Goal: Task Accomplishment & Management: Complete application form

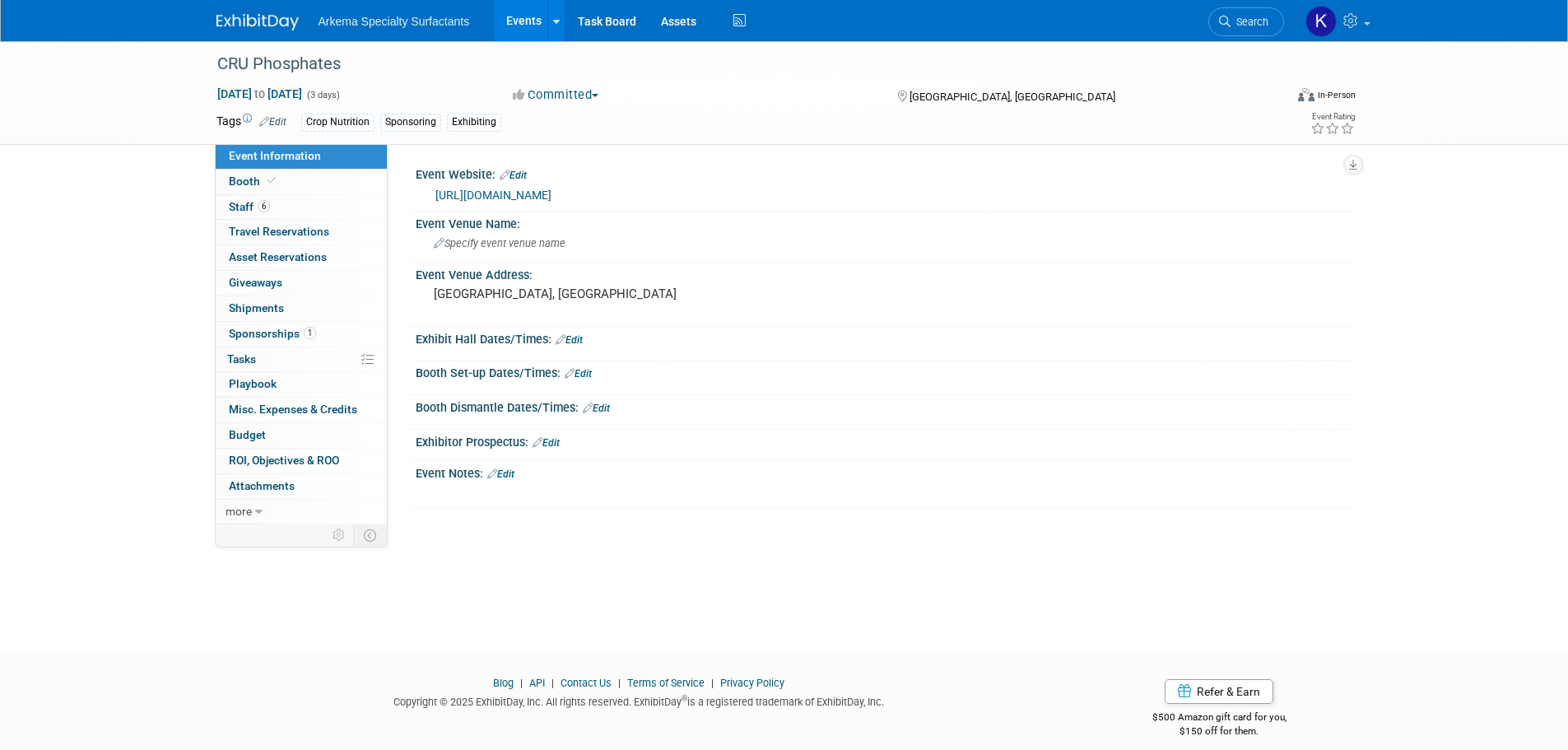
click at [257, 24] on img at bounding box center [257, 22] width 82 height 16
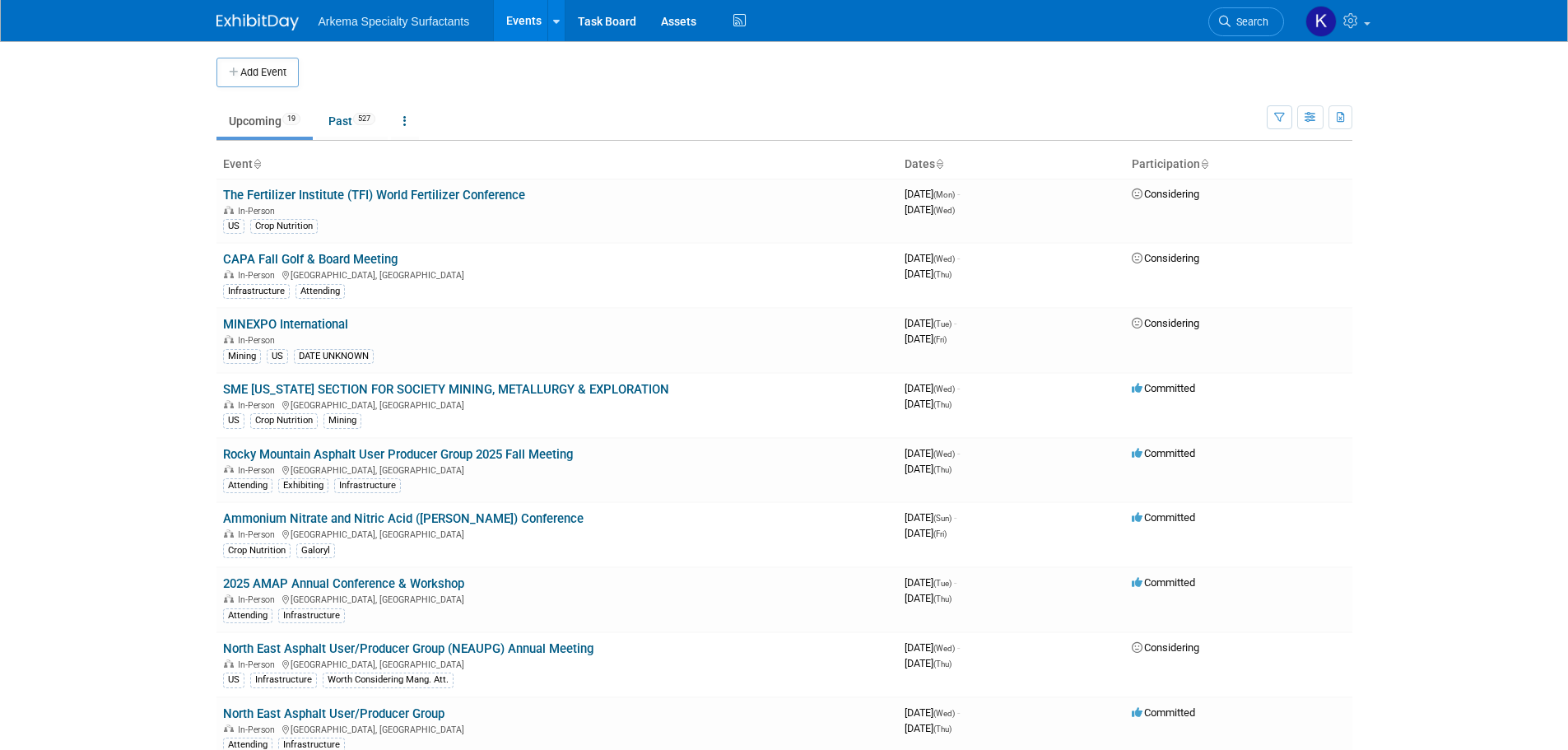
click at [271, 69] on button "Add Event" at bounding box center [257, 72] width 82 height 30
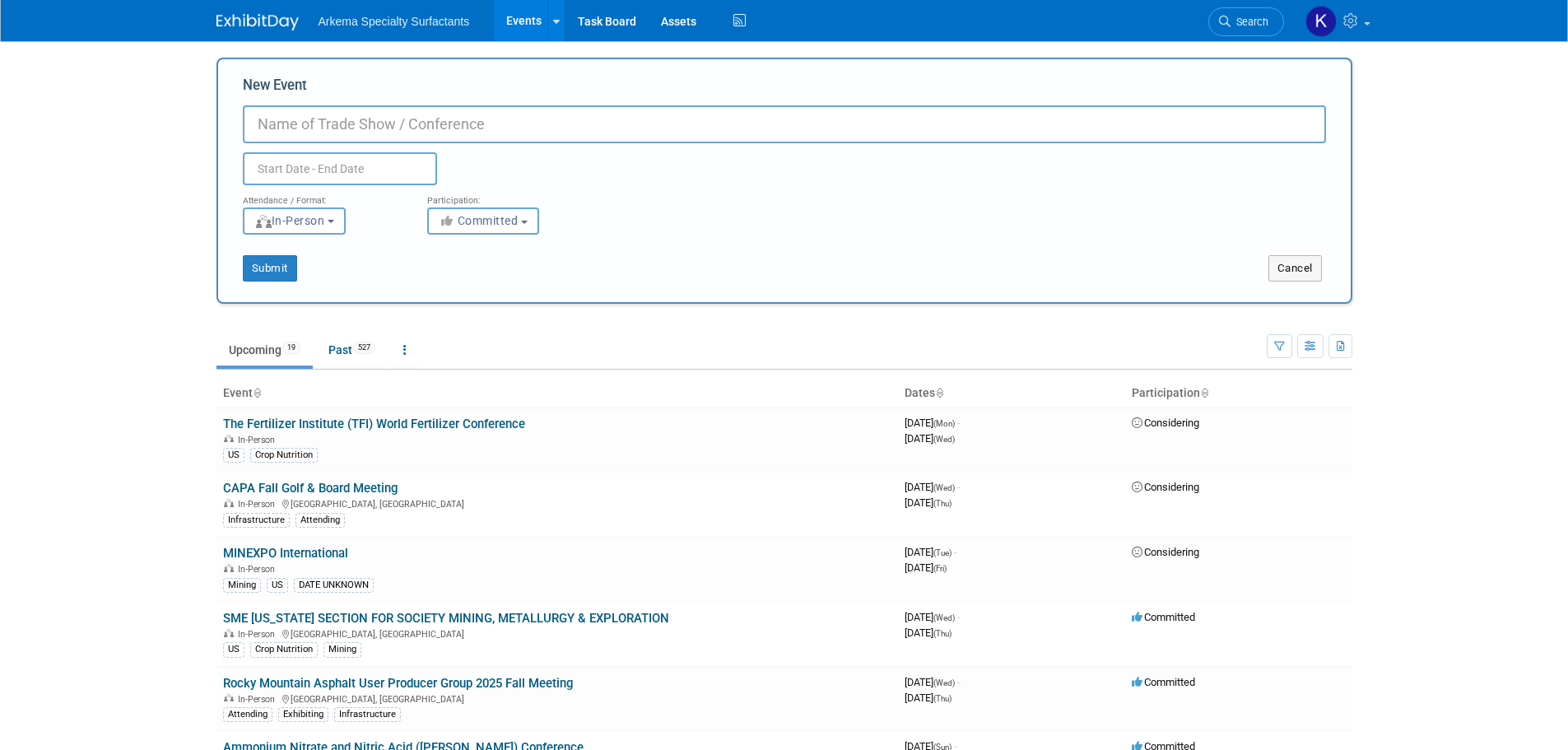
paste input "99th Annual ORBA Convention"
type input "99th Annual ORBA Convention"
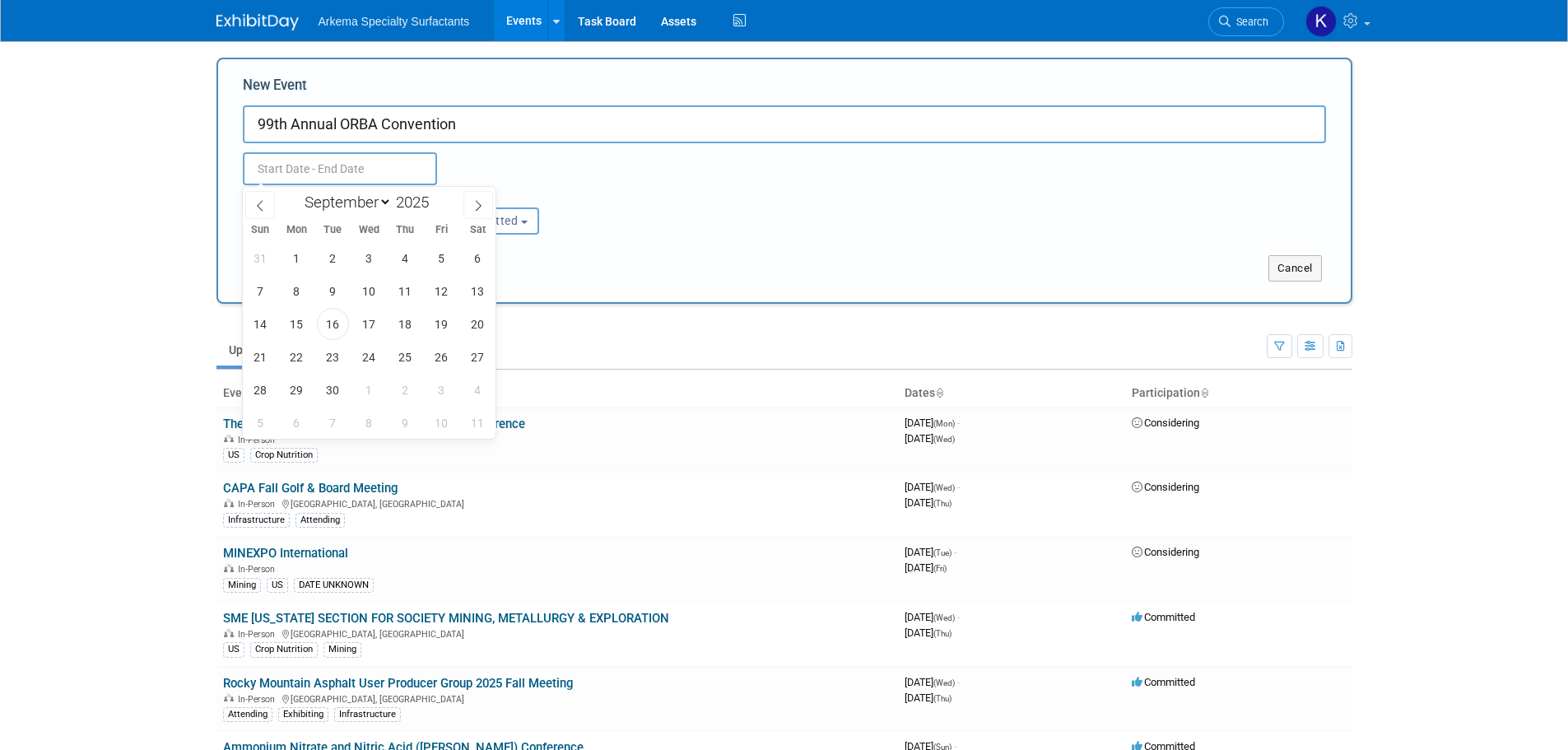
click at [319, 167] on input "text" at bounding box center [340, 168] width 194 height 33
click at [430, 197] on input "2025" at bounding box center [417, 202] width 50 height 19
click at [434, 196] on span at bounding box center [435, 197] width 11 height 10
type input "2026"
click at [382, 201] on select "January February March April May June July August September October November De…" at bounding box center [344, 202] width 94 height 21
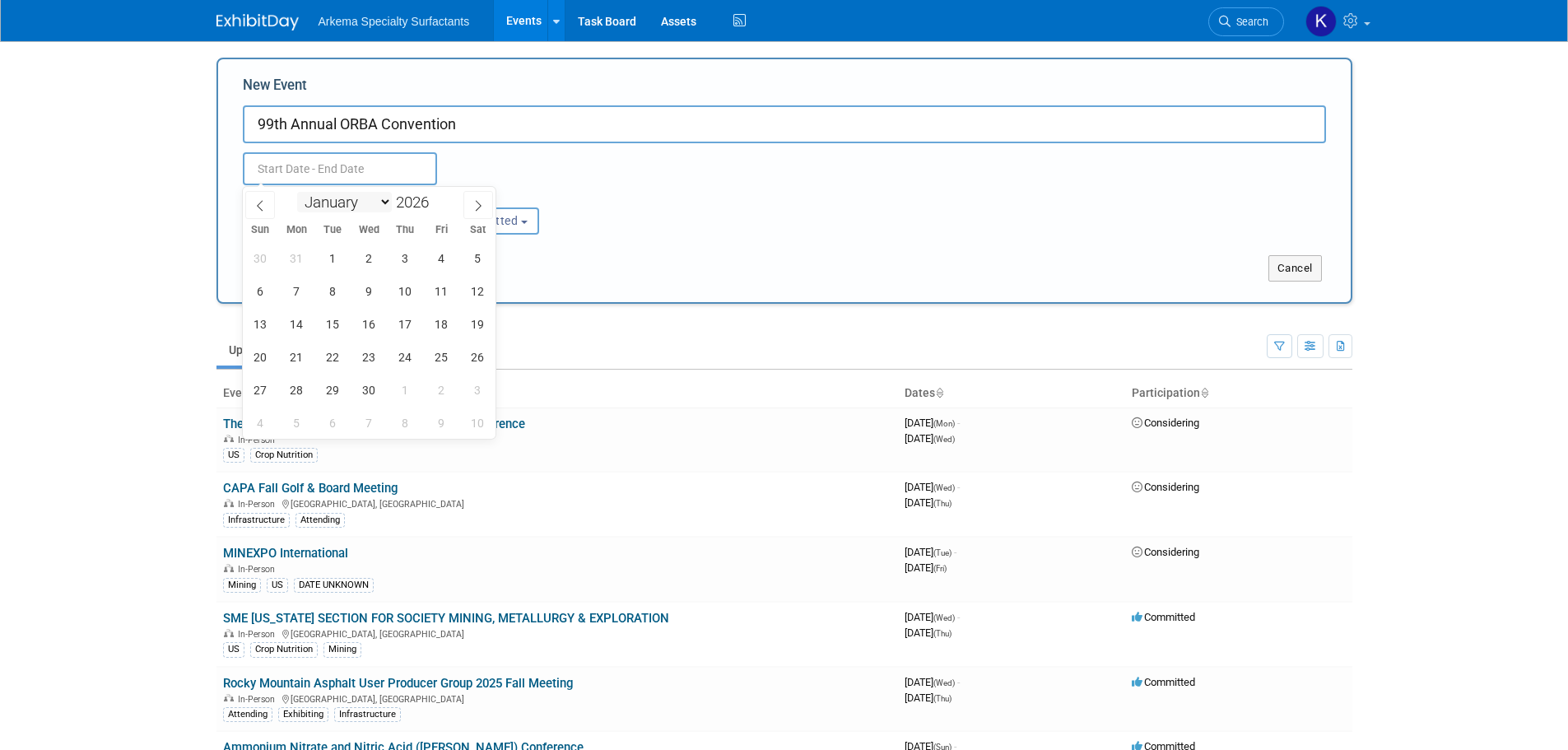
select select "1"
click at [297, 191] on select "January February March April May June July August September October November De…" at bounding box center [344, 202] width 94 height 21
click at [262, 257] on span "1" at bounding box center [261, 258] width 32 height 32
click at [330, 258] on span "3" at bounding box center [333, 258] width 32 height 32
type input "Feb 1, 2026 to Feb 3, 2026"
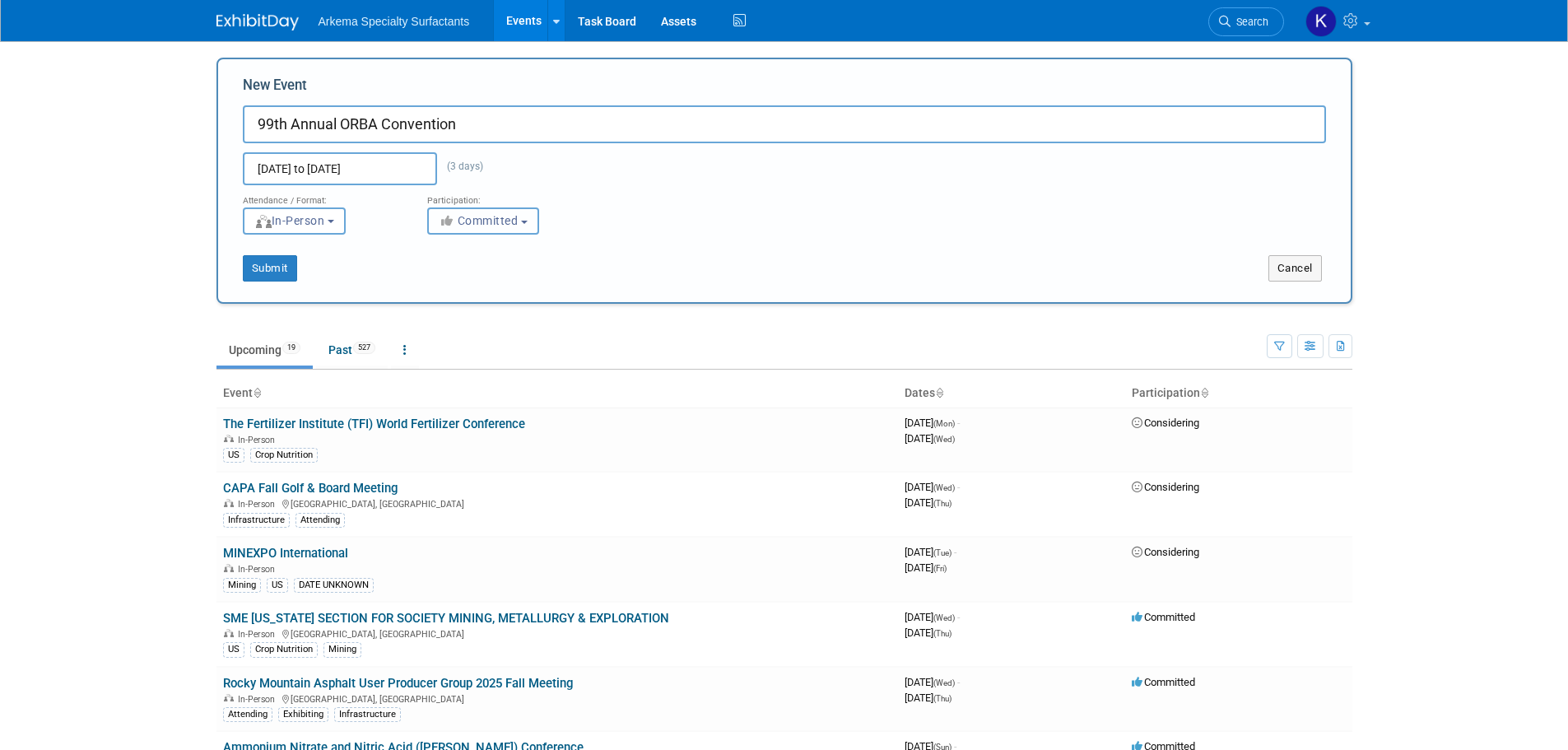
click at [523, 217] on button "Committed" at bounding box center [484, 221] width 112 height 28
click at [495, 277] on label "Considering" at bounding box center [490, 283] width 109 height 21
click at [443, 278] on input "Considering" at bounding box center [437, 283] width 10 height 10
select select "2"
click at [279, 267] on button "Submit" at bounding box center [269, 268] width 54 height 27
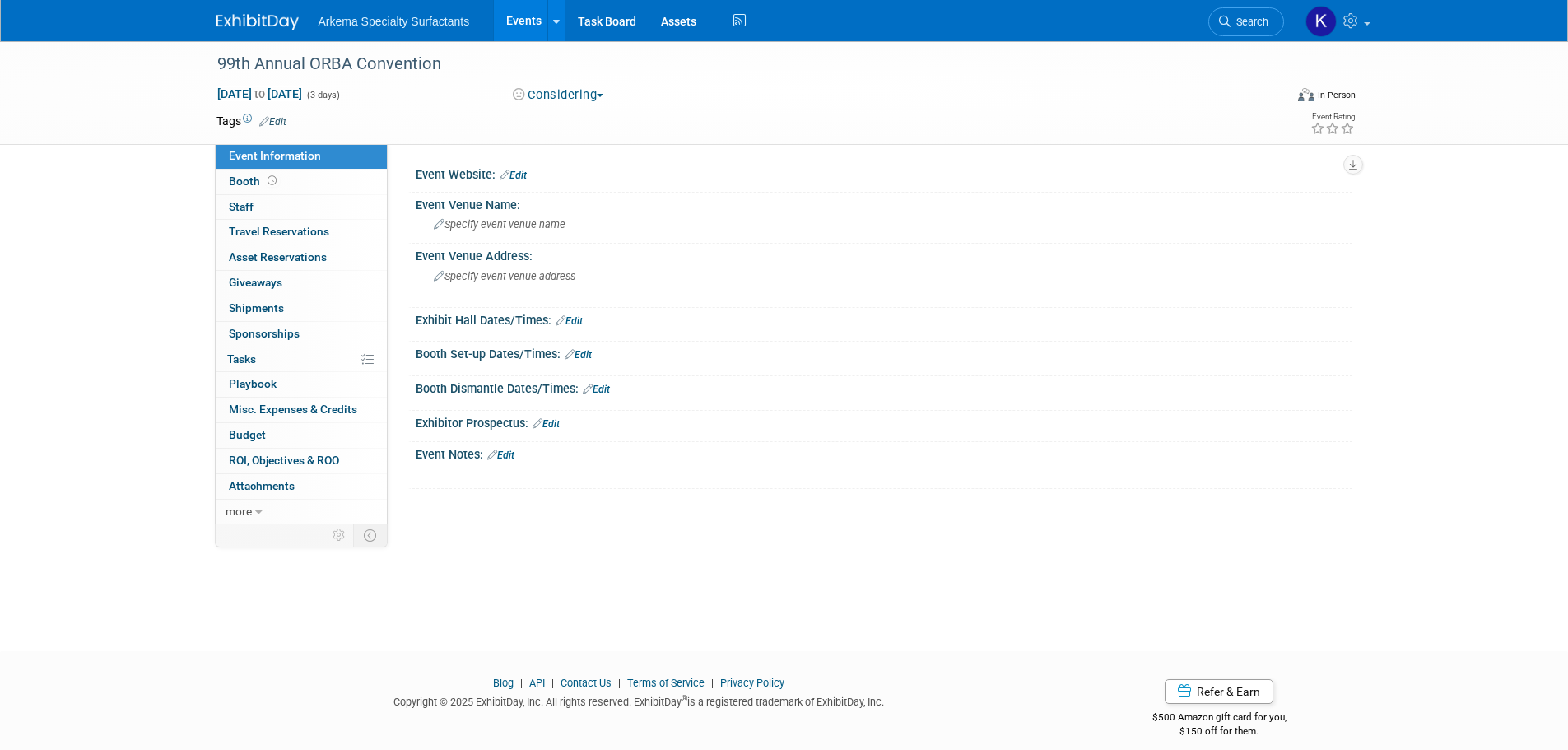
click at [285, 119] on link "Edit" at bounding box center [272, 122] width 28 height 11
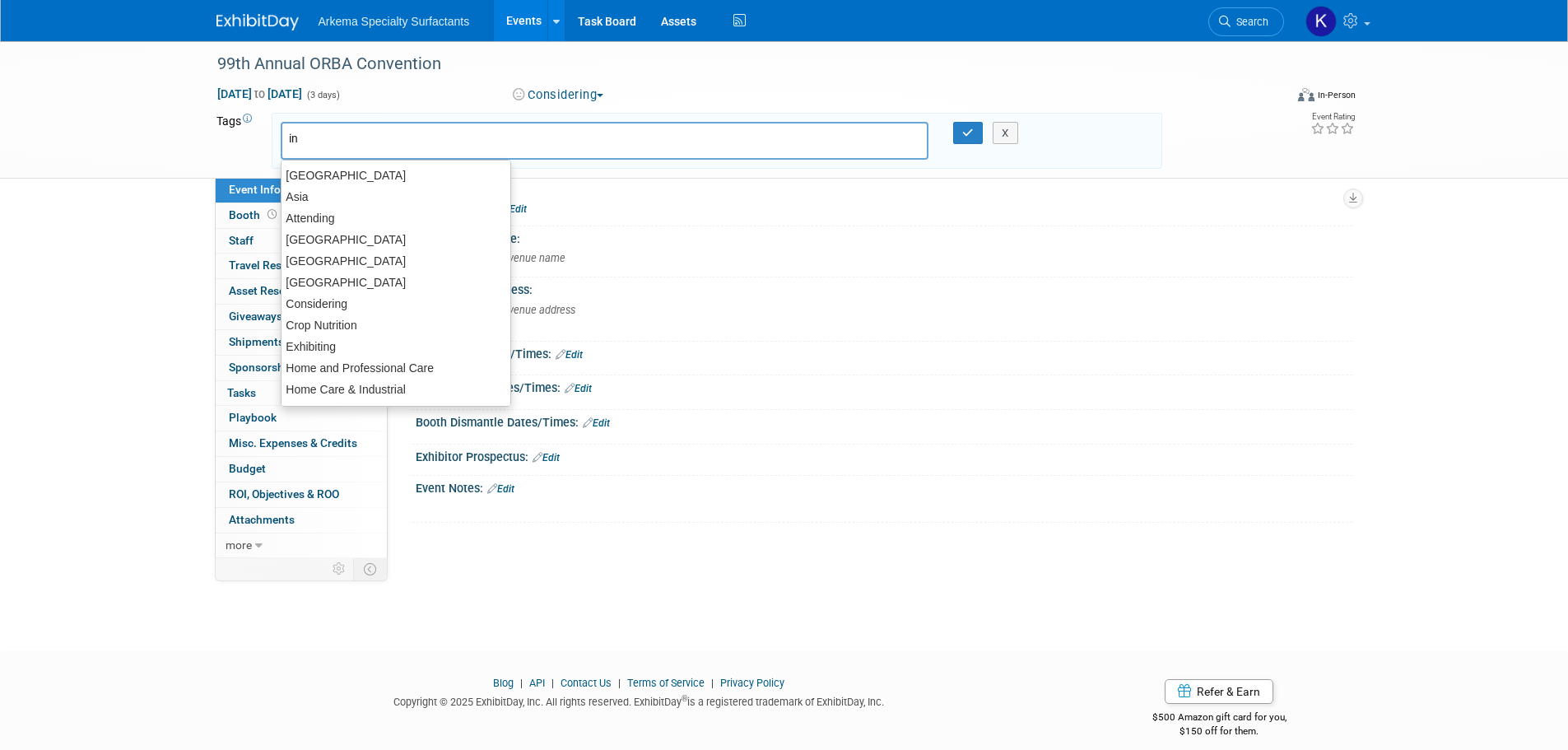
type input "inf"
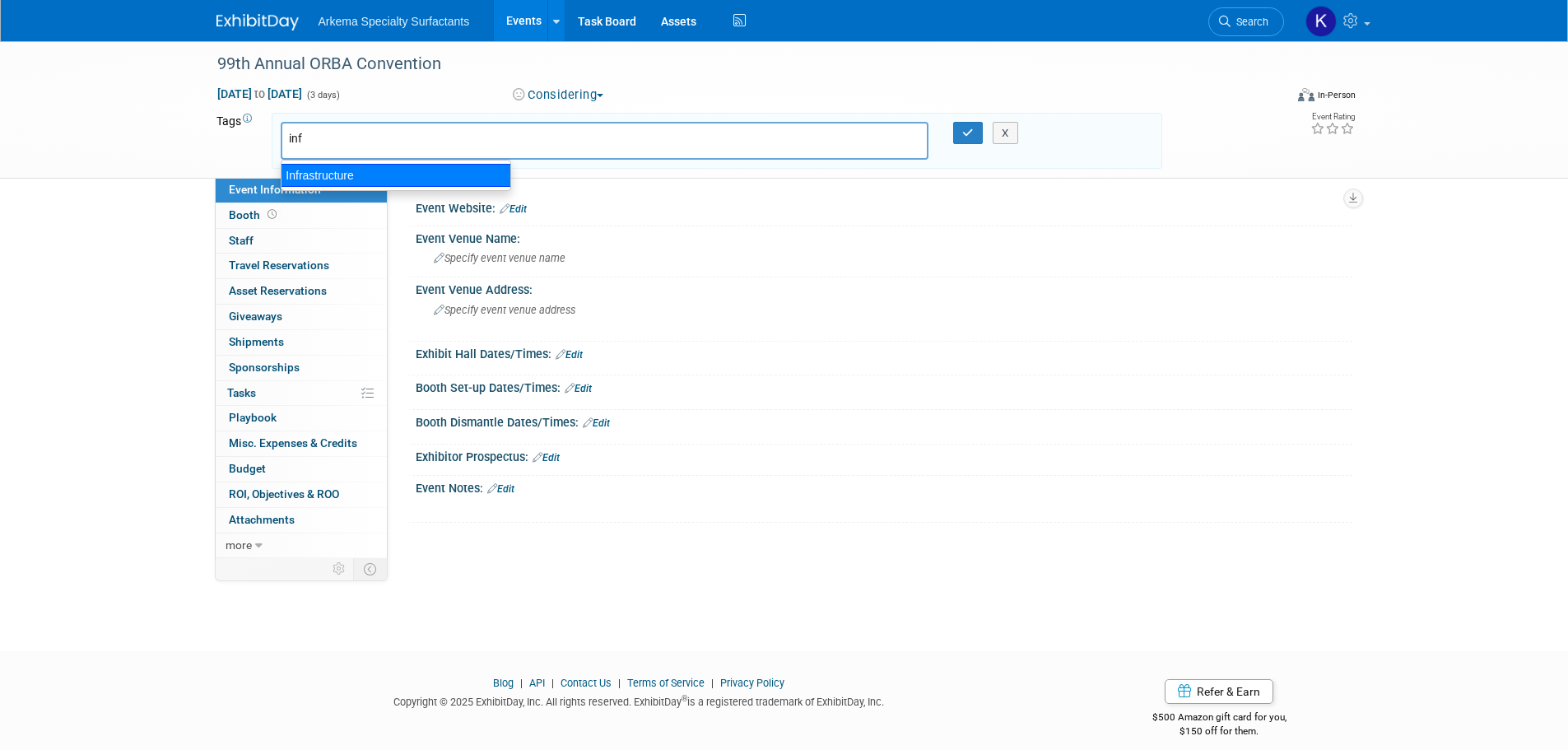
click at [347, 178] on div "Infrastructure" at bounding box center [396, 175] width 230 height 23
type input "Infrastructure"
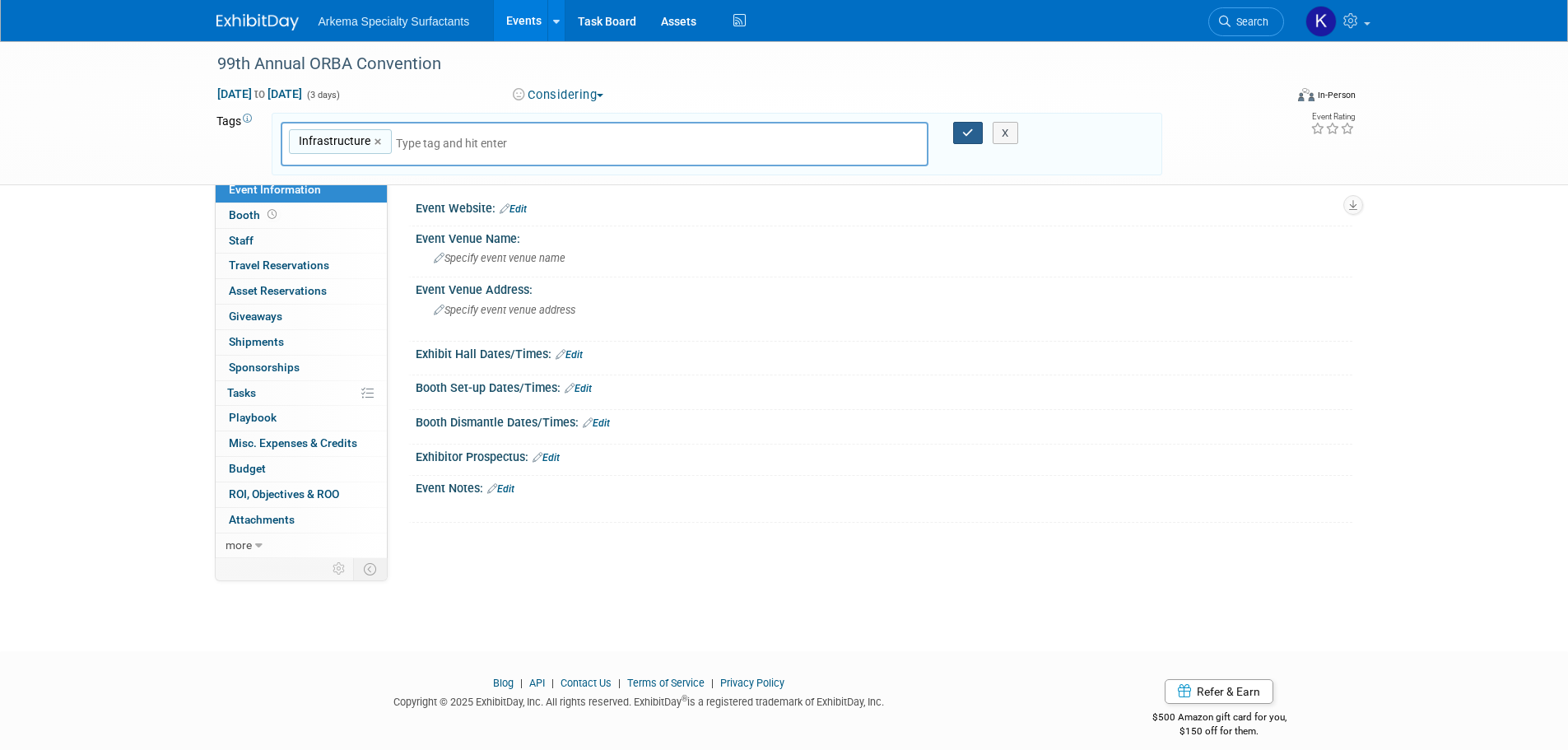
click at [969, 132] on icon "button" at bounding box center [968, 132] width 11 height 10
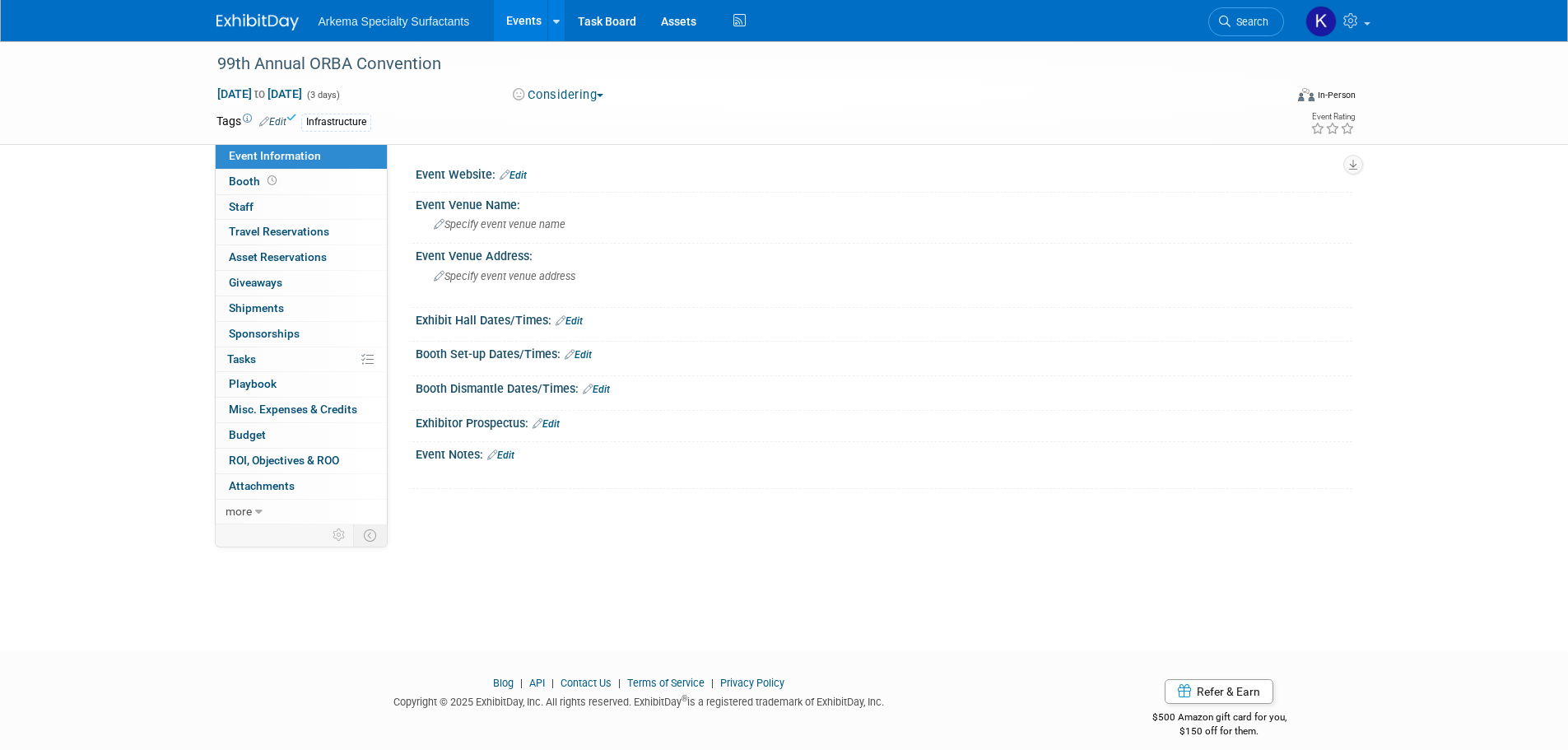
click at [525, 173] on link "Edit" at bounding box center [513, 175] width 28 height 11
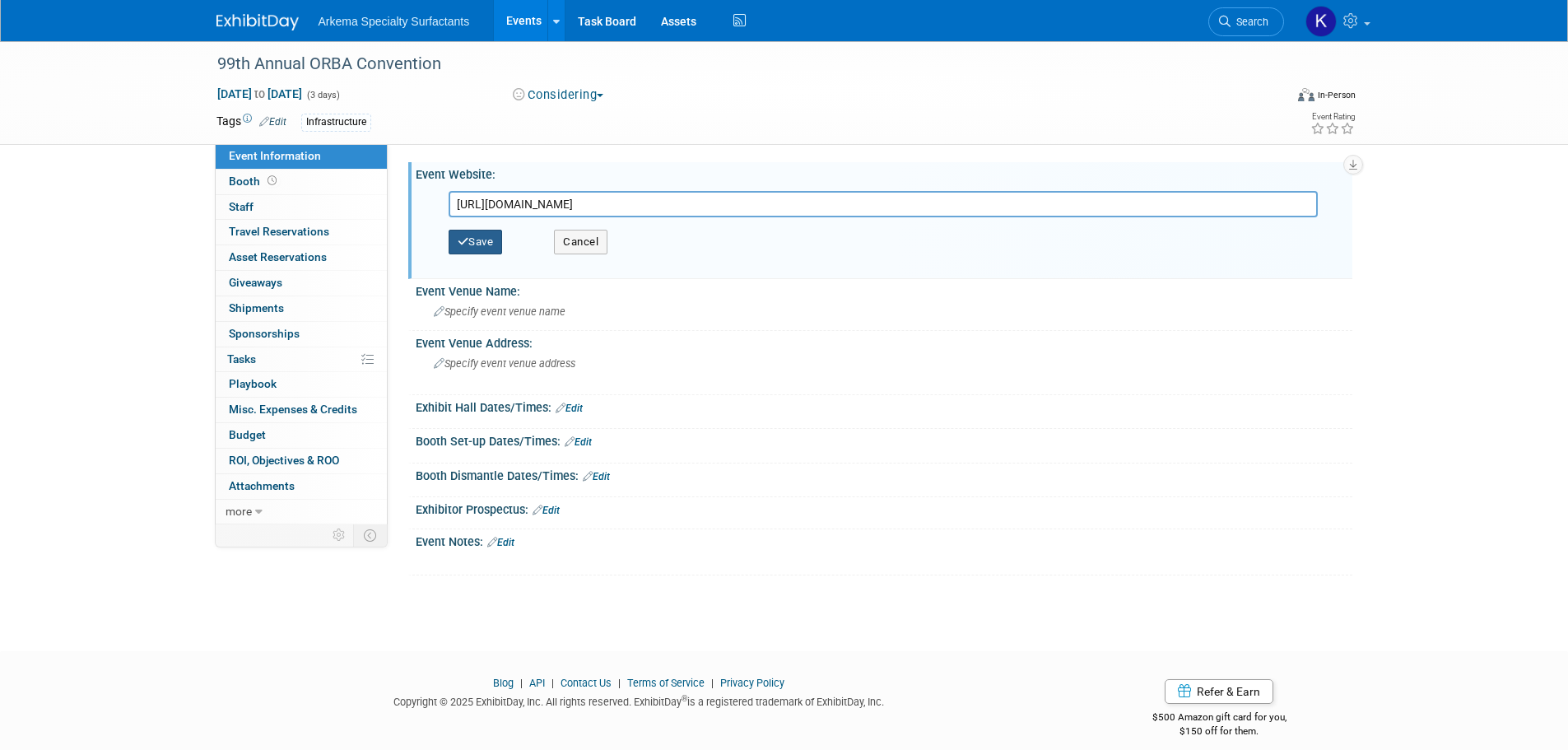
type input "https://orba.org/events"
click at [475, 250] on button "Save" at bounding box center [475, 242] width 54 height 25
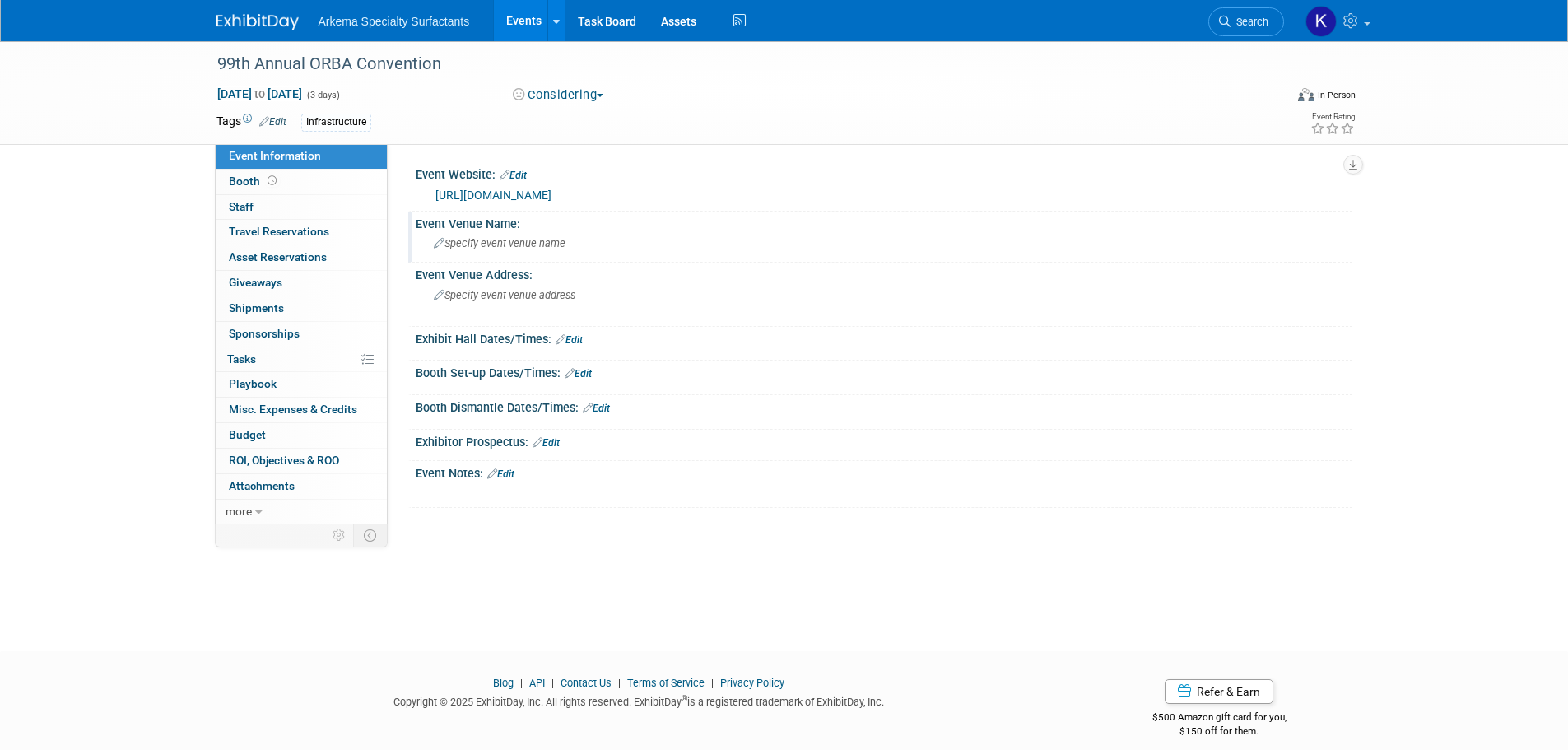
click at [520, 250] on div "Specify event venue name" at bounding box center [884, 243] width 912 height 26
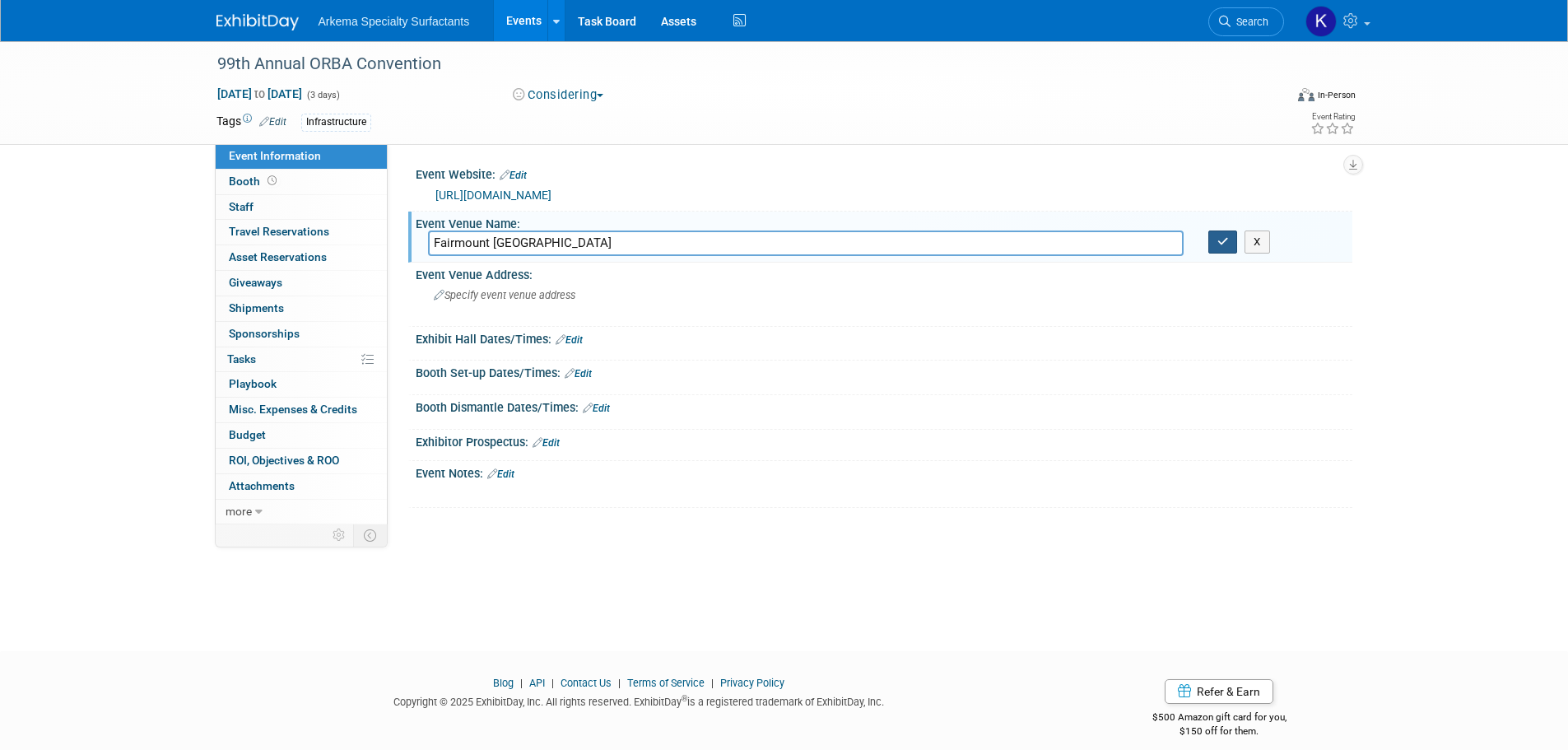
type input "Fairmount Royal York"
click at [1218, 241] on icon "button" at bounding box center [1223, 241] width 11 height 10
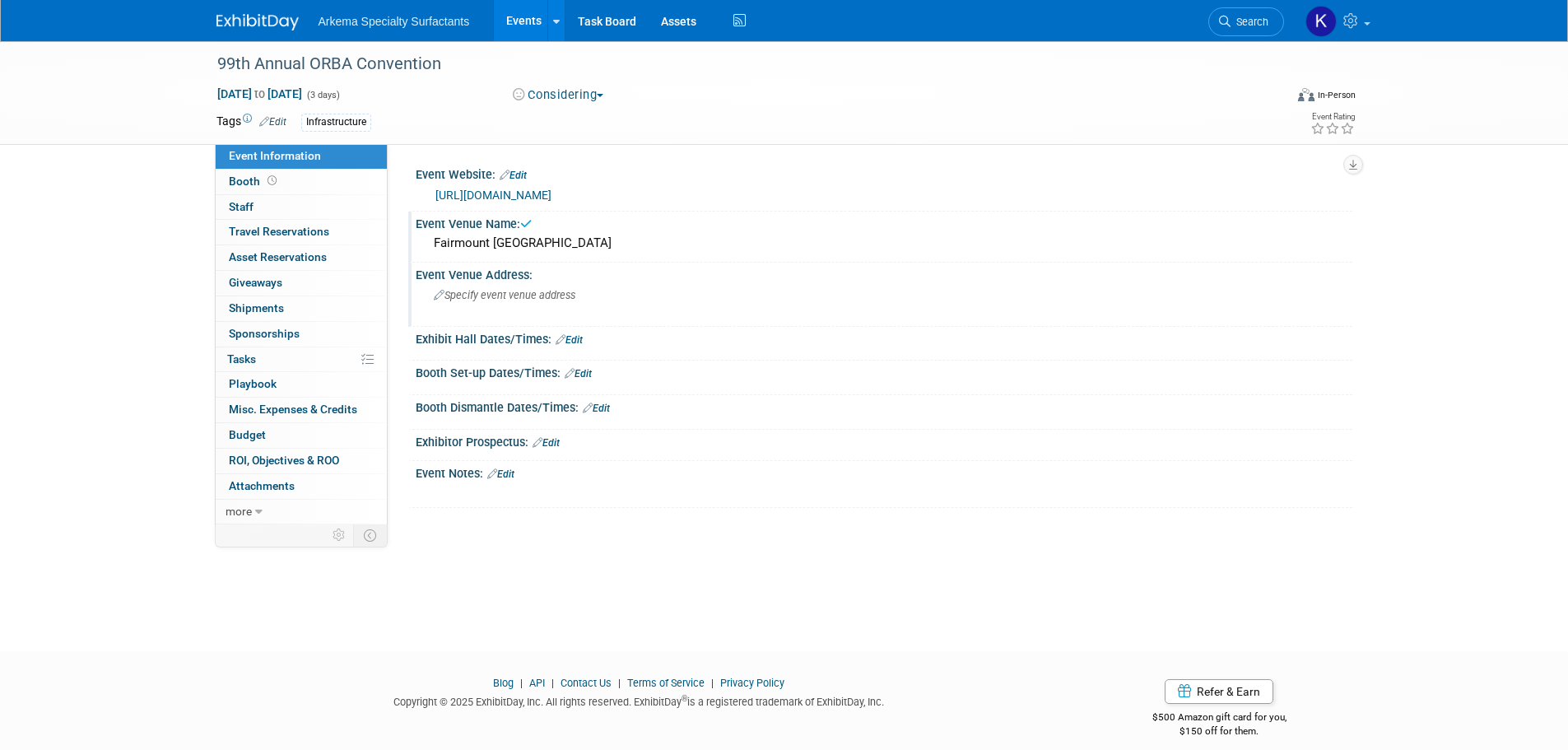
click at [555, 300] on span "Specify event venue address" at bounding box center [505, 294] width 142 height 12
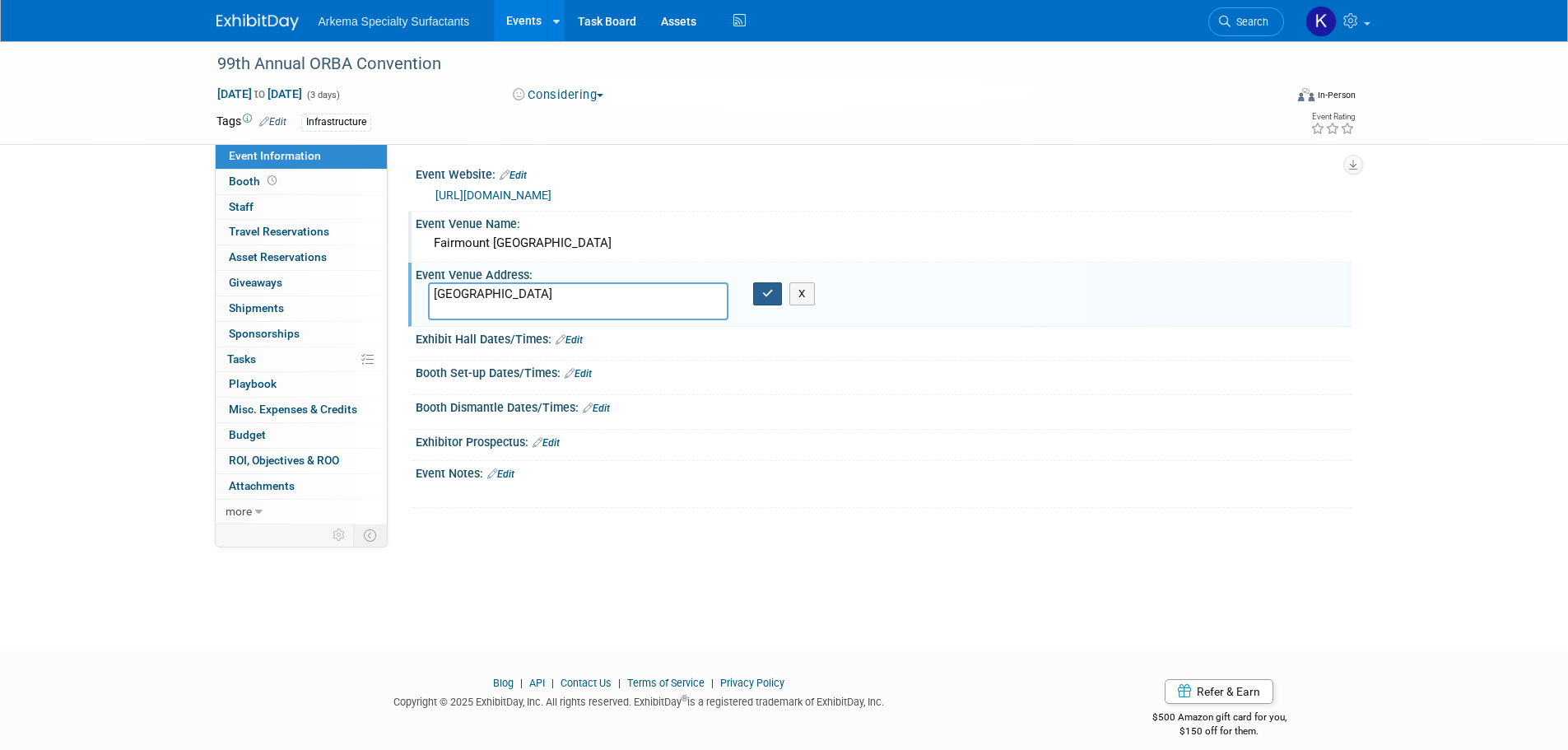
type textarea "Toronto"
click at [777, 295] on button "button" at bounding box center [767, 294] width 30 height 23
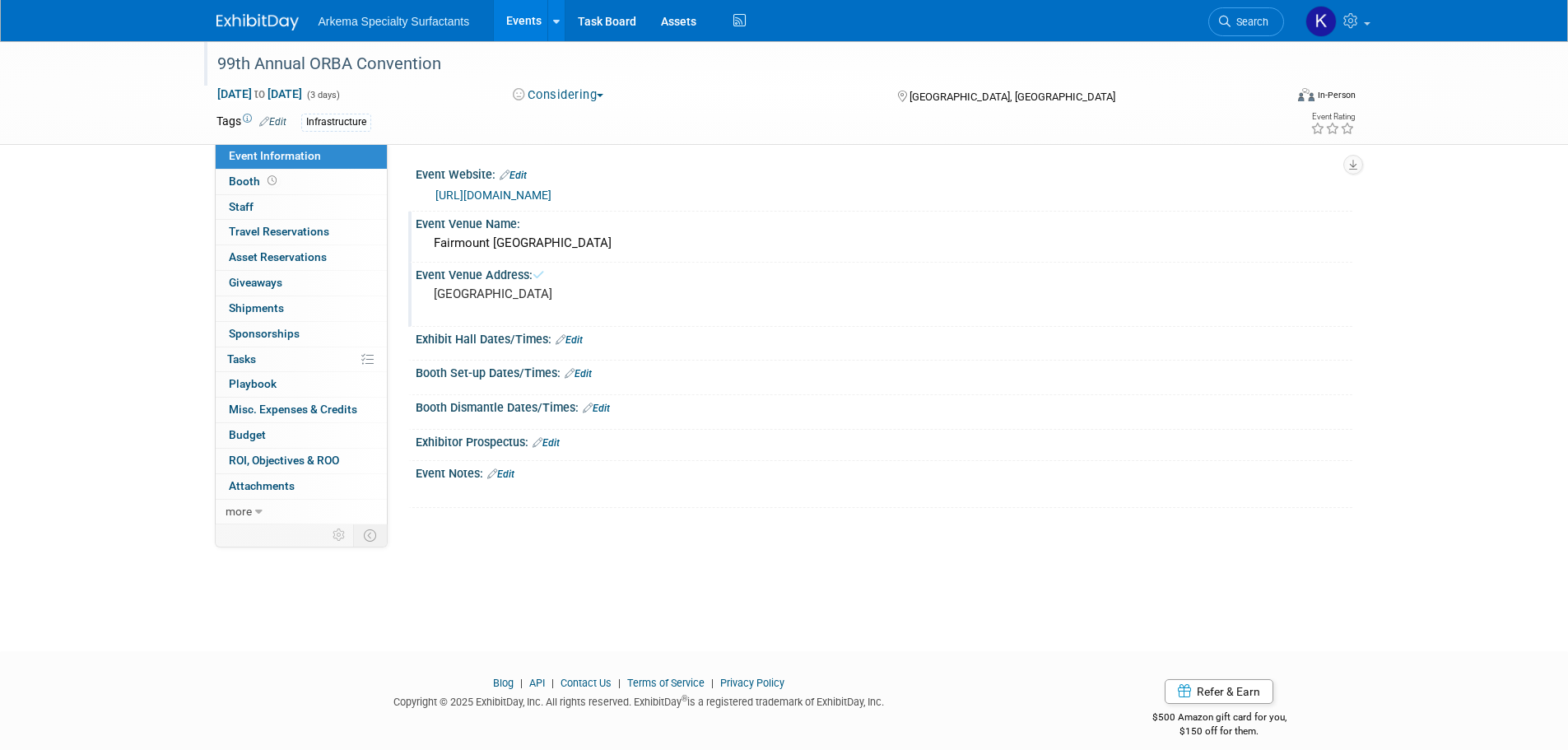
click at [764, 82] on div "99th Annual ORBA Convention" at bounding box center [737, 63] width 1067 height 45
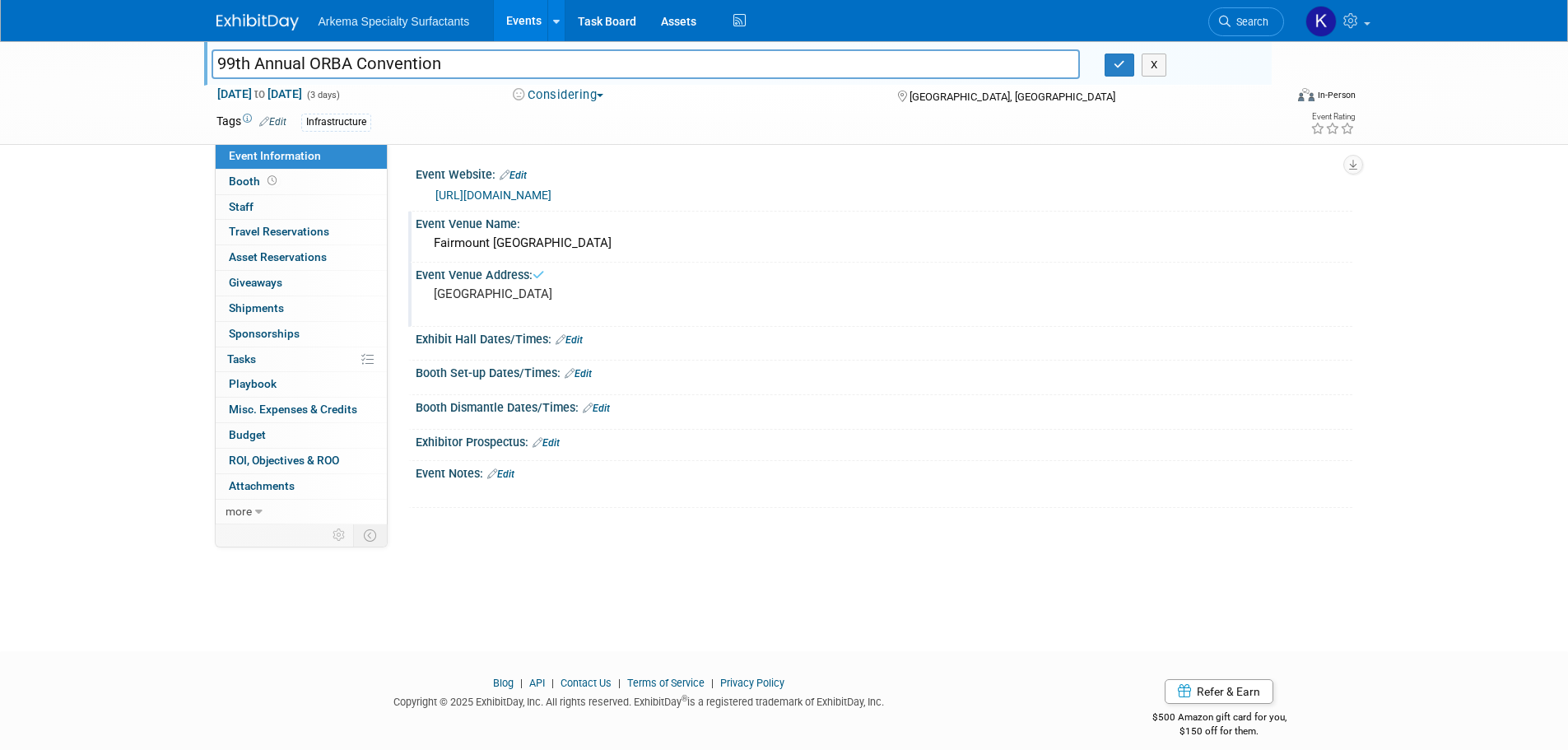
click at [111, 147] on div "99th Annual ORBA Convention 99th Annual ORBA Convention X Feb 1, 2026 to Feb 3,…" at bounding box center [784, 330] width 1568 height 580
click at [280, 121] on link "Edit" at bounding box center [272, 122] width 28 height 11
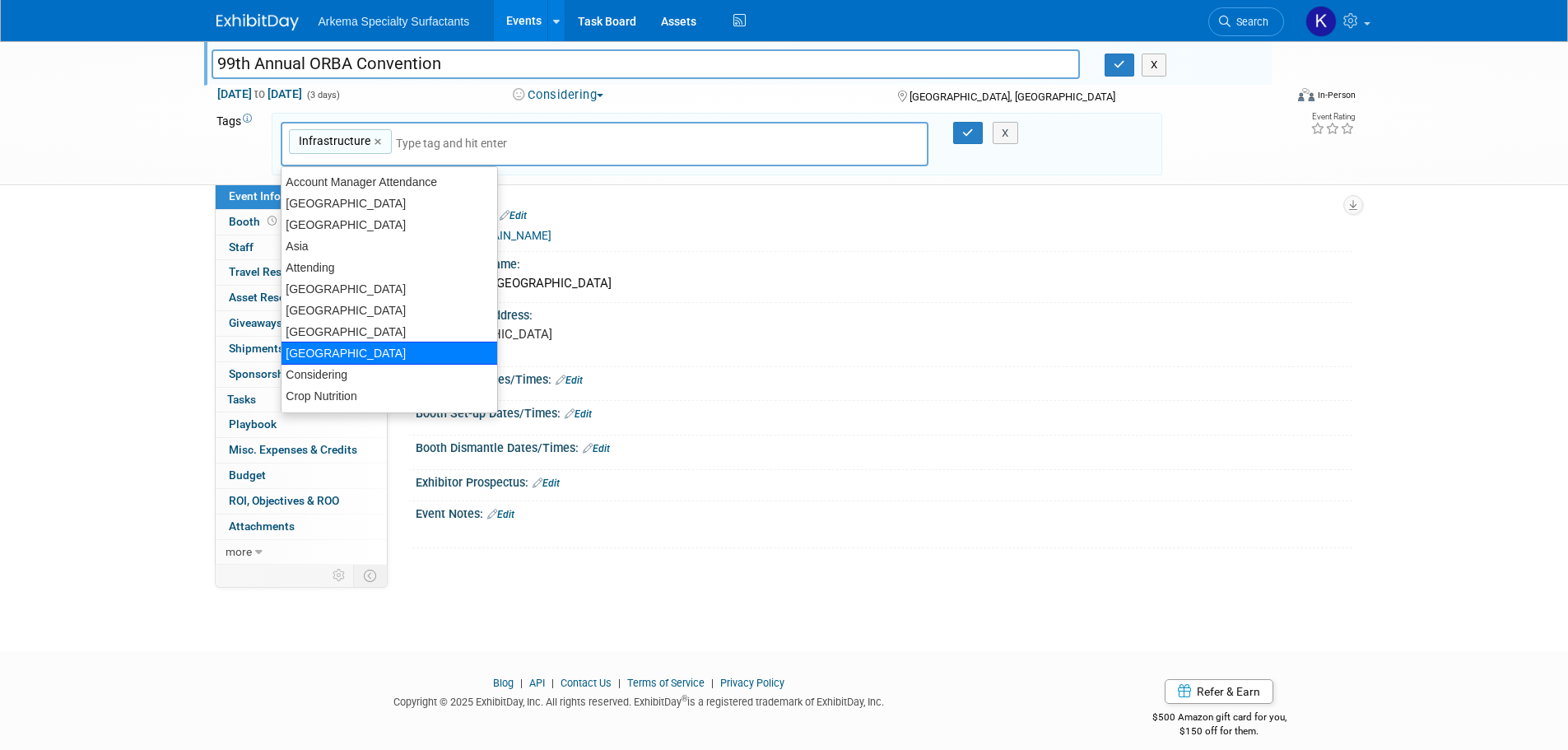
click at [314, 350] on div "[GEOGRAPHIC_DATA]" at bounding box center [389, 353] width 217 height 23
type input "Infrastructure, Canada"
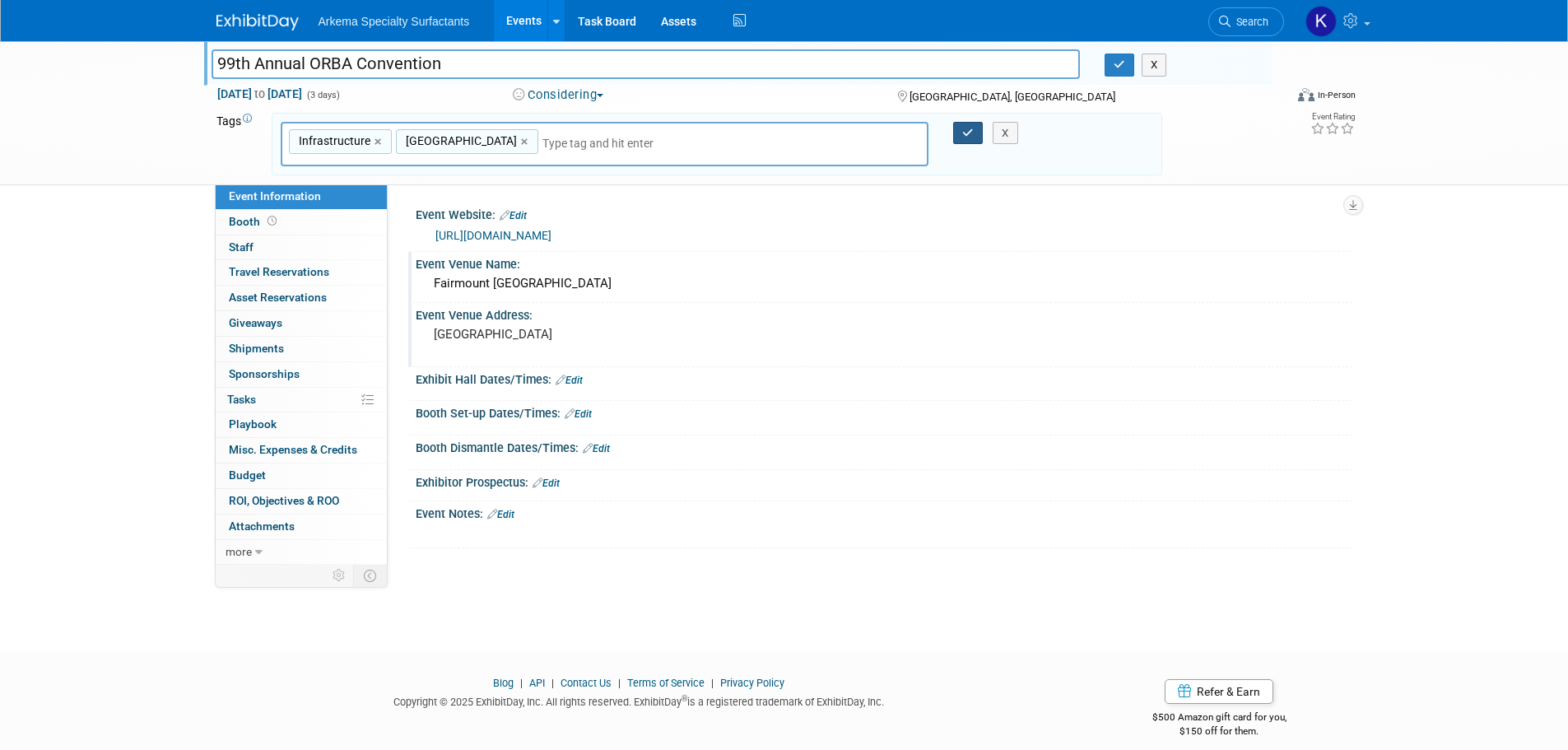
click at [961, 130] on button "button" at bounding box center [967, 133] width 30 height 23
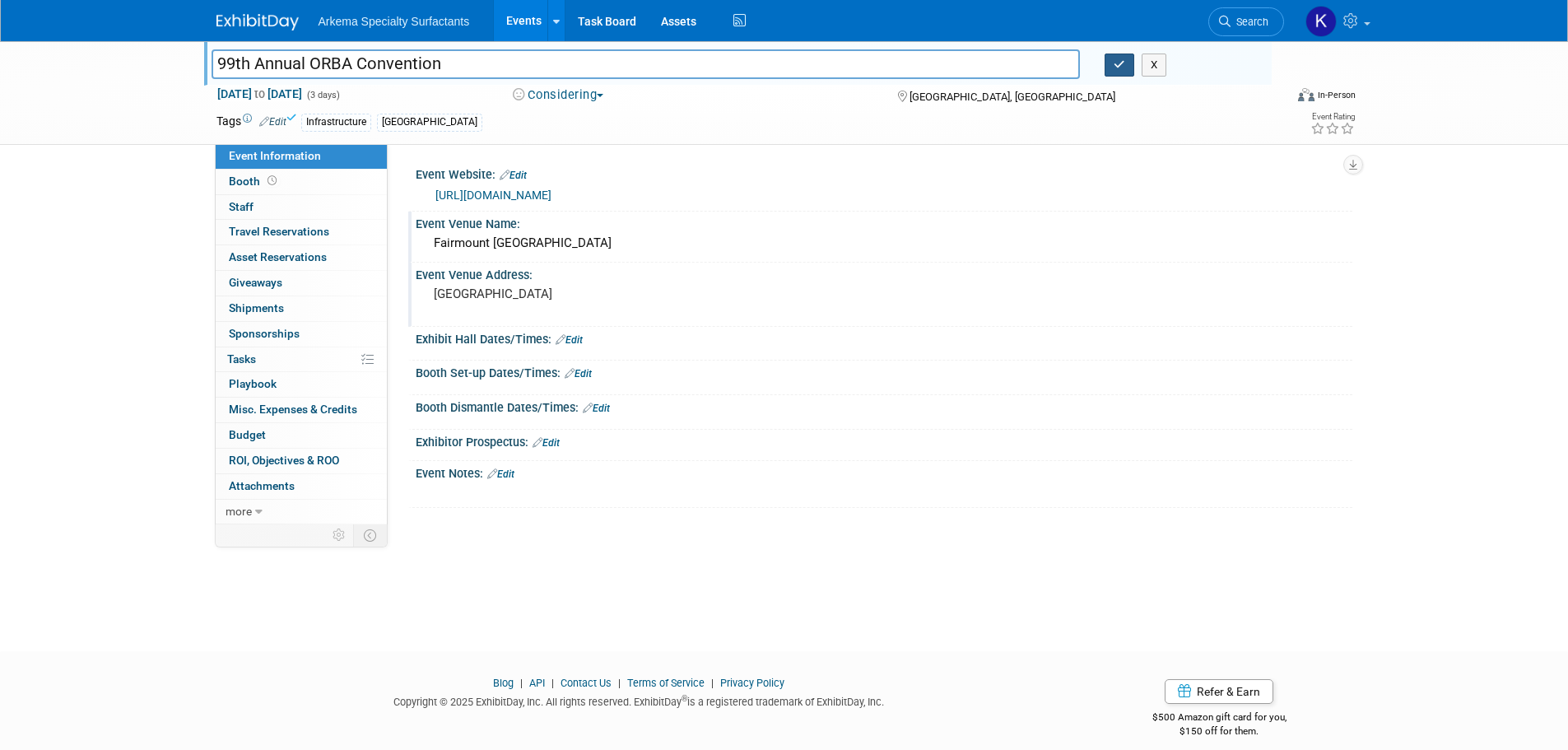
click at [1112, 73] on button "button" at bounding box center [1119, 65] width 30 height 23
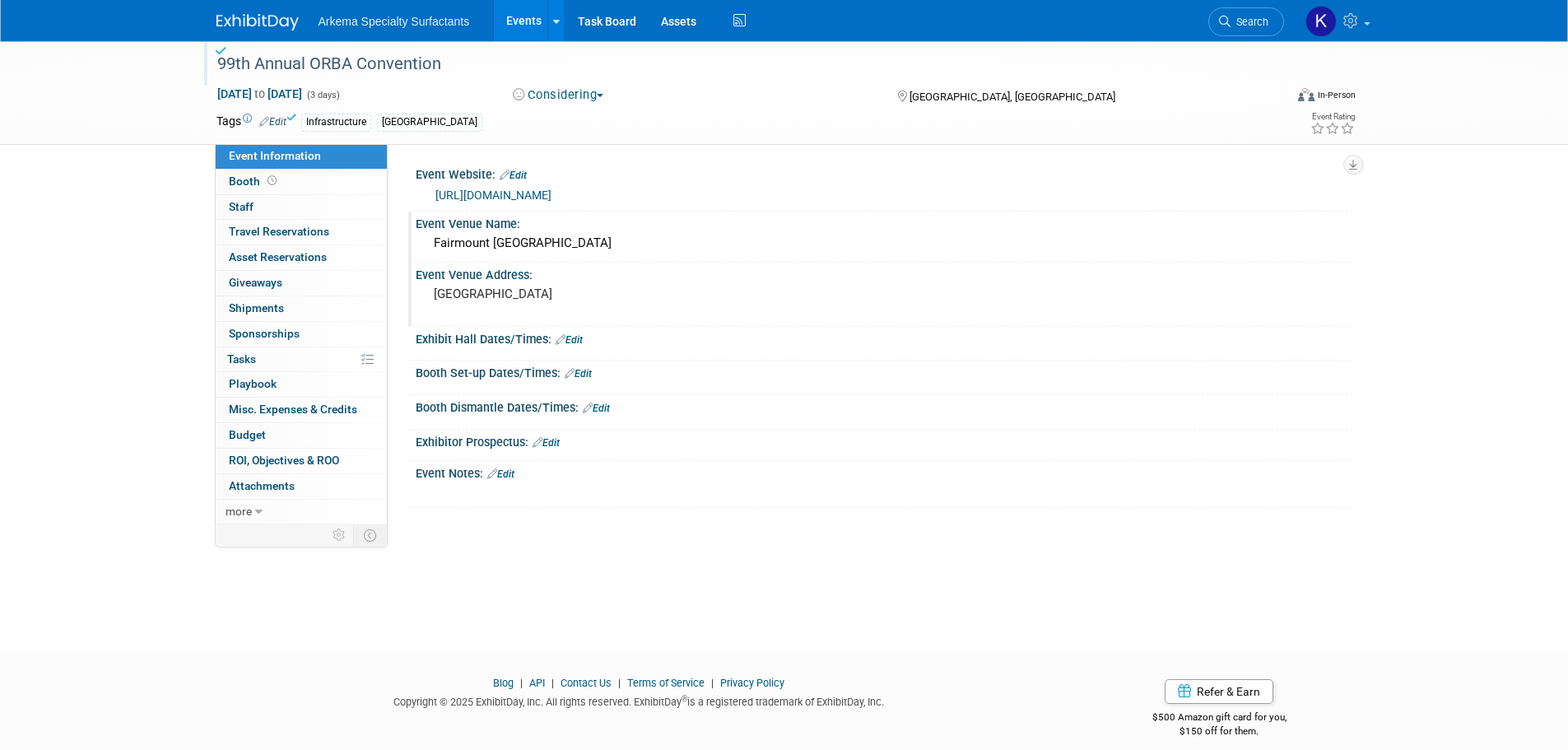
click at [270, 13] on link at bounding box center [267, 14] width 102 height 13
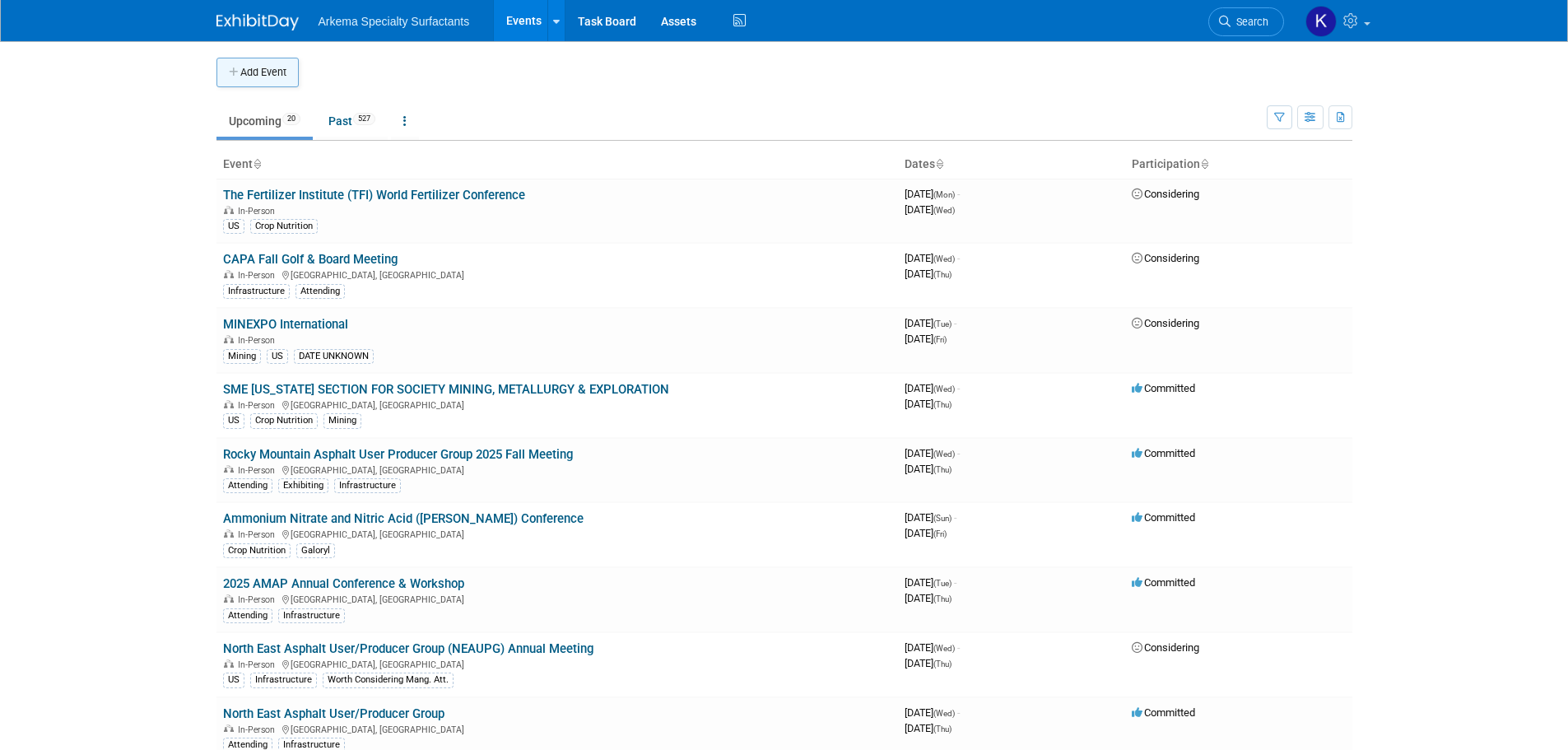
click at [265, 67] on button "Add Event" at bounding box center [257, 72] width 82 height 30
select select "8"
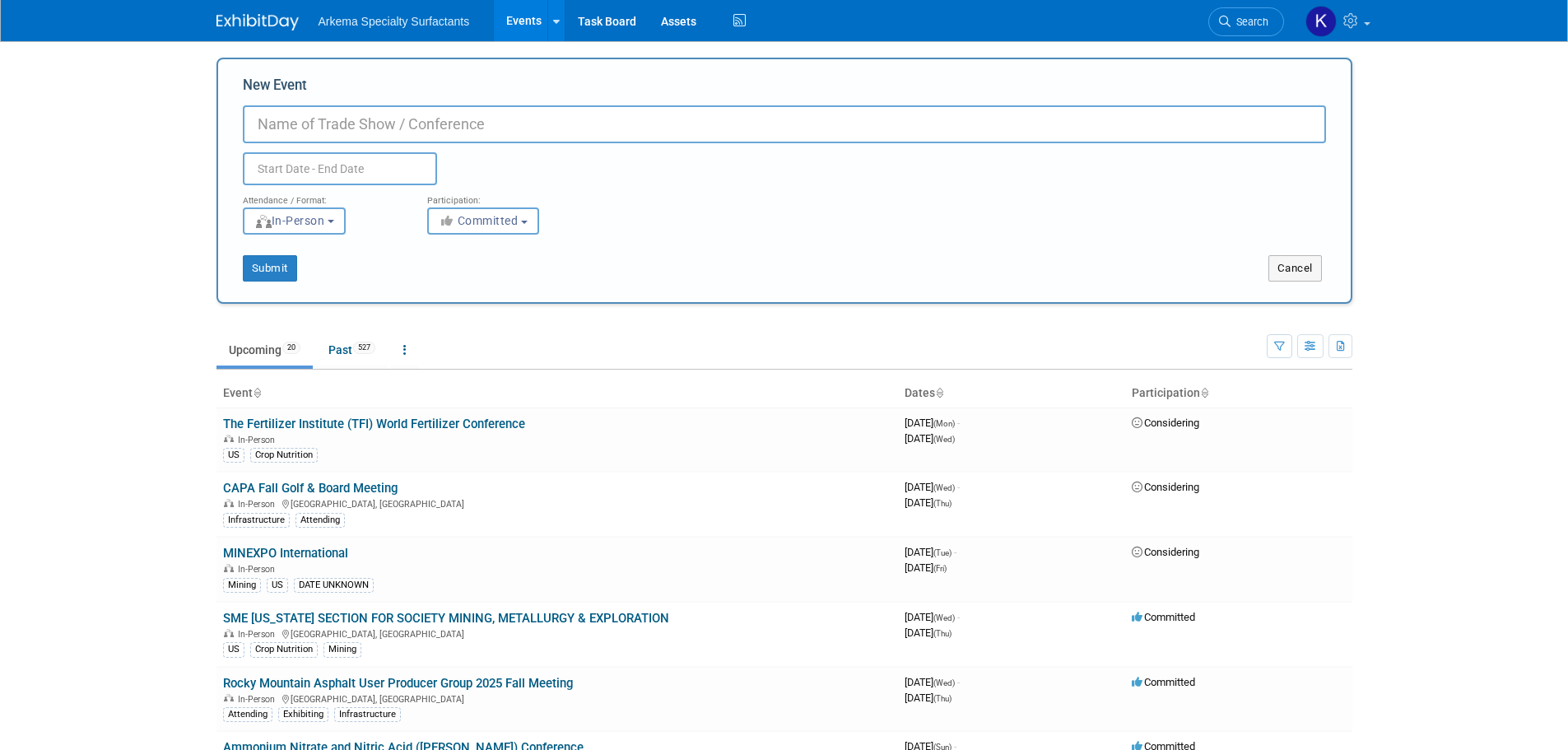
paste input "Flexible Pavements Ohio"
type input "Flexible Pavements Ohio"
click at [317, 168] on input "text" at bounding box center [340, 168] width 194 height 33
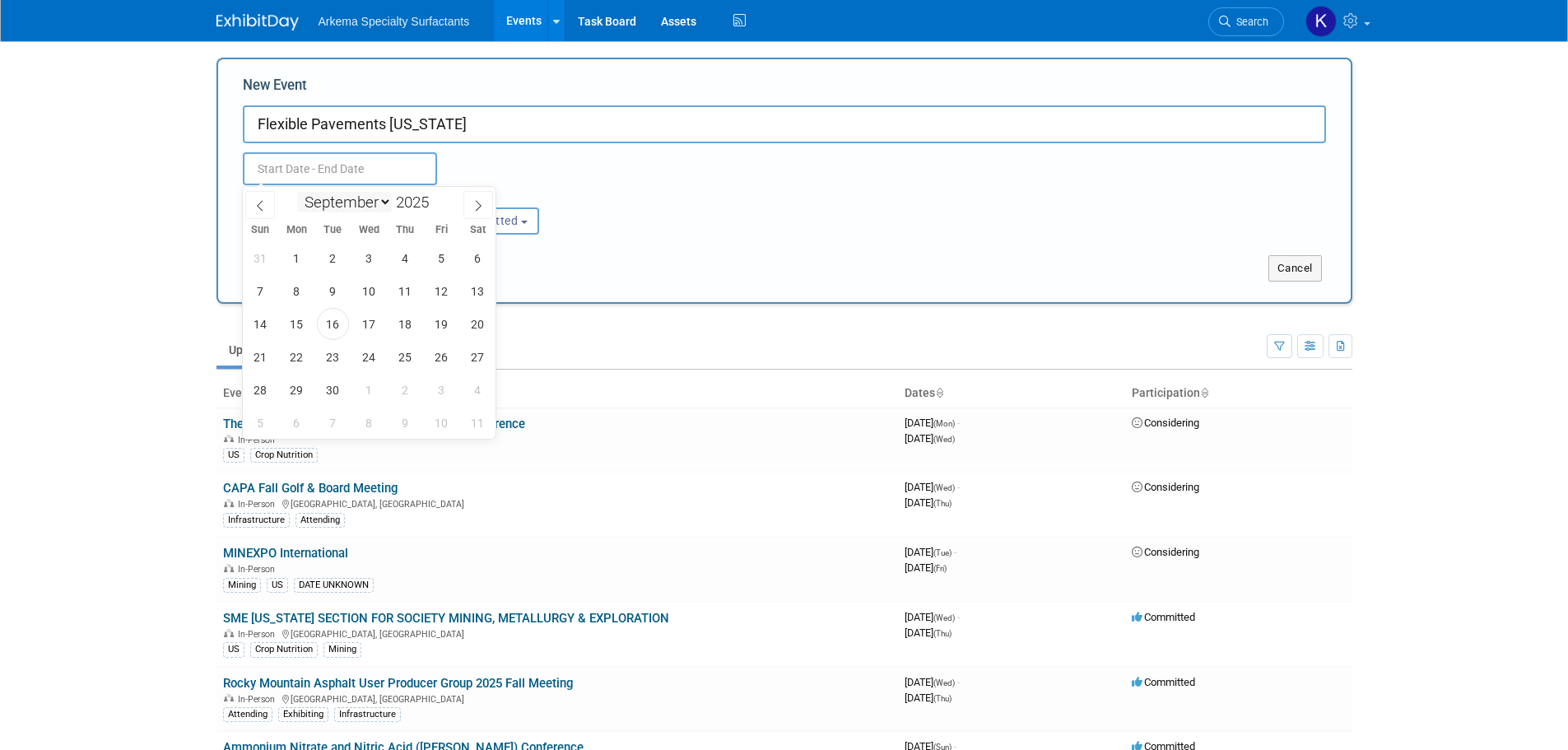
click at [367, 198] on select "January February March April May June July August September October November De…" at bounding box center [344, 202] width 94 height 21
select select "1"
click at [297, 191] on select "January February March April May June July August September October November De…" at bounding box center [344, 202] width 94 height 21
click at [435, 196] on span at bounding box center [435, 197] width 11 height 10
type input "2026"
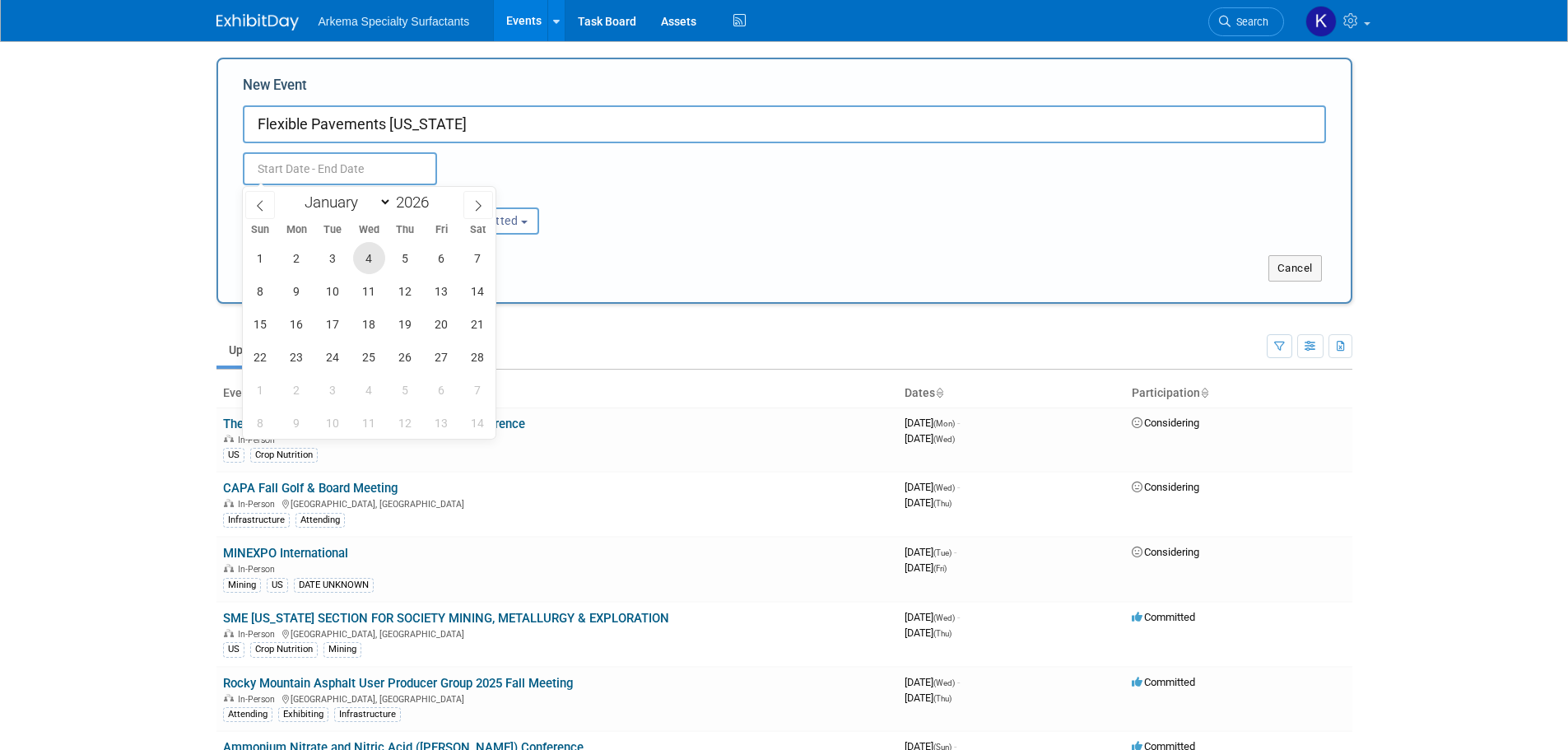
click at [370, 254] on span "4" at bounding box center [369, 258] width 32 height 32
click at [369, 263] on span "4" at bounding box center [369, 258] width 32 height 32
type input "Feb 4, 2026 to Feb 4, 2026"
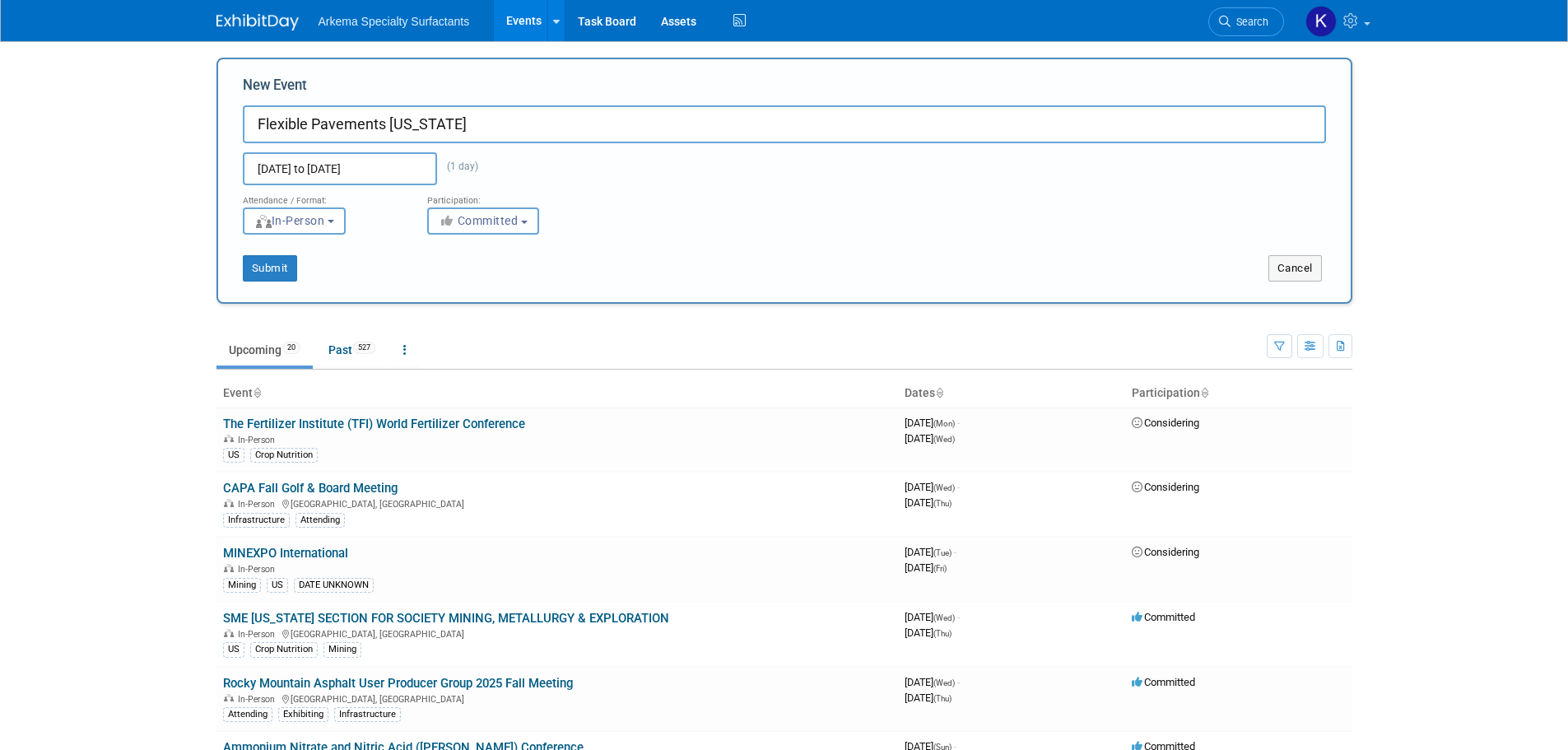
click at [519, 224] on span "Committed" at bounding box center [479, 221] width 80 height 13
click at [484, 282] on label "Considering" at bounding box center [490, 283] width 109 height 21
click at [443, 282] on input "Considering" at bounding box center [437, 283] width 10 height 10
select select "2"
click at [270, 268] on button "Submit" at bounding box center [269, 268] width 54 height 27
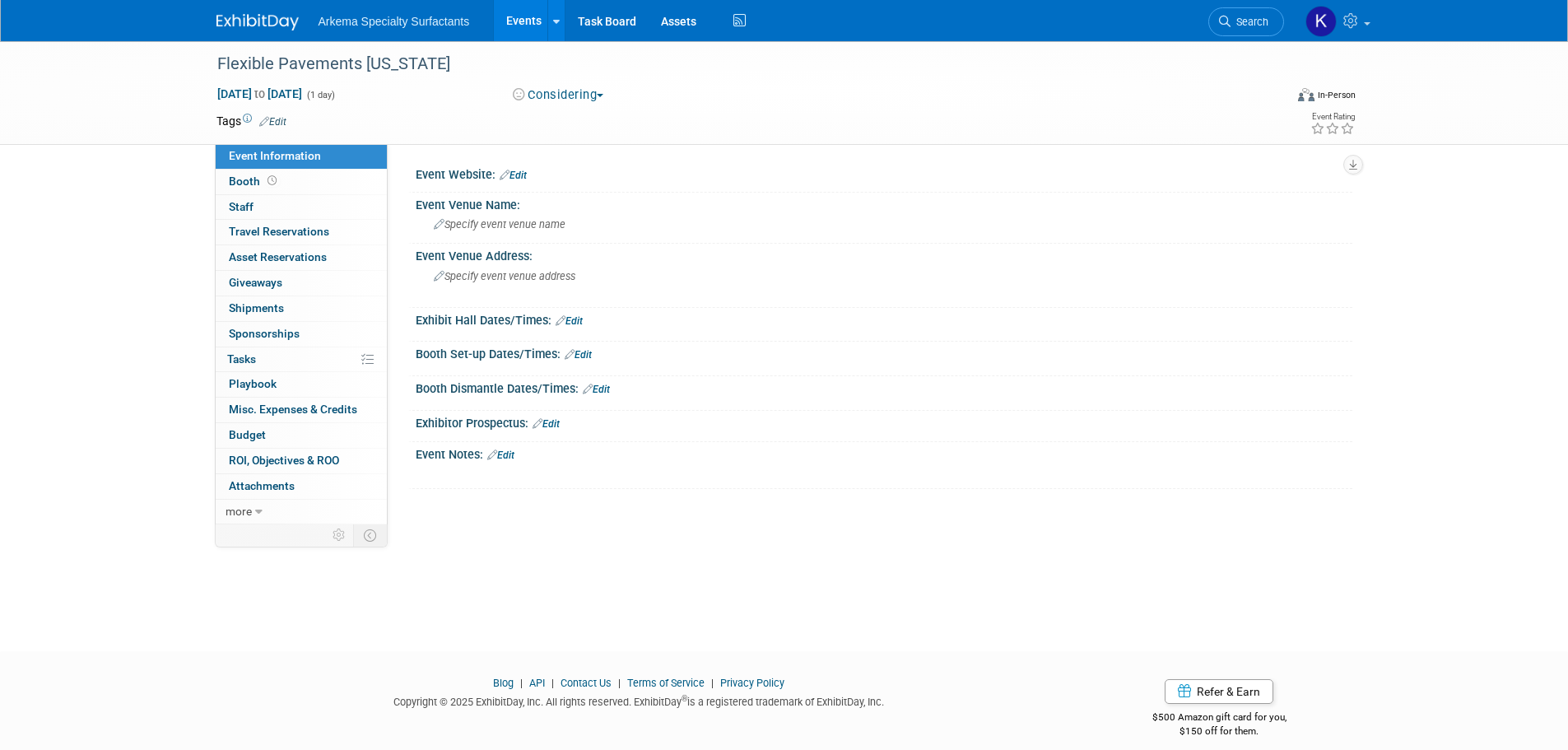
click at [283, 122] on link "Edit" at bounding box center [272, 122] width 28 height 11
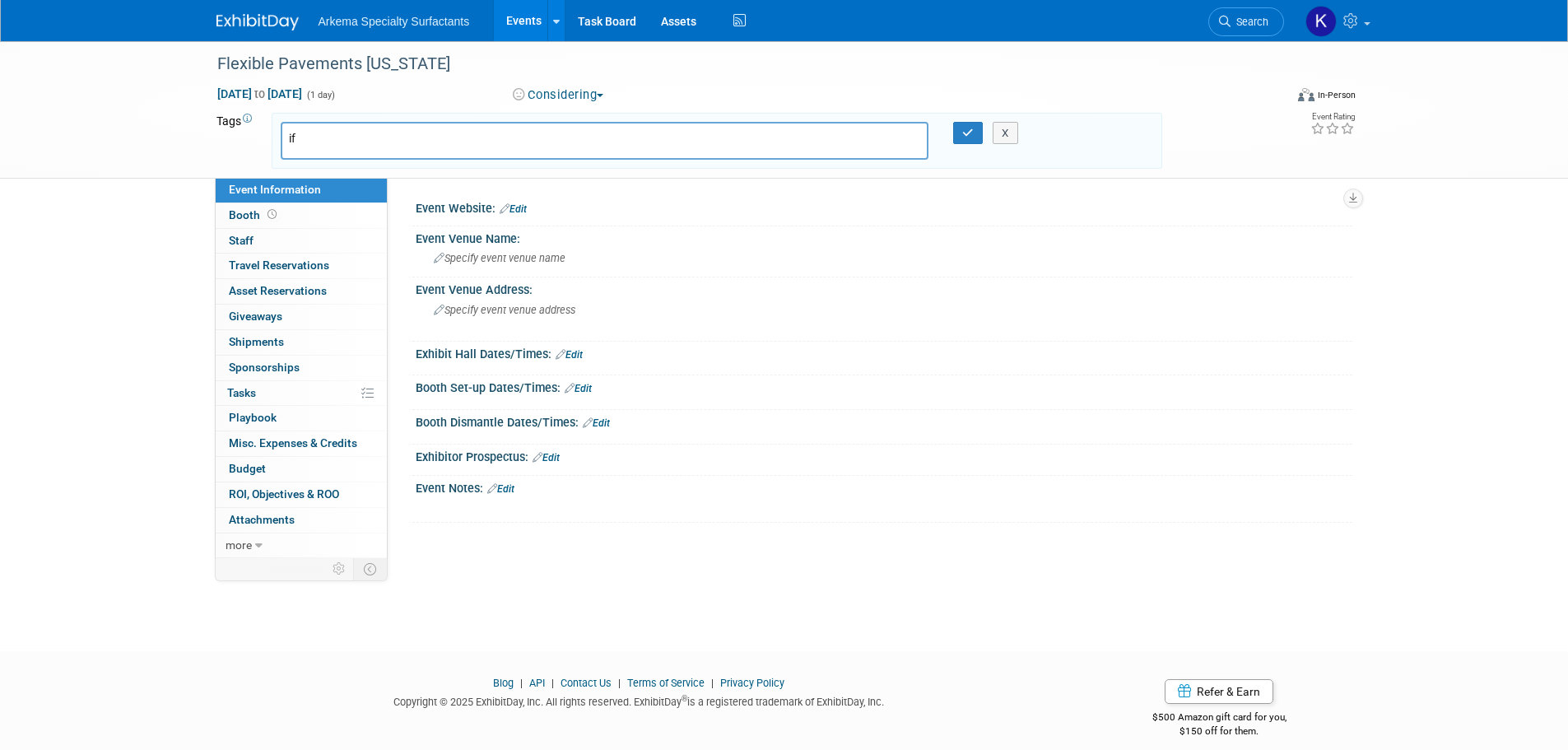
type input "i"
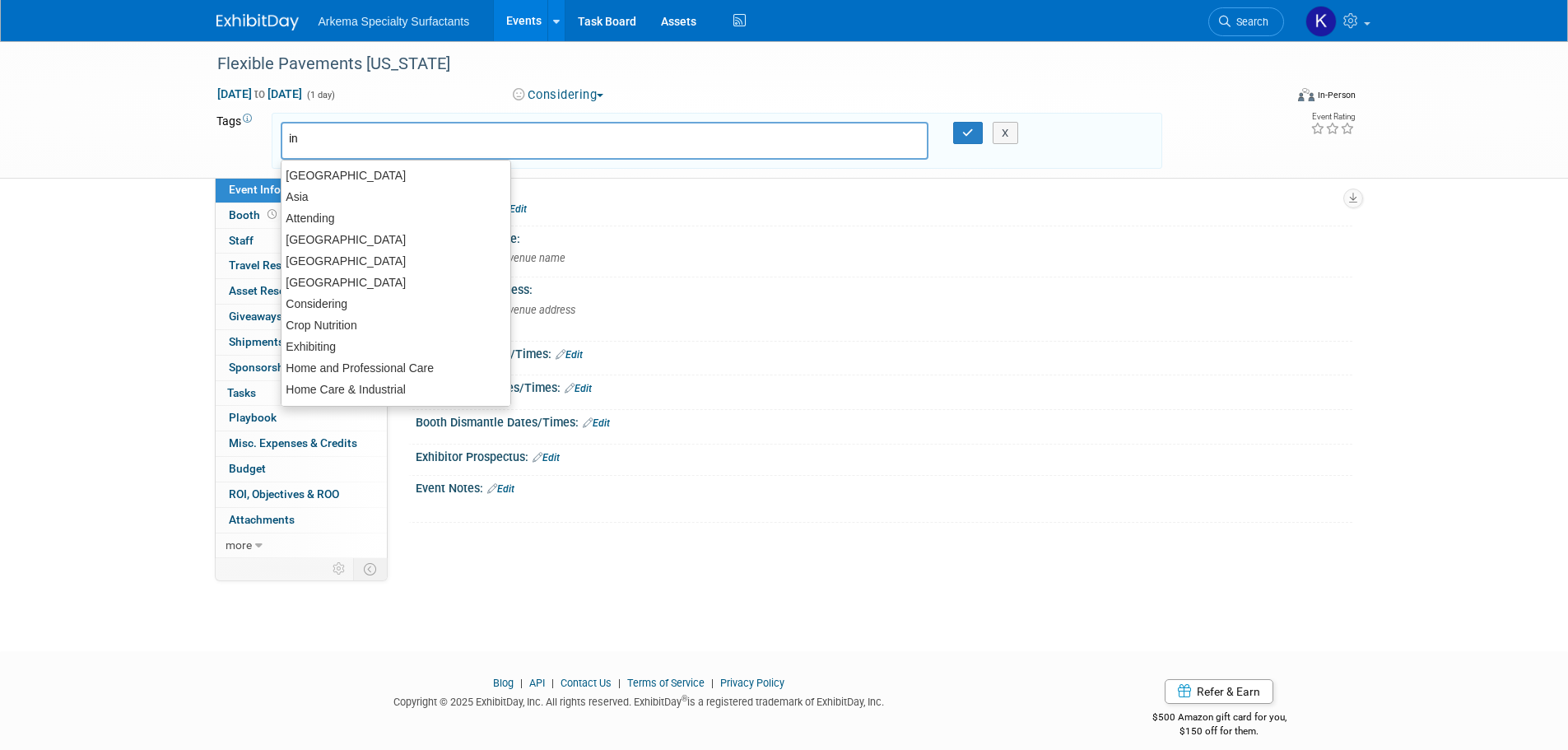
type input "inf"
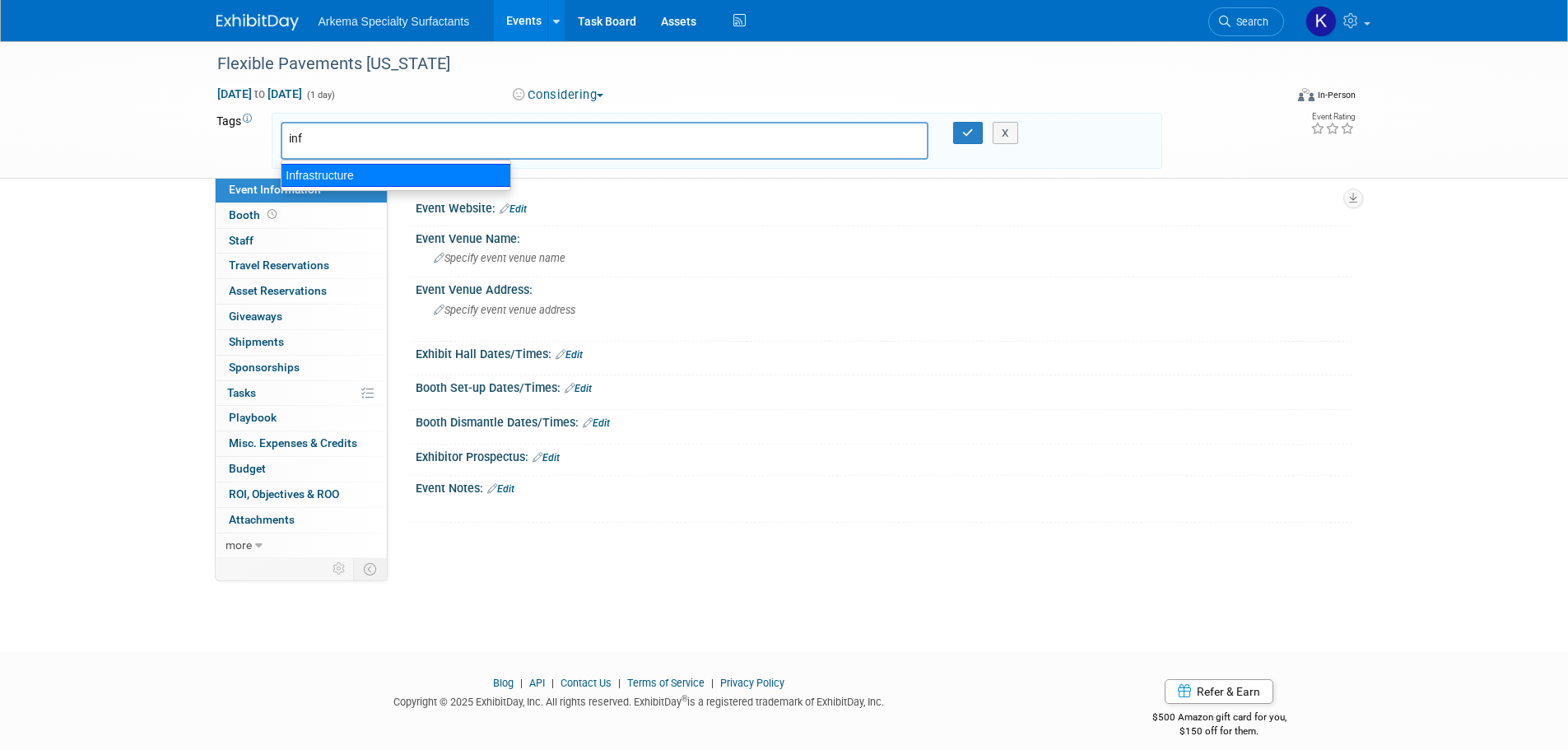
click at [326, 177] on div "Infrastructure" at bounding box center [396, 175] width 230 height 23
type input "Infrastructure"
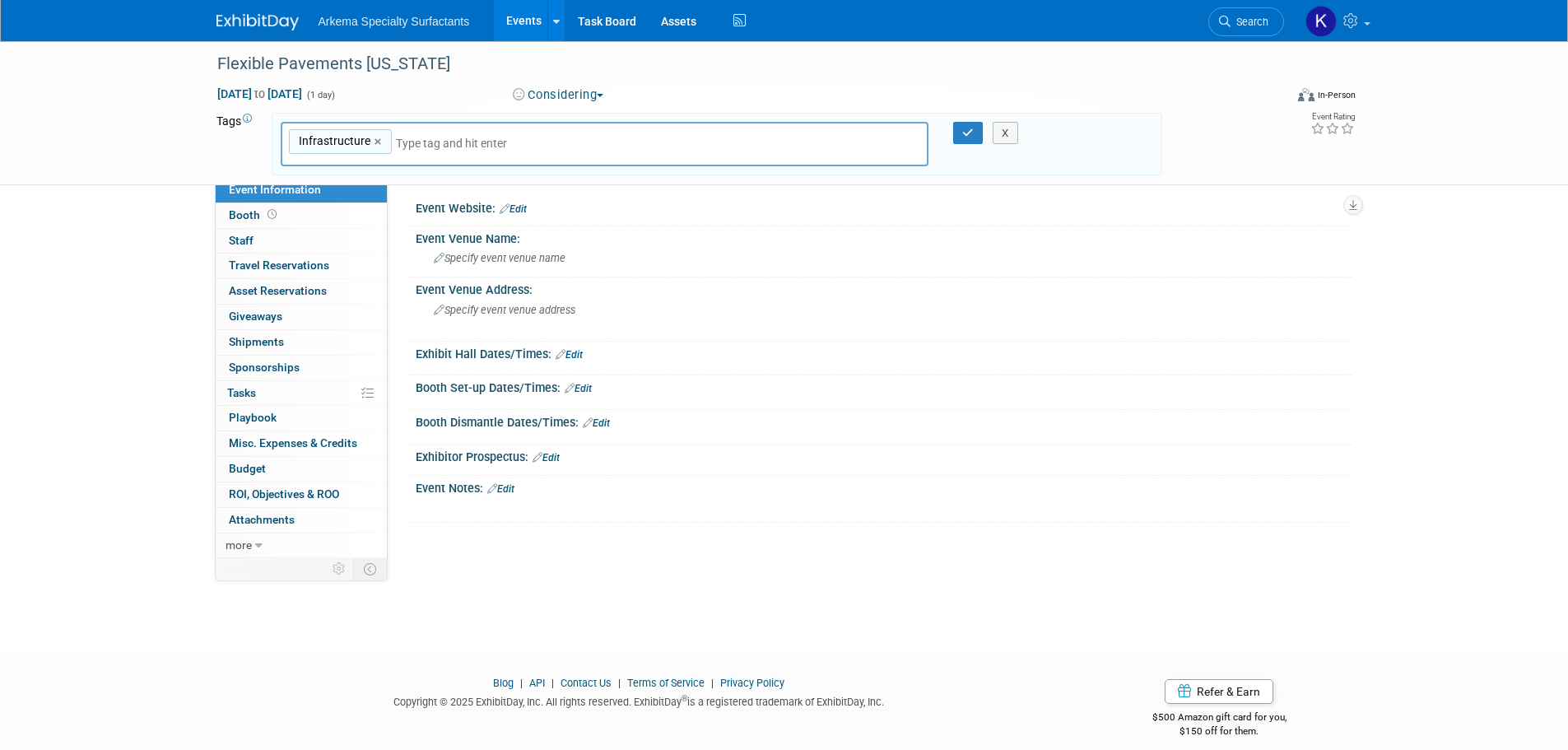
type input "u"
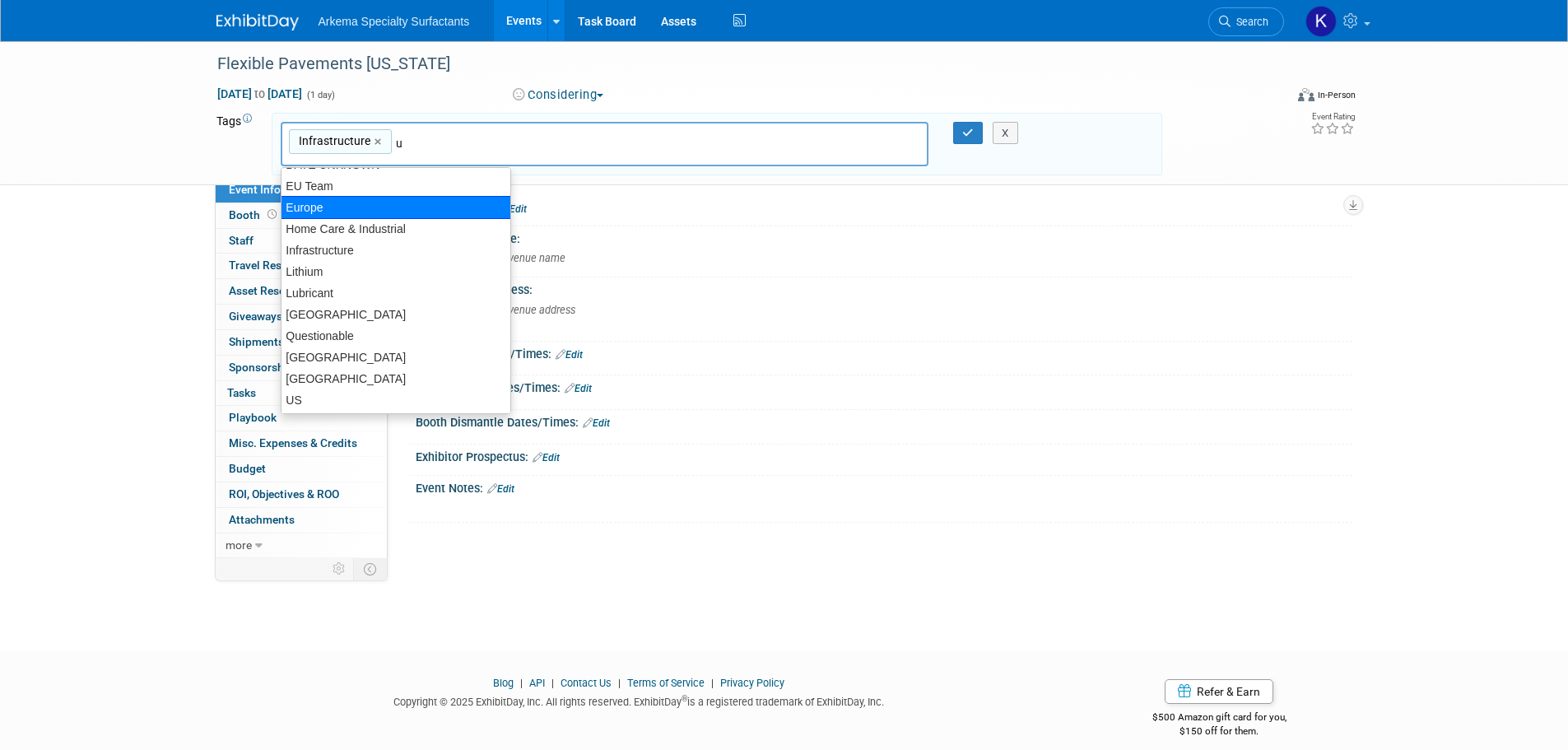
scroll to position [84, 0]
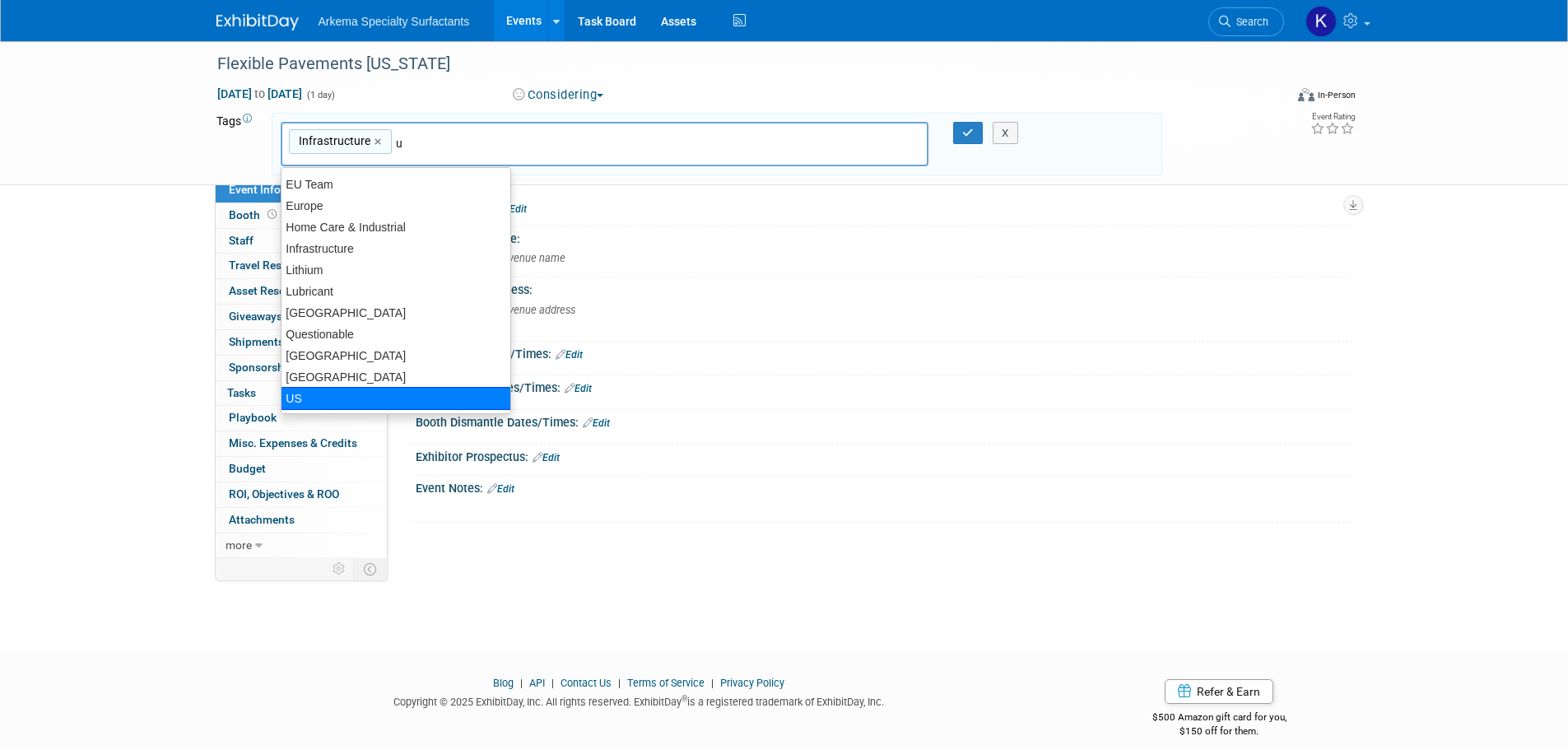
click at [309, 398] on div "US" at bounding box center [396, 398] width 230 height 23
type input "Infrastructure, US"
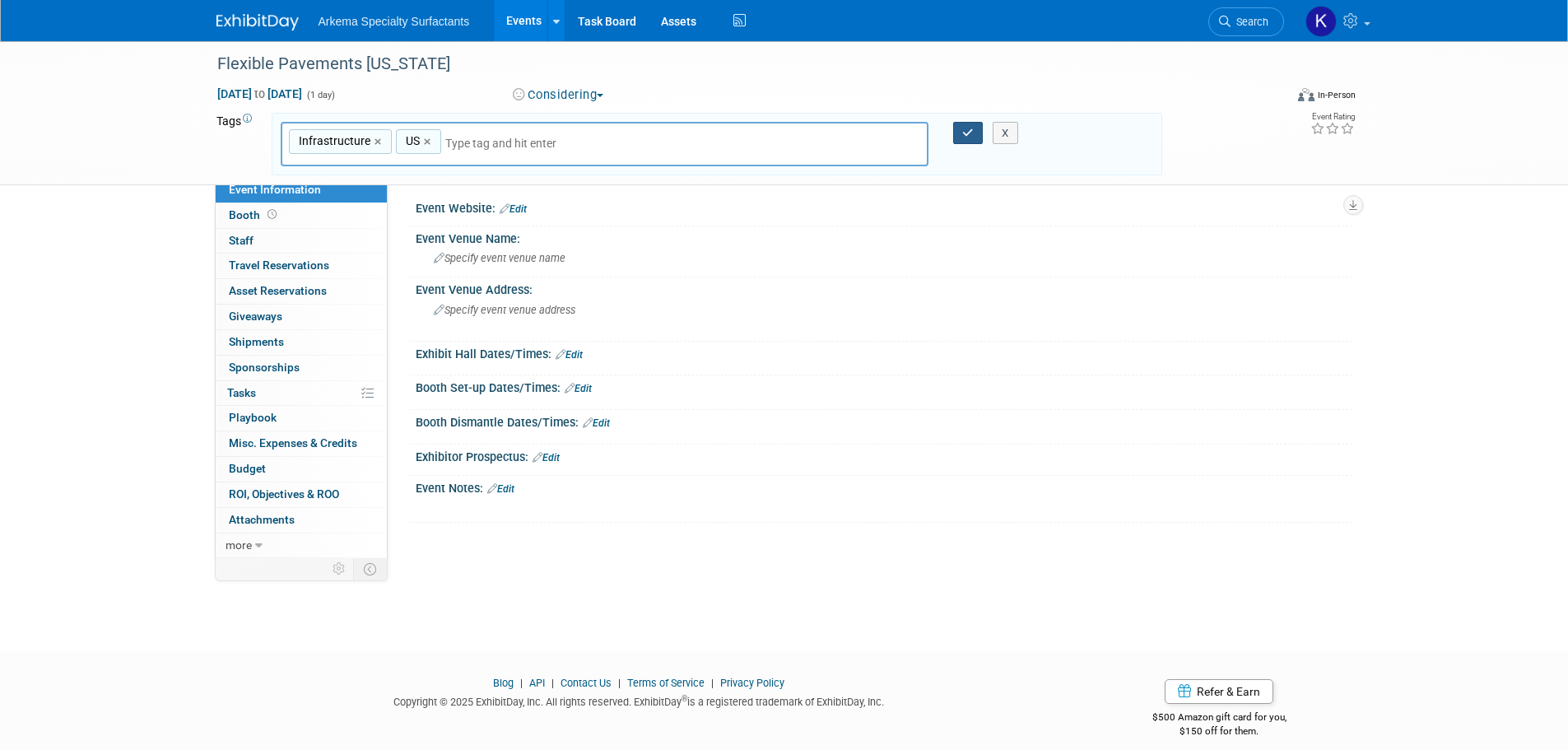
click at [961, 133] on button "button" at bounding box center [967, 133] width 30 height 23
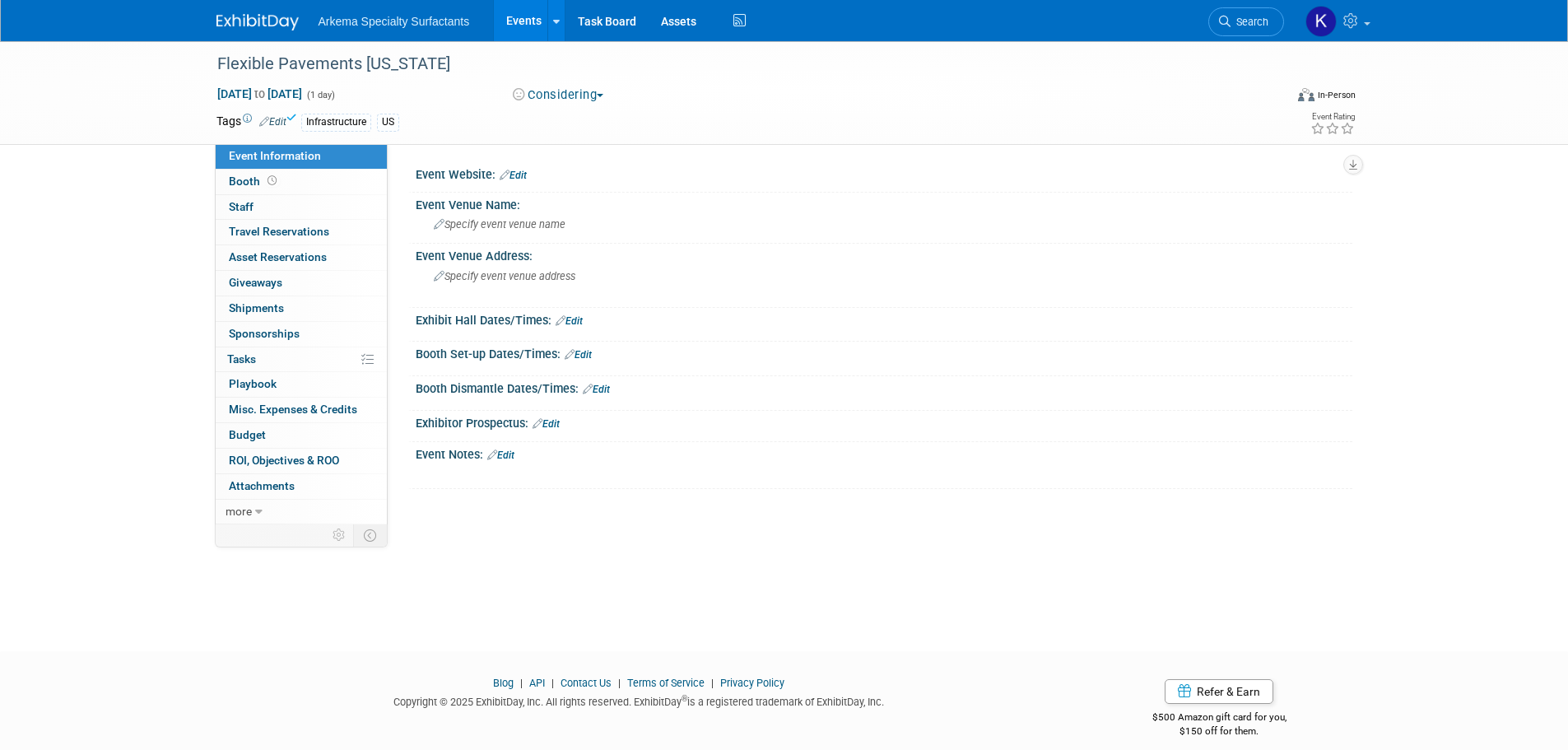
drag, startPoint x: 515, startPoint y: 175, endPoint x: 533, endPoint y: 183, distance: 19.7
click at [515, 174] on link "Edit" at bounding box center [513, 175] width 28 height 11
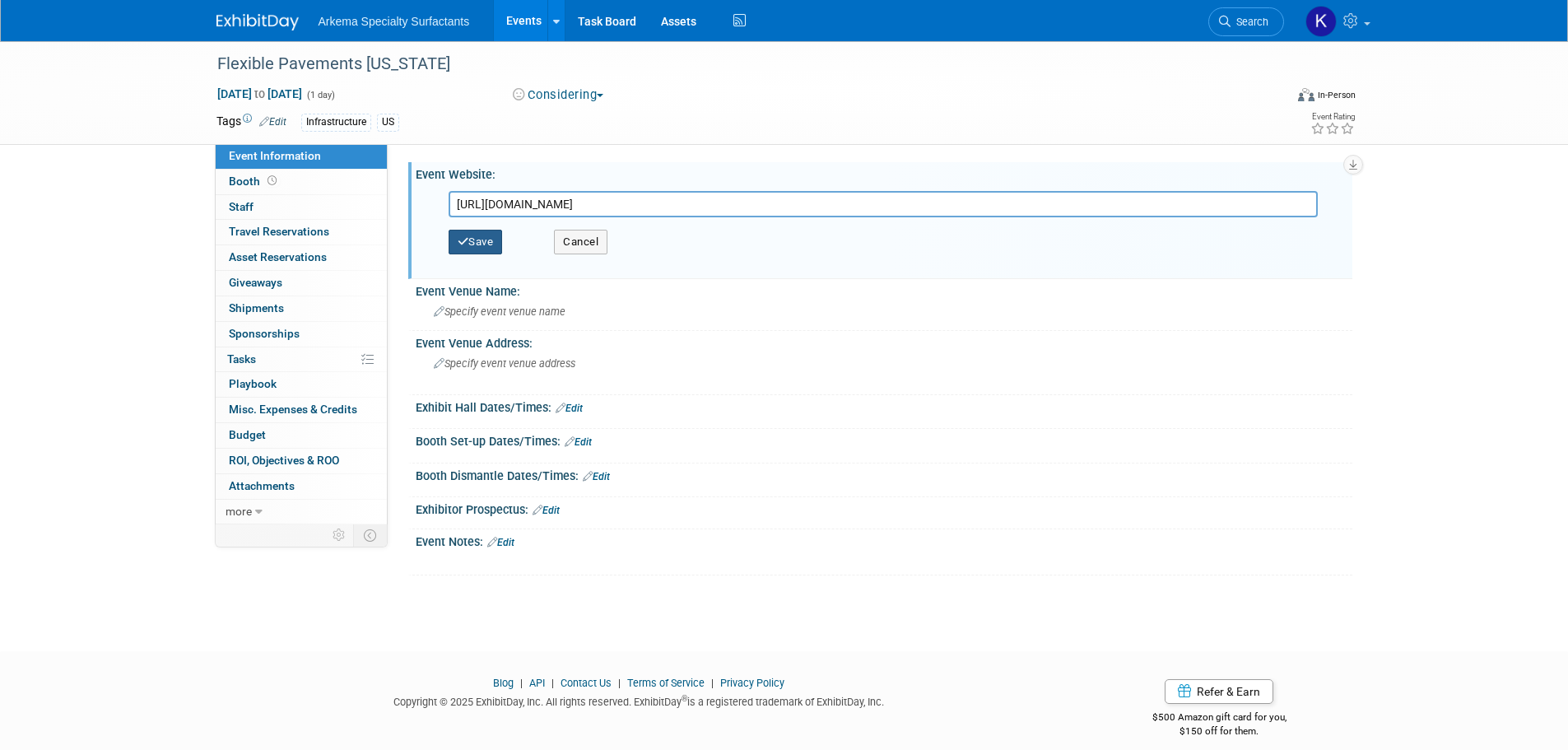
type input "https://www.flexiblepavements.org/opac"
click at [466, 248] on button "Save" at bounding box center [475, 242] width 54 height 25
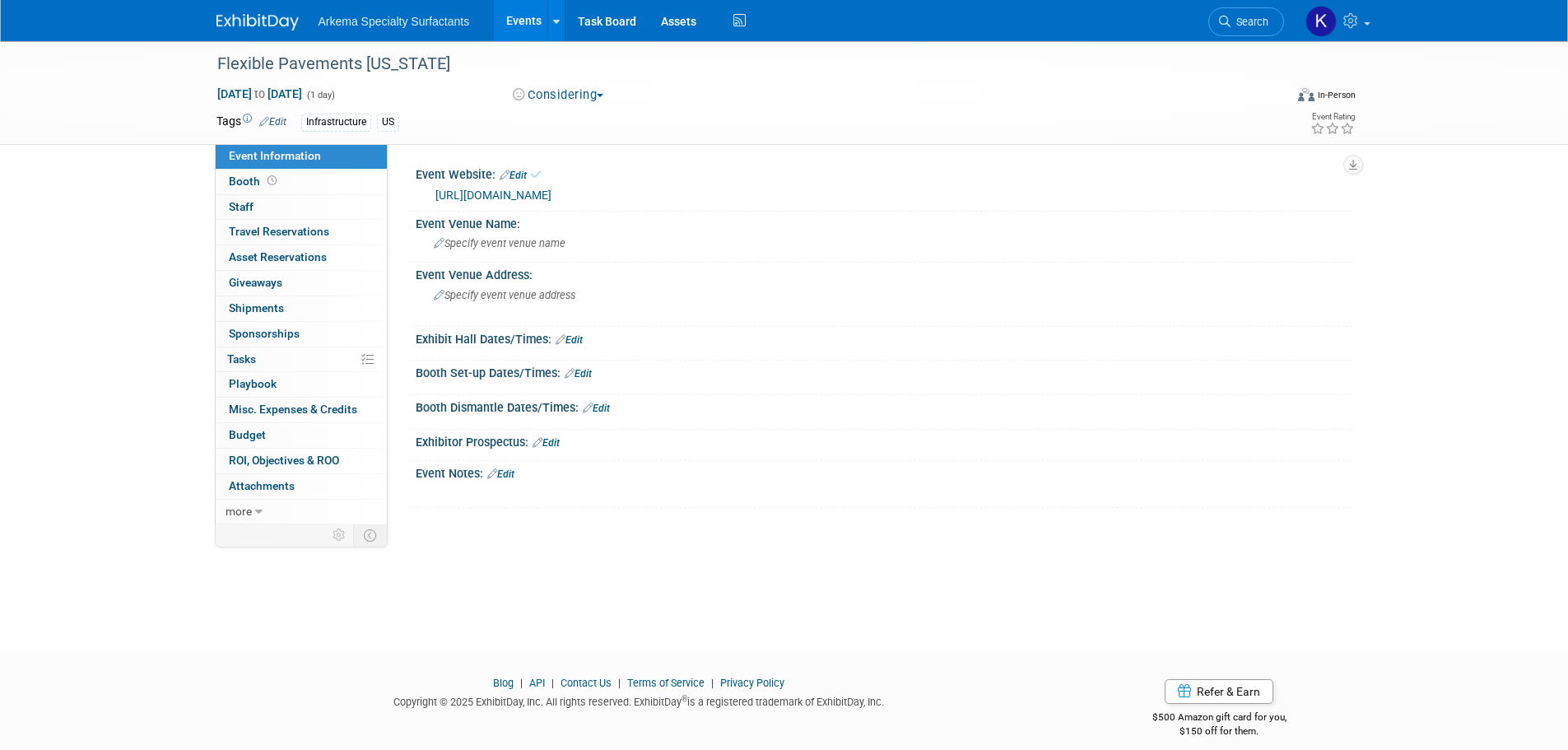
click at [283, 15] on img at bounding box center [257, 22] width 82 height 16
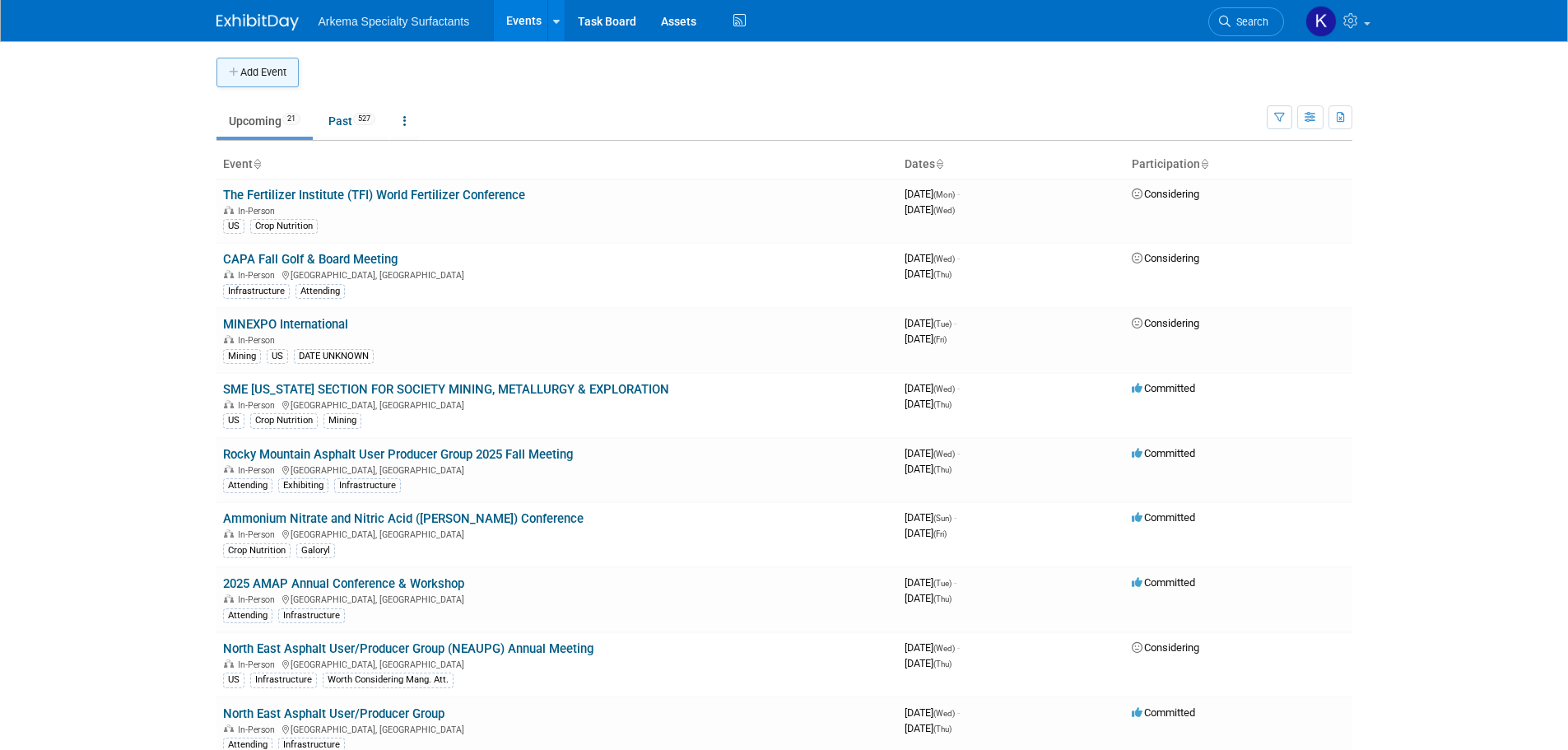
click at [283, 67] on button "Add Event" at bounding box center [257, 72] width 82 height 30
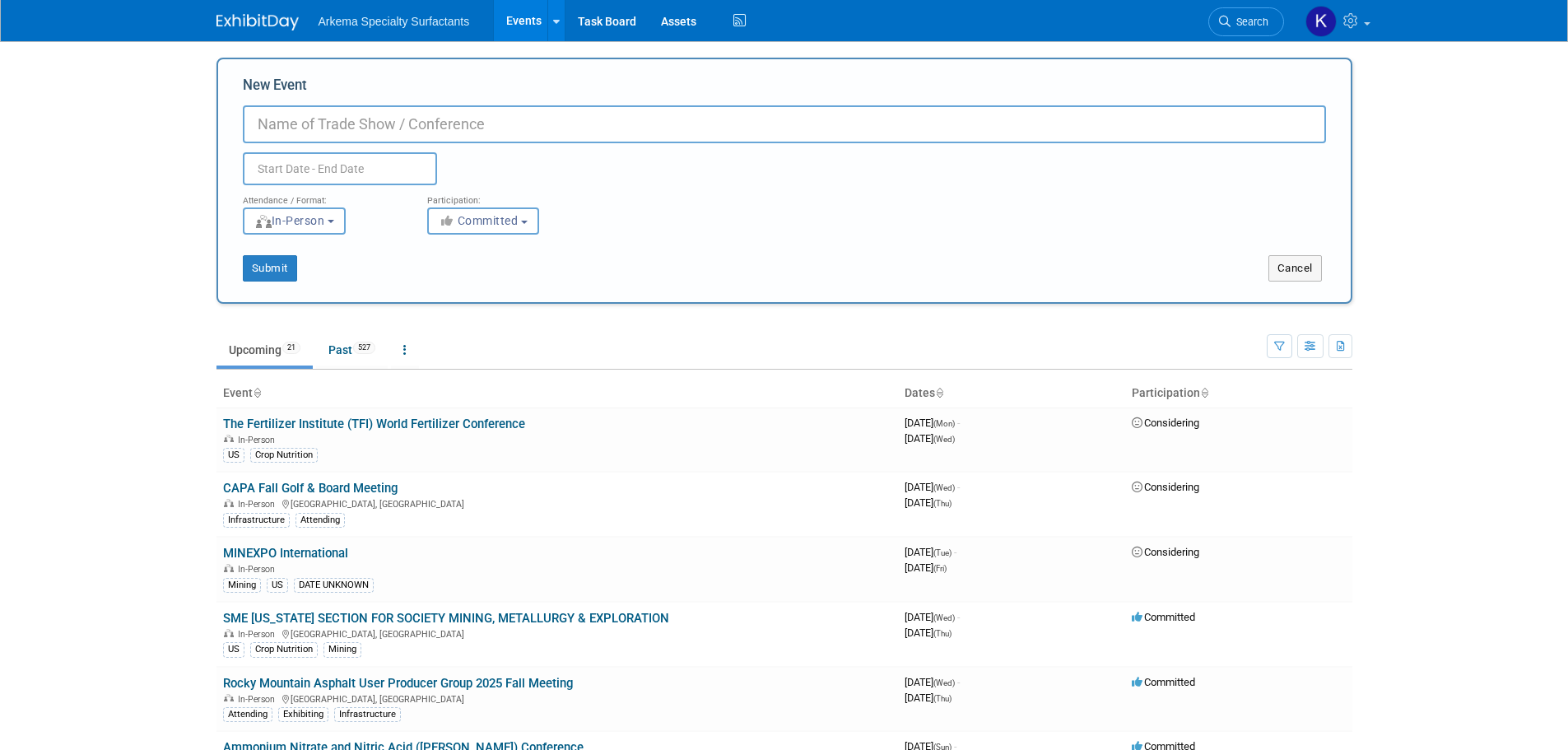
click at [389, 117] on input "New Event" at bounding box center [784, 125] width 1083 height 38
paste input "Associated General Contractors (AGC) [US_STATE] Chapter Convention"
type input "Associated General Contractors (AGC) [US_STATE] Chapter Convention"
click at [1301, 258] on button "Cancel" at bounding box center [1295, 268] width 53 height 27
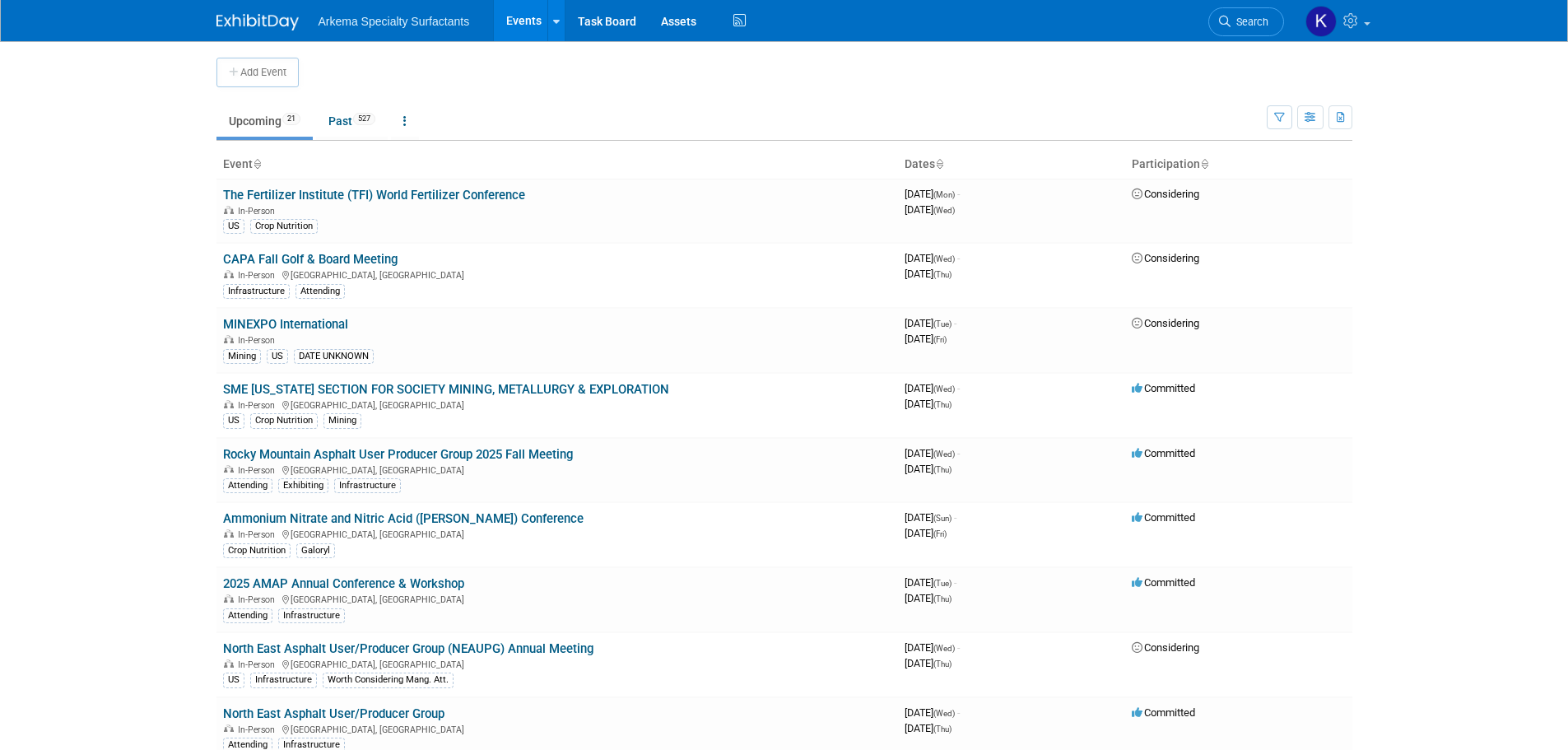
click at [1424, 254] on body "Arkema Specialty Surfactants Events Add Event Bulk Upload Events Shareable Even…" at bounding box center [784, 375] width 1568 height 750
click at [263, 60] on button "Add Event" at bounding box center [257, 72] width 82 height 30
select select "8"
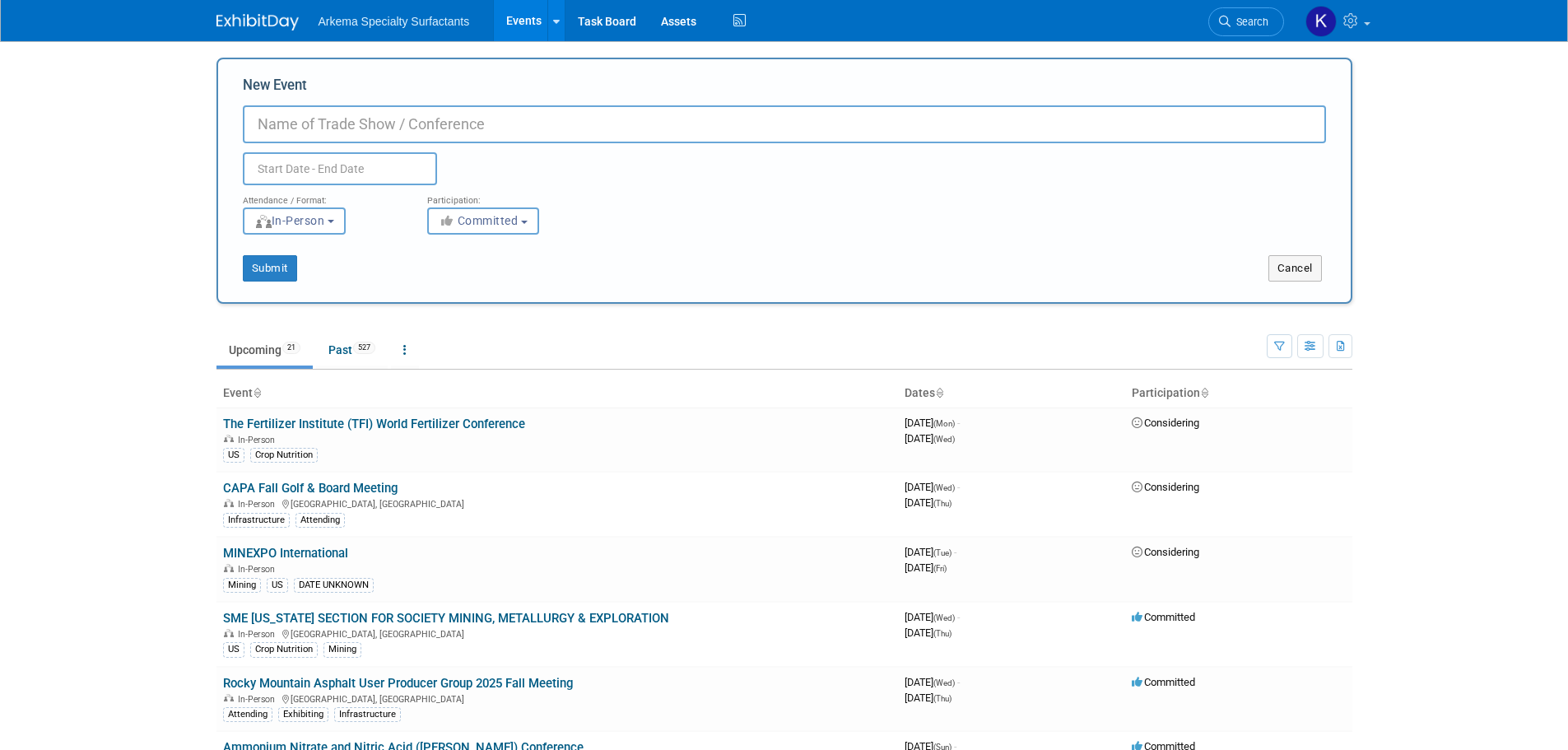
paste input "Associated General Contractors (AGC) [US_STATE] Chapter Convention"
type input "Associated General Contractors (AGC) [US_STATE] Chapter Convention"
click at [352, 163] on input "text" at bounding box center [340, 168] width 194 height 33
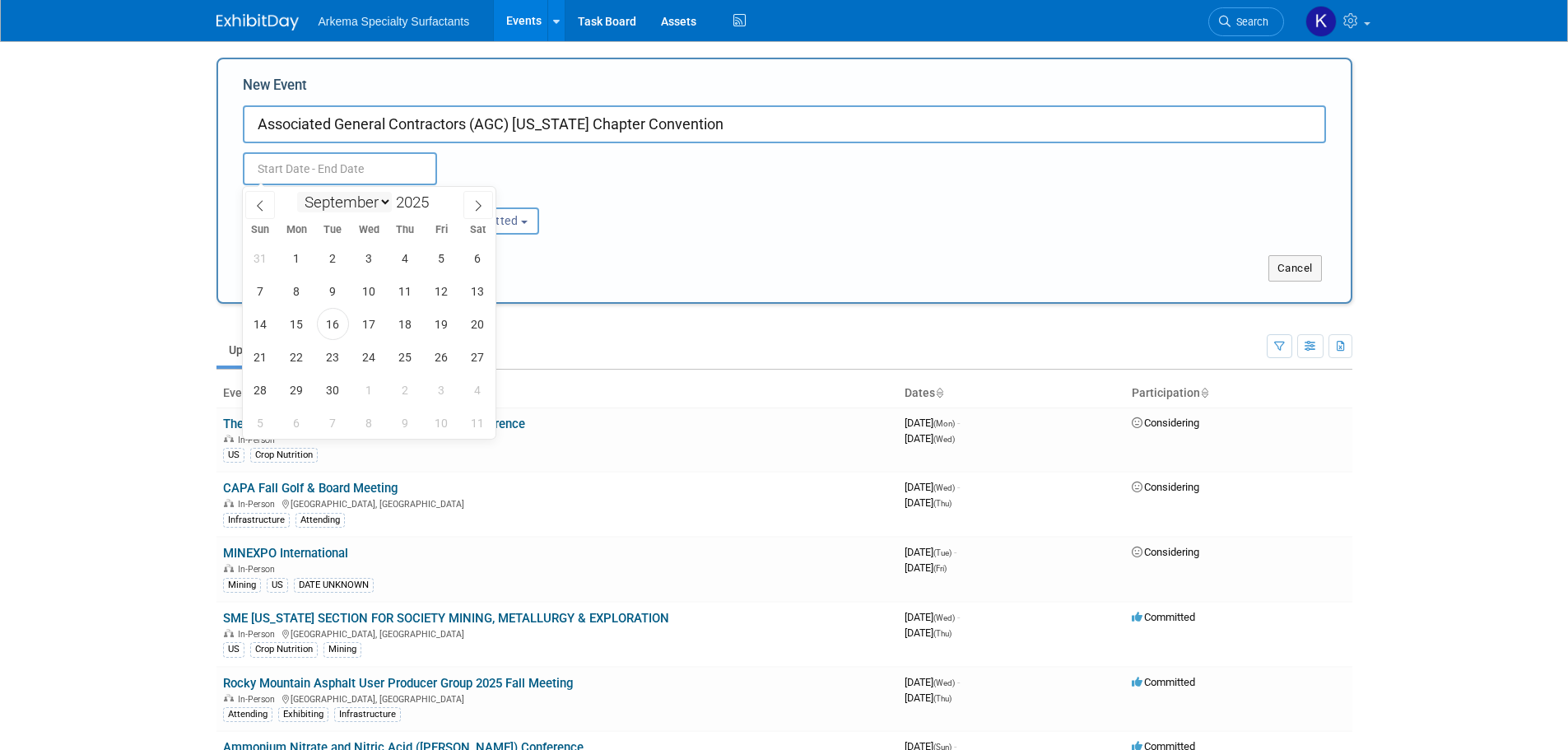
click at [366, 204] on select "January February March April May June July August September October November De…" at bounding box center [344, 202] width 94 height 21
select select "1"
click at [297, 191] on select "January February March April May June July August September October November De…" at bounding box center [344, 202] width 94 height 21
click at [439, 196] on span at bounding box center [435, 197] width 11 height 10
type input "2026"
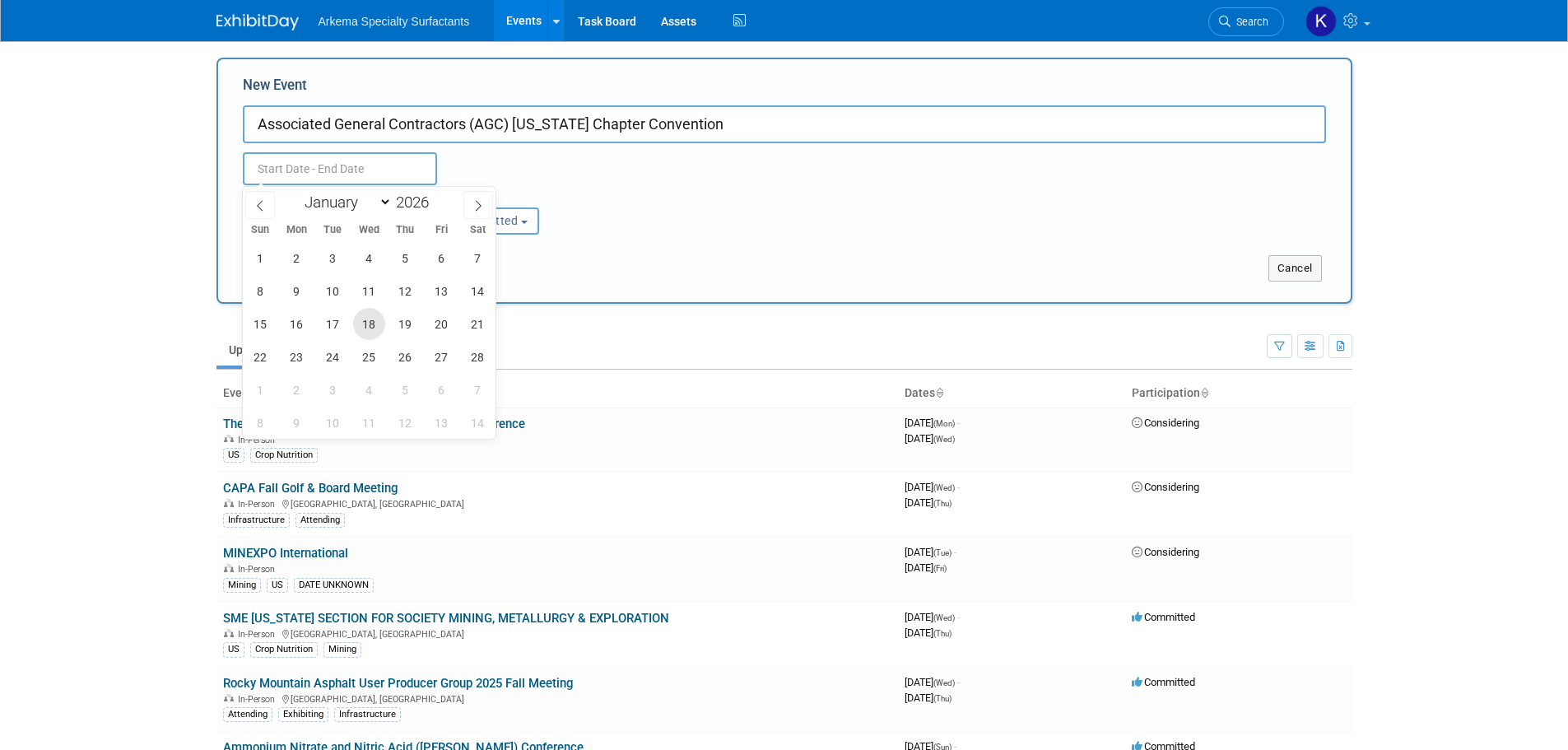
click at [373, 323] on span "18" at bounding box center [369, 324] width 32 height 32
click at [403, 329] on span "19" at bounding box center [406, 324] width 32 height 32
type input "Feb 18, 2026 to Feb 19, 2026"
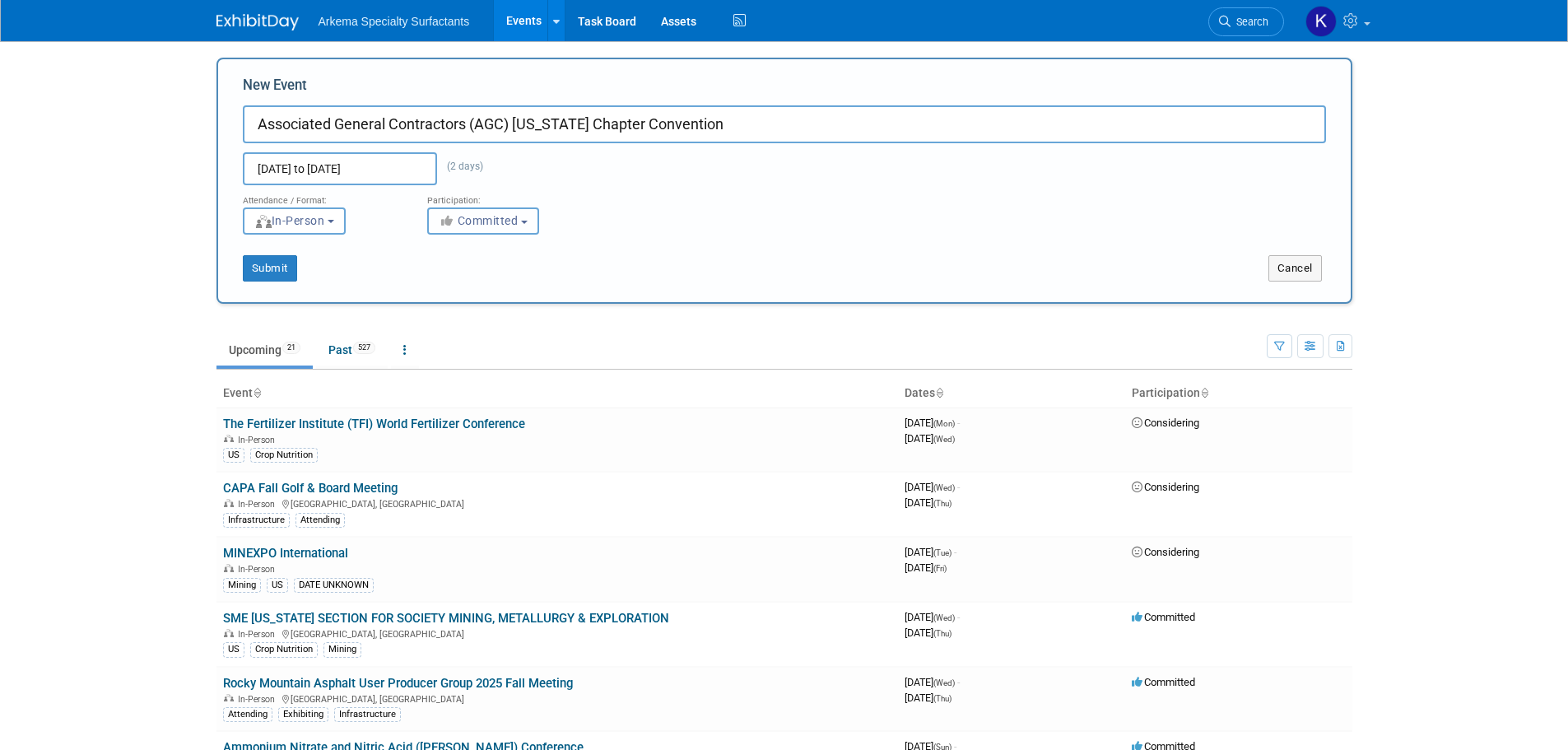
click at [478, 220] on span "Committed" at bounding box center [479, 221] width 80 height 13
click at [472, 283] on label "Considering" at bounding box center [490, 283] width 109 height 21
click at [443, 283] on input "Considering" at bounding box center [437, 283] width 10 height 10
select select "2"
click at [281, 266] on button "Submit" at bounding box center [269, 268] width 54 height 27
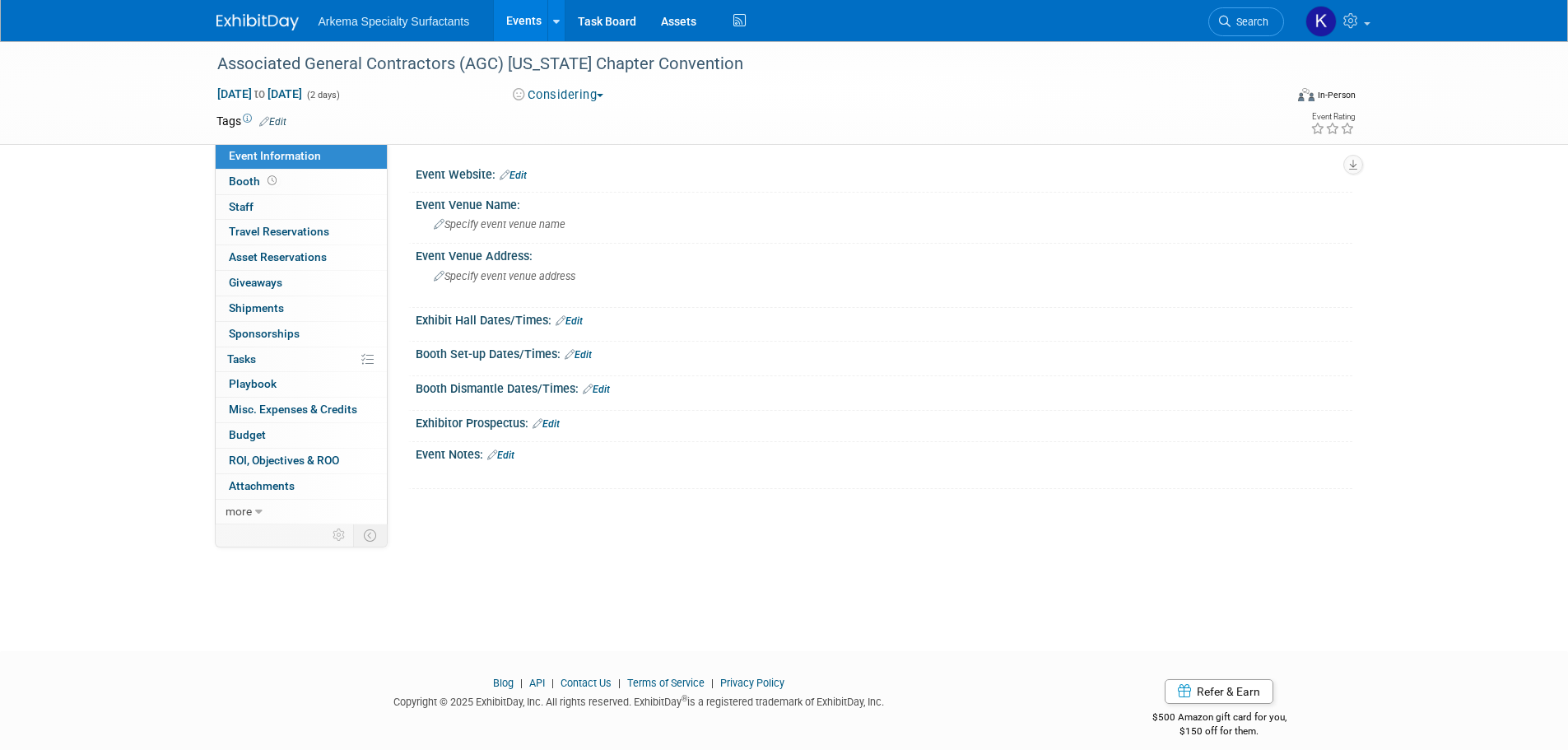
click at [281, 117] on link "Edit" at bounding box center [272, 122] width 28 height 11
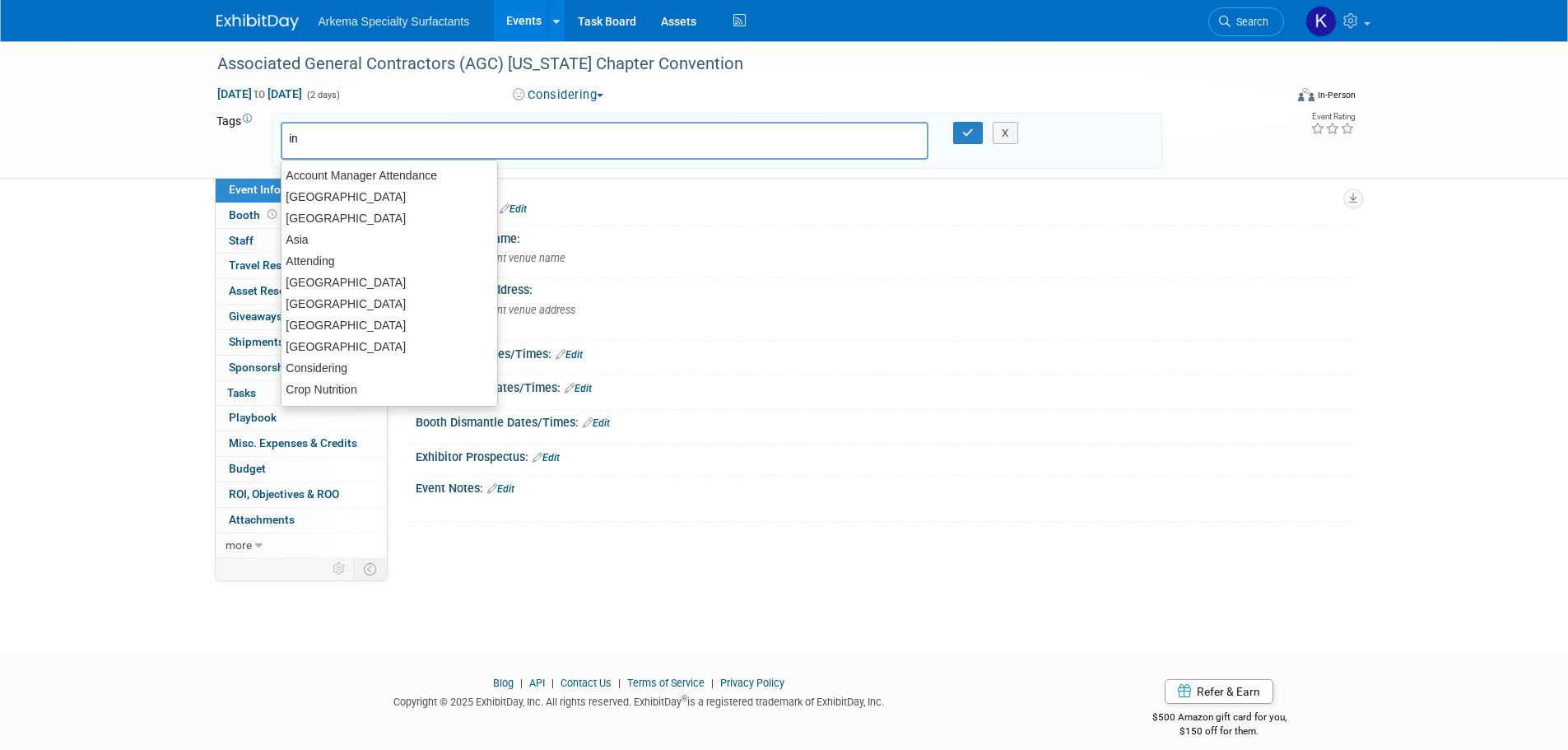
type input "inf"
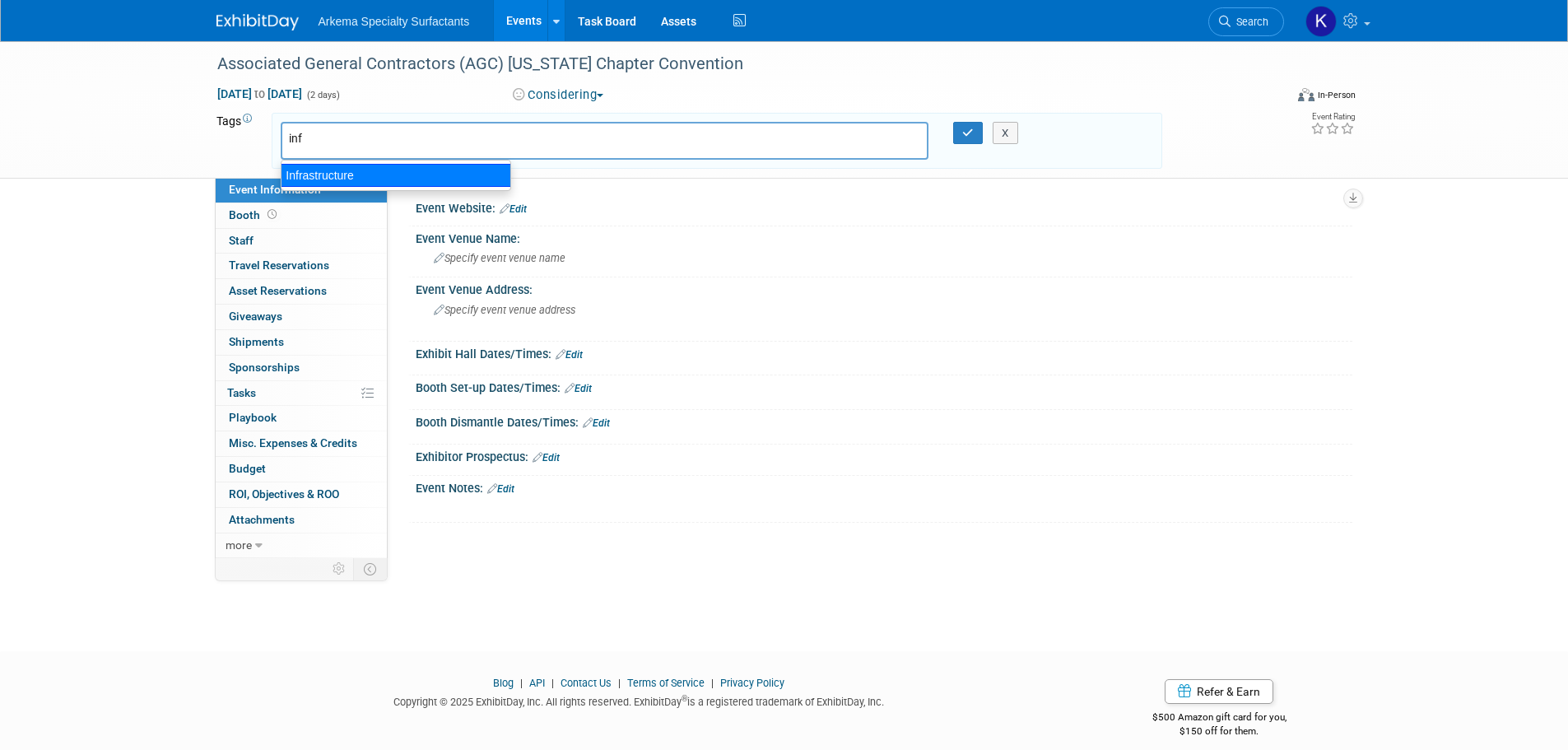
click at [352, 179] on div "Infrastructure" at bounding box center [396, 175] width 230 height 23
type input "Infrastructure"
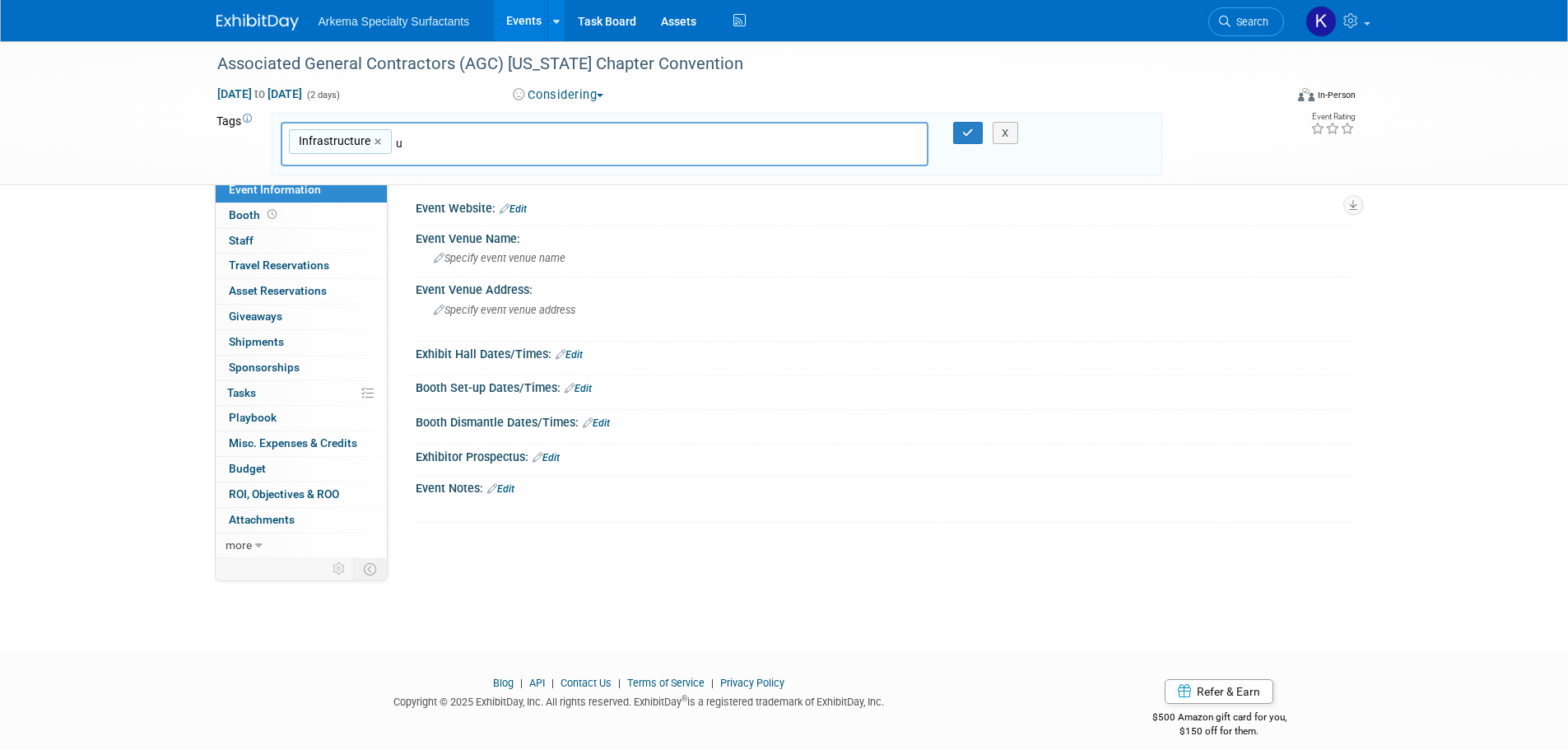
type input "us"
drag, startPoint x: 373, startPoint y: 229, endPoint x: 664, endPoint y: 180, distance: 295.1
click at [373, 227] on div "US" at bounding box center [396, 225] width 230 height 23
type input "Infrastructure, US"
click at [963, 128] on icon "button" at bounding box center [968, 132] width 11 height 10
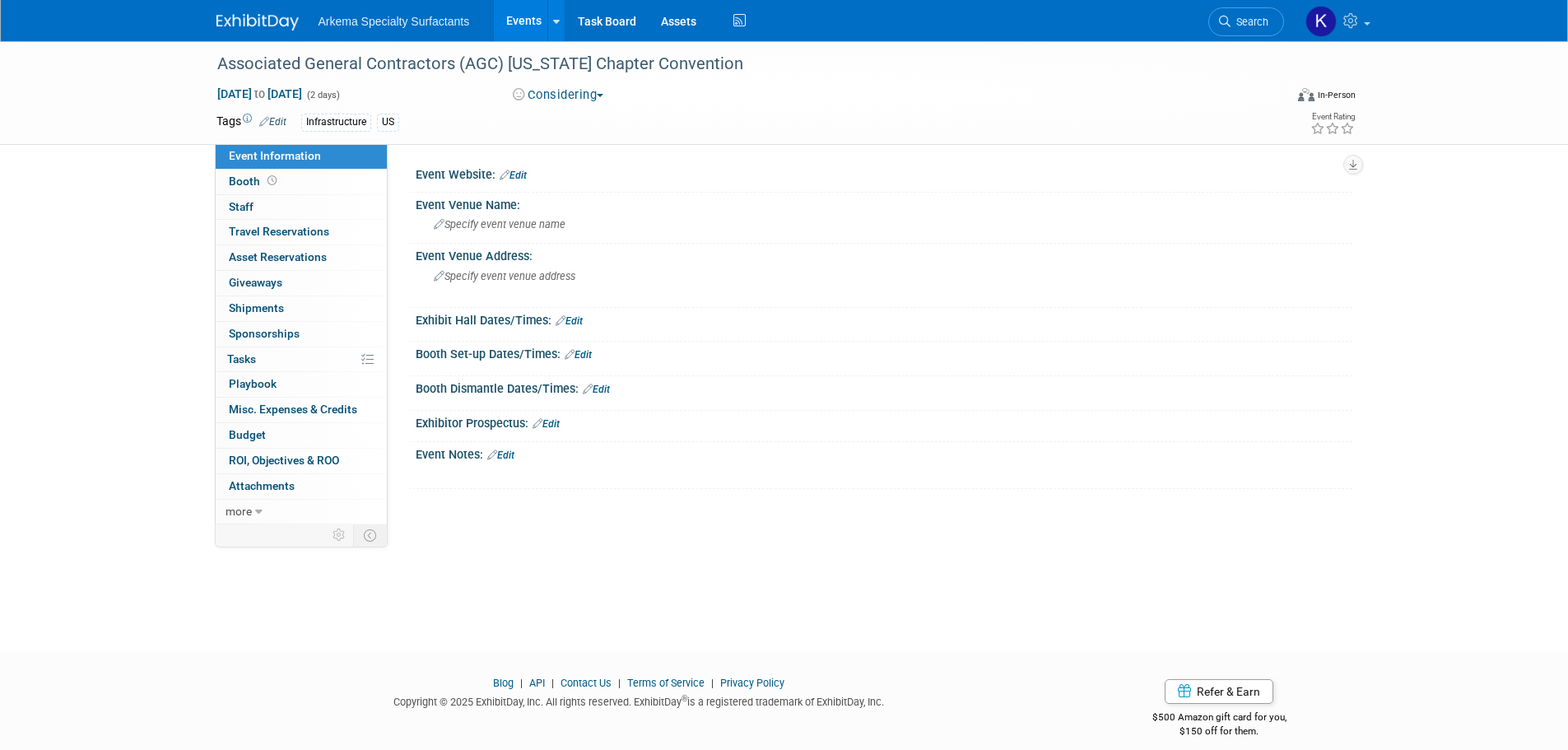
click at [521, 175] on link "Edit" at bounding box center [513, 175] width 28 height 11
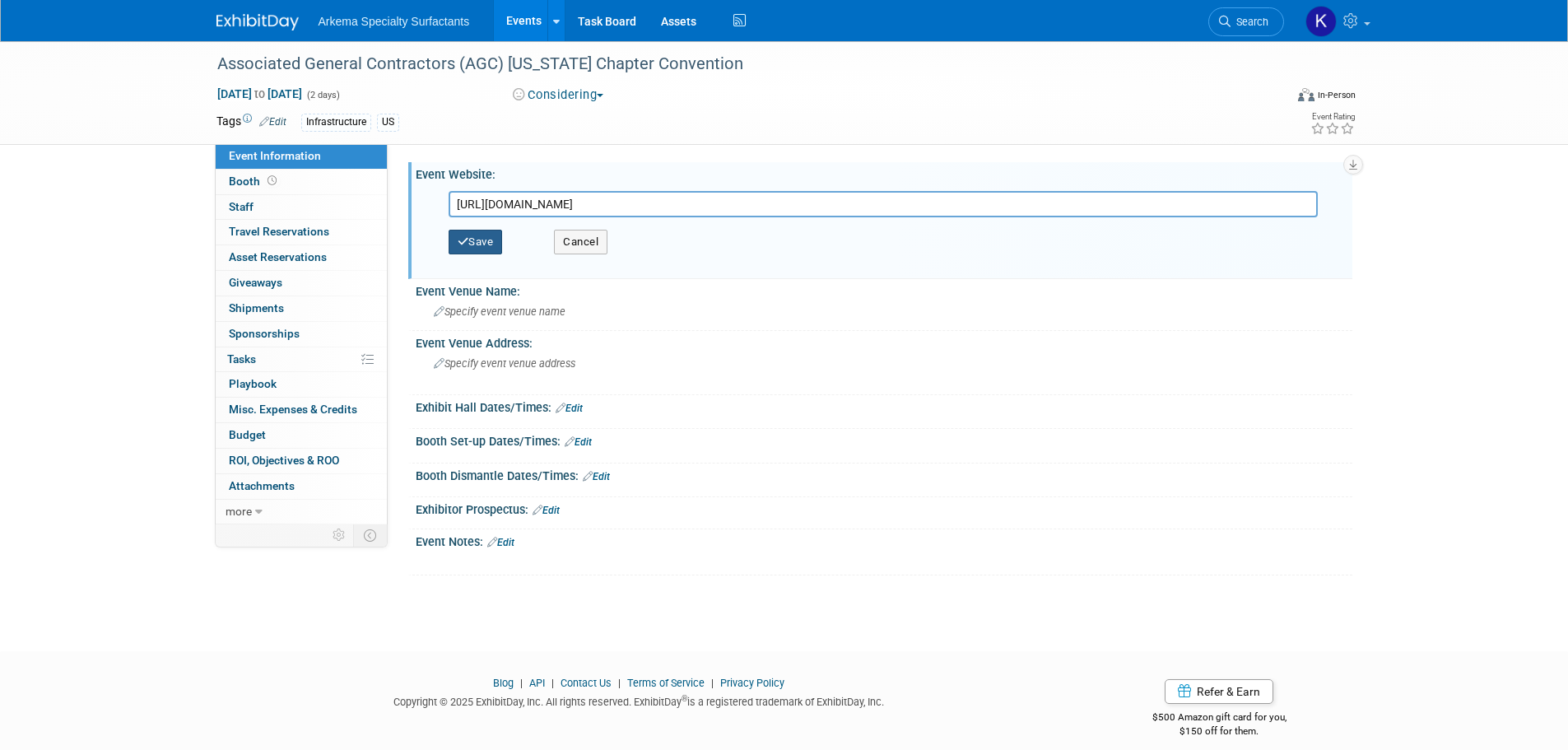
type input "https://web.agcne.org/atlas/events/5386/details"
click at [490, 237] on button "Save" at bounding box center [475, 242] width 54 height 25
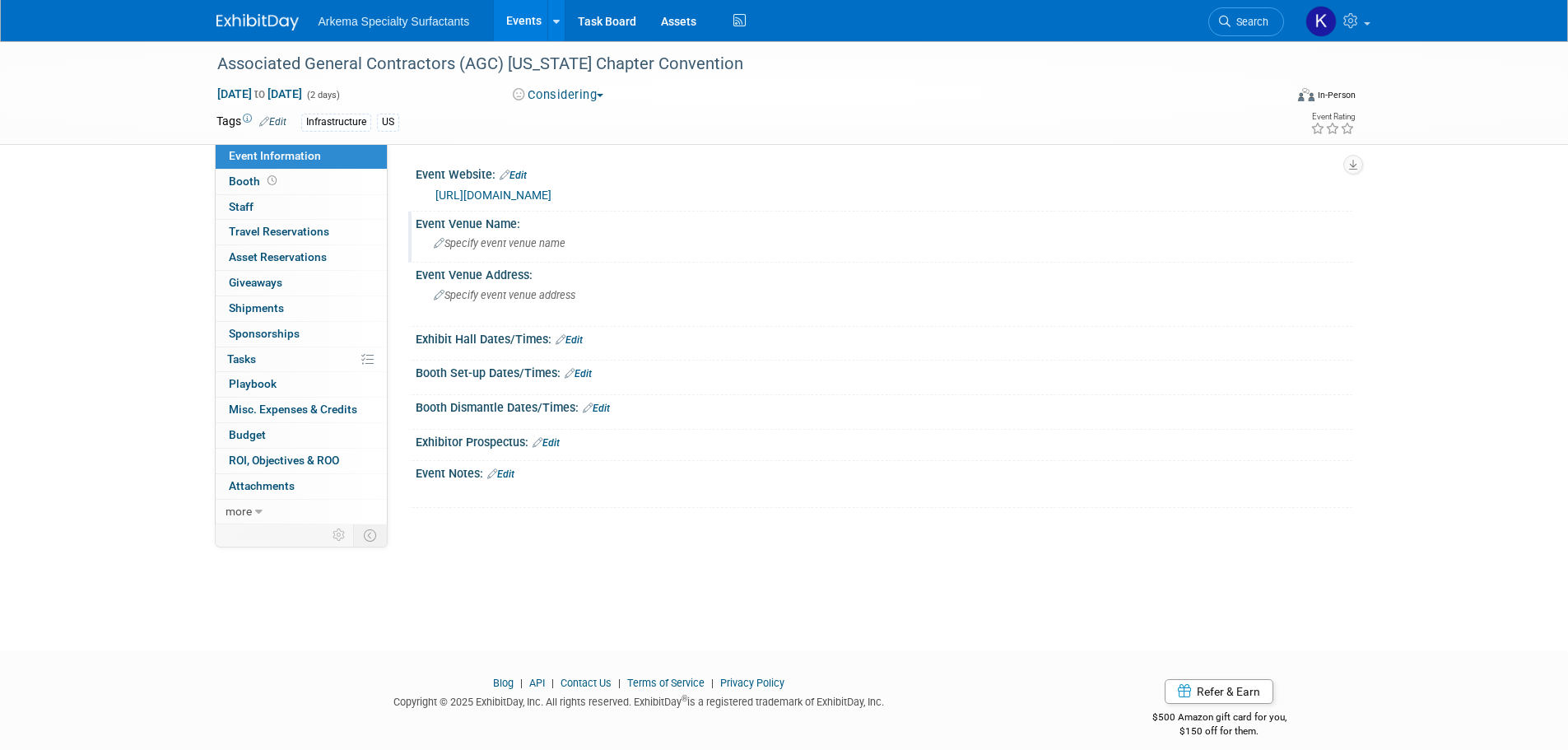
click at [556, 240] on span "Specify event venue name" at bounding box center [500, 243] width 131 height 12
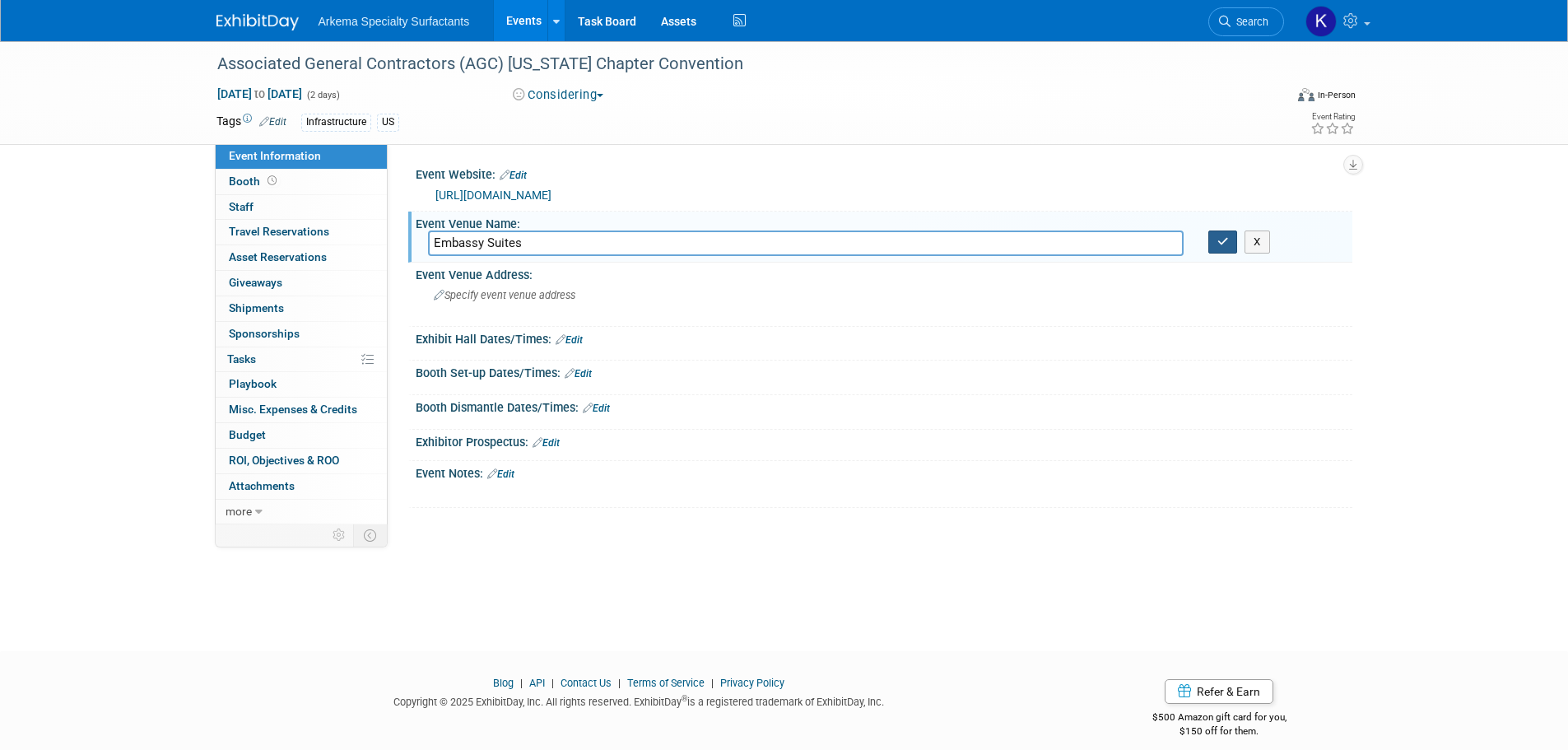
type input "Embassy Suites"
click at [1234, 239] on button "button" at bounding box center [1222, 242] width 30 height 23
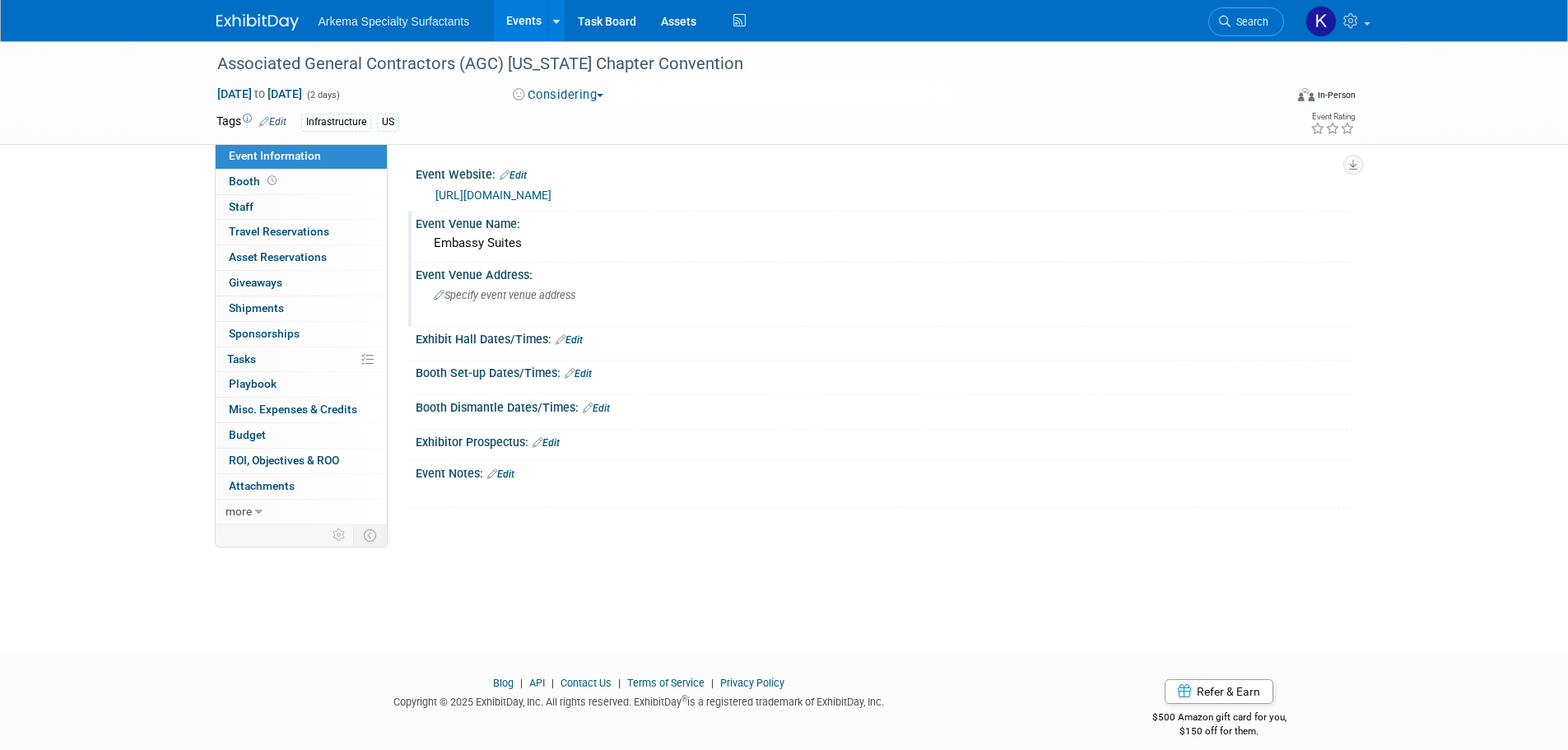
click at [584, 301] on div "Specify event venue address" at bounding box center [611, 302] width 366 height 38
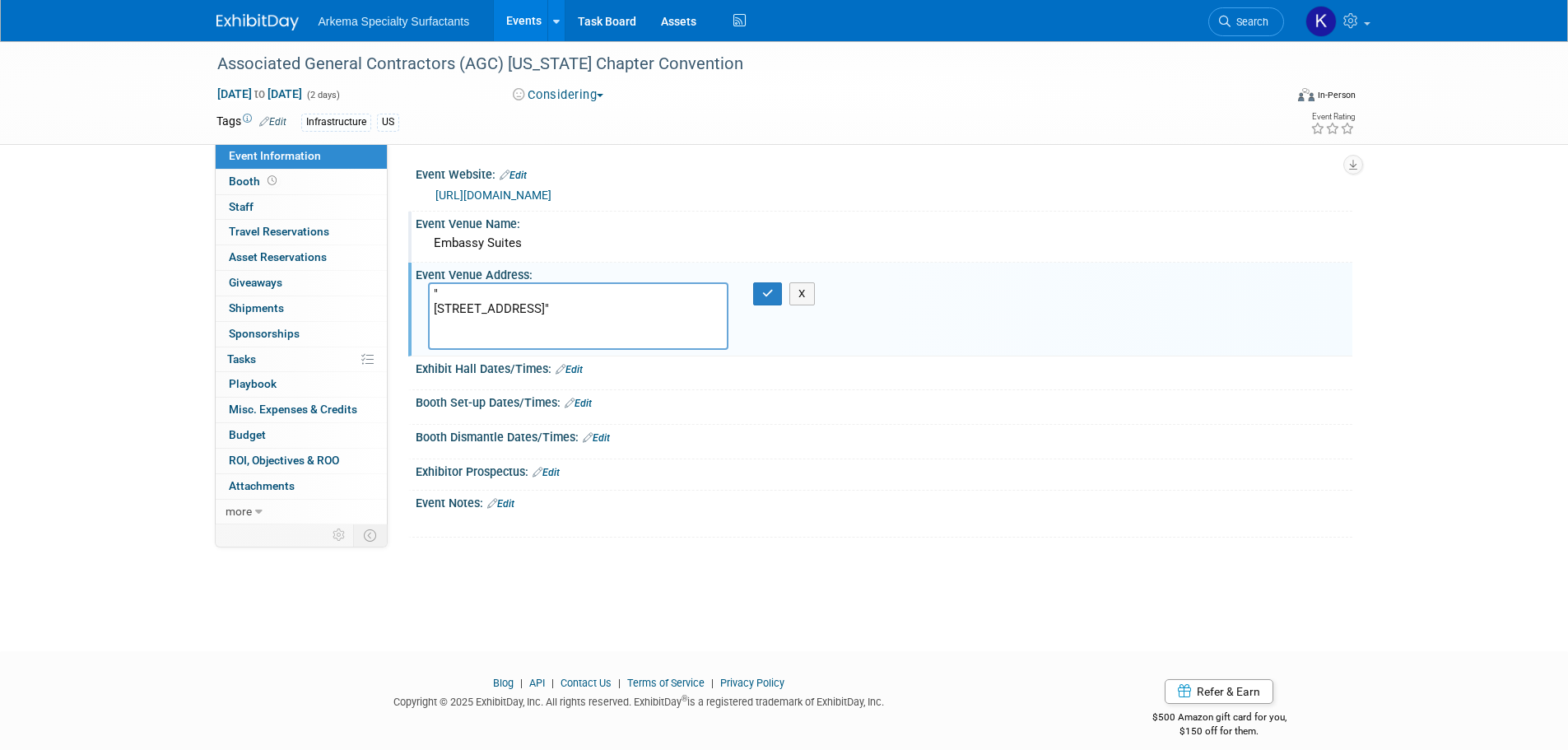
click at [434, 304] on textarea "" 1040 P Street Lincoln, NE 68508"" at bounding box center [579, 316] width 301 height 68
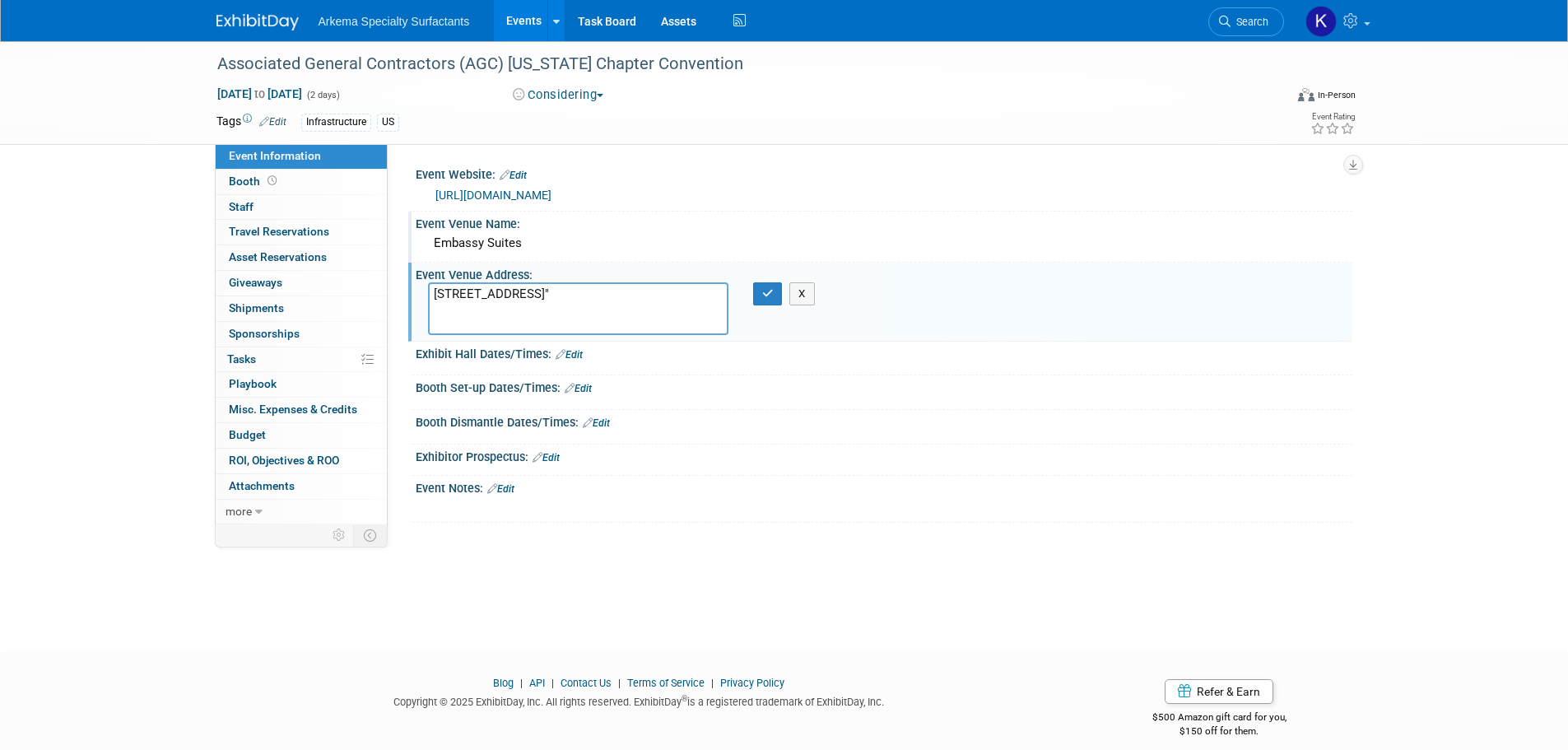
click at [618, 306] on textarea "1040 P Street Lincoln, NE 68508"" at bounding box center [579, 308] width 301 height 52
type textarea "1040 P Street Lincoln, NE 68508"
click at [774, 300] on button "button" at bounding box center [767, 294] width 30 height 23
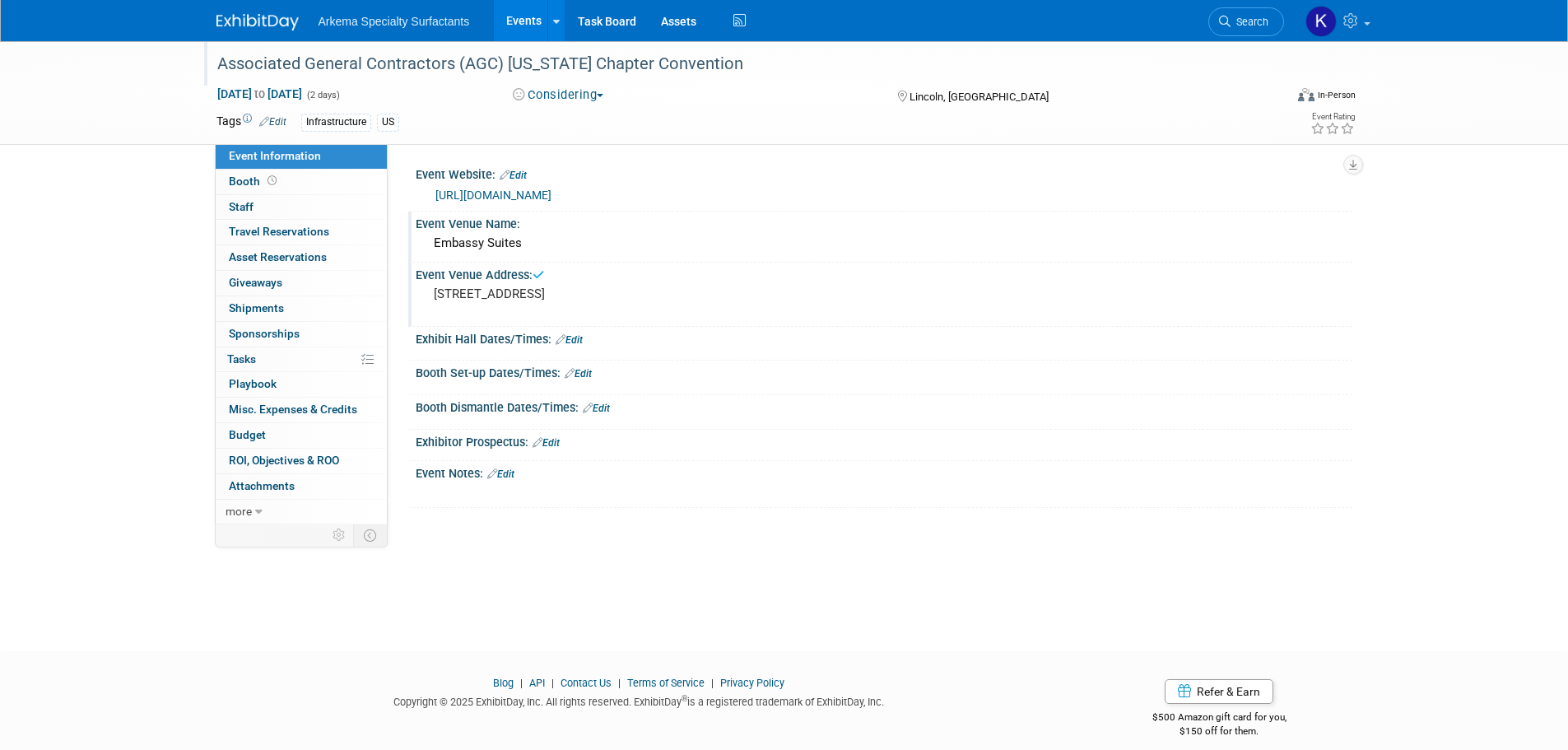
drag, startPoint x: 133, startPoint y: 143, endPoint x: 227, endPoint y: 77, distance: 114.9
click at [134, 143] on div "Associated General Contractors (AGC) Nebraska Chapter Convention Feb 18, 2026 t…" at bounding box center [784, 92] width 1568 height 104
click at [253, 30] on img at bounding box center [257, 22] width 82 height 16
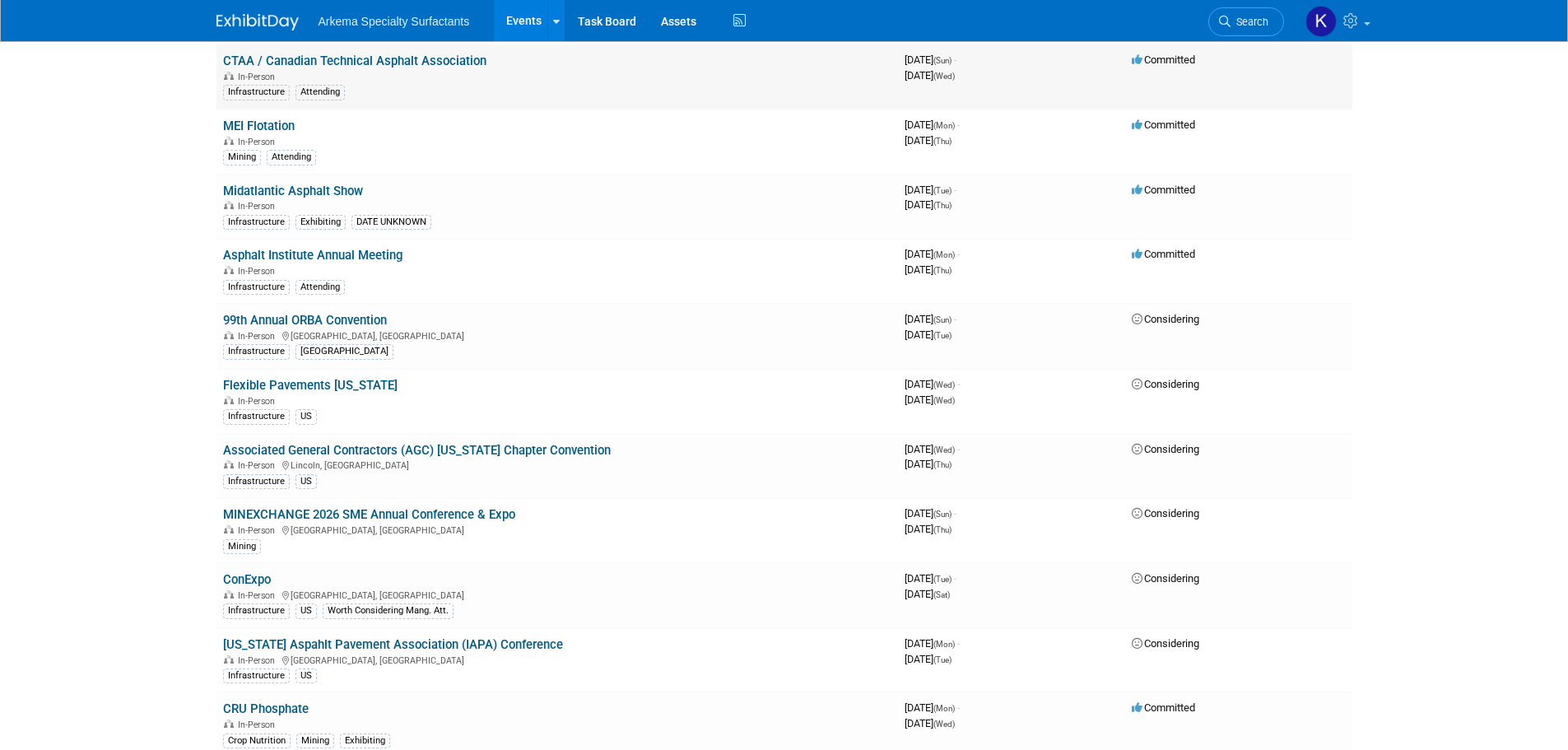
scroll to position [1032, 0]
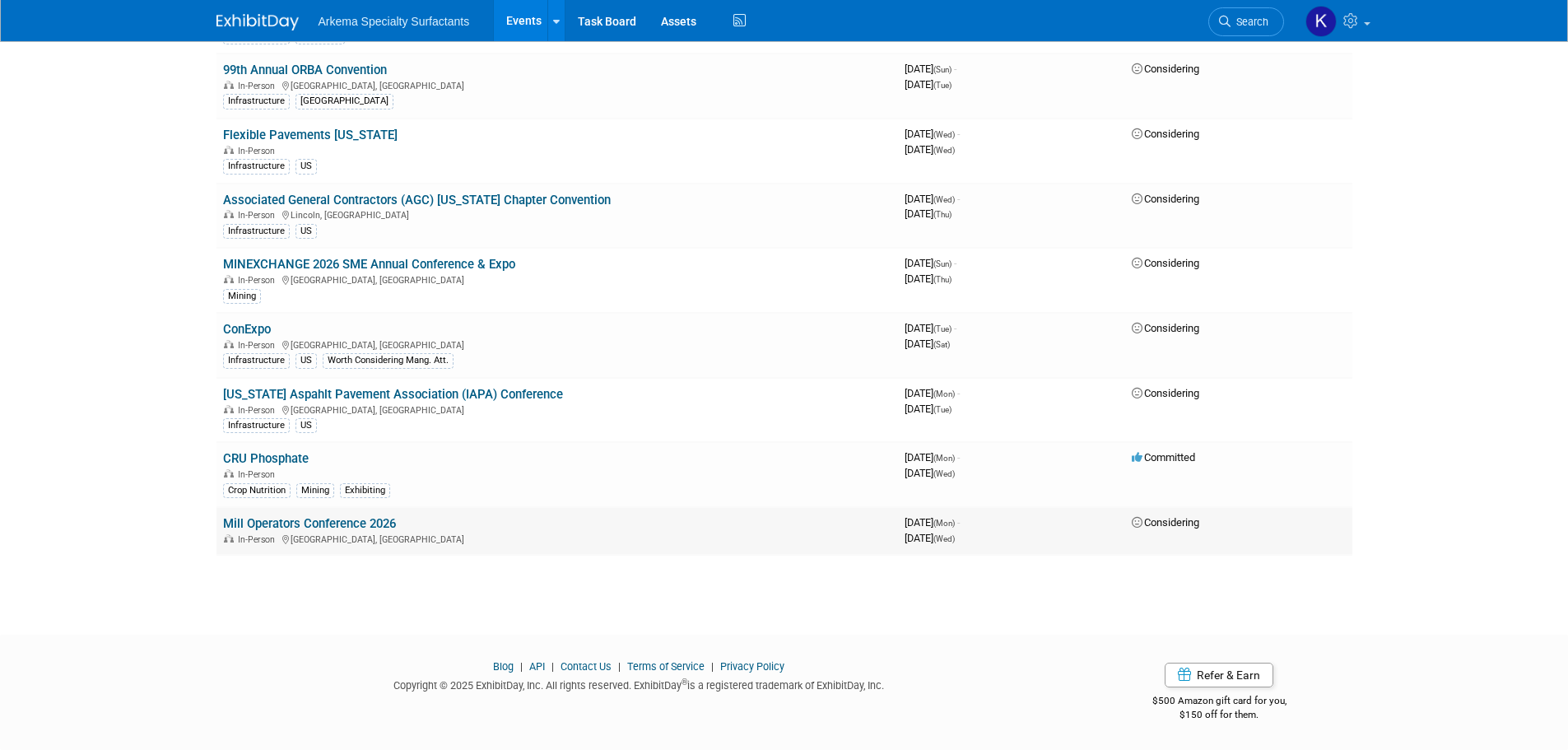
click at [307, 520] on link "Mill Operators Conference 2026" at bounding box center [309, 523] width 173 height 15
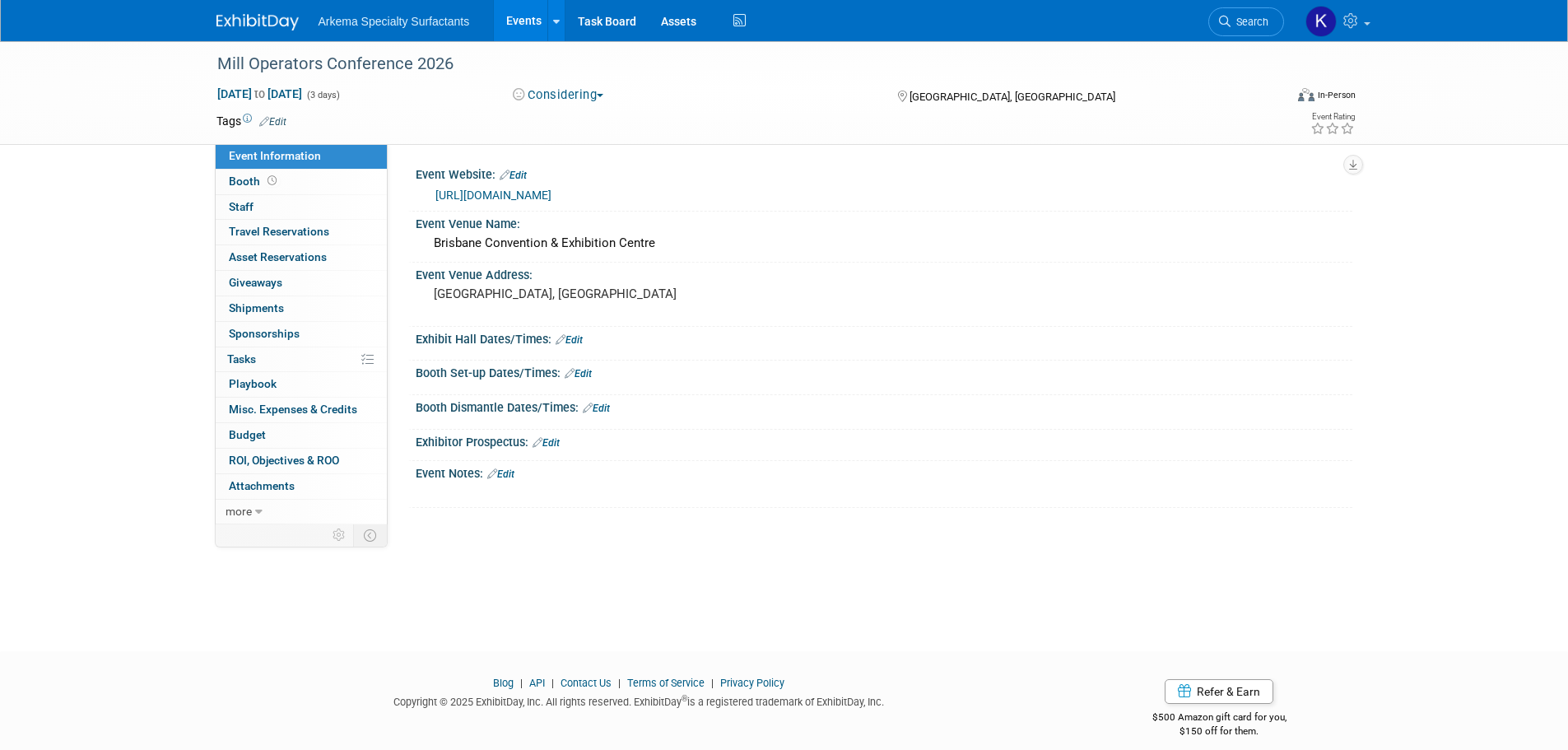
click at [276, 114] on span "Edit" at bounding box center [270, 121] width 32 height 13
click at [280, 119] on link "Edit" at bounding box center [272, 122] width 28 height 11
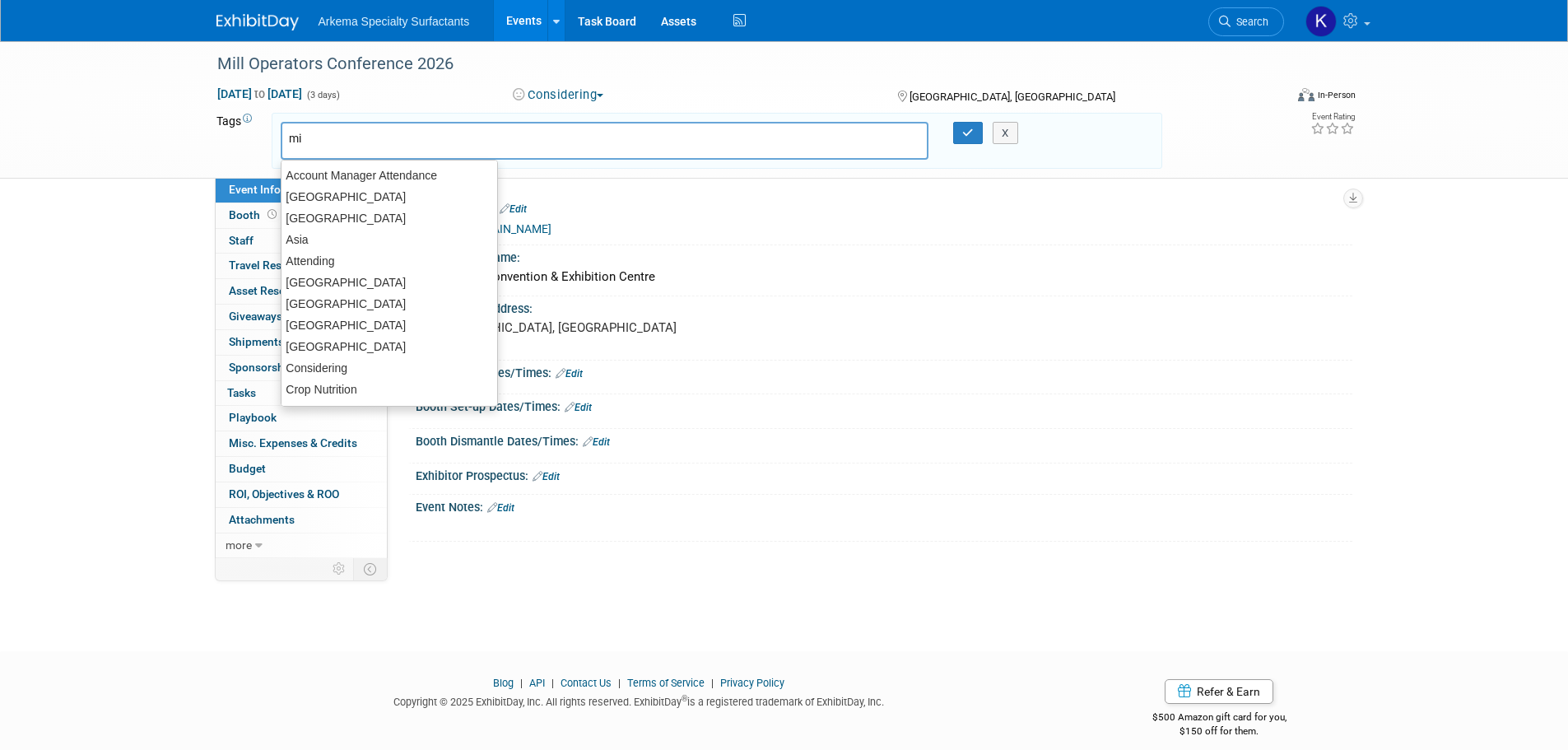
type input "min"
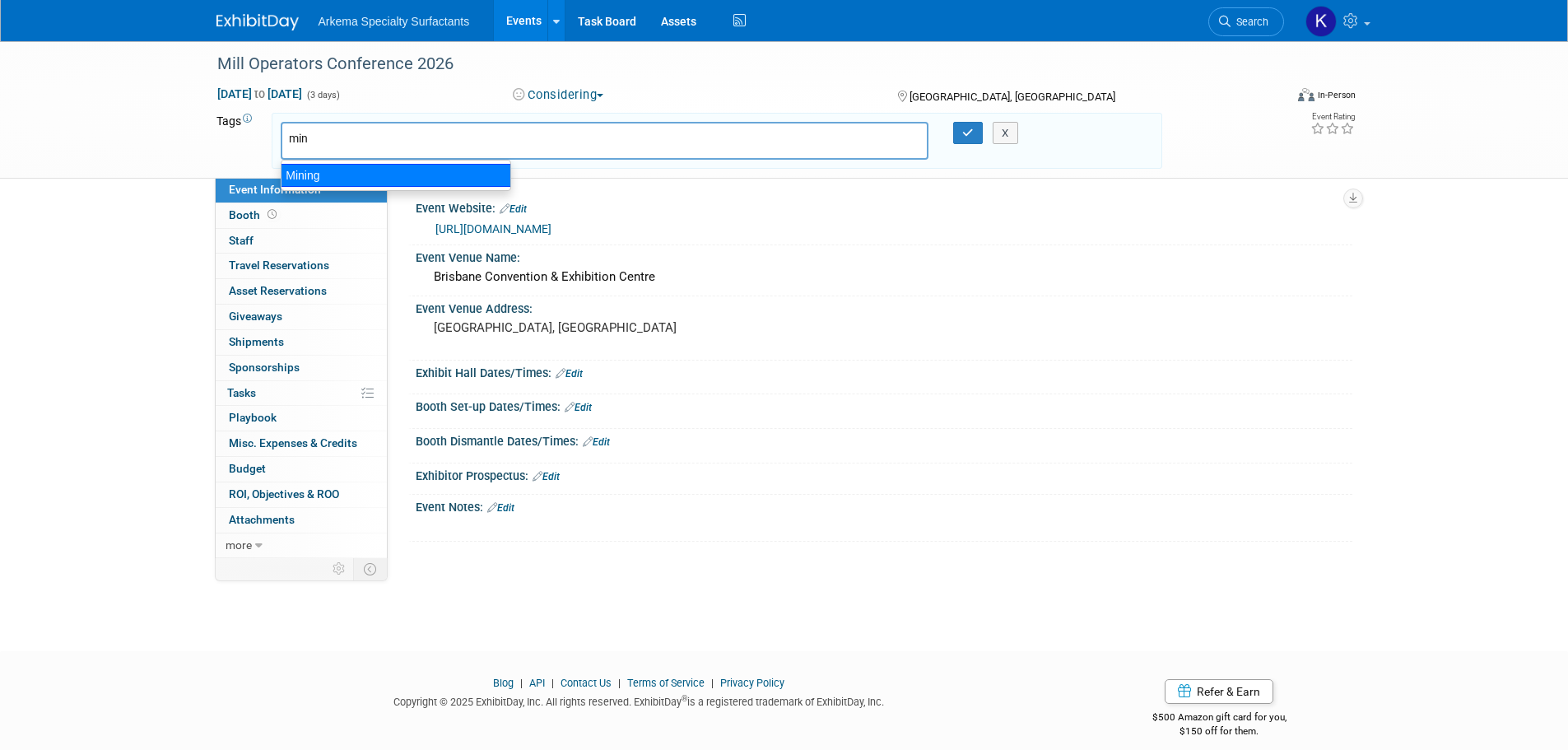
click at [343, 168] on div "Mining" at bounding box center [396, 175] width 230 height 23
type input "Mining"
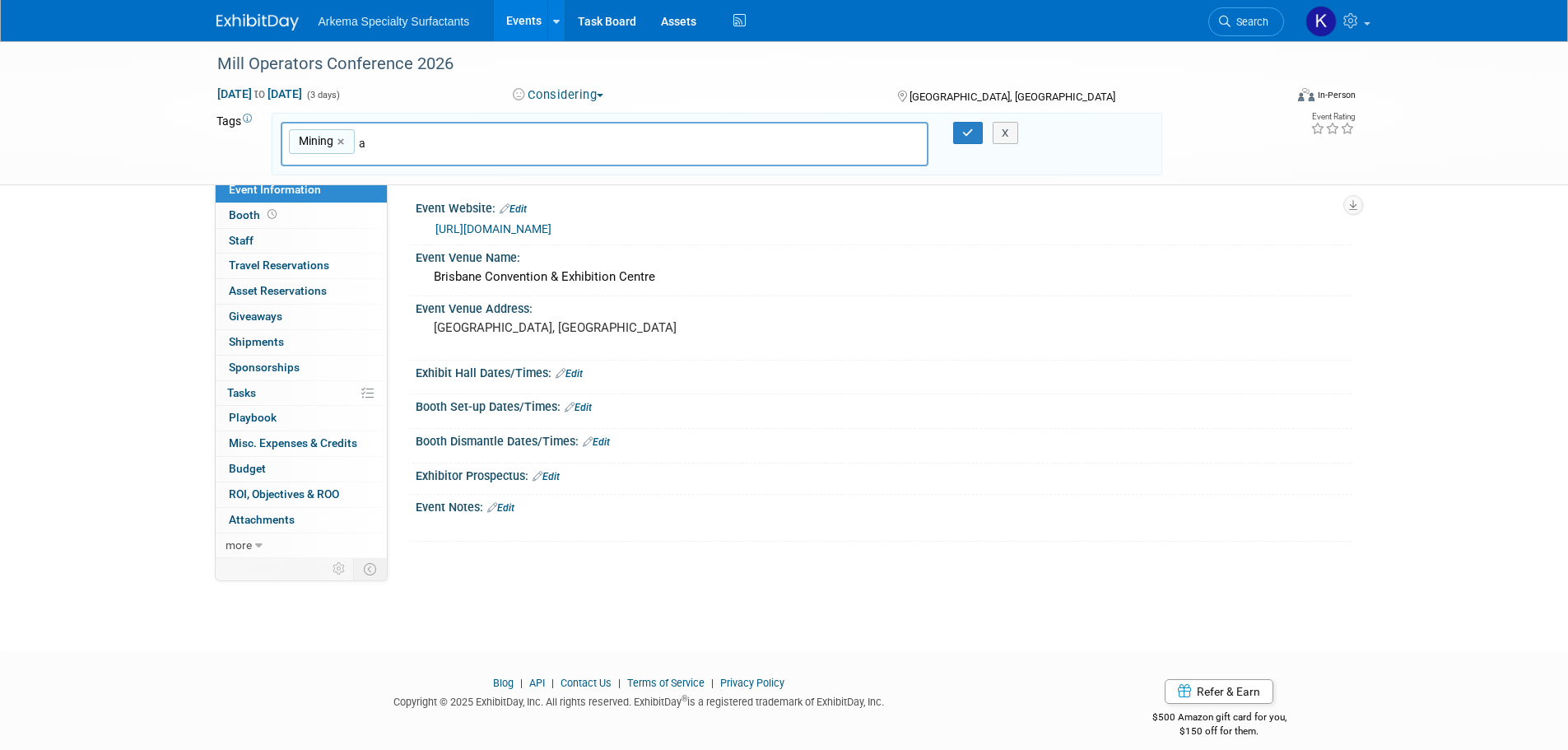
type input "au"
click at [354, 173] on div "[GEOGRAPHIC_DATA]" at bounding box center [396, 182] width 228 height 21
type input "Mining, [GEOGRAPHIC_DATA]"
click at [963, 130] on icon "button" at bounding box center [968, 132] width 11 height 10
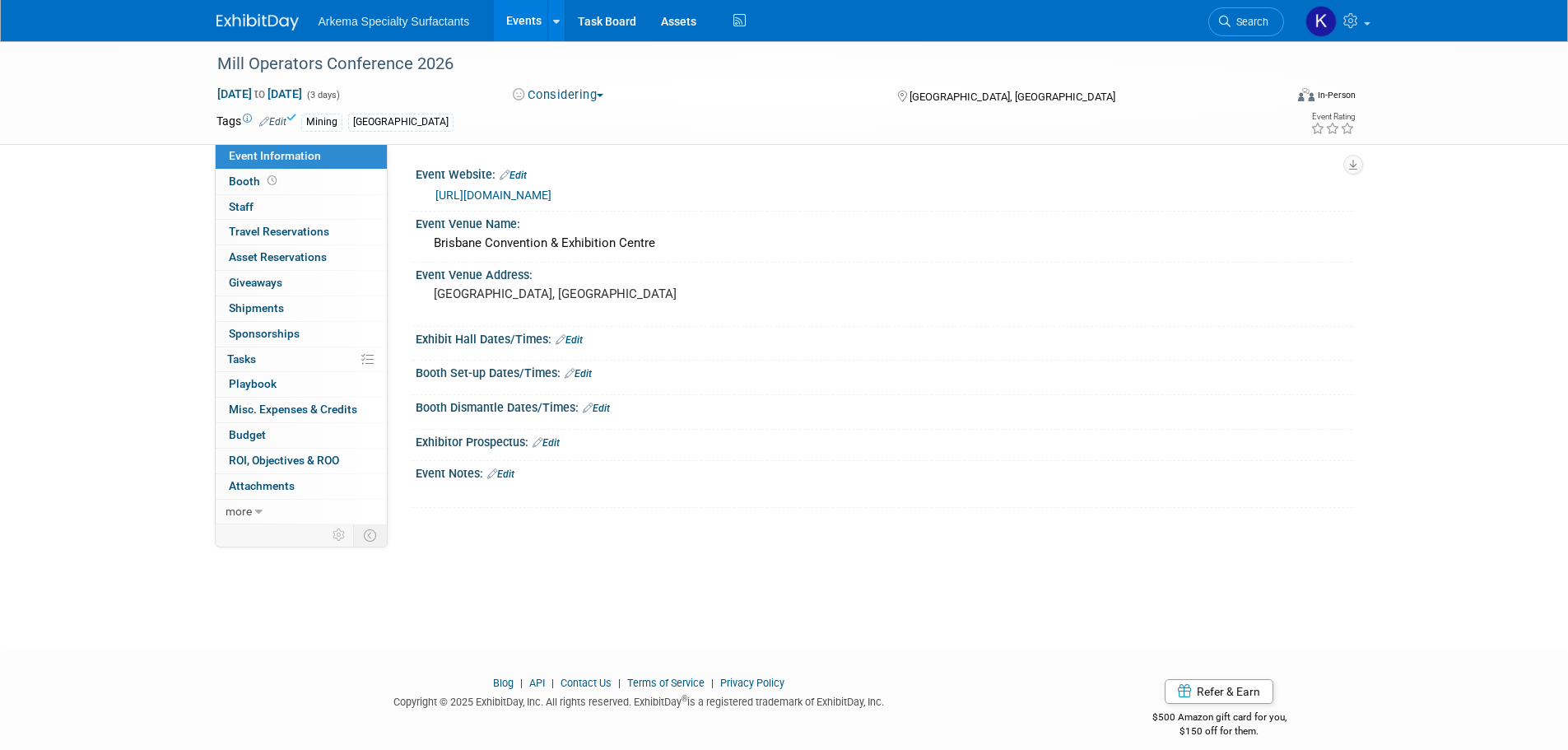
click at [231, 23] on img at bounding box center [257, 22] width 82 height 16
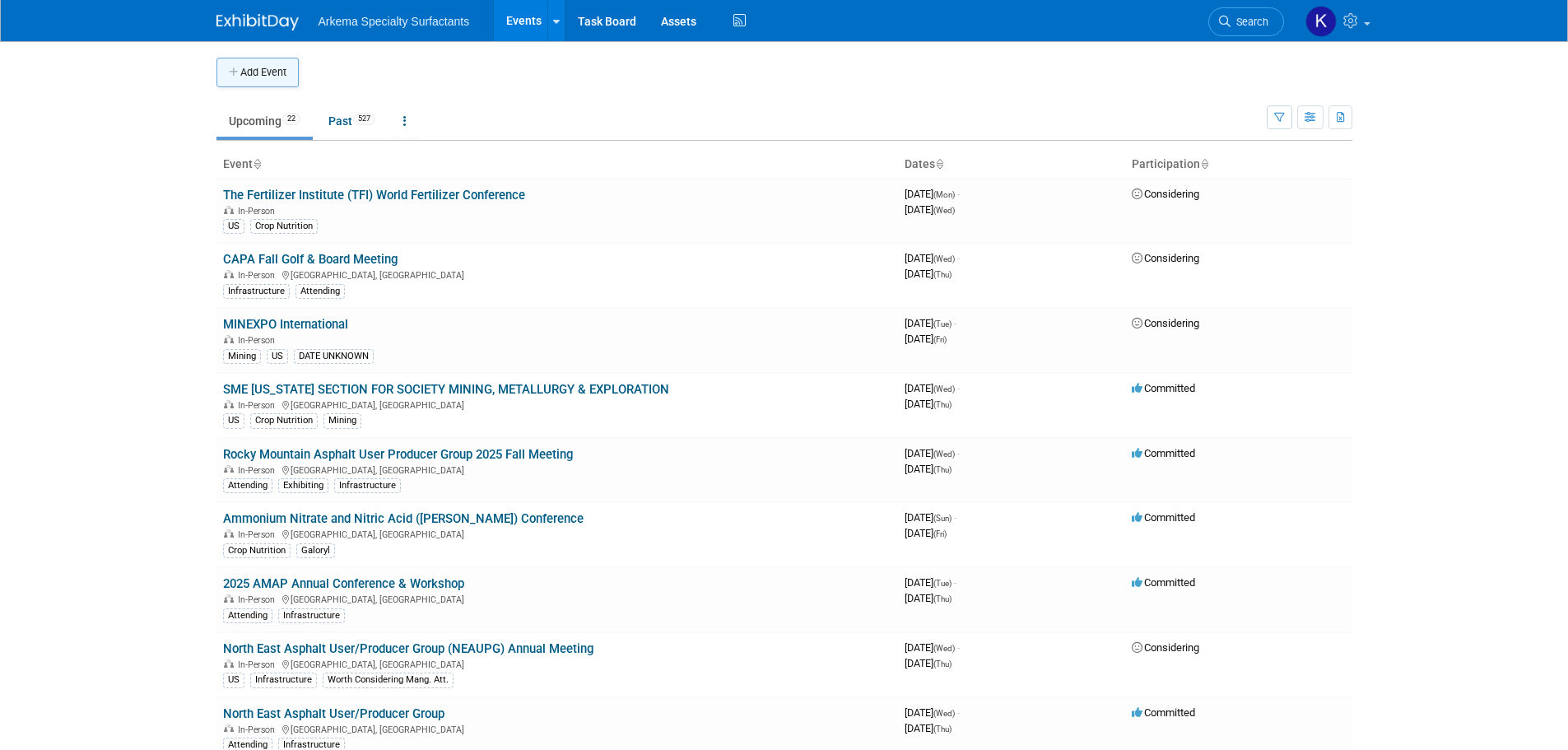
click at [240, 71] on button "Add Event" at bounding box center [257, 72] width 82 height 30
select select "8"
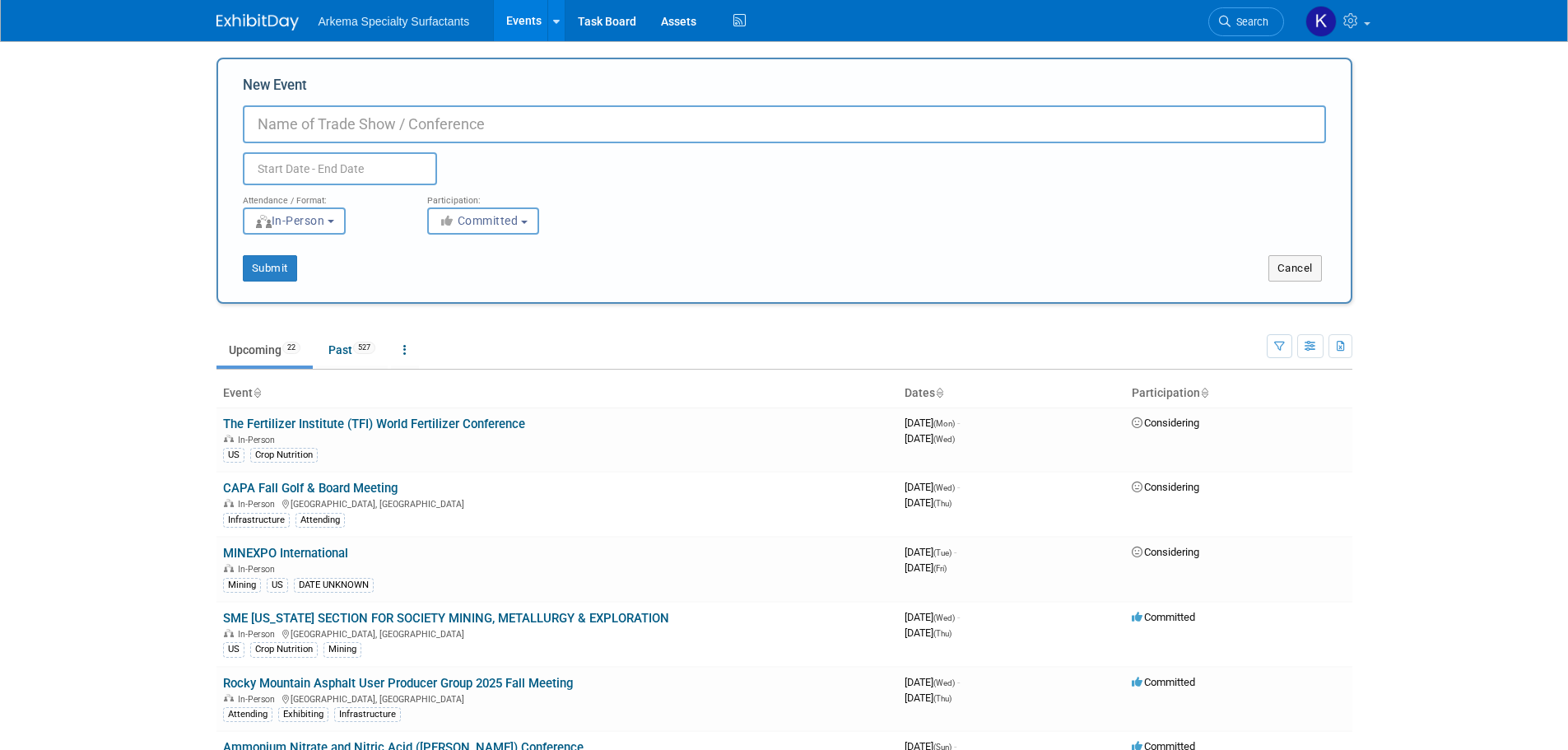
paste input "2025 SCAPA Winter Conference & Trade Show"
type input "2025 SCAPA Winter Conference & Trade Show"
click at [321, 157] on input "text" at bounding box center [340, 168] width 194 height 33
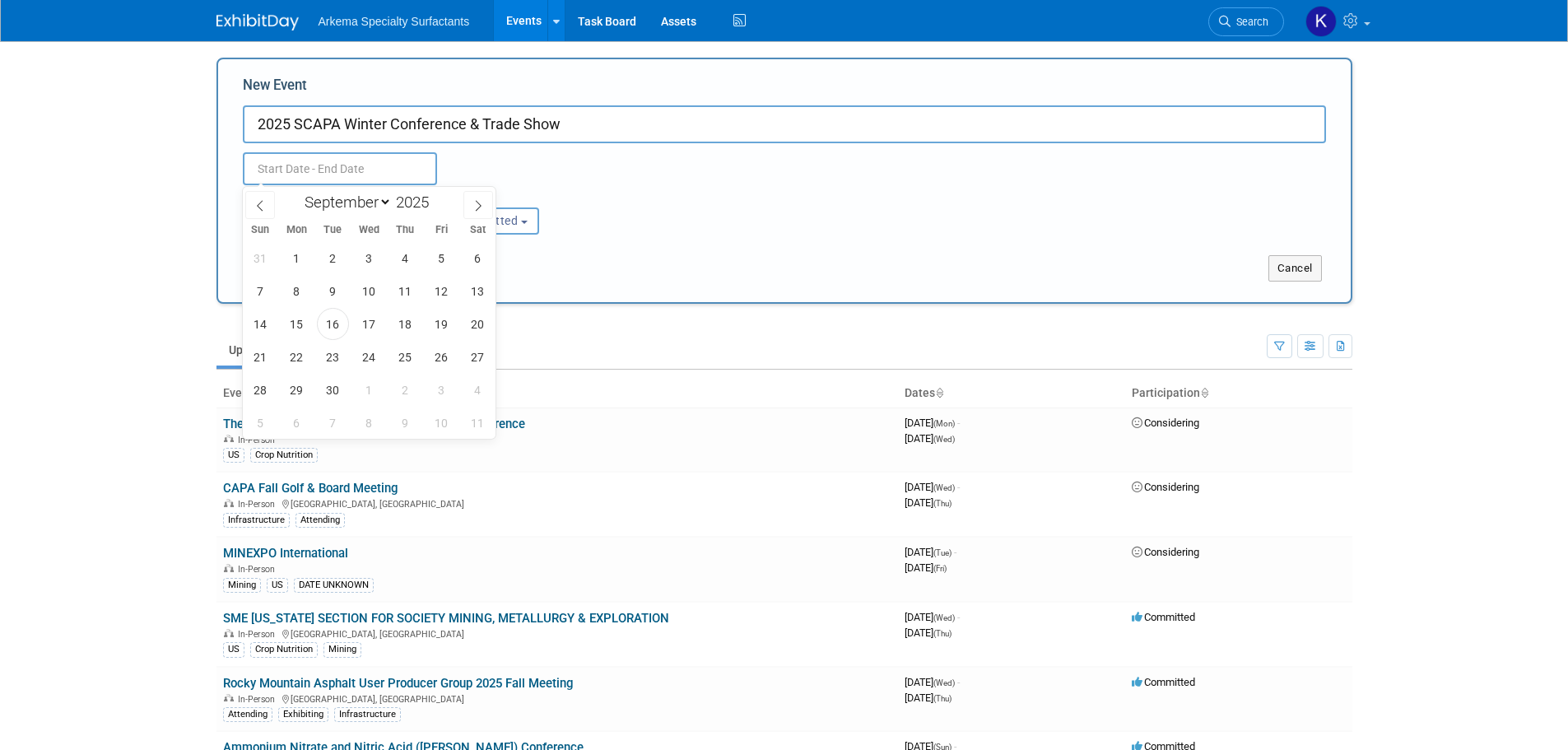
click at [328, 176] on body "Arkema Specialty Surfactants Events Add Event Bulk Upload Events Shareable Even…" at bounding box center [784, 375] width 1568 height 750
select select "1"
click at [297, 191] on select "January February March April May June July August September October November De…" at bounding box center [344, 202] width 94 height 21
click at [437, 197] on span at bounding box center [435, 197] width 11 height 10
type input "2026"
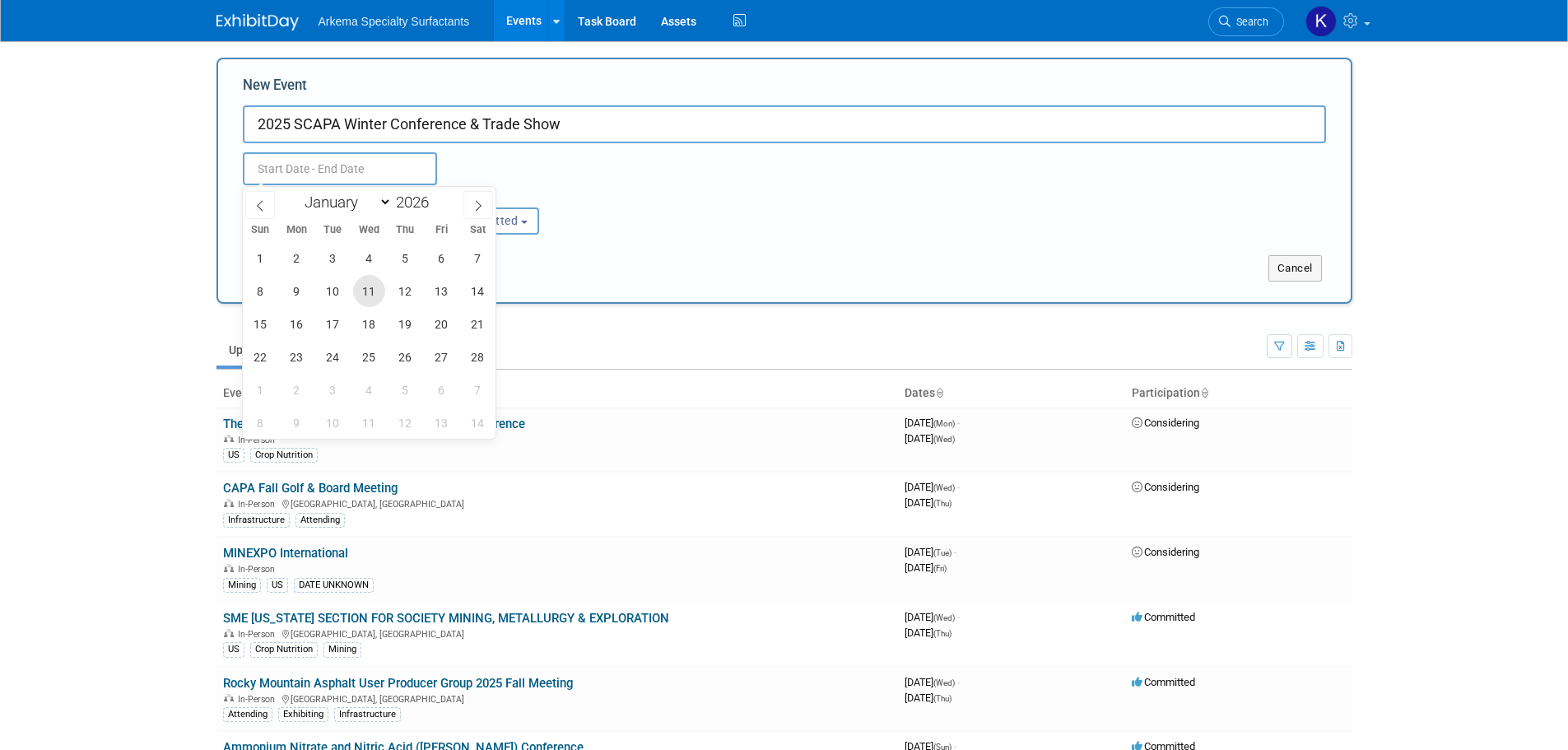
click at [369, 288] on span "11" at bounding box center [369, 291] width 32 height 32
click at [404, 288] on span "12" at bounding box center [406, 291] width 32 height 32
type input "Feb 11, 2026 to Feb 12, 2026"
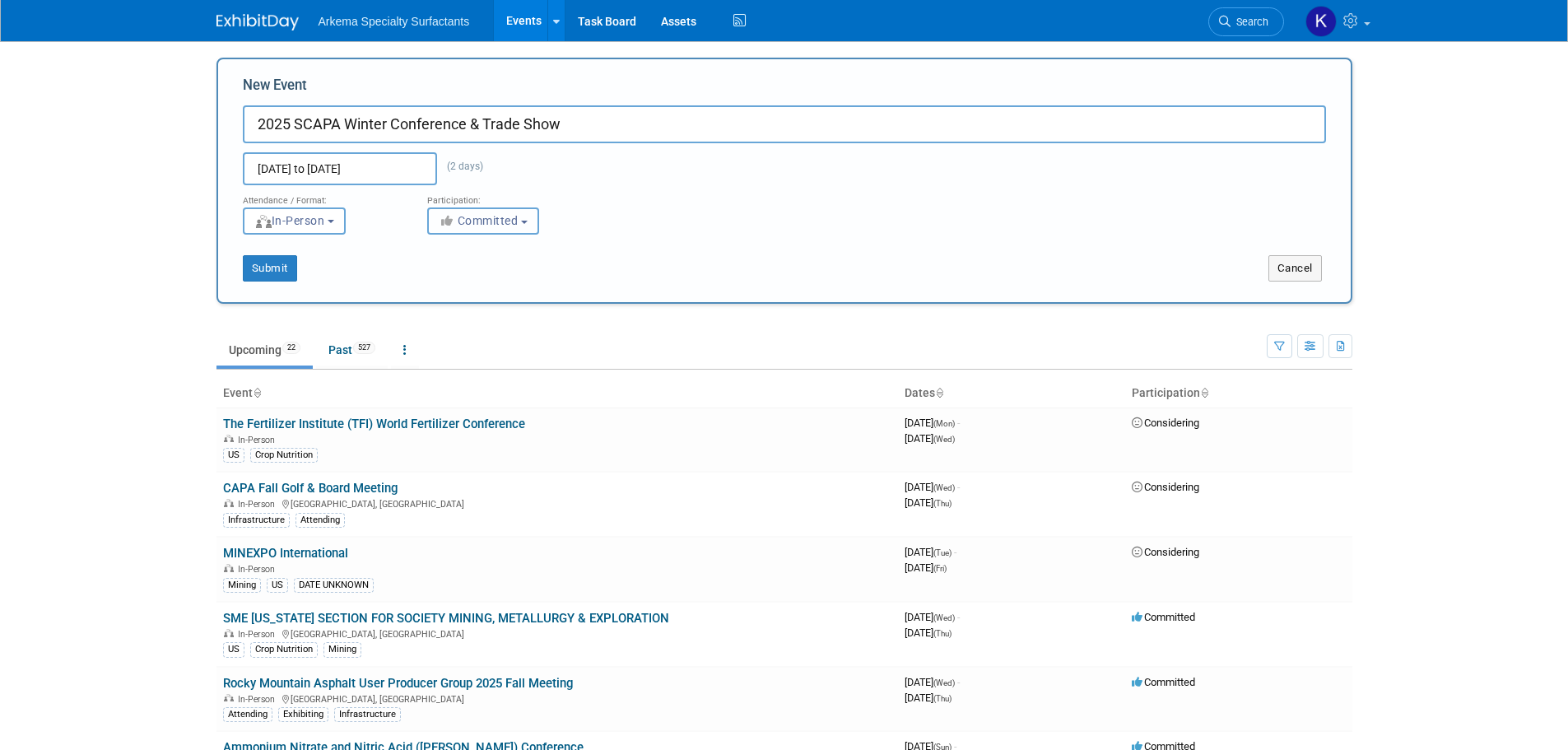
click at [485, 227] on button "Committed" at bounding box center [484, 221] width 112 height 28
click at [462, 279] on icon at bounding box center [458, 283] width 19 height 11
click at [443, 279] on input "Considering" at bounding box center [437, 283] width 10 height 10
select select "2"
click at [276, 265] on button "Submit" at bounding box center [269, 268] width 54 height 27
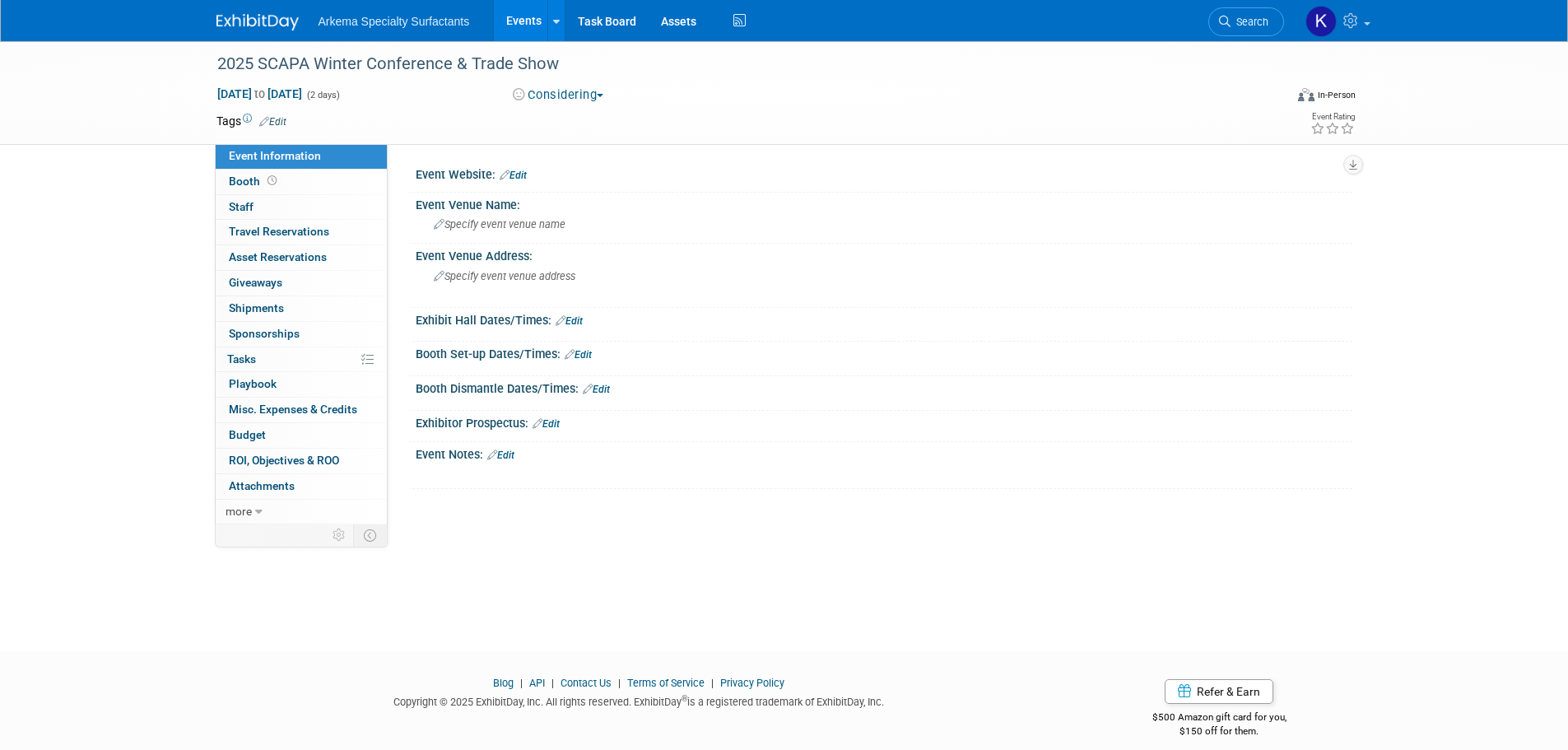
click at [281, 116] on link "Edit" at bounding box center [272, 122] width 28 height 11
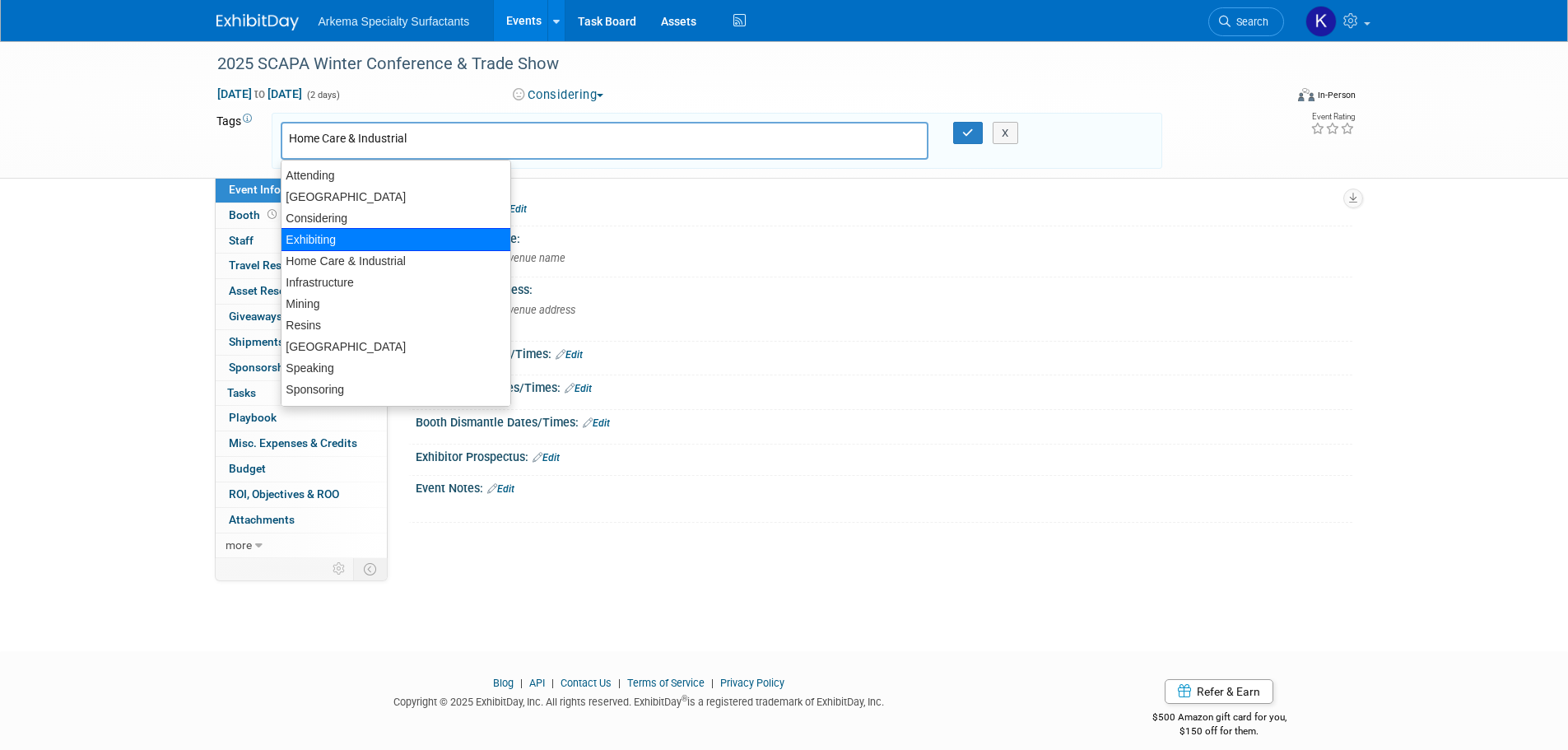
type input "Infrastructure"
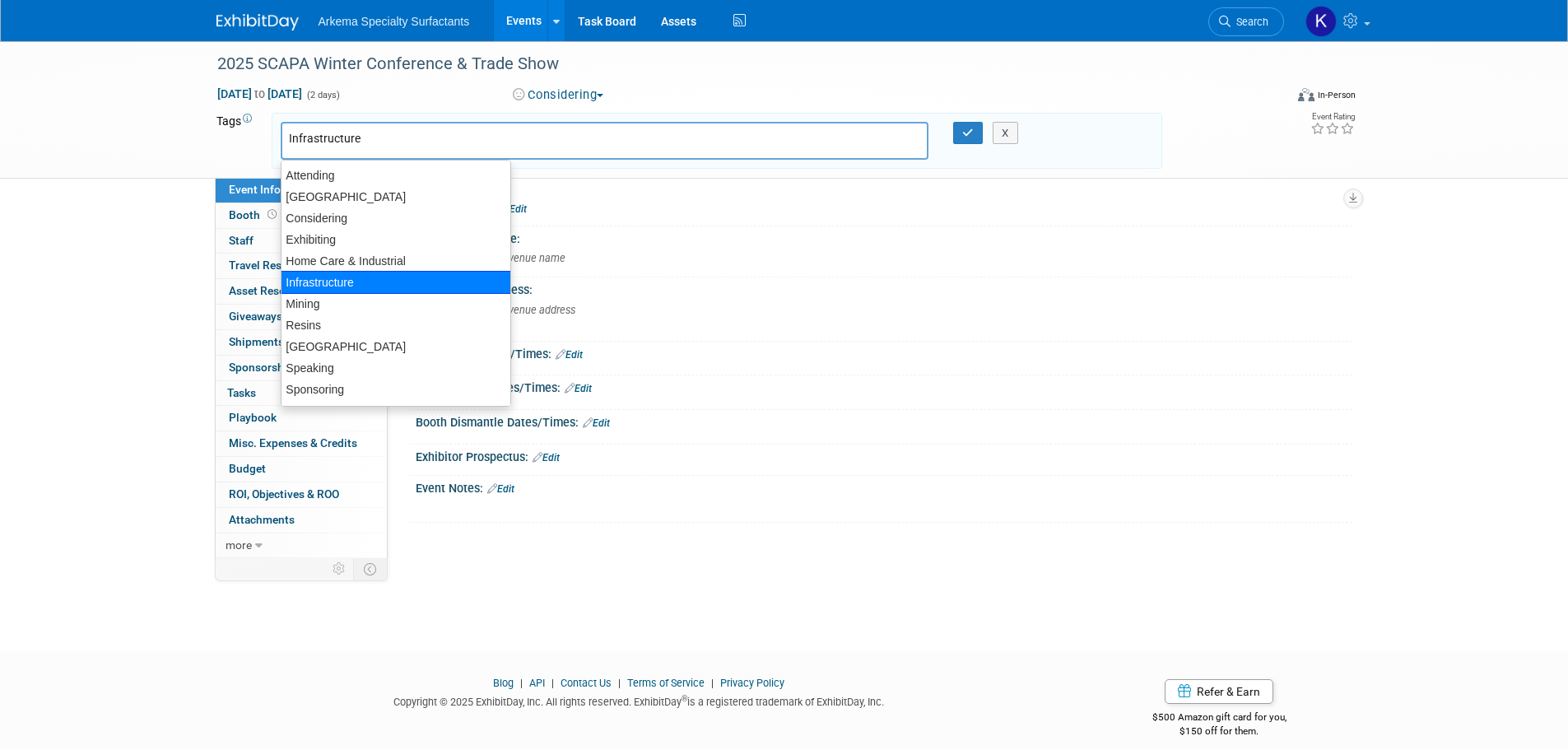
type input "Infrastructure"
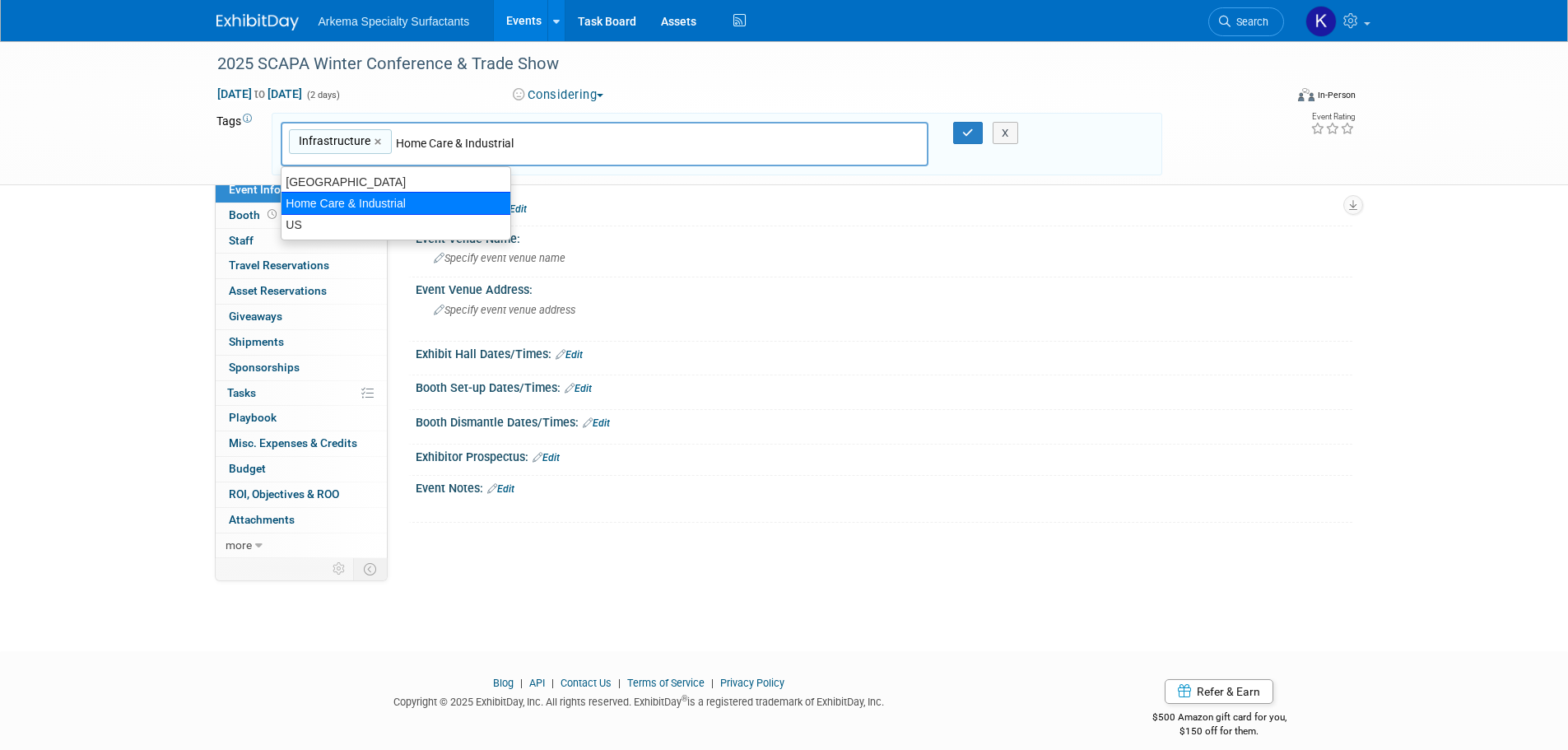
type input "US"
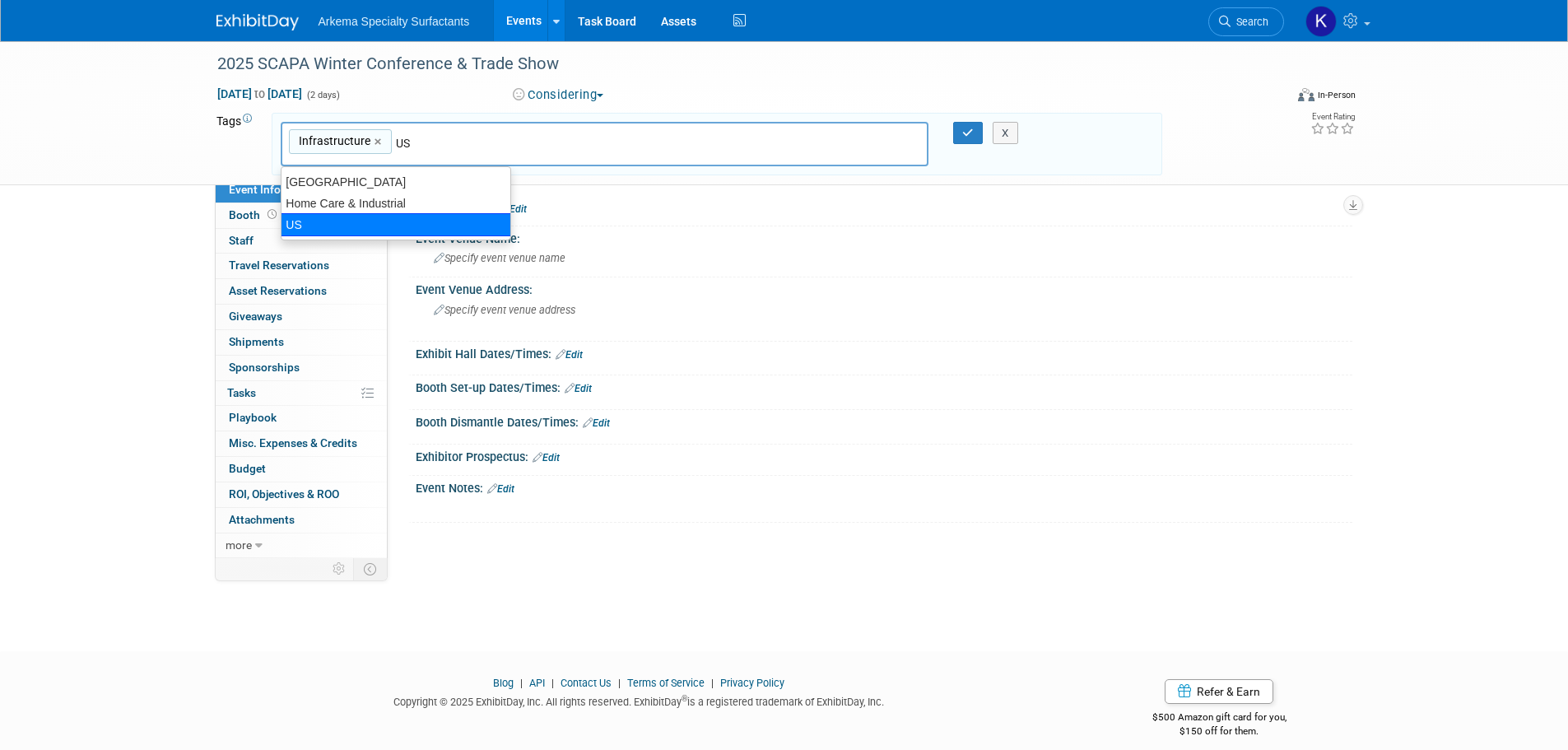
type input "Infrastructure, US"
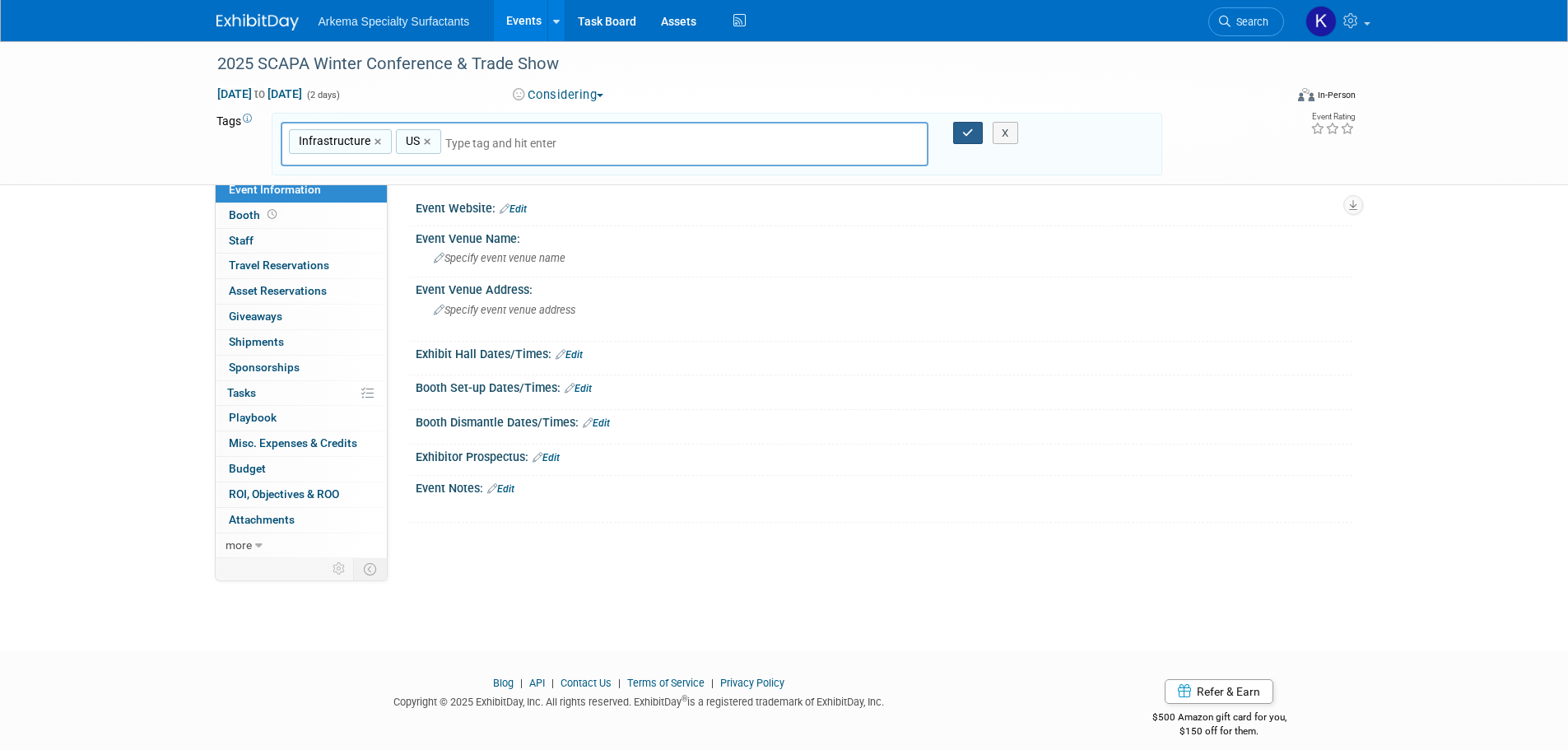
click at [953, 133] on button "button" at bounding box center [967, 133] width 30 height 23
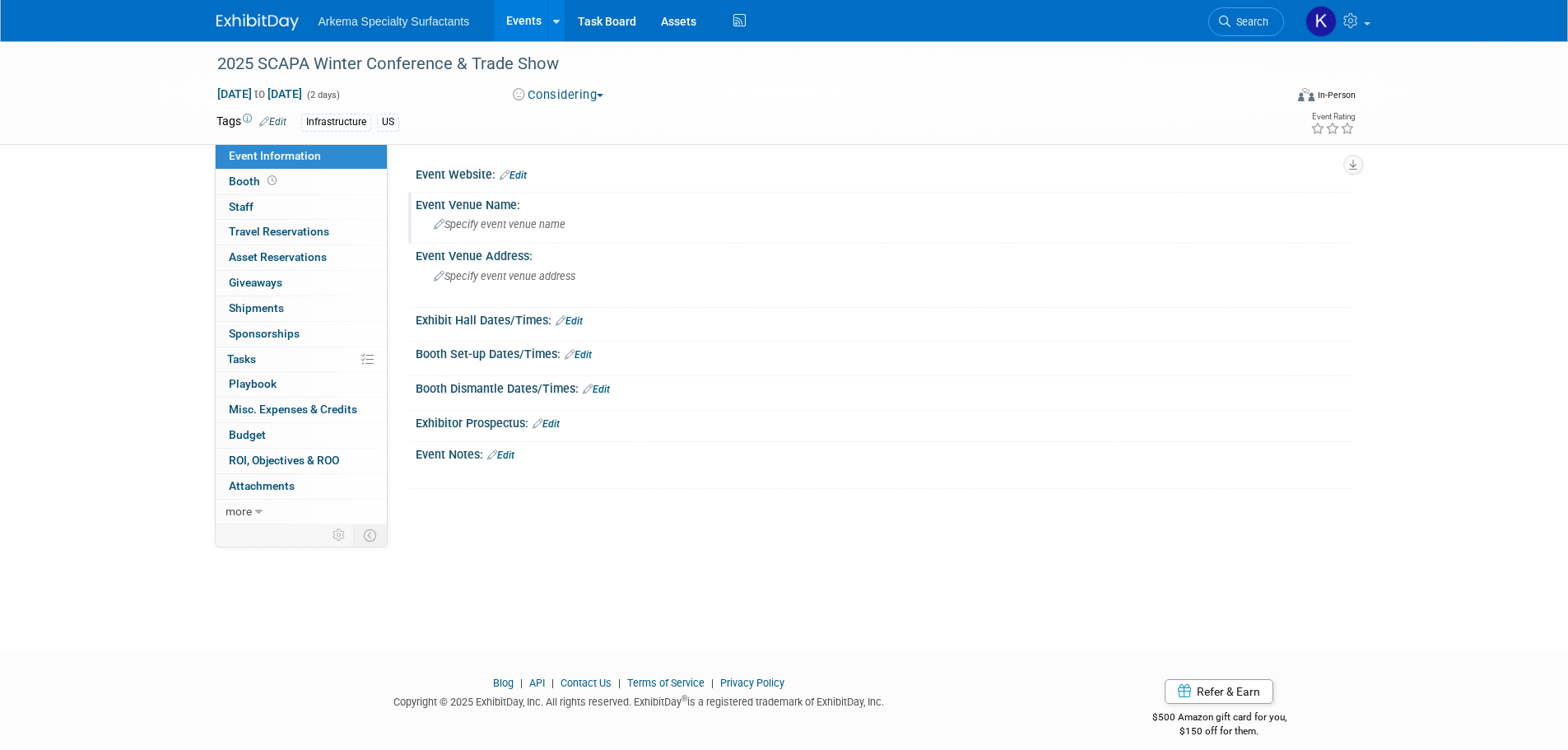
click at [546, 222] on span "Specify event venue name" at bounding box center [500, 224] width 131 height 12
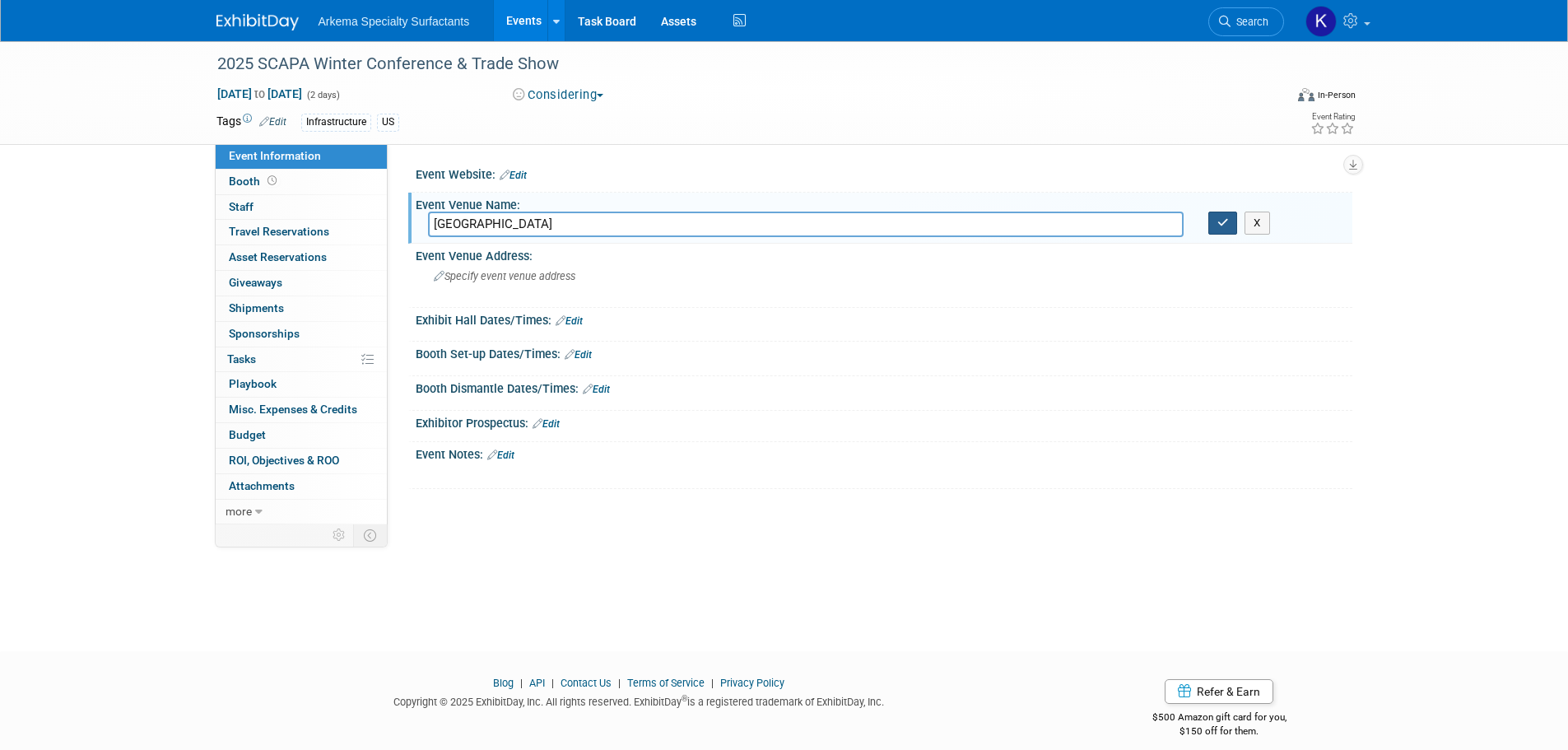
type input "Columbia Metropolitan Convention Center"
click at [1231, 223] on button "button" at bounding box center [1222, 223] width 30 height 23
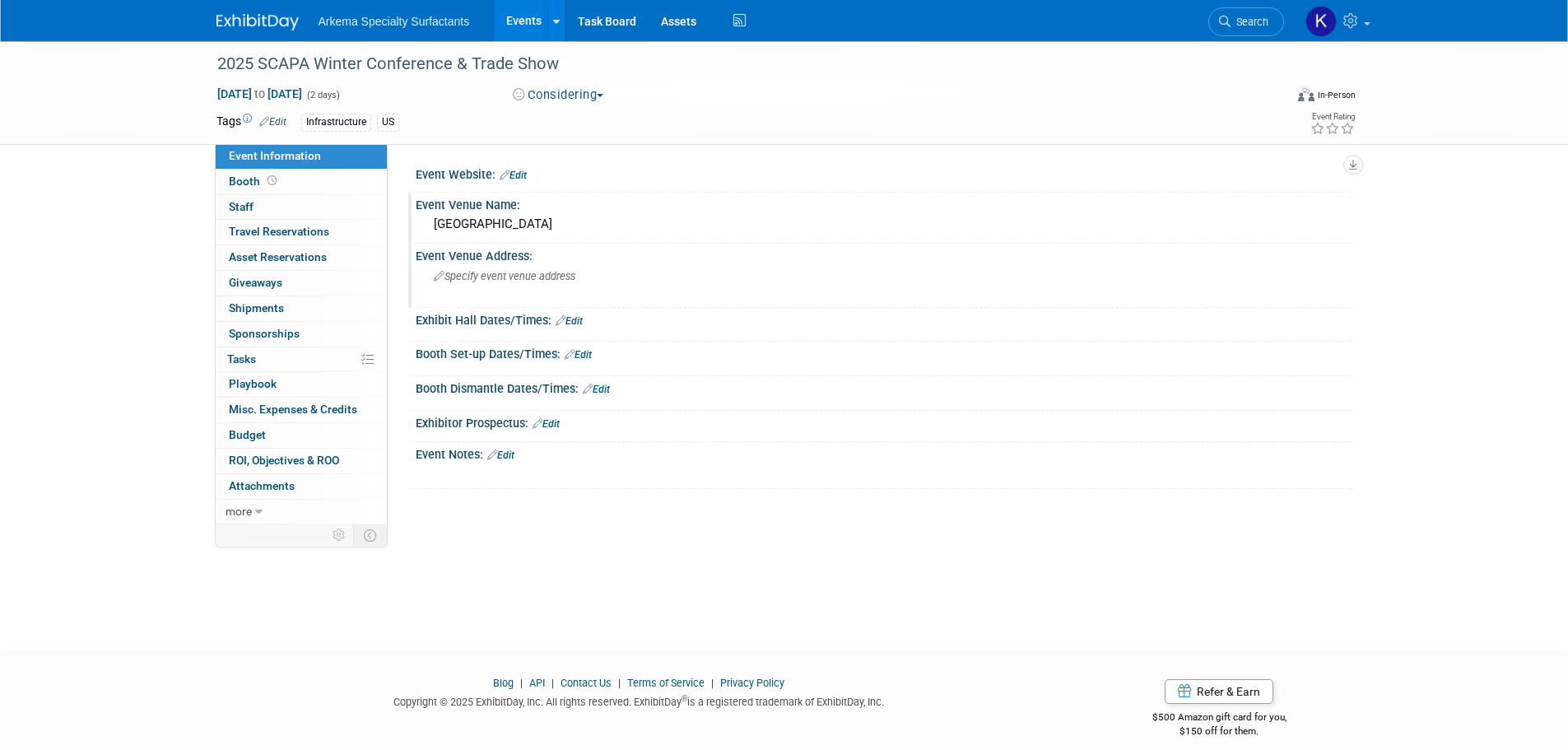
click at [568, 270] on span "Specify event venue address" at bounding box center [505, 276] width 142 height 12
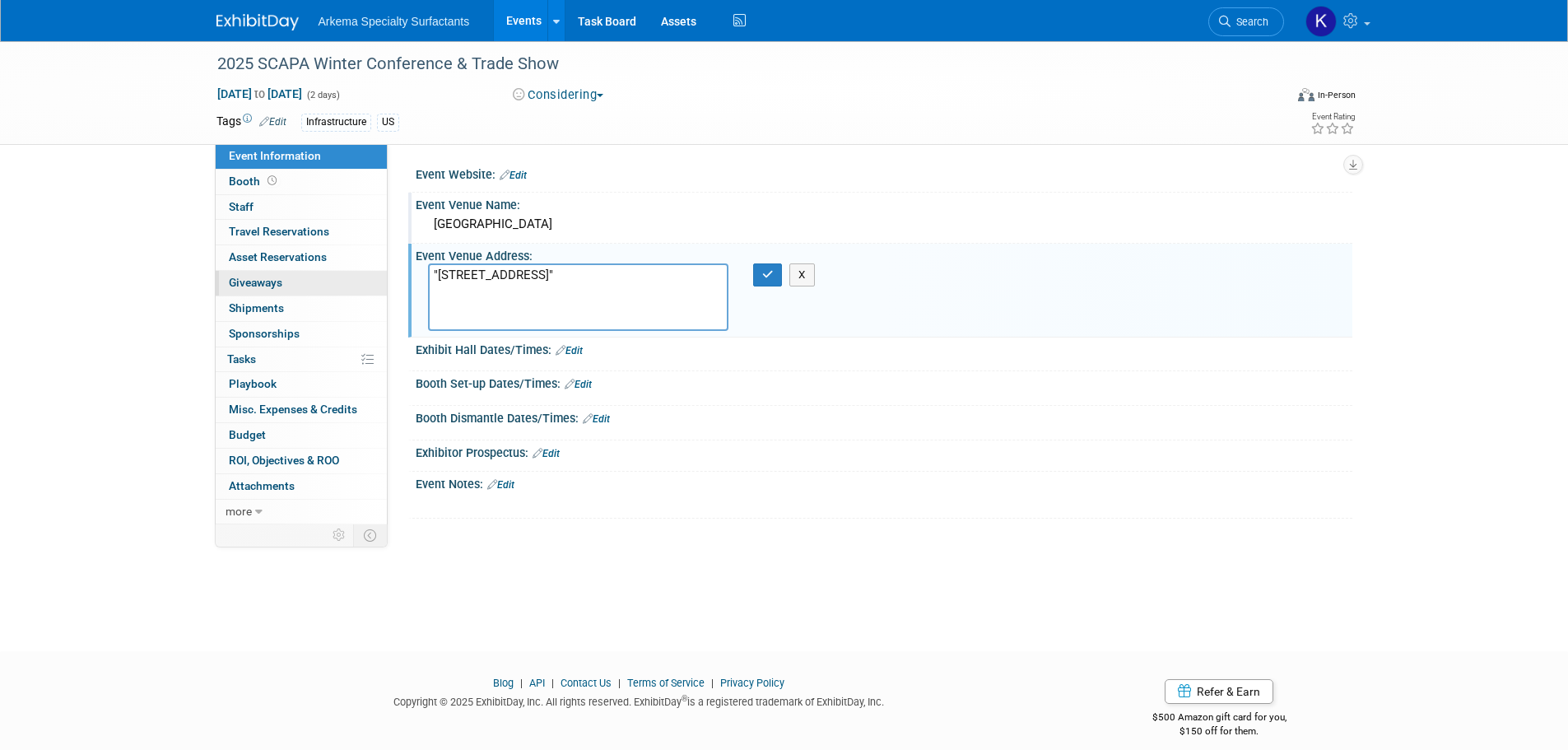
drag, startPoint x: 439, startPoint y: 274, endPoint x: 349, endPoint y: 285, distance: 90.7
click at [349, 285] on div "Event Information Event Info Booth Booth 0 Staff 0 Staff 0 Travel Reservations …" at bounding box center [784, 282] width 1161 height 483
drag, startPoint x: 441, startPoint y: 272, endPoint x: 439, endPoint y: 283, distance: 11.2
click at [441, 271] on textarea ""1101 Lincoln Street Columbia, SC 29201-3133 United States"" at bounding box center [579, 297] width 301 height 68
click at [438, 274] on textarea ""1101 Lincoln Street Columbia, SC 29201-3133 United States"" at bounding box center [579, 297] width 301 height 68
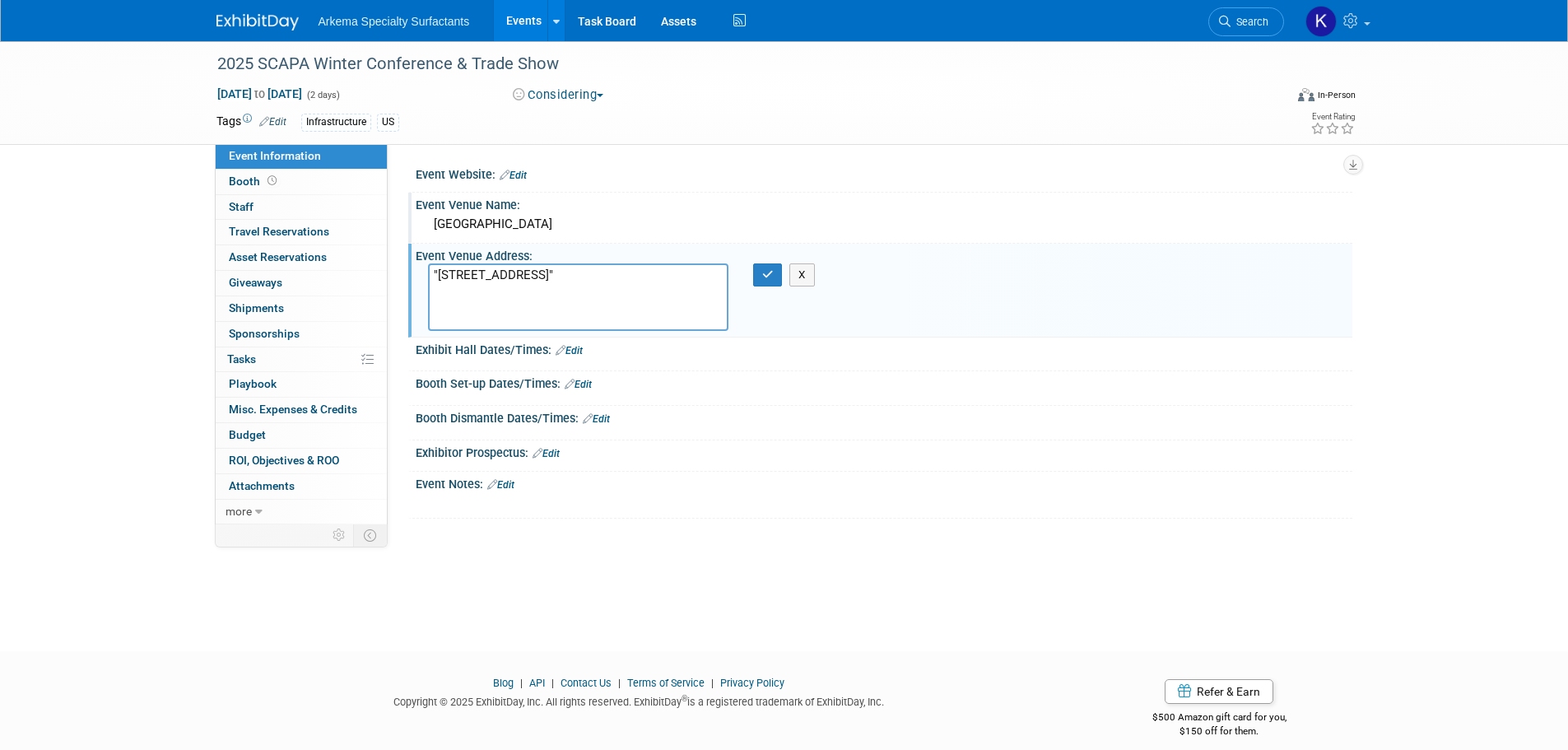
click at [487, 274] on textarea ""1101 Lincoln Street Columbia, SC 29201-3133 United States"" at bounding box center [579, 297] width 301 height 68
drag, startPoint x: 438, startPoint y: 276, endPoint x: 477, endPoint y: 294, distance: 43.0
click at [440, 276] on textarea ""1101 Lincoln Street Columbia, SC 29201-3133 United States"" at bounding box center [579, 297] width 301 height 68
click at [515, 307] on textarea "1101 Lincoln Street Columbia, SC 29201-3133 United States"" at bounding box center [579, 297] width 301 height 68
type textarea "1101 Lincoln Street Columbia, SC 29201-3133 United States"
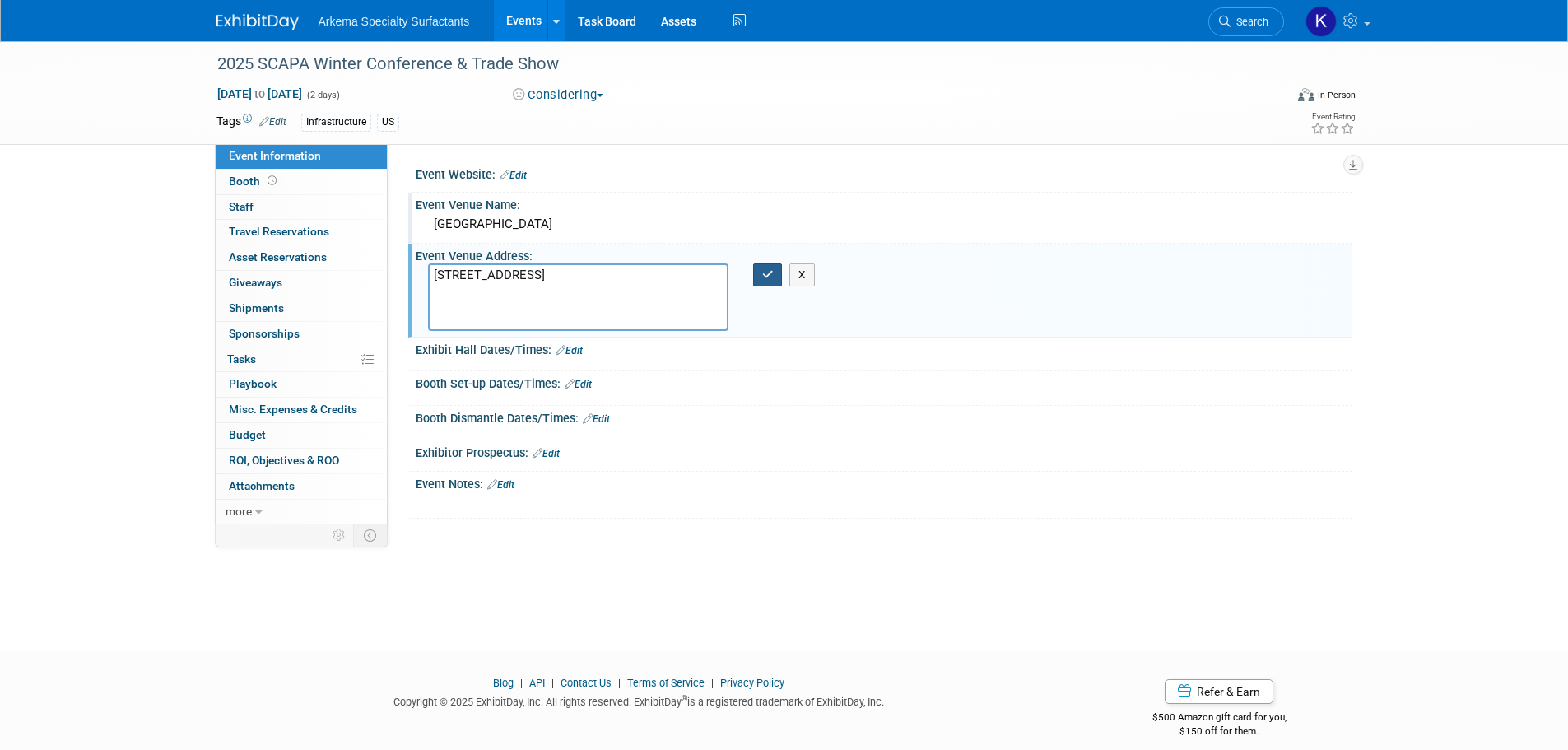
click at [763, 269] on icon "button" at bounding box center [768, 274] width 11 height 10
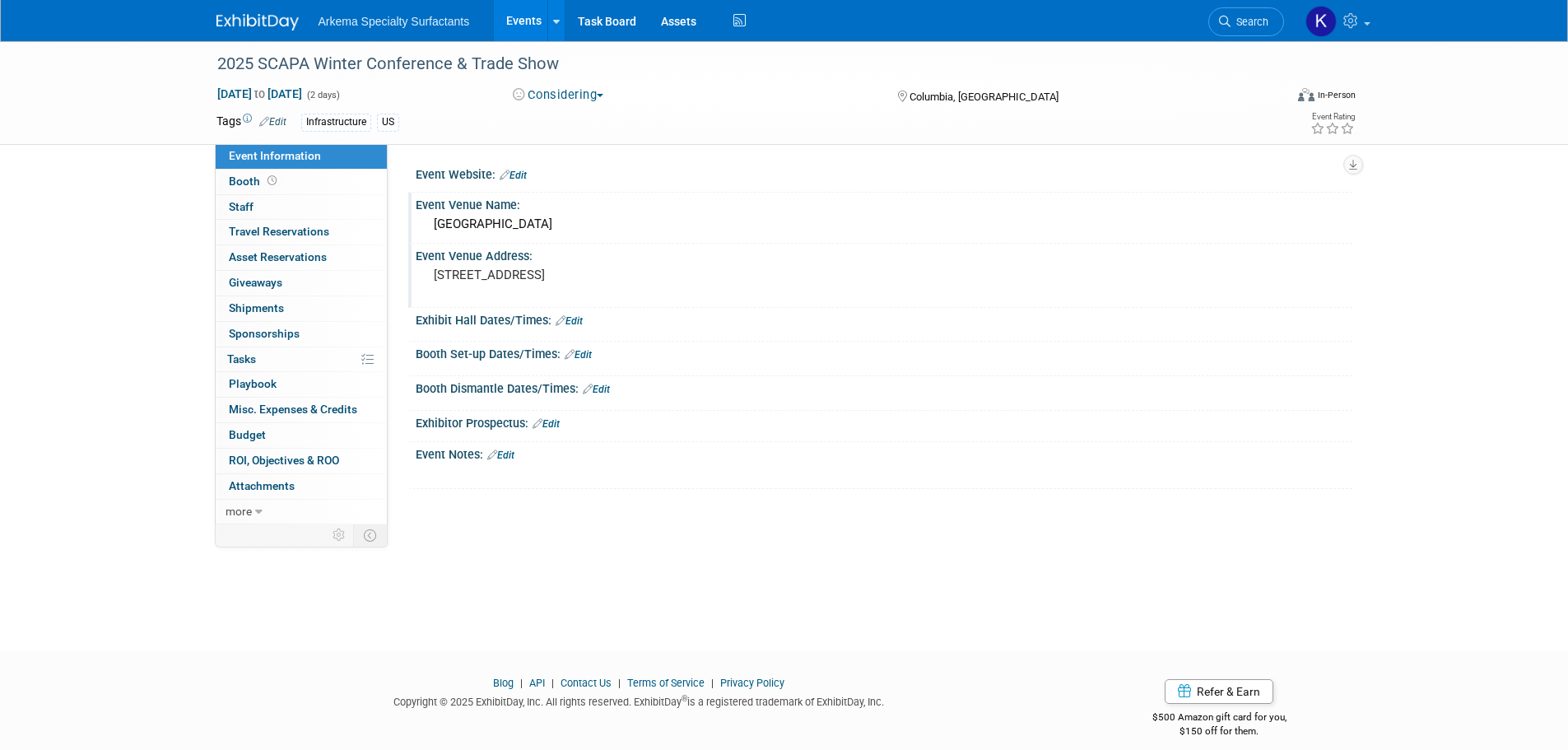
drag, startPoint x: 521, startPoint y: 173, endPoint x: 521, endPoint y: 185, distance: 12.0
click at [521, 173] on link "Edit" at bounding box center [513, 175] width 28 height 11
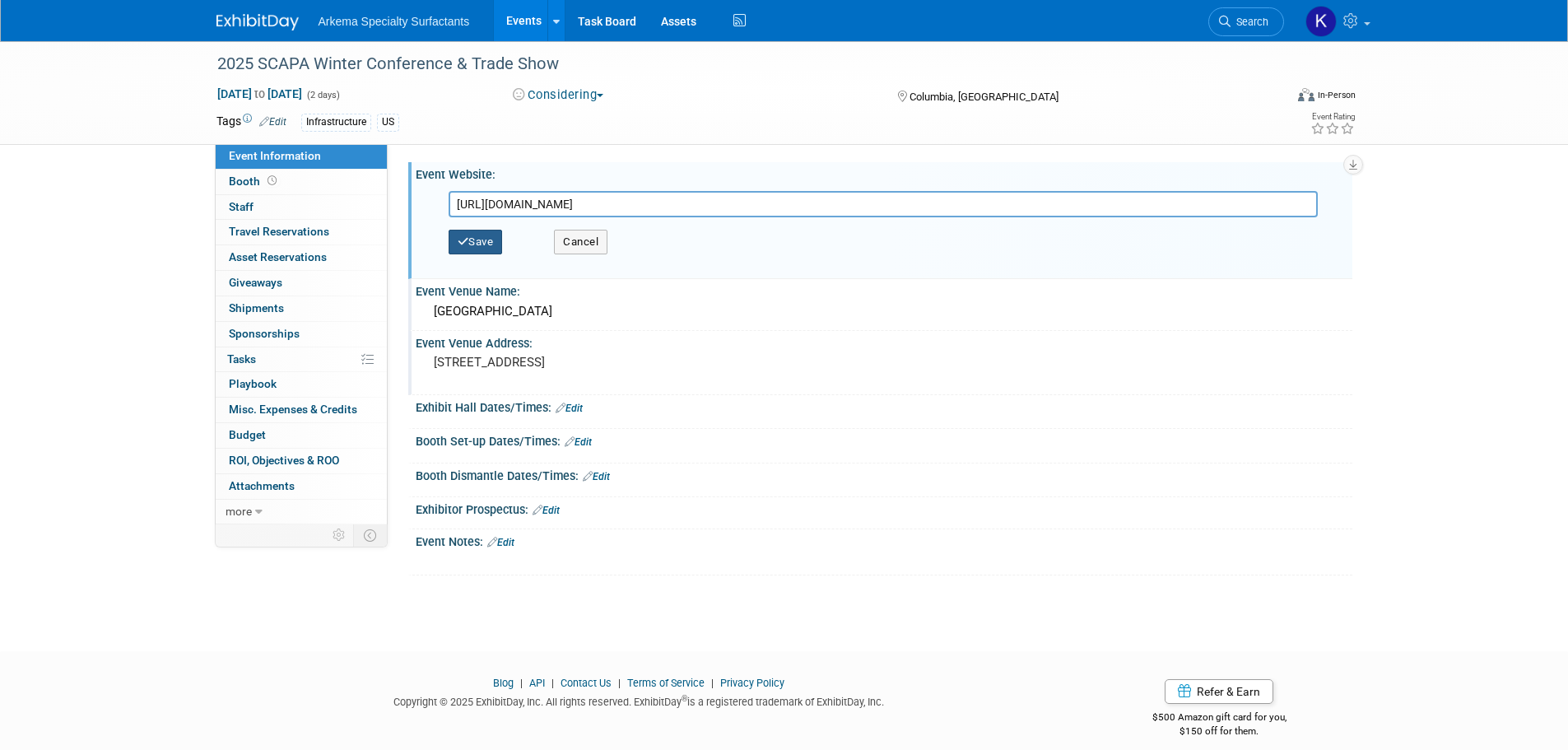
type input "https://www.scasphalt.org/events/2026-winter-conference"
click at [489, 243] on button "Save" at bounding box center [475, 242] width 54 height 25
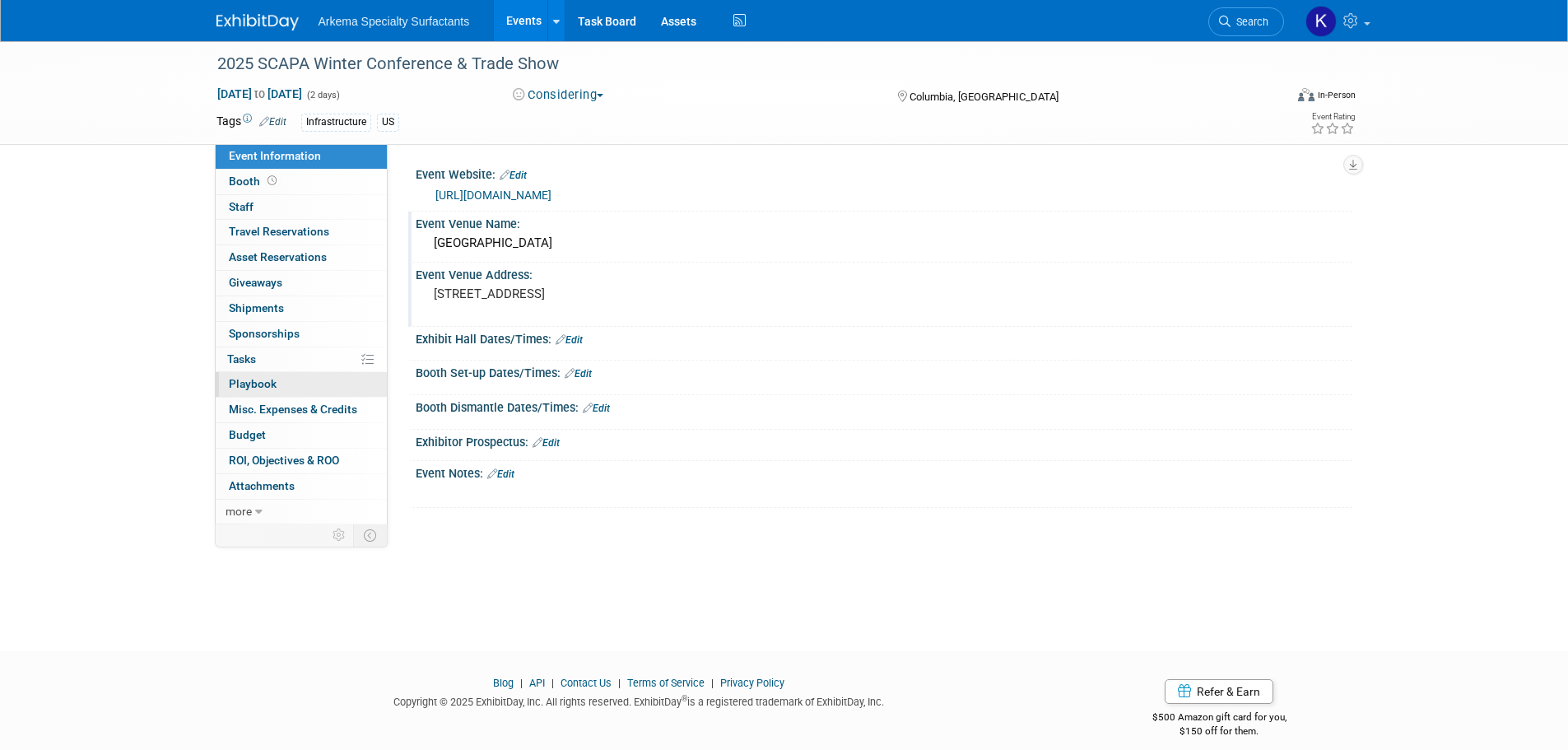
click at [275, 373] on link "0 Playbook 0" at bounding box center [302, 385] width 171 height 25
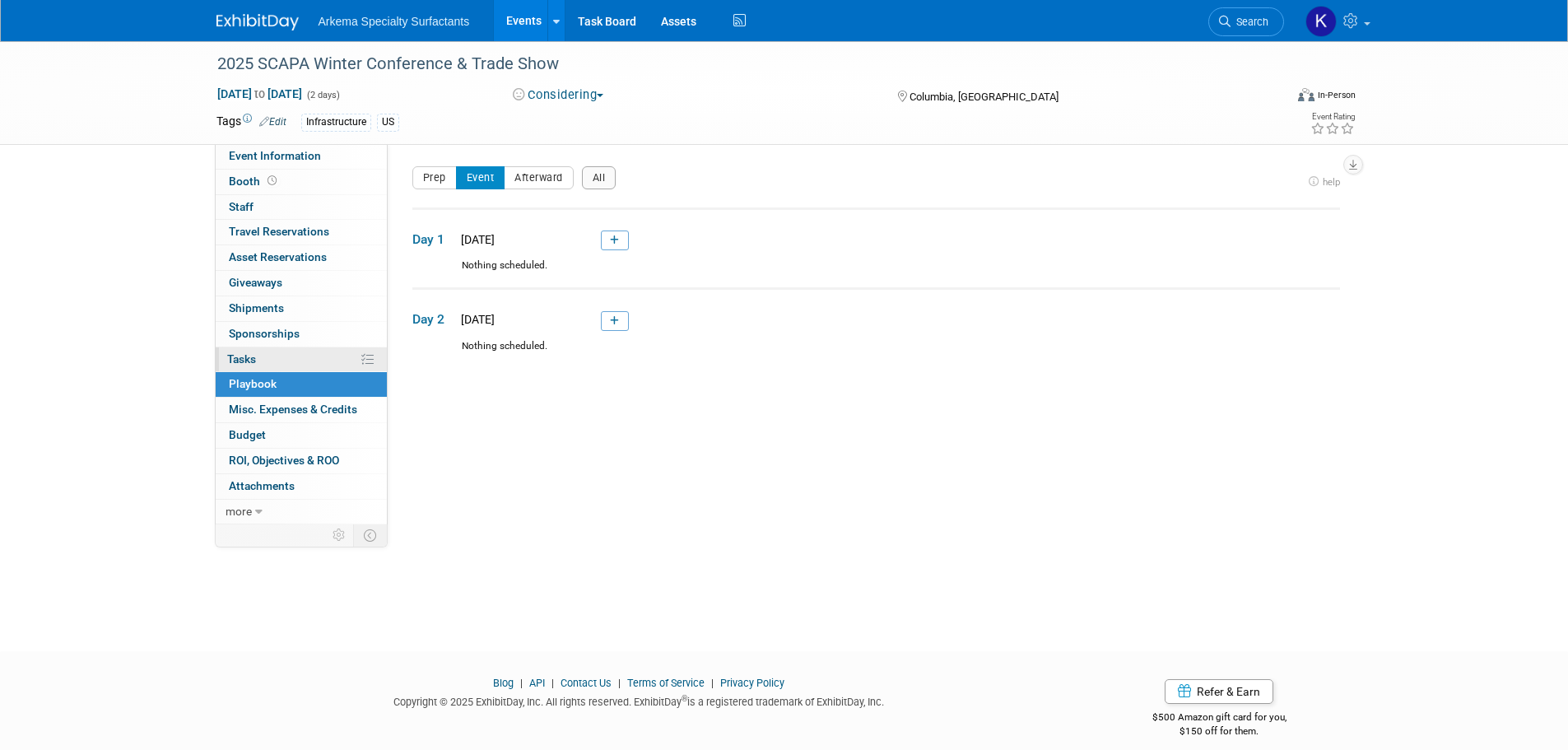
click at [276, 355] on link "0% Tasks 0%" at bounding box center [302, 360] width 171 height 25
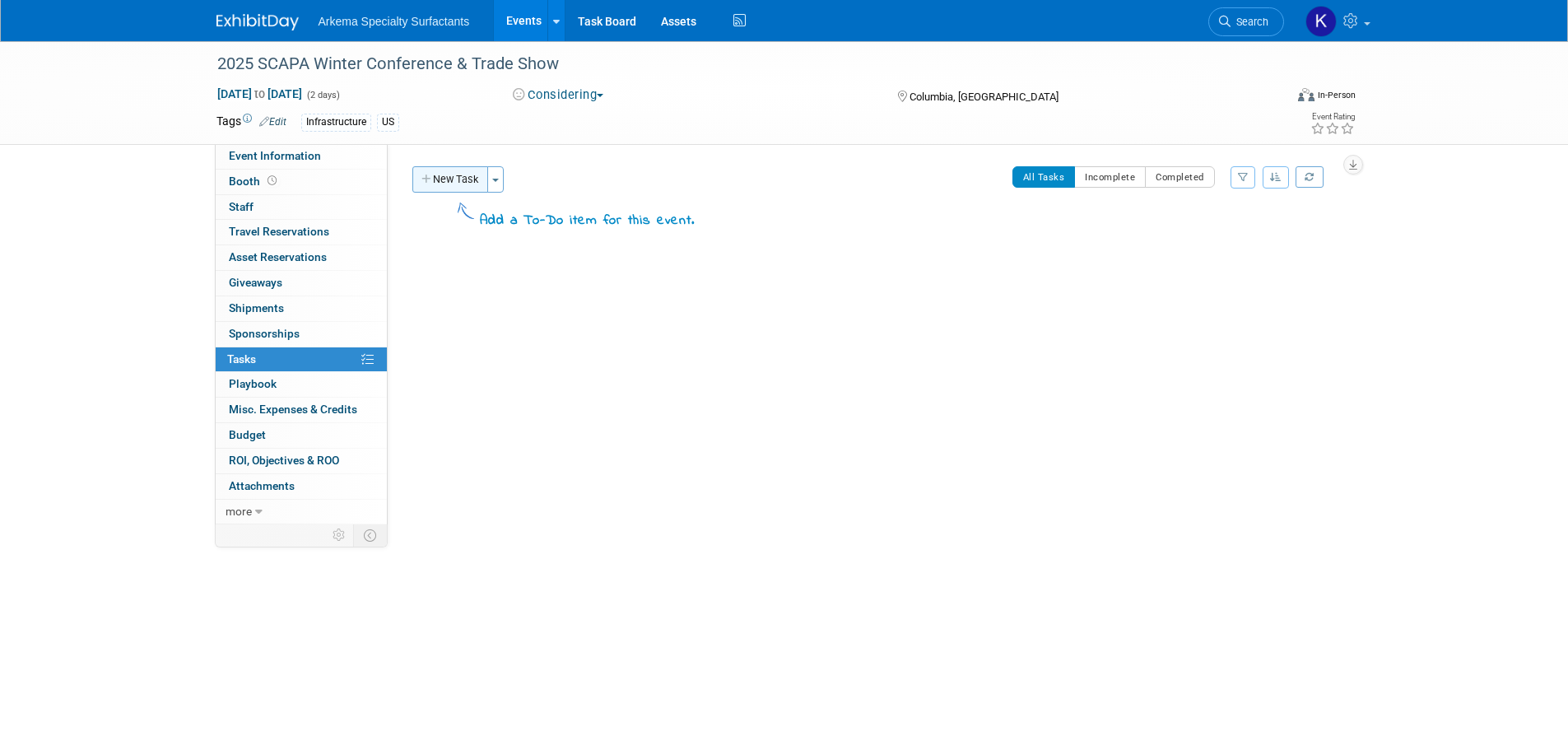
click at [462, 174] on button "New Task" at bounding box center [450, 180] width 76 height 27
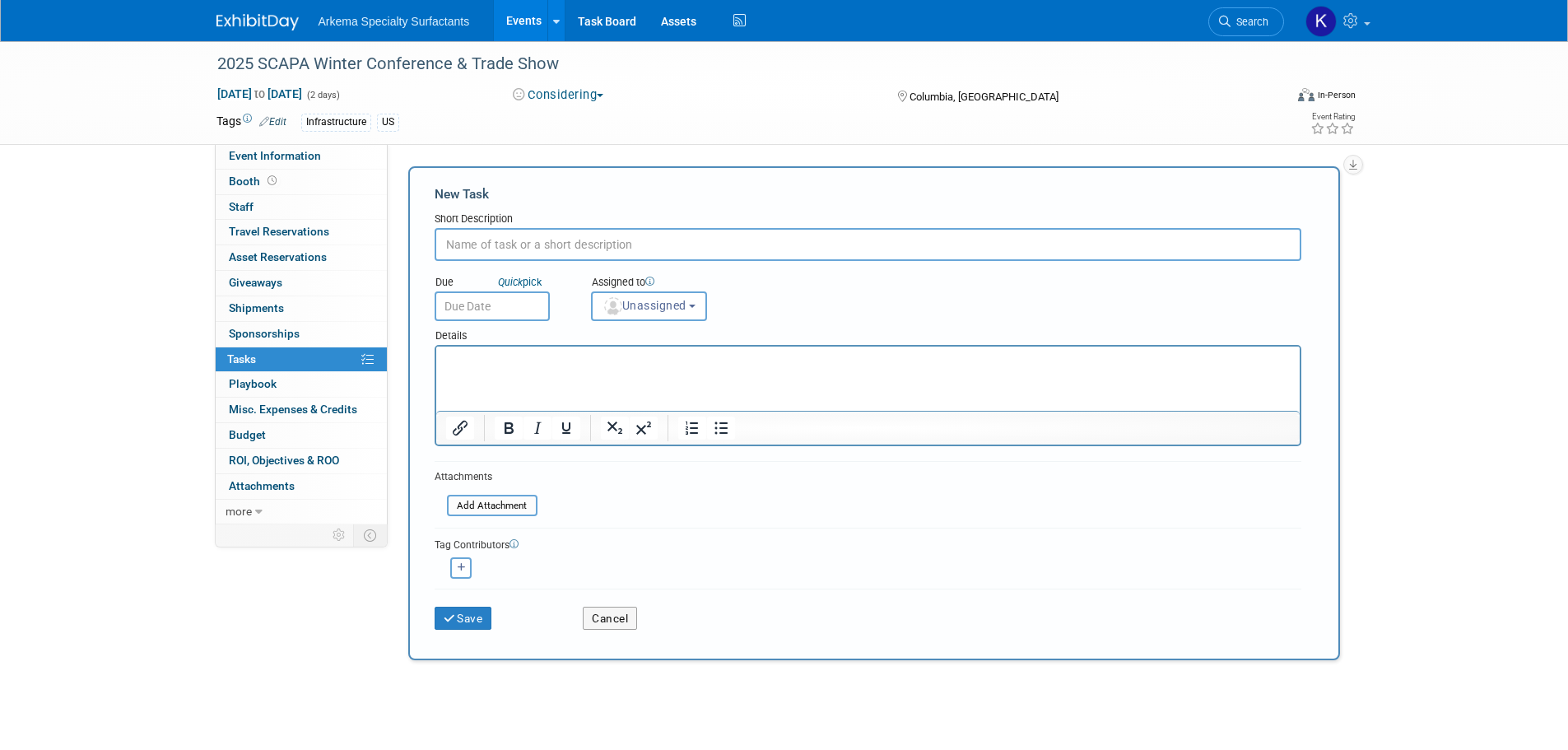
click at [1460, 250] on div "2025 SCAPA Winter Conference & Trade Show Feb 11, 2026 to Feb 12, 2026 (2 days)…" at bounding box center [784, 449] width 1568 height 818
click at [621, 611] on button "Cancel" at bounding box center [609, 618] width 54 height 23
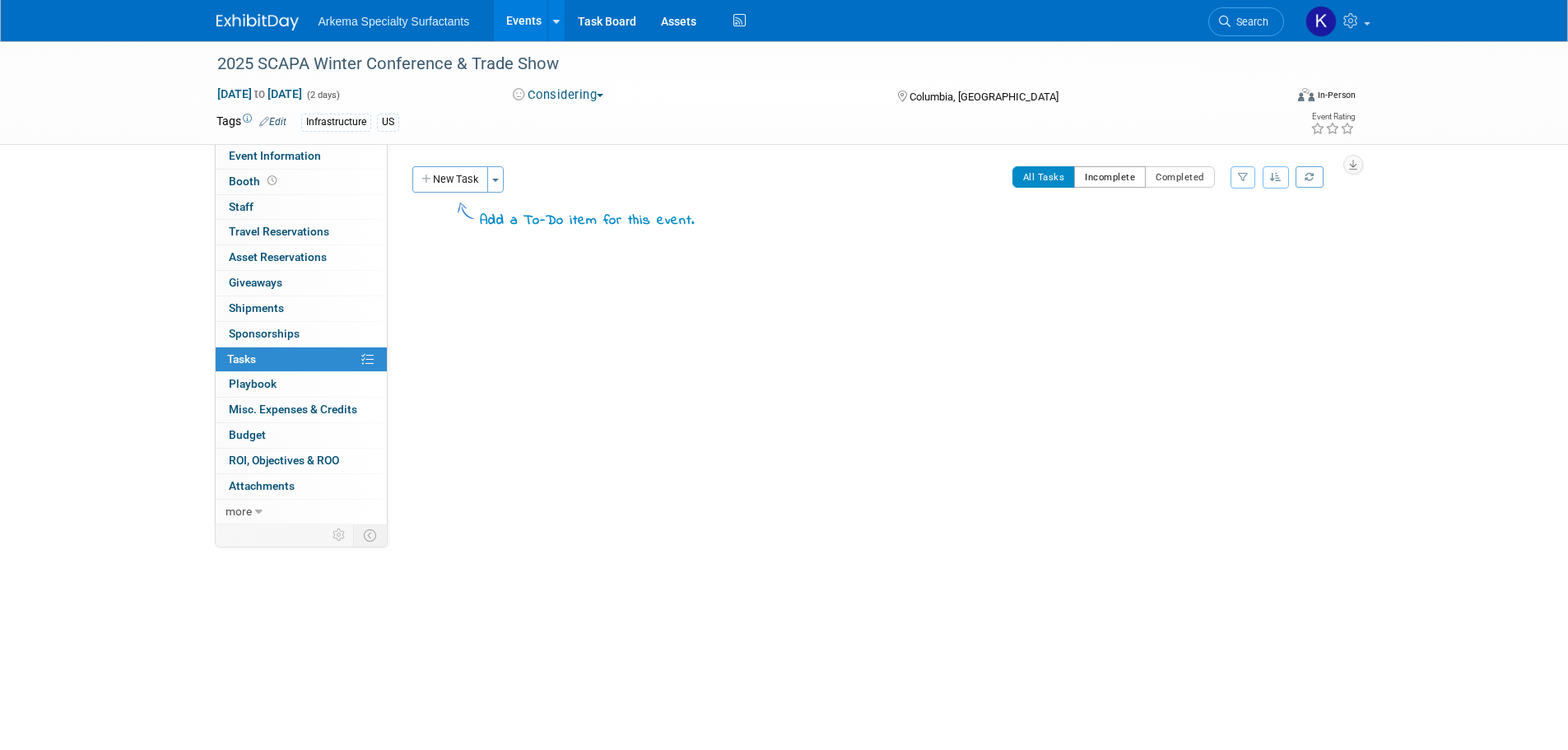
click at [1112, 183] on button "Incomplete" at bounding box center [1109, 177] width 71 height 21
click at [1169, 175] on button "Completed" at bounding box center [1180, 177] width 69 height 21
click at [1045, 175] on button "All Tasks" at bounding box center [1043, 177] width 64 height 21
click at [1121, 176] on button "Incomplete" at bounding box center [1109, 177] width 71 height 21
click at [1043, 176] on button "All Tasks" at bounding box center [1043, 177] width 64 height 21
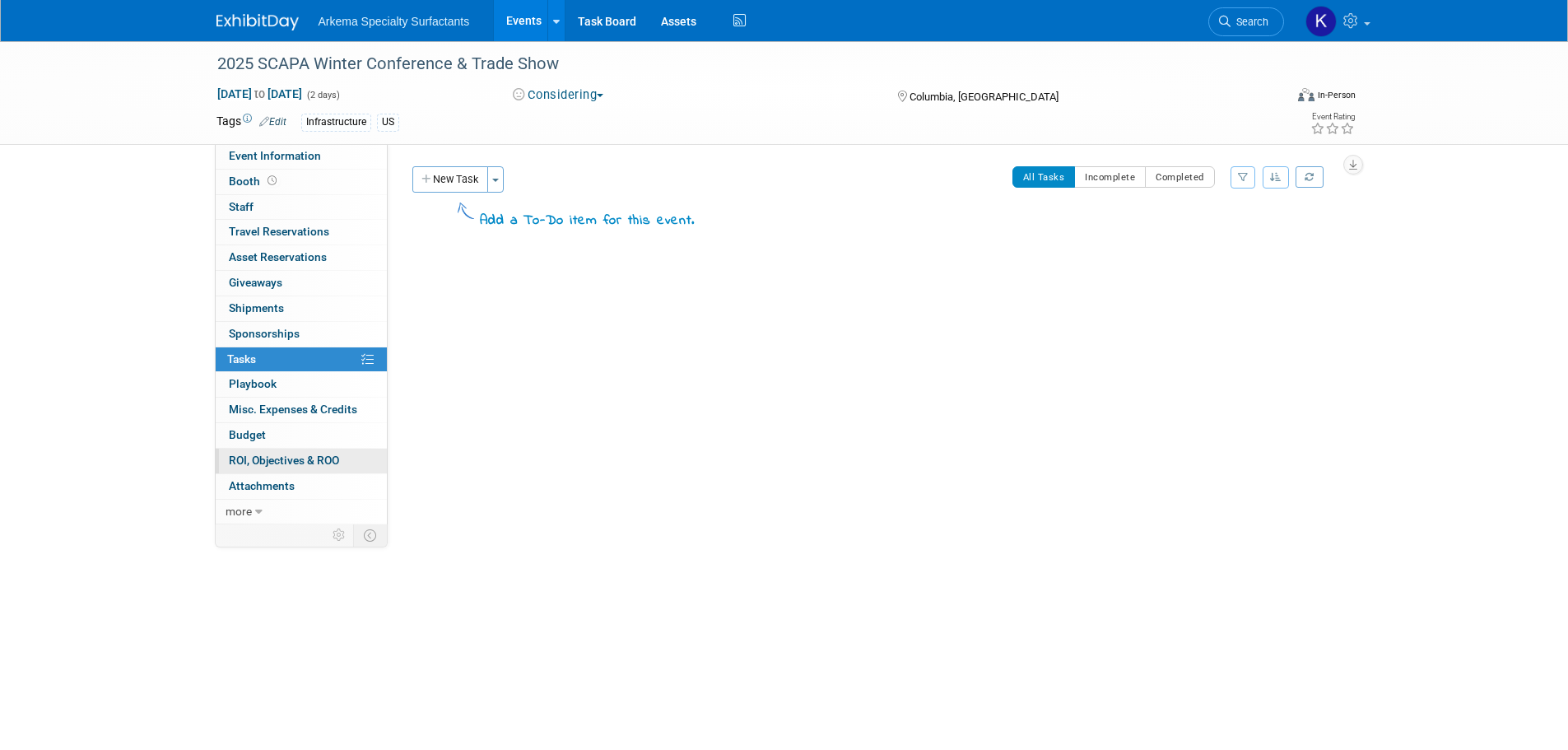
click at [297, 459] on span "ROI, Objectives & ROO 0" at bounding box center [284, 460] width 110 height 13
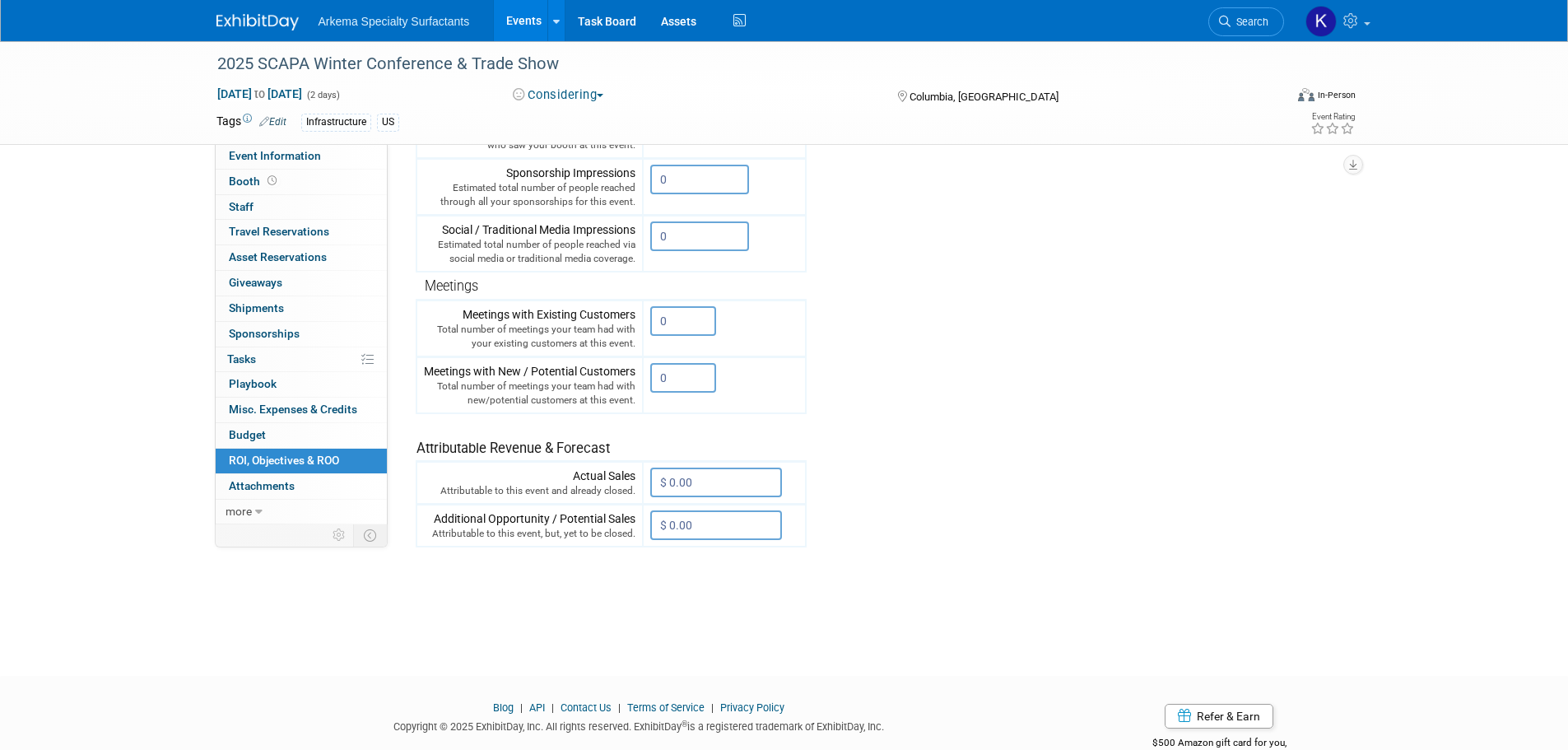
scroll to position [400, 0]
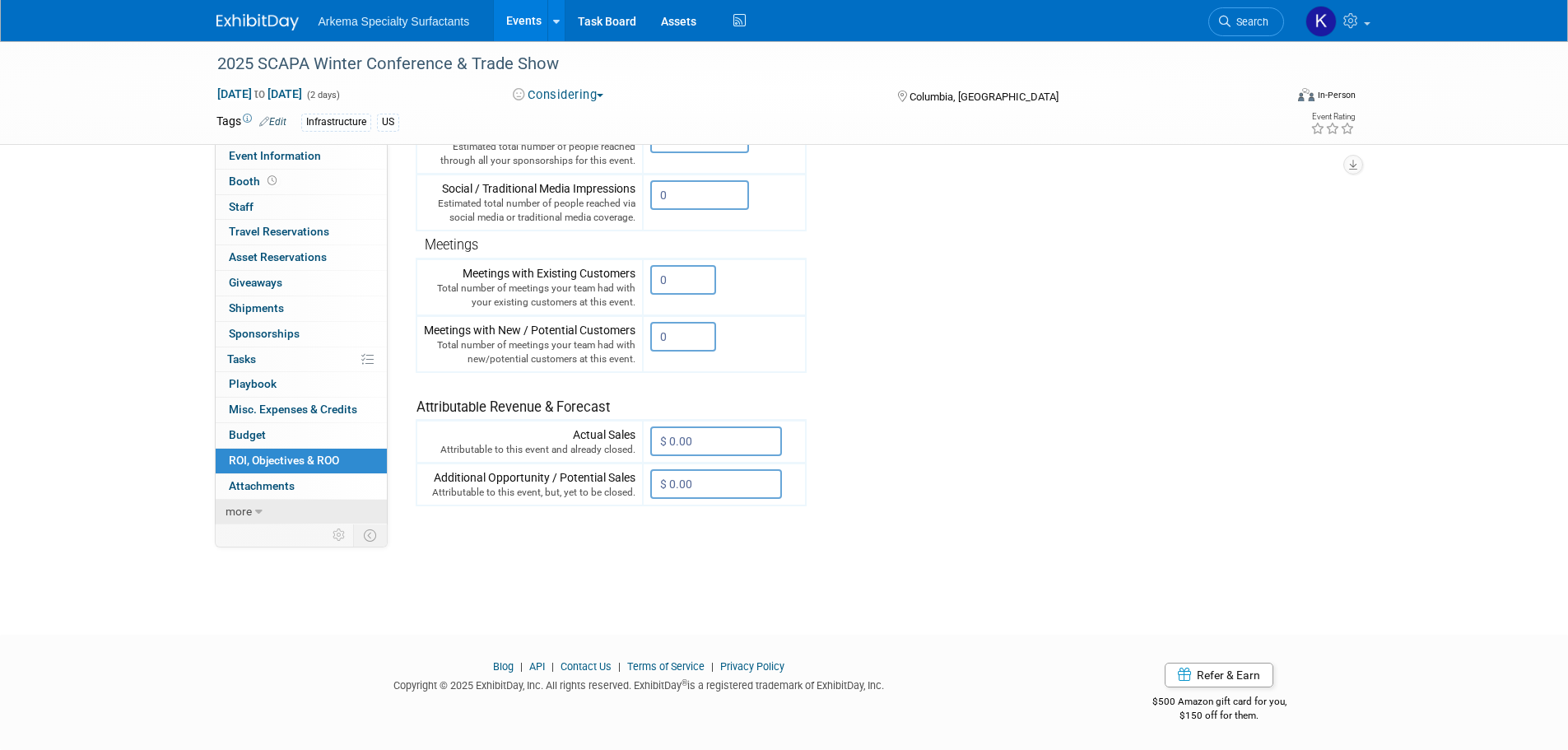
click at [267, 507] on link "more" at bounding box center [302, 512] width 171 height 25
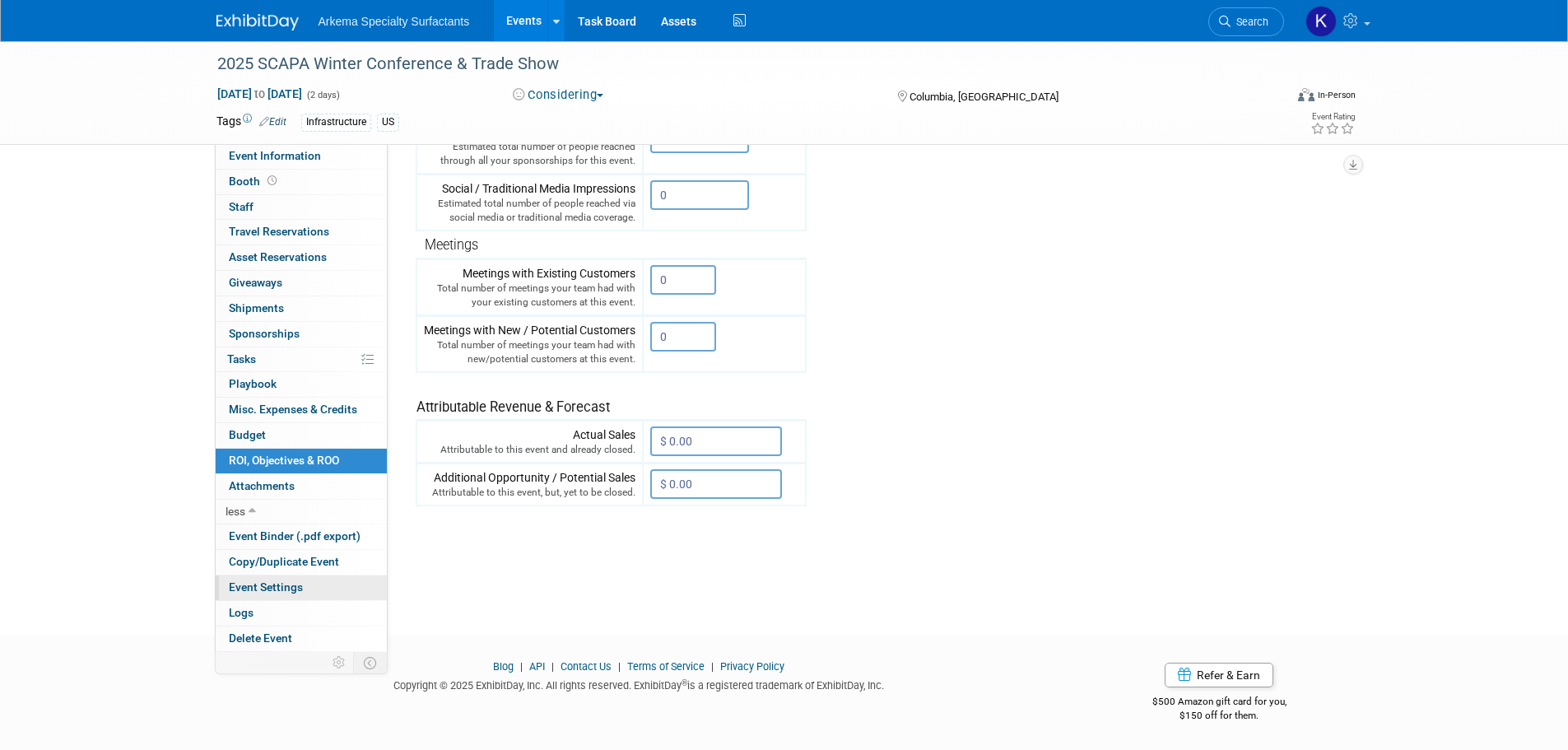
click at [295, 585] on span "Event Settings" at bounding box center [266, 586] width 74 height 13
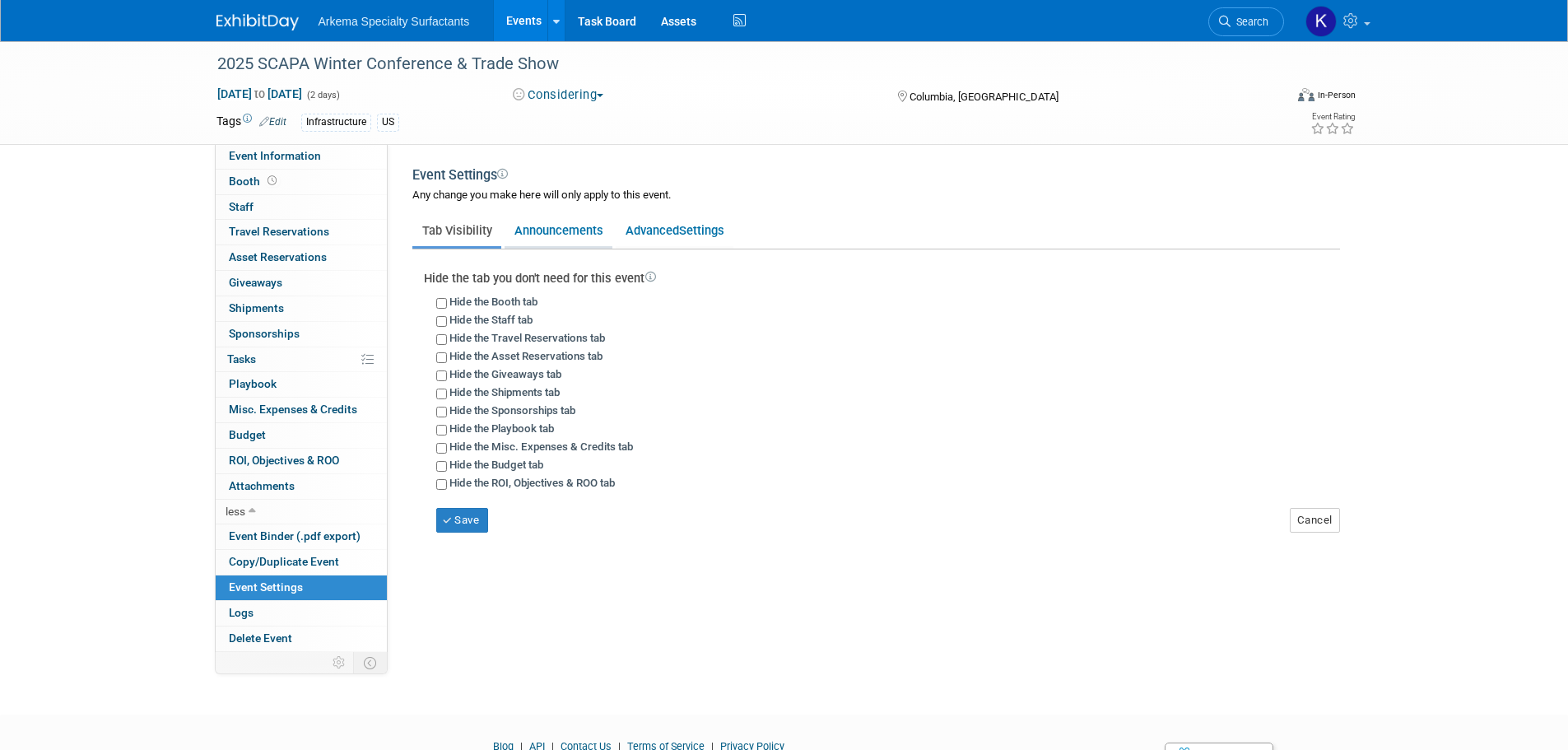
click at [575, 228] on link "Announcements" at bounding box center [558, 230] width 108 height 31
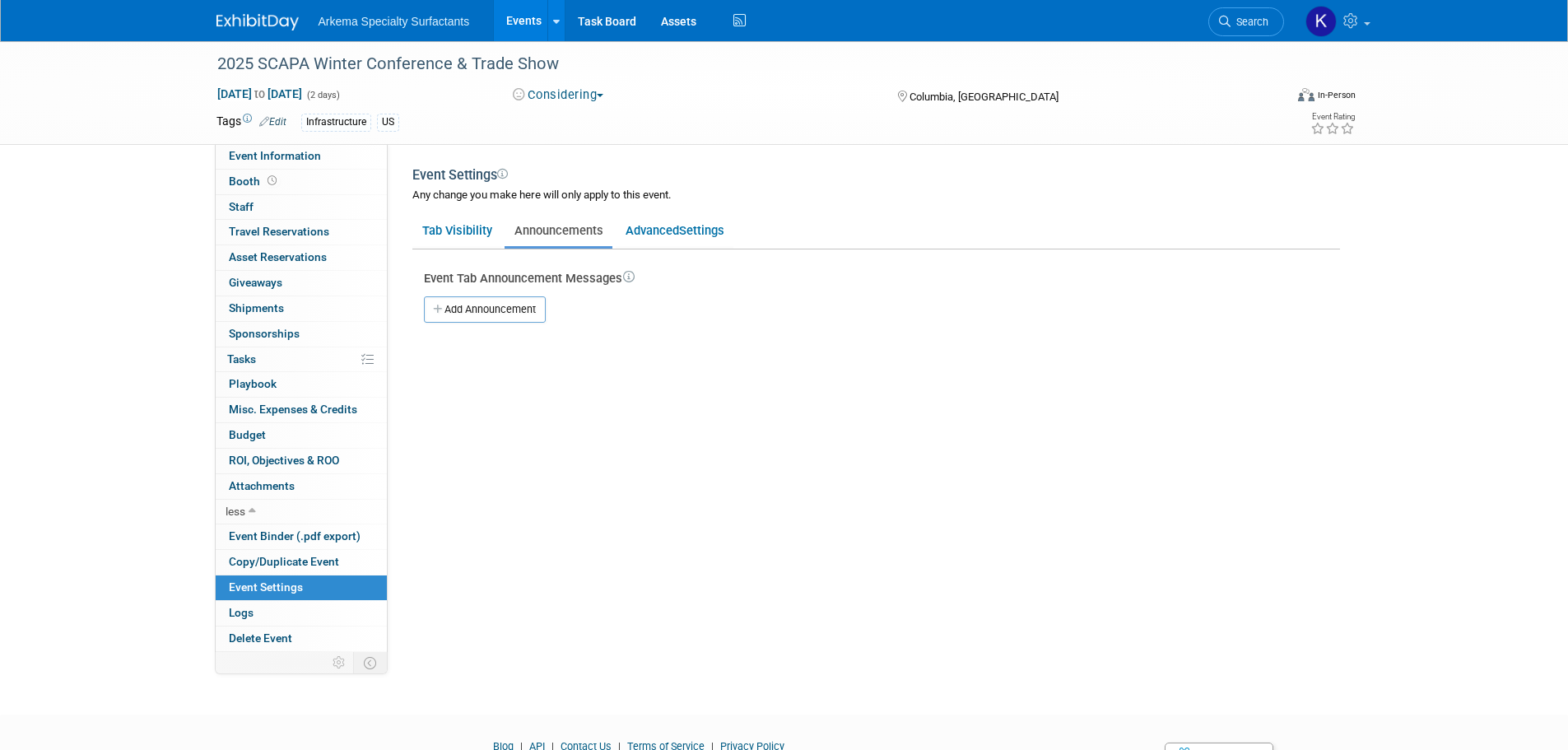
click at [629, 280] on icon at bounding box center [628, 277] width 11 height 11
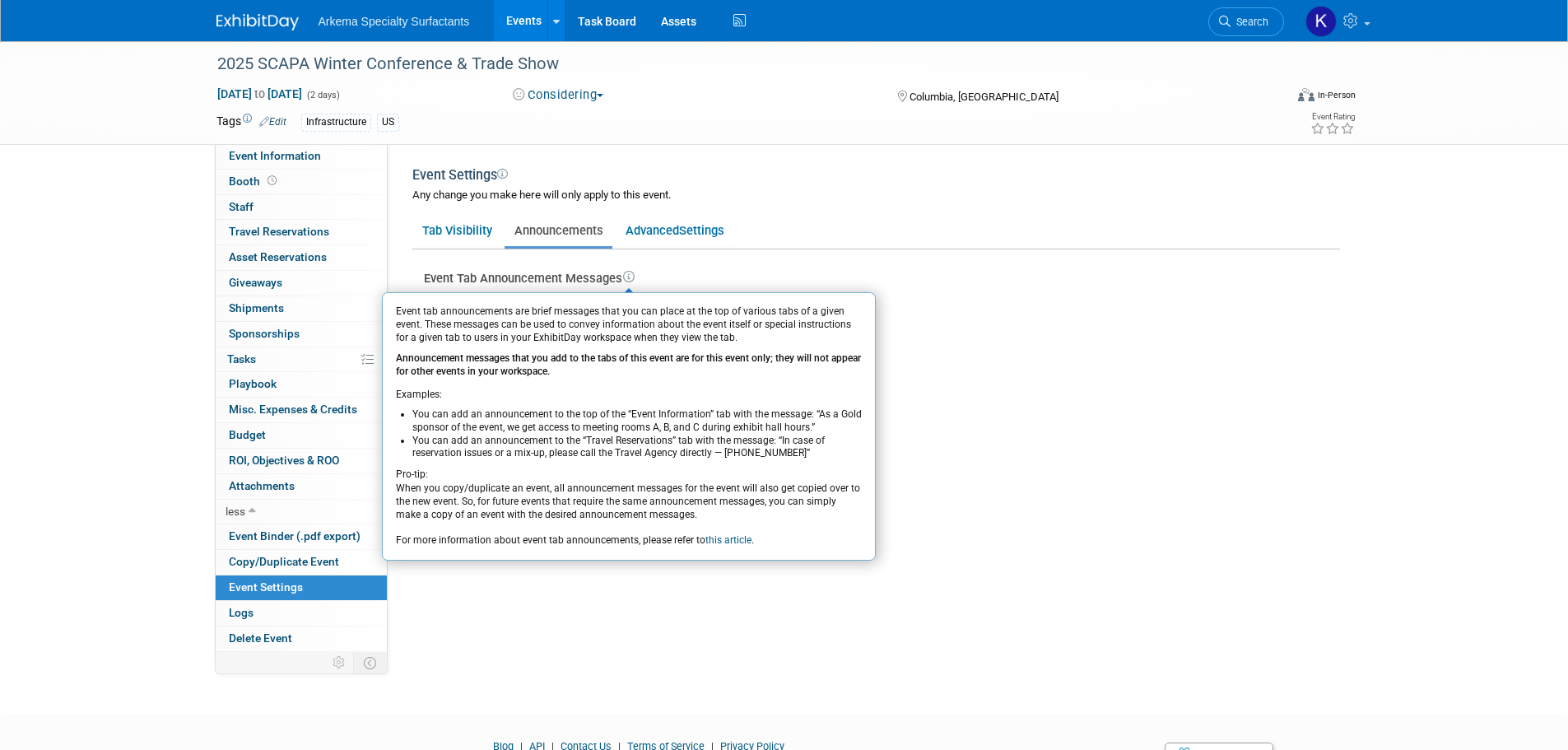
click at [631, 276] on icon at bounding box center [628, 277] width 11 height 11
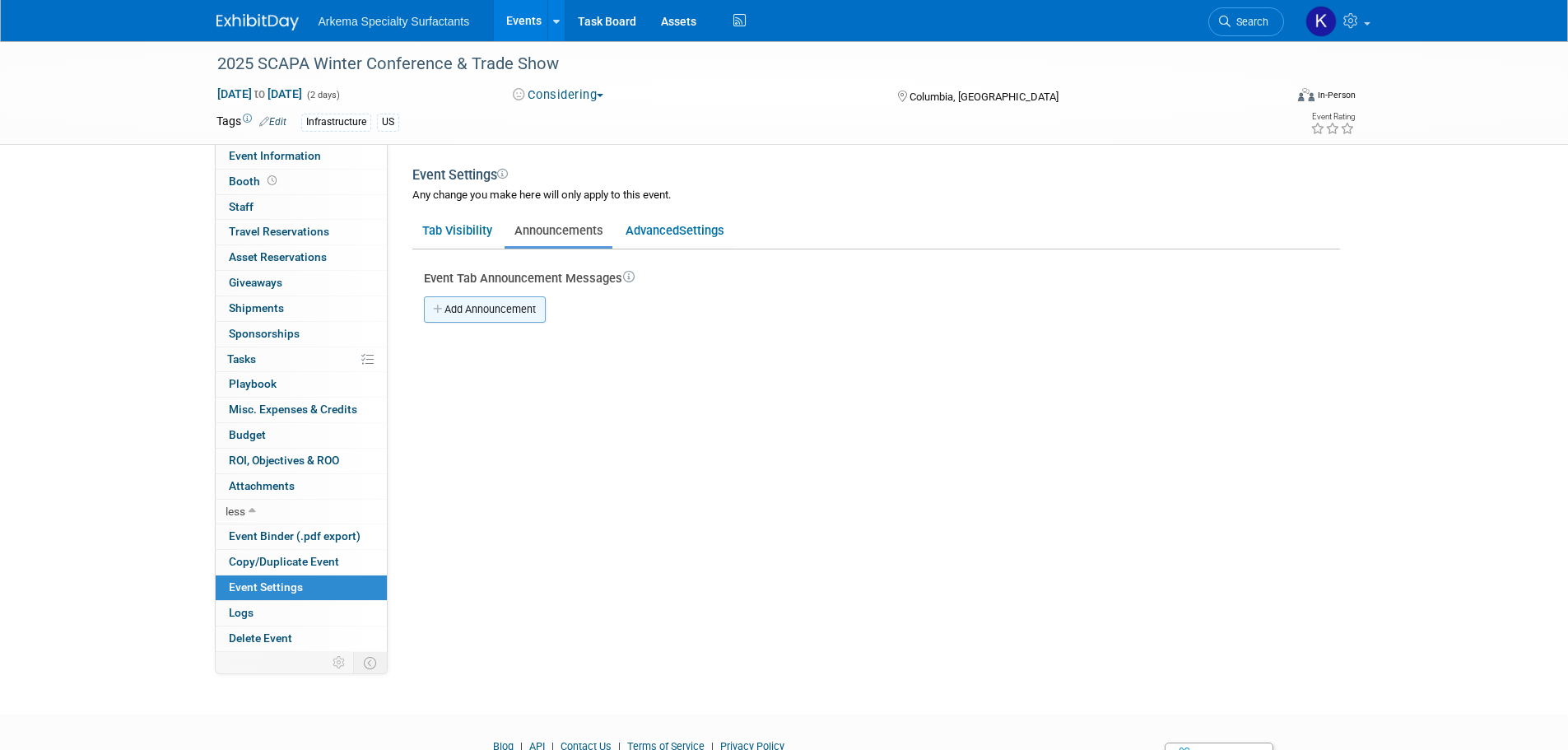
click at [500, 301] on link "Add Announcement" at bounding box center [485, 309] width 122 height 27
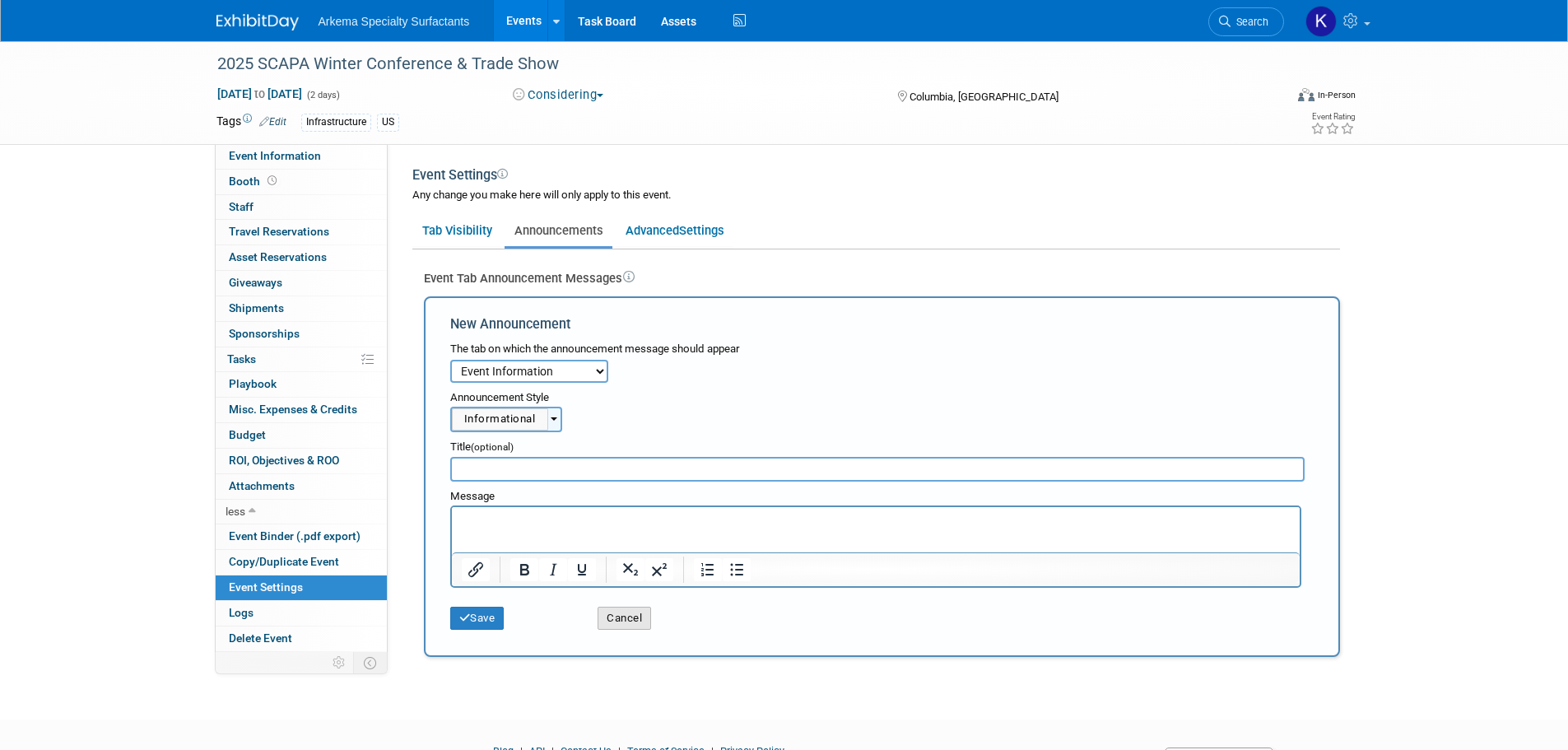
click at [640, 622] on button "Cancel" at bounding box center [625, 618] width 53 height 23
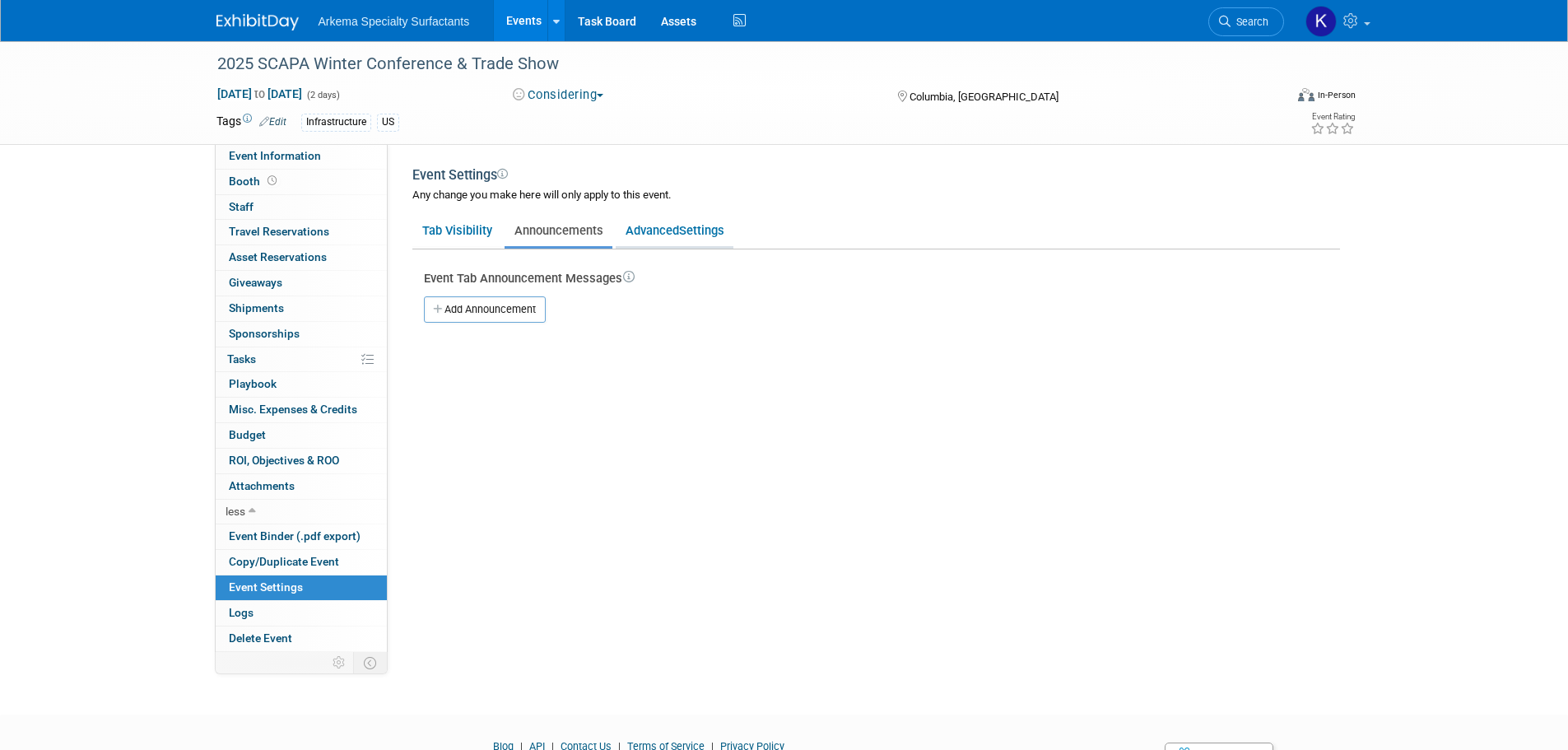
click at [690, 234] on span "Settings" at bounding box center [702, 230] width 46 height 15
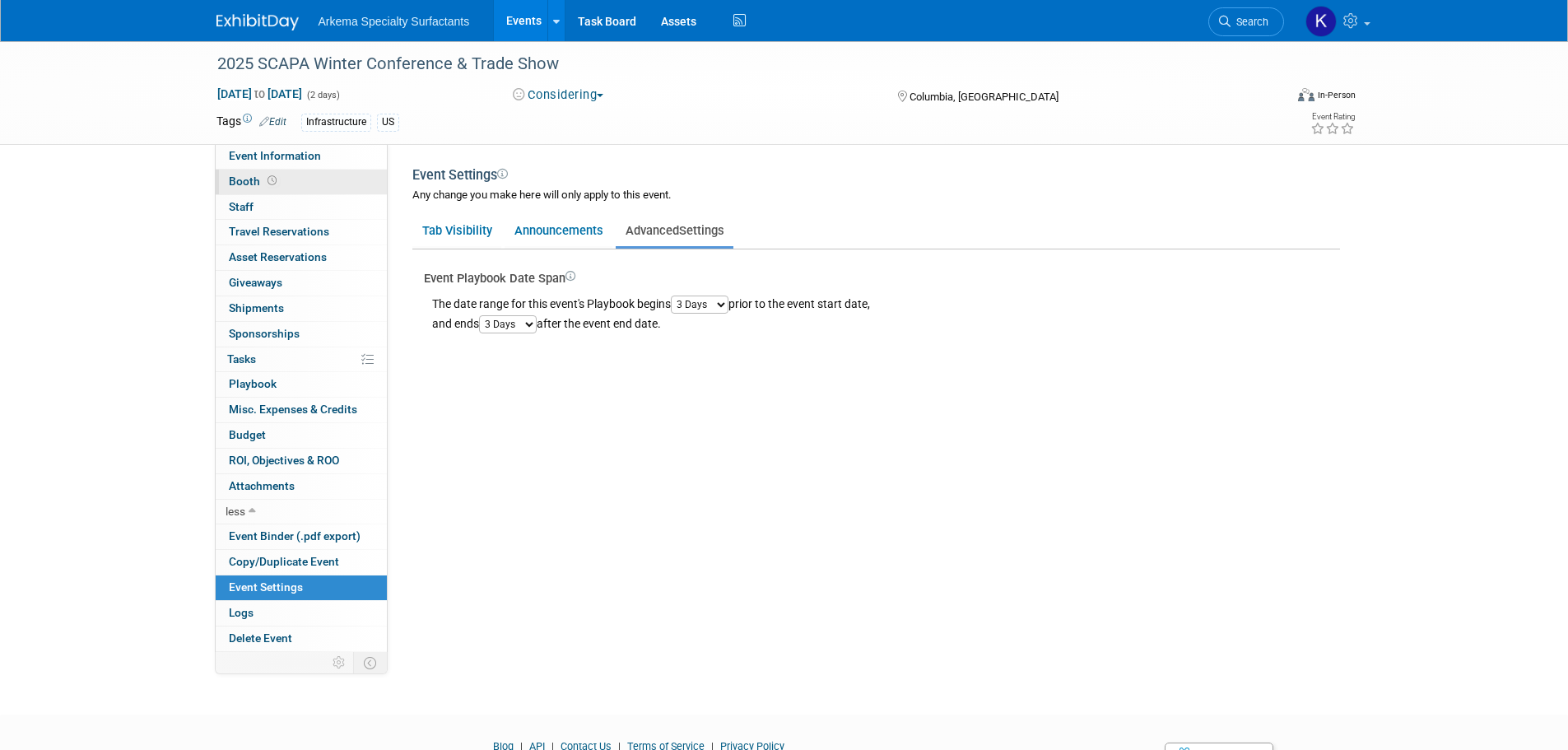
click at [281, 176] on link "Booth" at bounding box center [302, 182] width 171 height 25
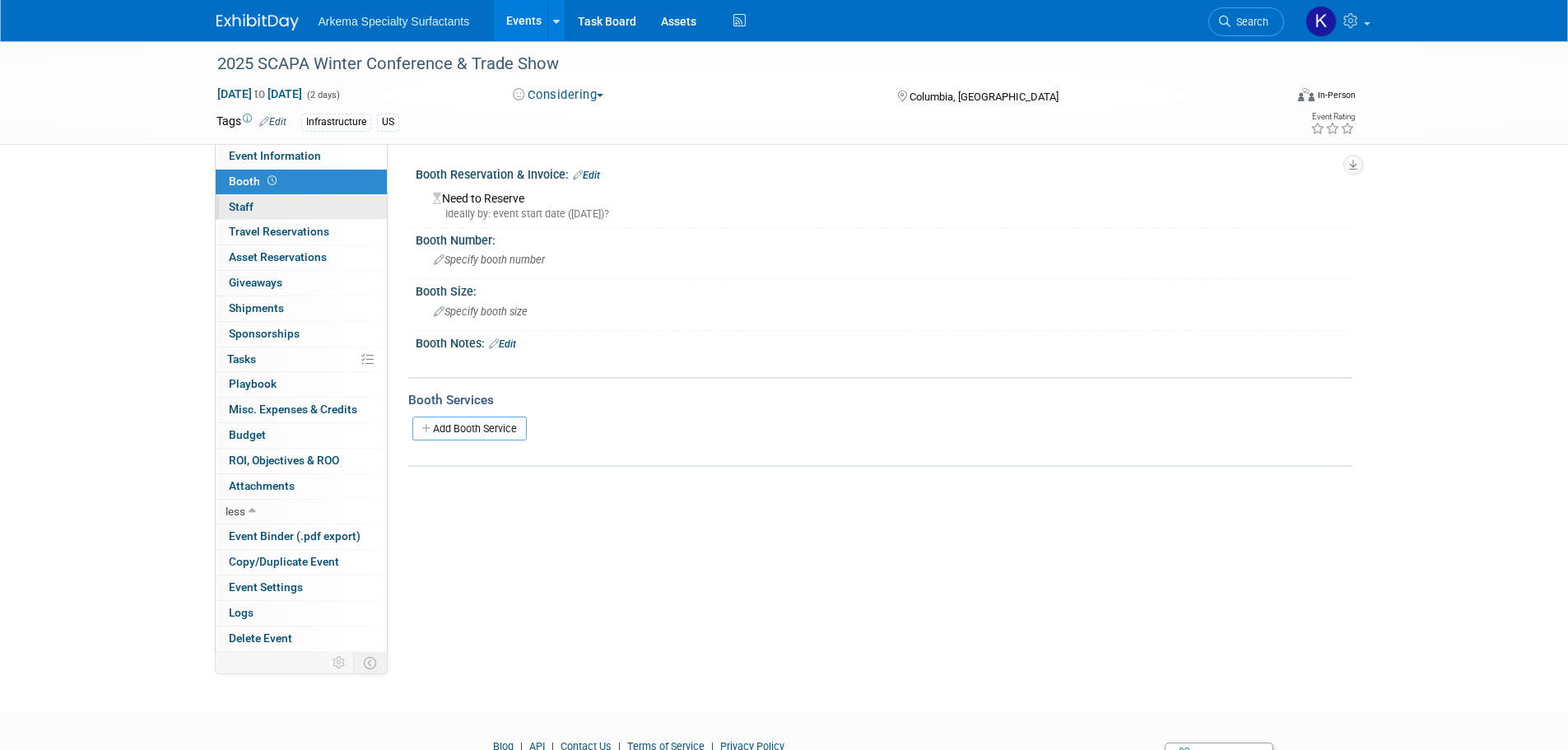
click at [265, 197] on link "0 Staff 0" at bounding box center [302, 207] width 171 height 25
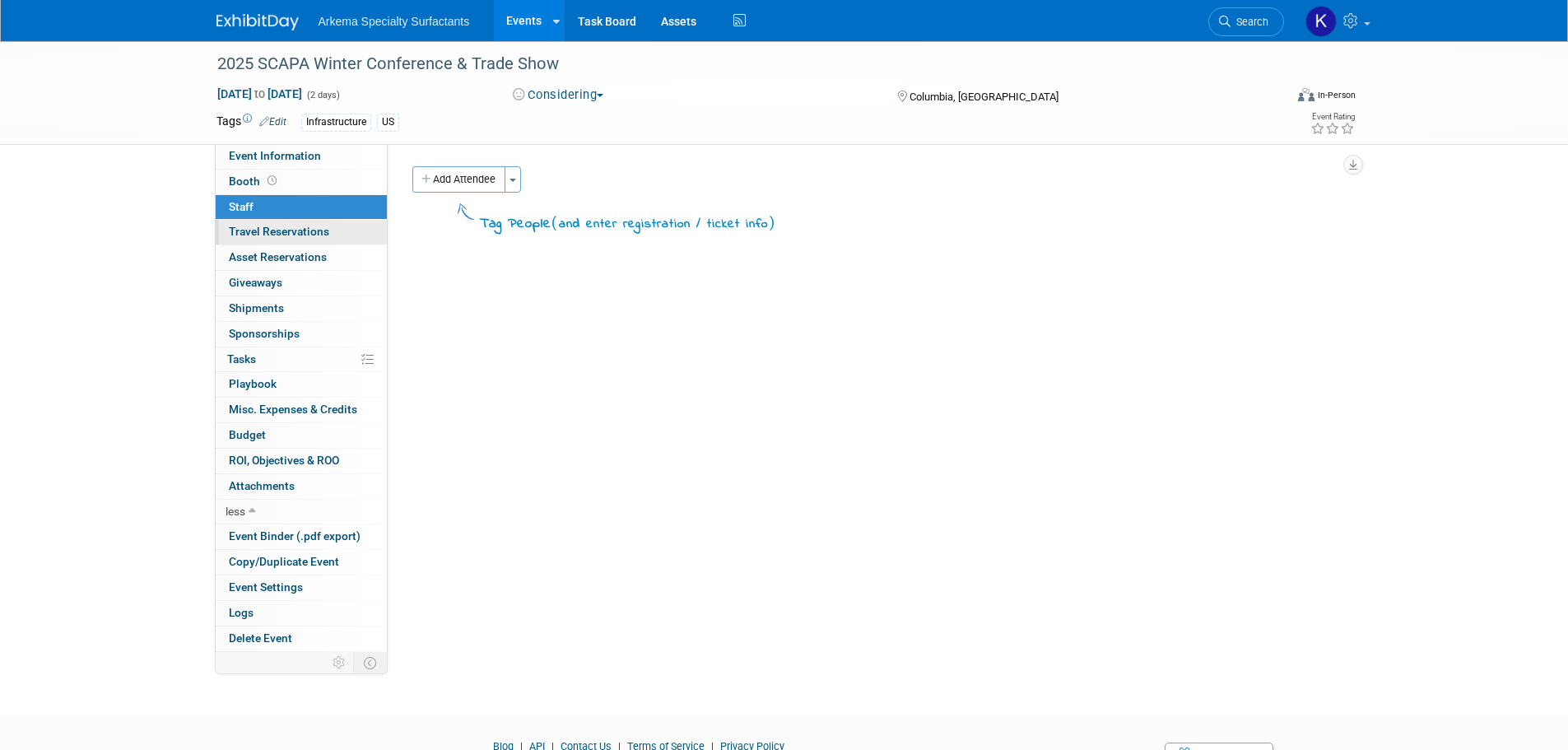
click at [269, 229] on span "Travel Reservations 0" at bounding box center [278, 231] width 100 height 13
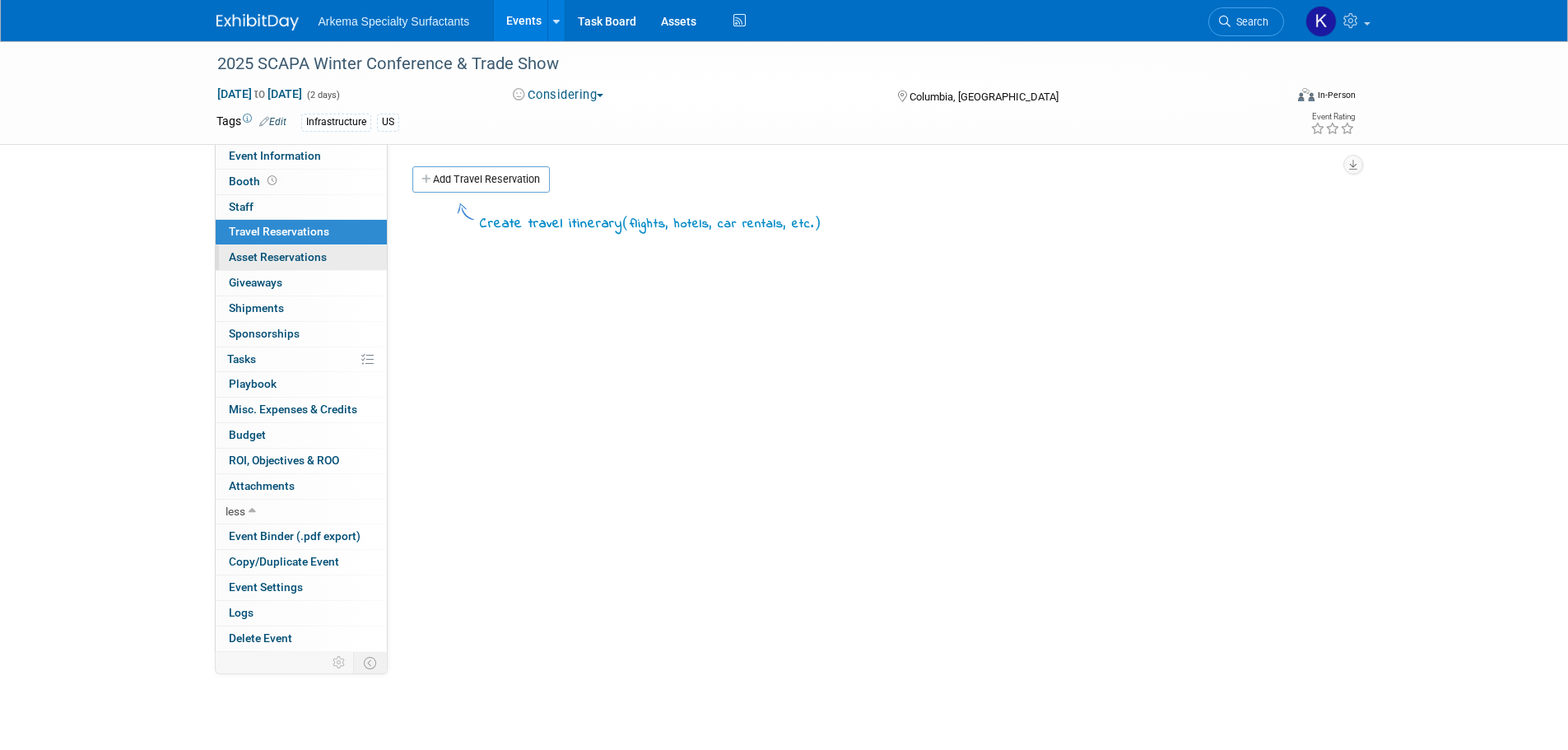
click at [269, 251] on span "Asset Reservations 0" at bounding box center [277, 257] width 98 height 13
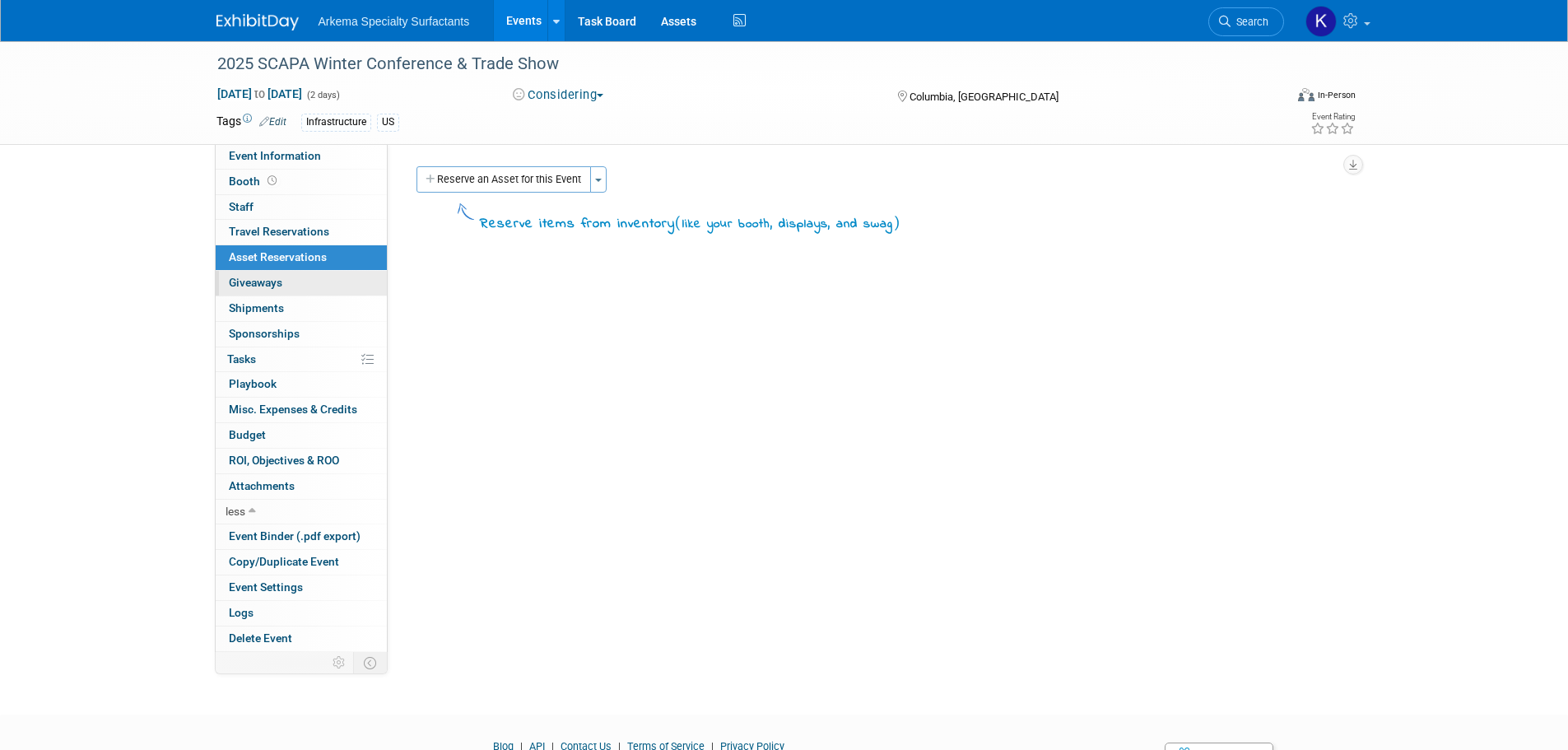
click at [269, 276] on span "Giveaways 0" at bounding box center [255, 283] width 53 height 13
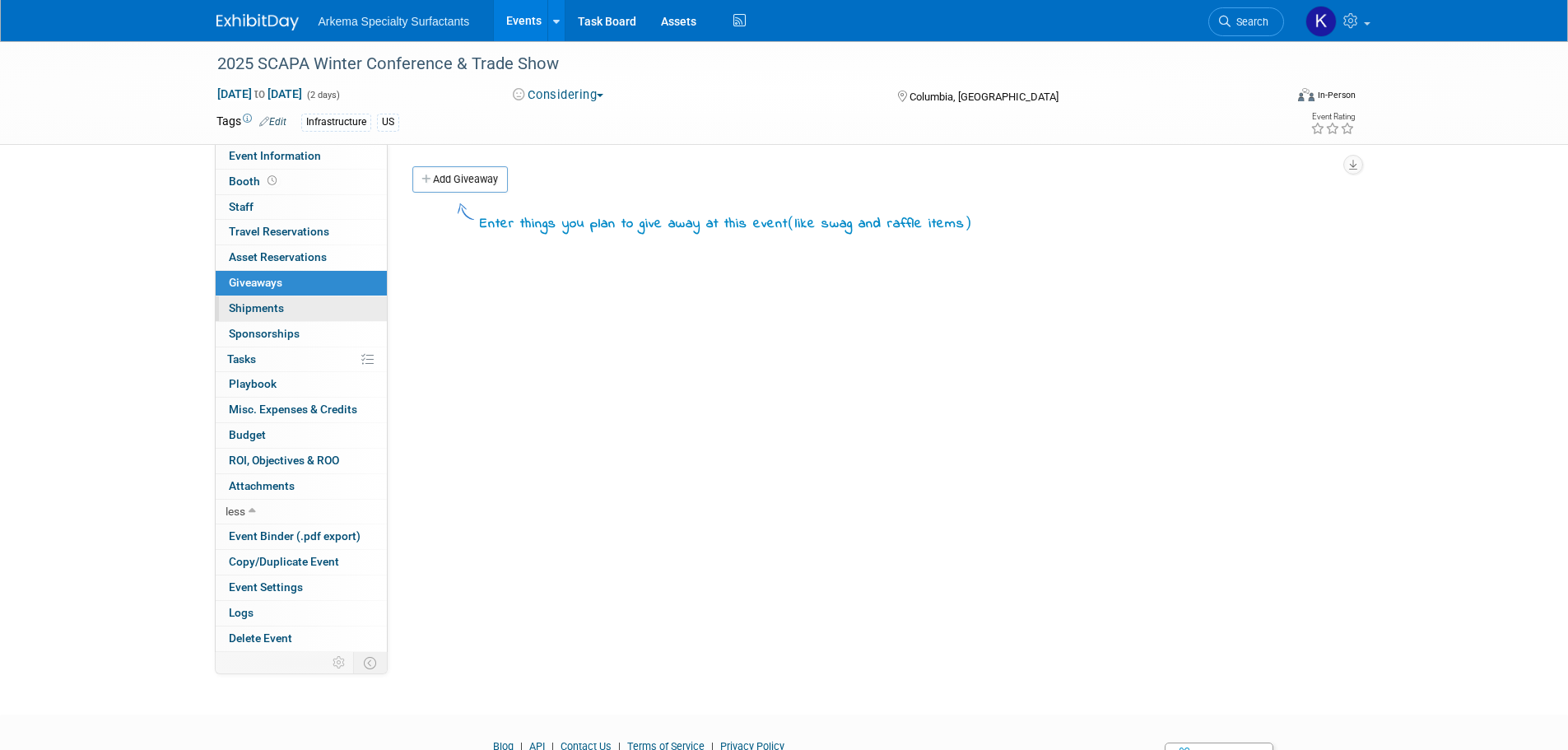
click at [268, 297] on link "0 Shipments 0" at bounding box center [302, 308] width 171 height 25
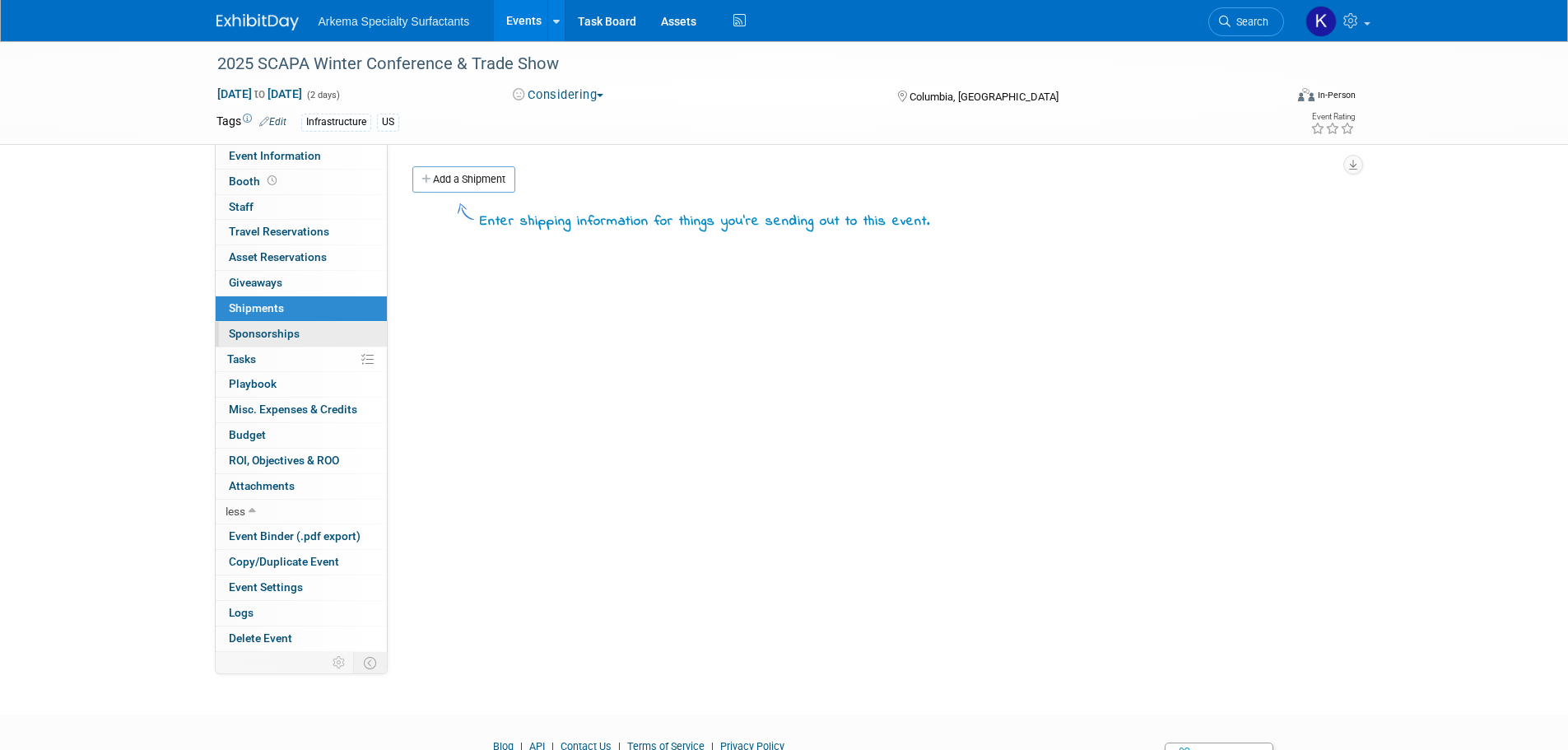
click at [271, 330] on span "Sponsorships 0" at bounding box center [264, 333] width 70 height 13
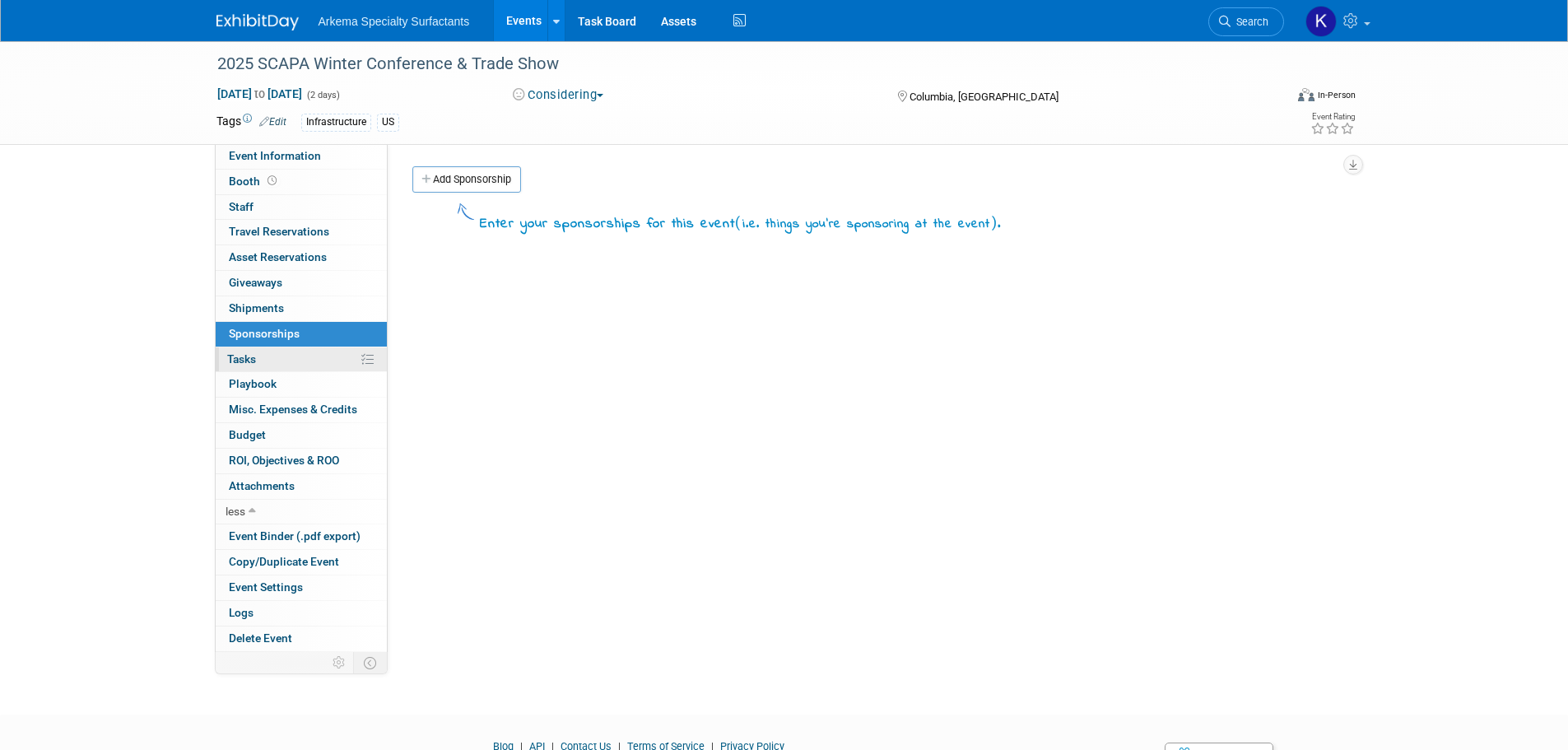
click at [276, 355] on link "0% Tasks 0%" at bounding box center [302, 360] width 171 height 25
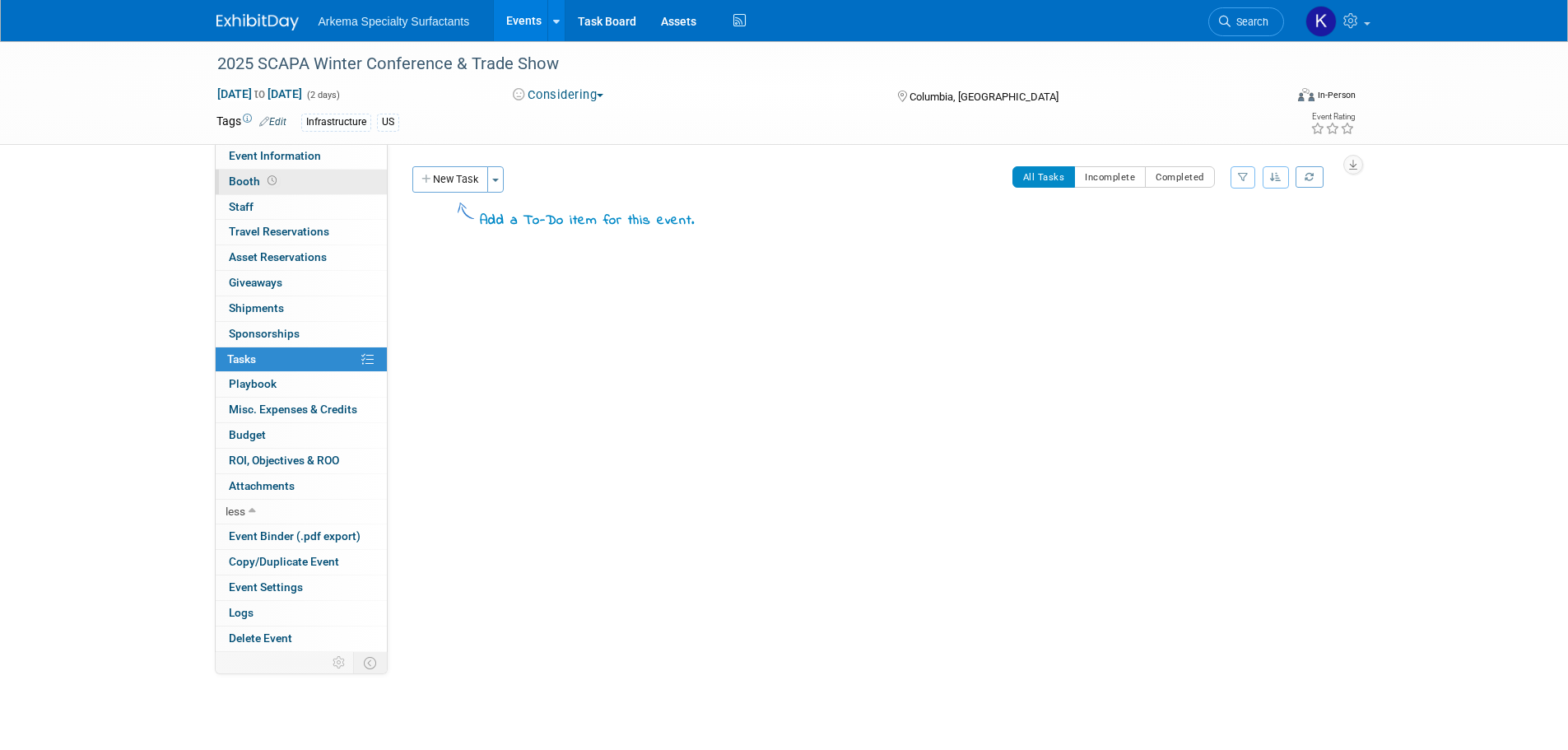
click at [276, 185] on span at bounding box center [272, 180] width 15 height 12
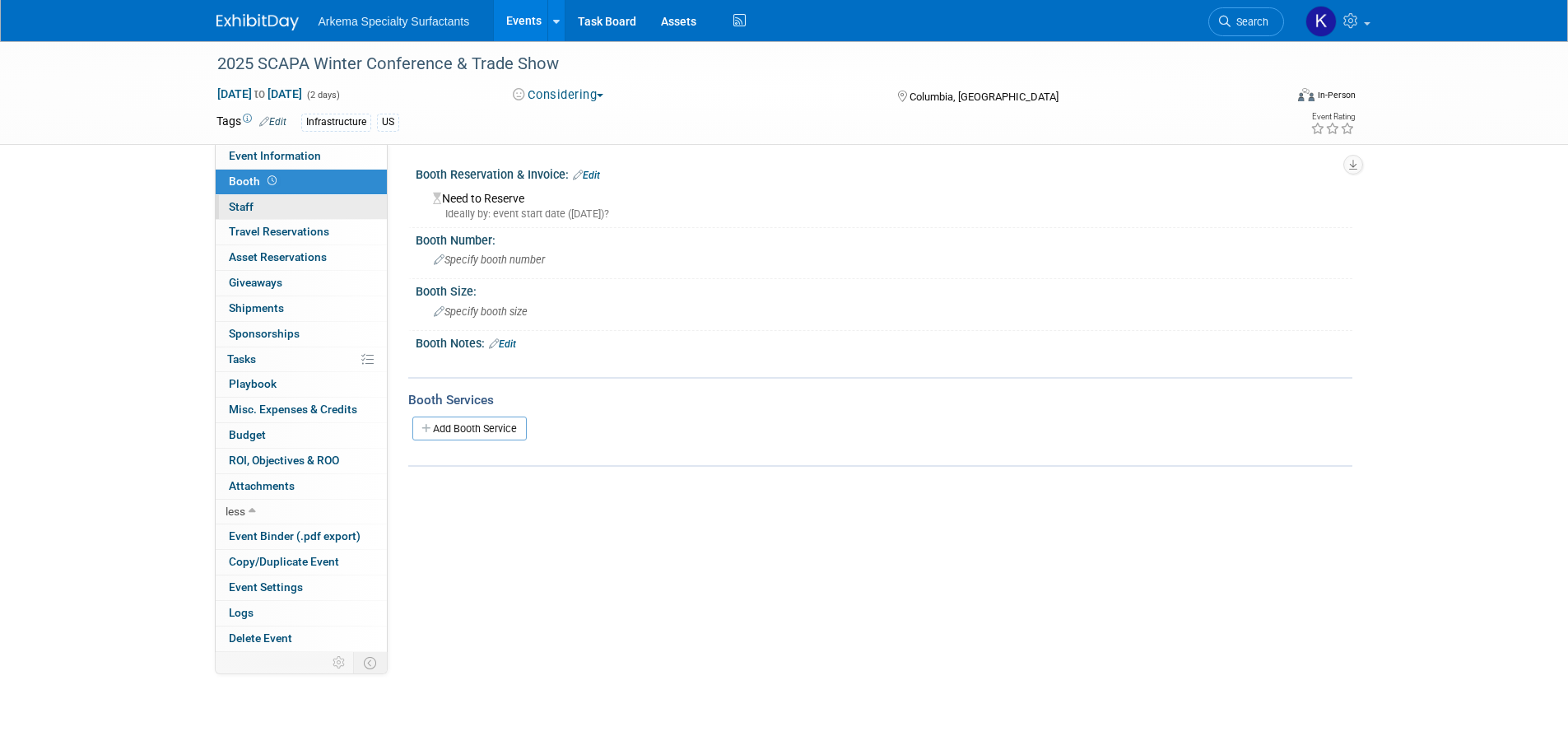
click at [271, 210] on link "0 Staff 0" at bounding box center [302, 207] width 171 height 25
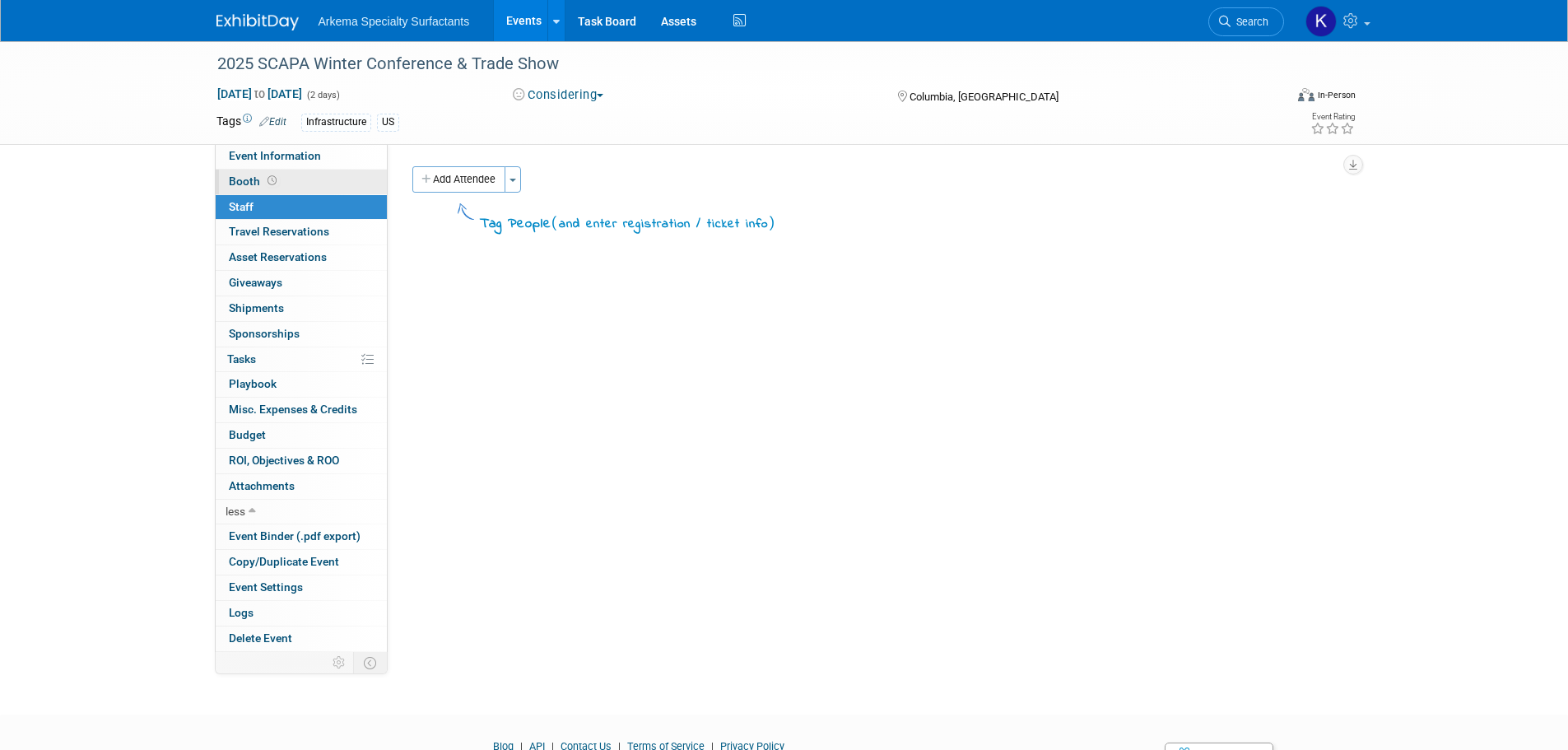
click at [280, 186] on link "Booth" at bounding box center [302, 182] width 171 height 25
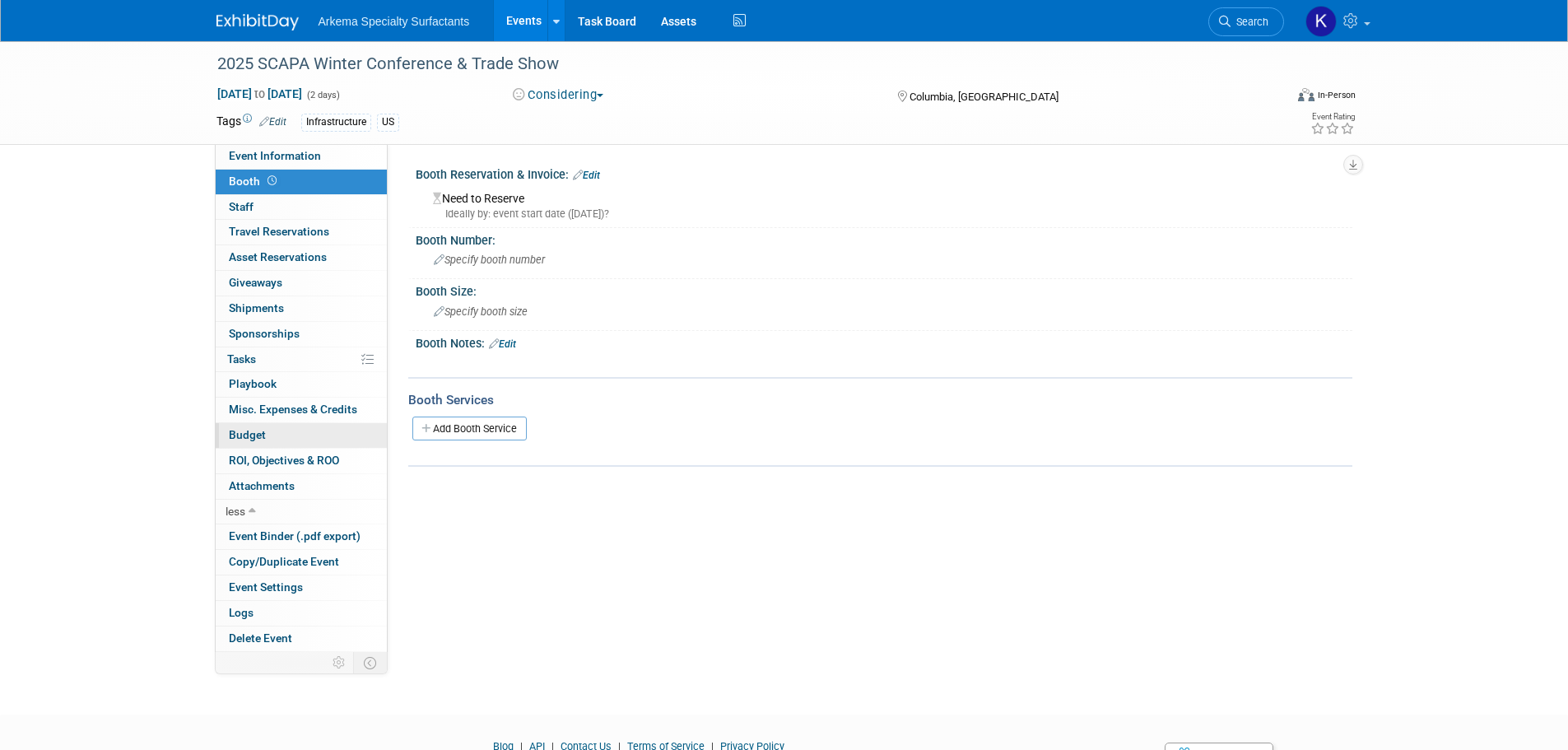
click at [277, 428] on link "Budget" at bounding box center [302, 435] width 171 height 25
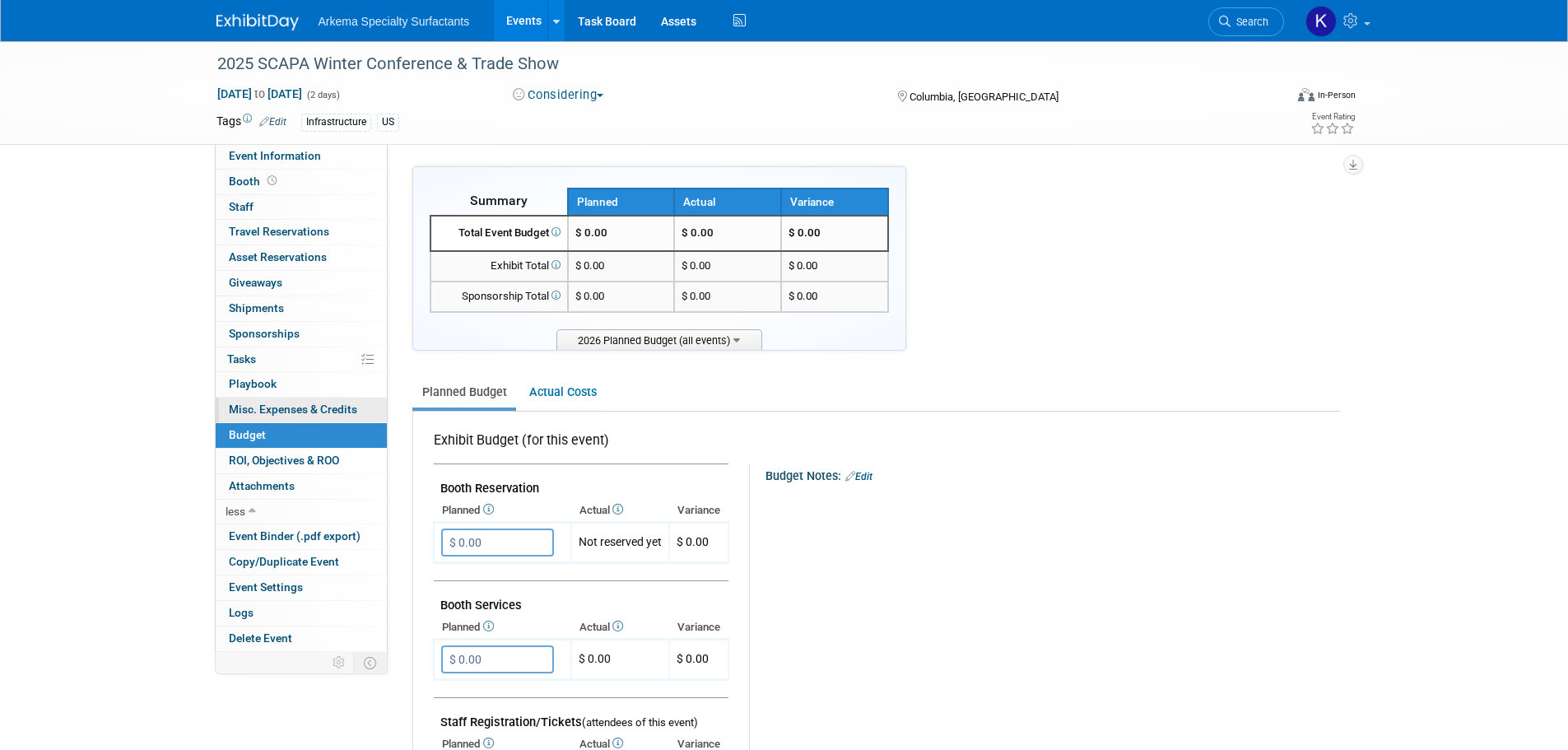
click at [299, 405] on span "Misc. Expenses & Credits 0" at bounding box center [292, 409] width 129 height 13
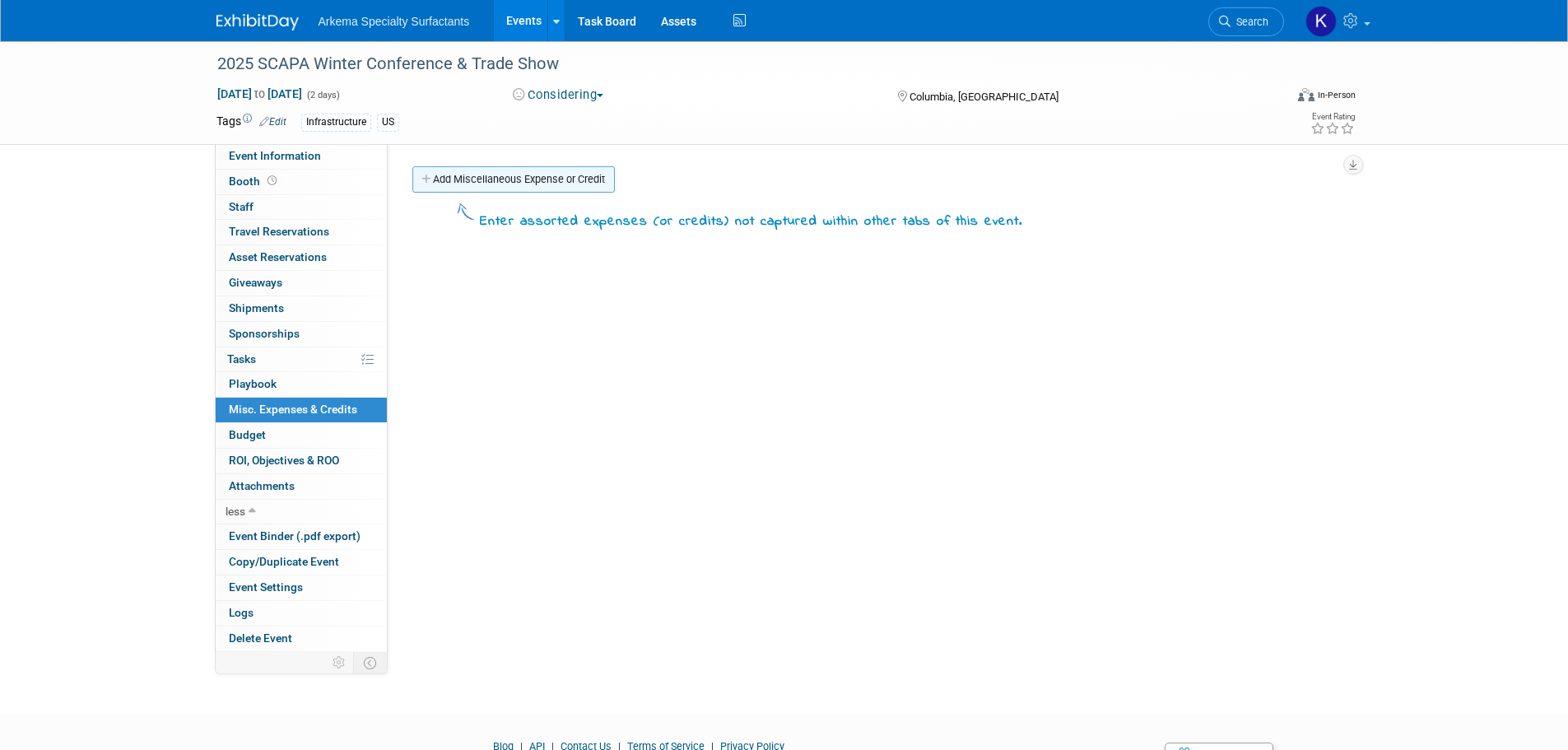
click at [486, 173] on link "Add Miscellaneous Expense or Credit" at bounding box center [513, 180] width 203 height 27
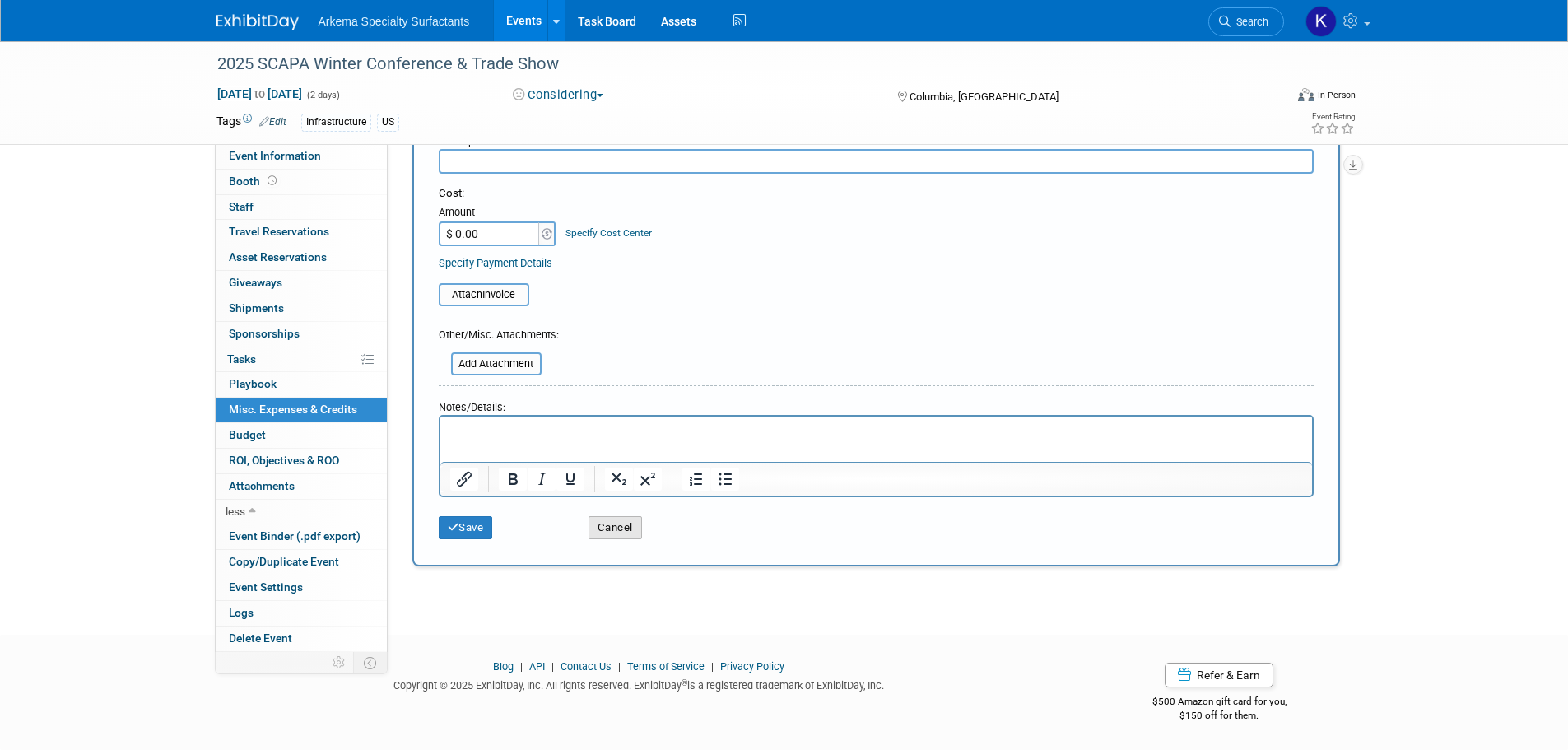
click at [630, 528] on button "Cancel" at bounding box center [615, 527] width 53 height 23
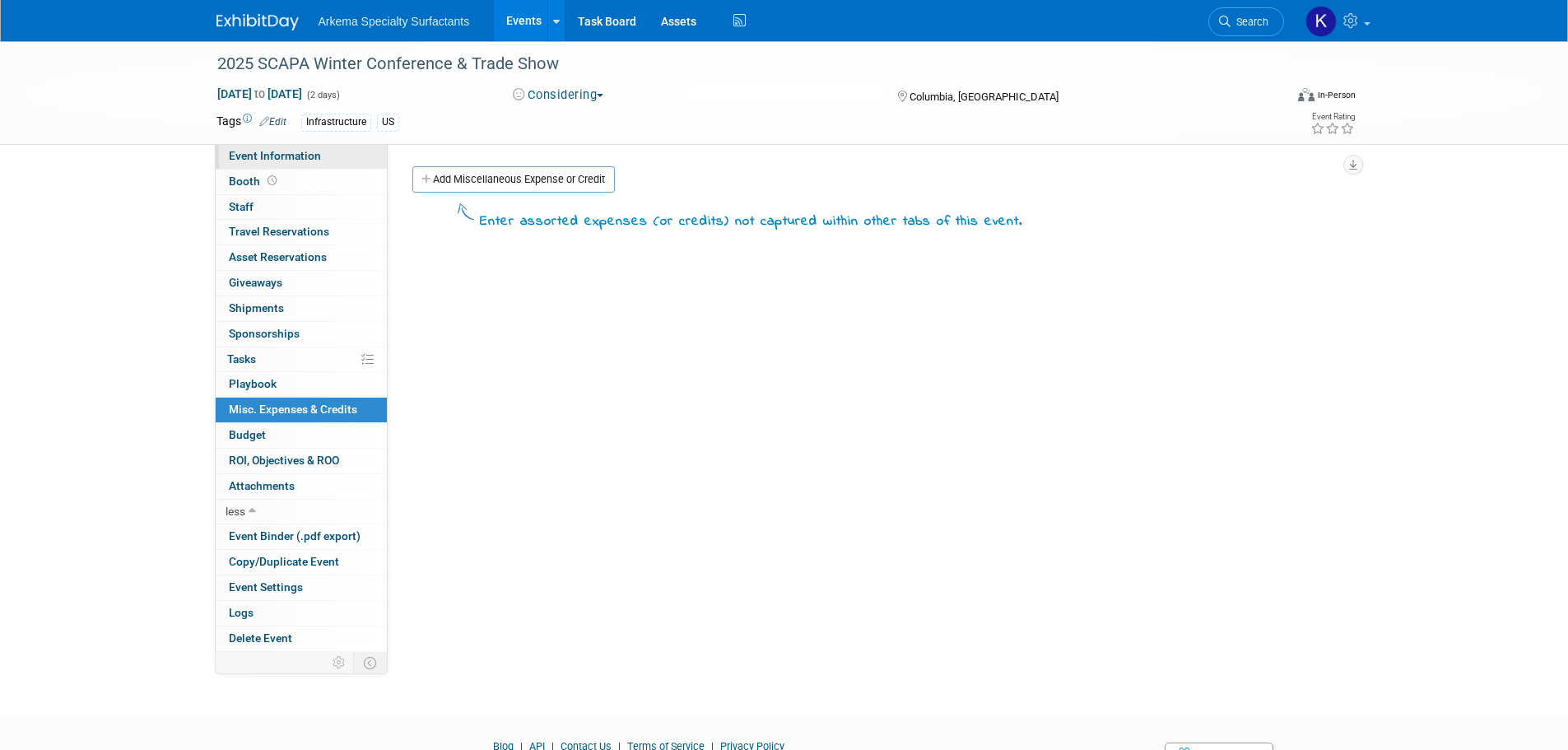
click at [294, 146] on link "Event Information" at bounding box center [302, 156] width 171 height 25
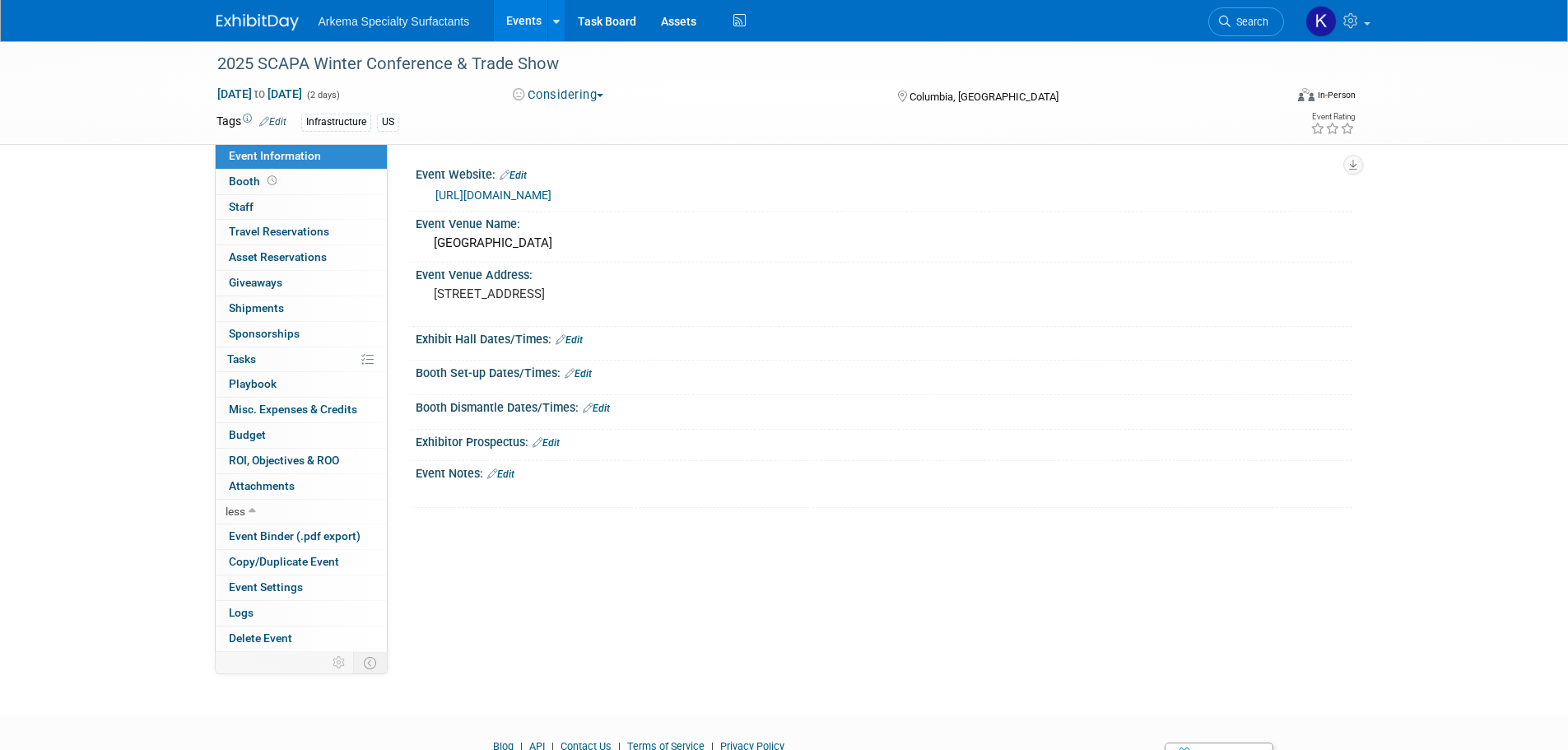
click at [256, 12] on link at bounding box center [267, 14] width 102 height 13
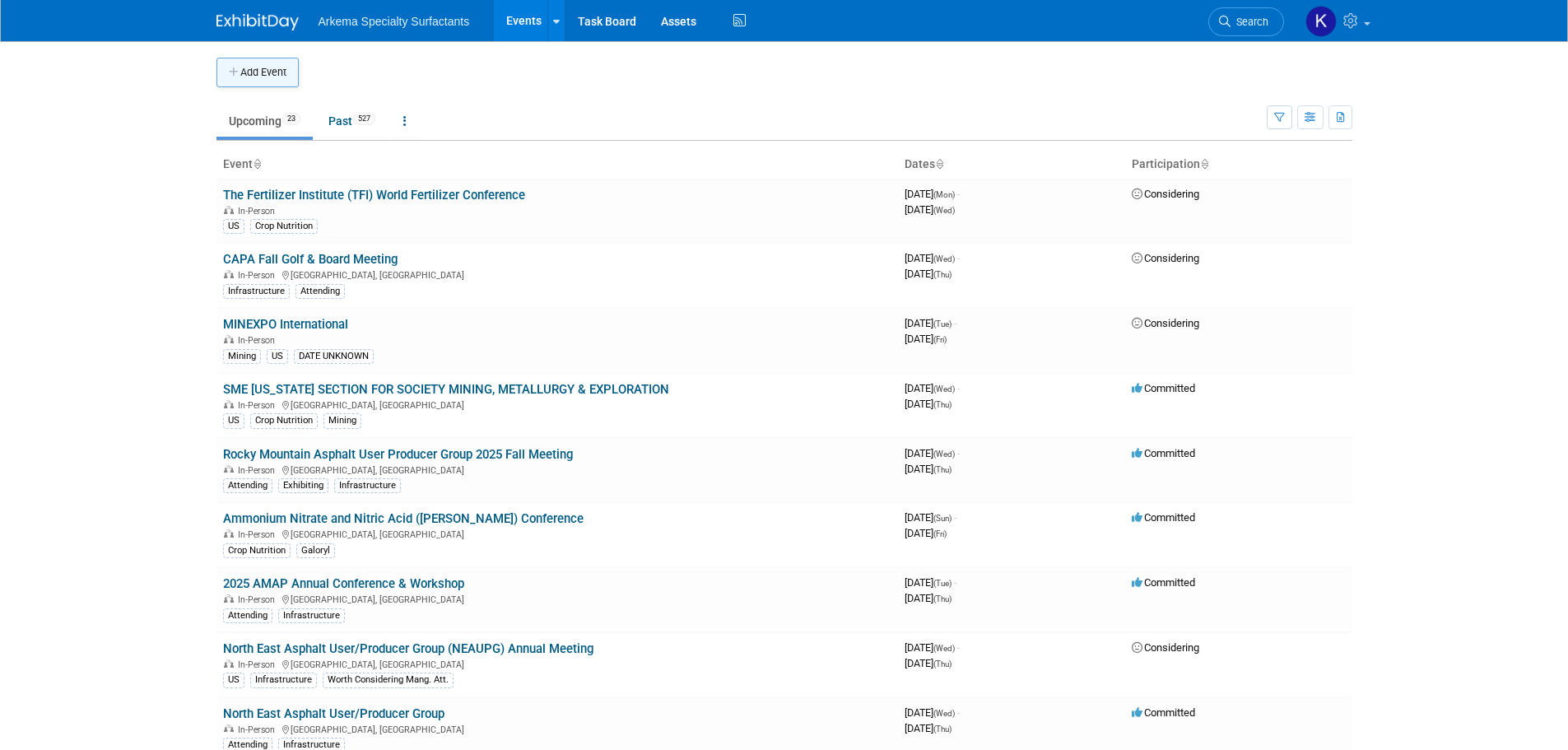
click at [281, 65] on button "Add Event" at bounding box center [257, 72] width 82 height 30
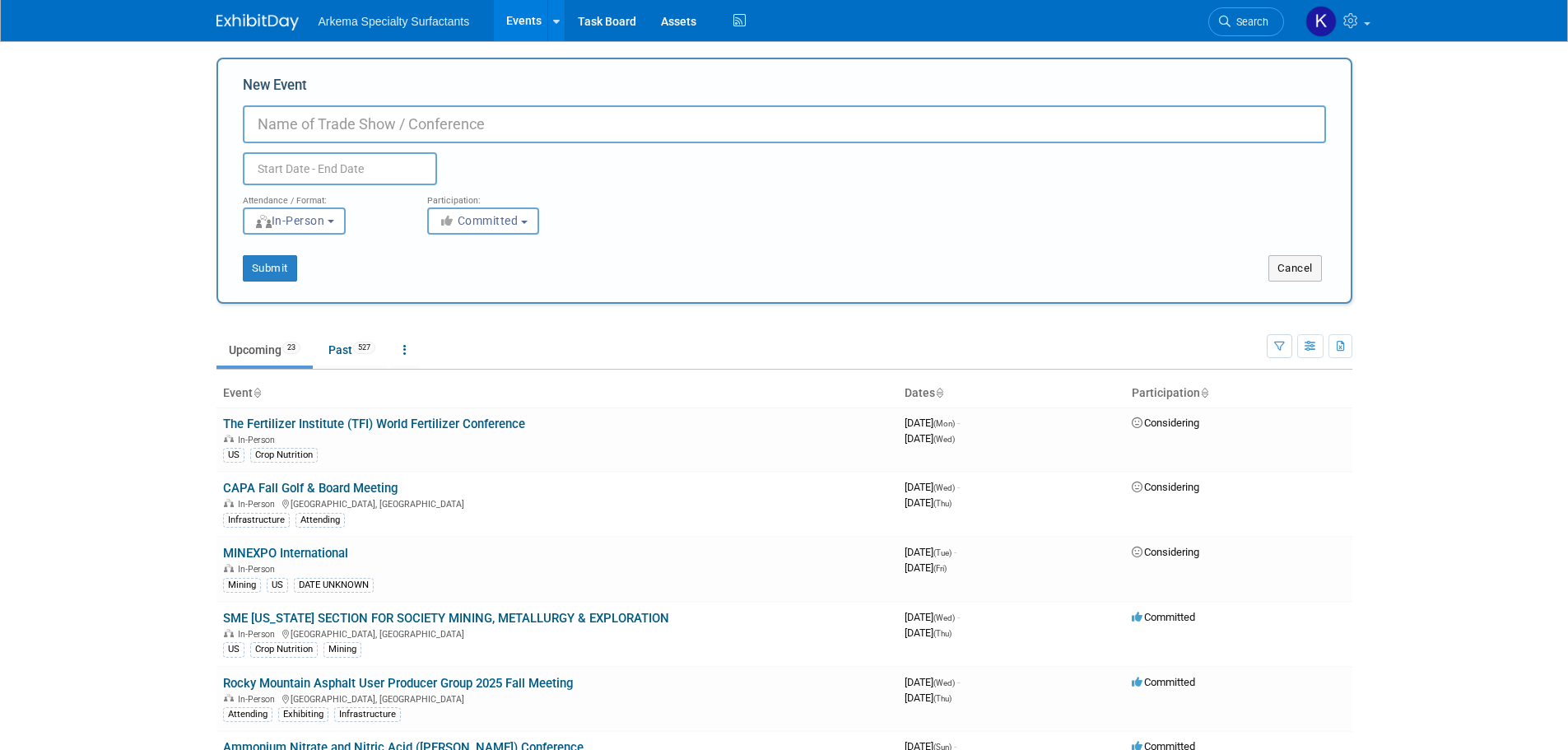
click at [413, 112] on input "New Event" at bounding box center [784, 125] width 1083 height 38
paste input "58th Annual Mid Atlantic Quality Assurance Workshop"
type input "58th Annual Mid Atlantic Quality Assurance Workshop"
click at [364, 164] on input "text" at bounding box center [340, 168] width 194 height 33
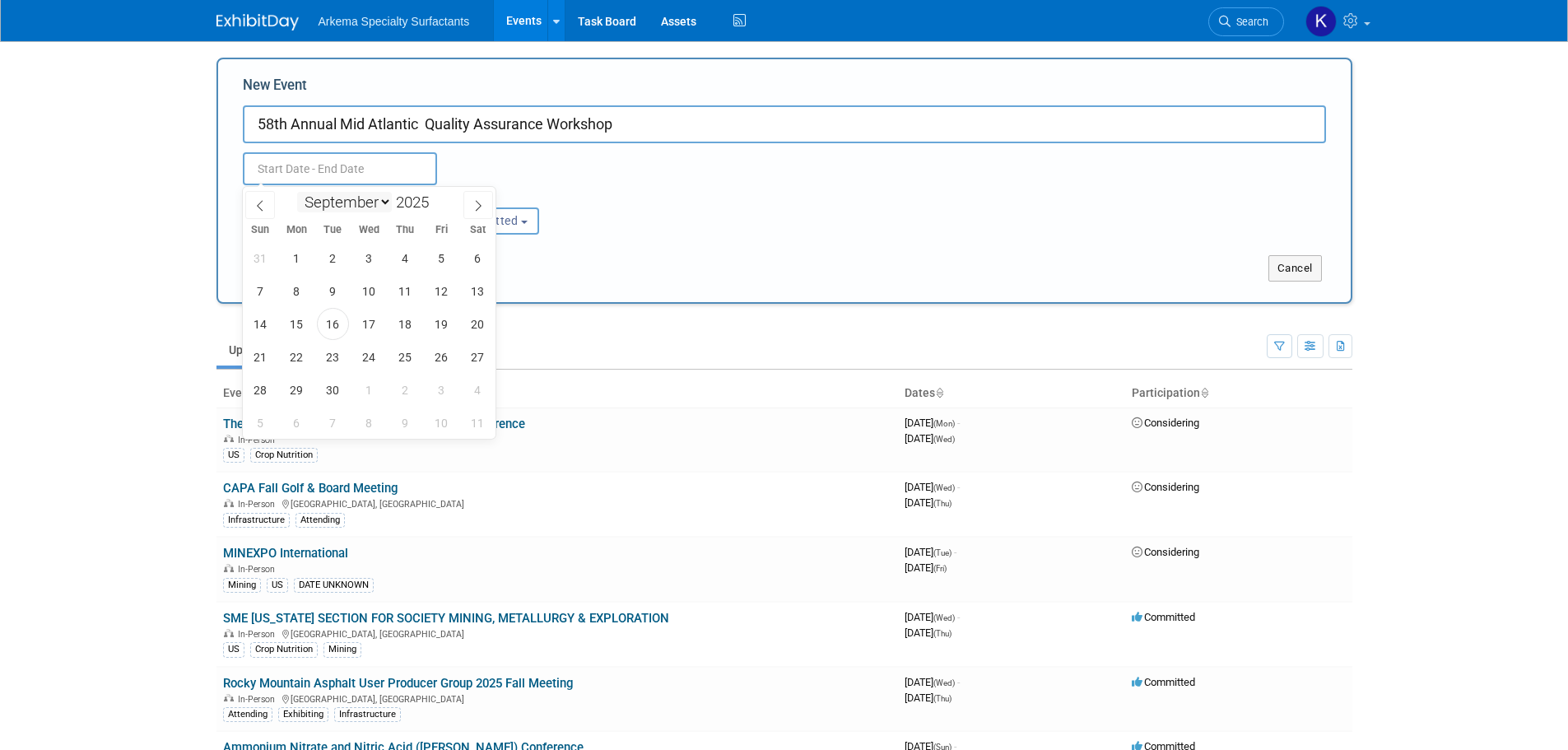
click at [371, 199] on select "January February March April May June July August September October November De…" at bounding box center [344, 202] width 94 height 21
select select "1"
click at [297, 191] on select "January February March April May June July August September October November De…" at bounding box center [344, 202] width 94 height 21
click at [439, 194] on span at bounding box center [435, 197] width 11 height 10
type input "2026"
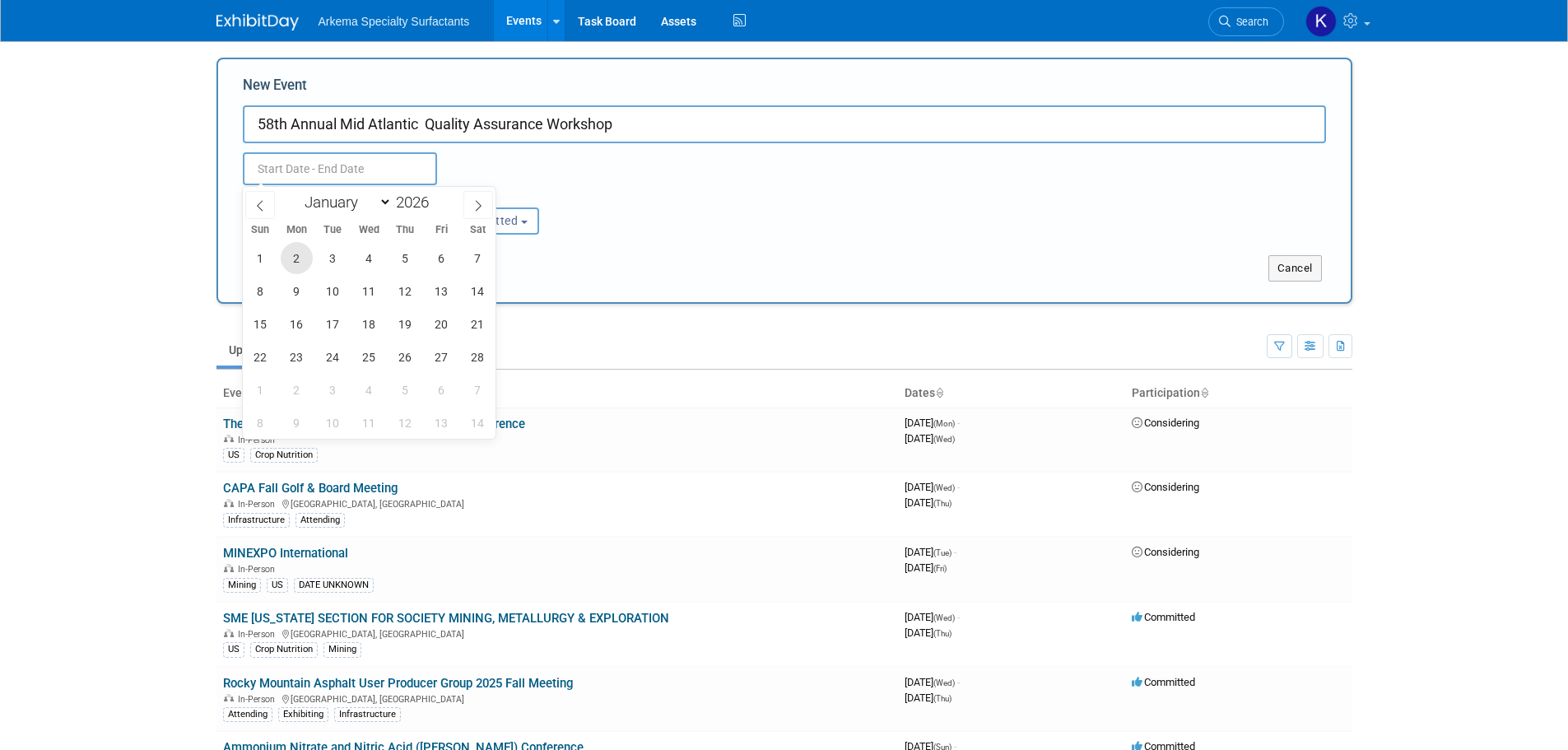
click at [294, 260] on span "2" at bounding box center [297, 258] width 32 height 32
click at [304, 258] on span "2" at bounding box center [297, 258] width 32 height 32
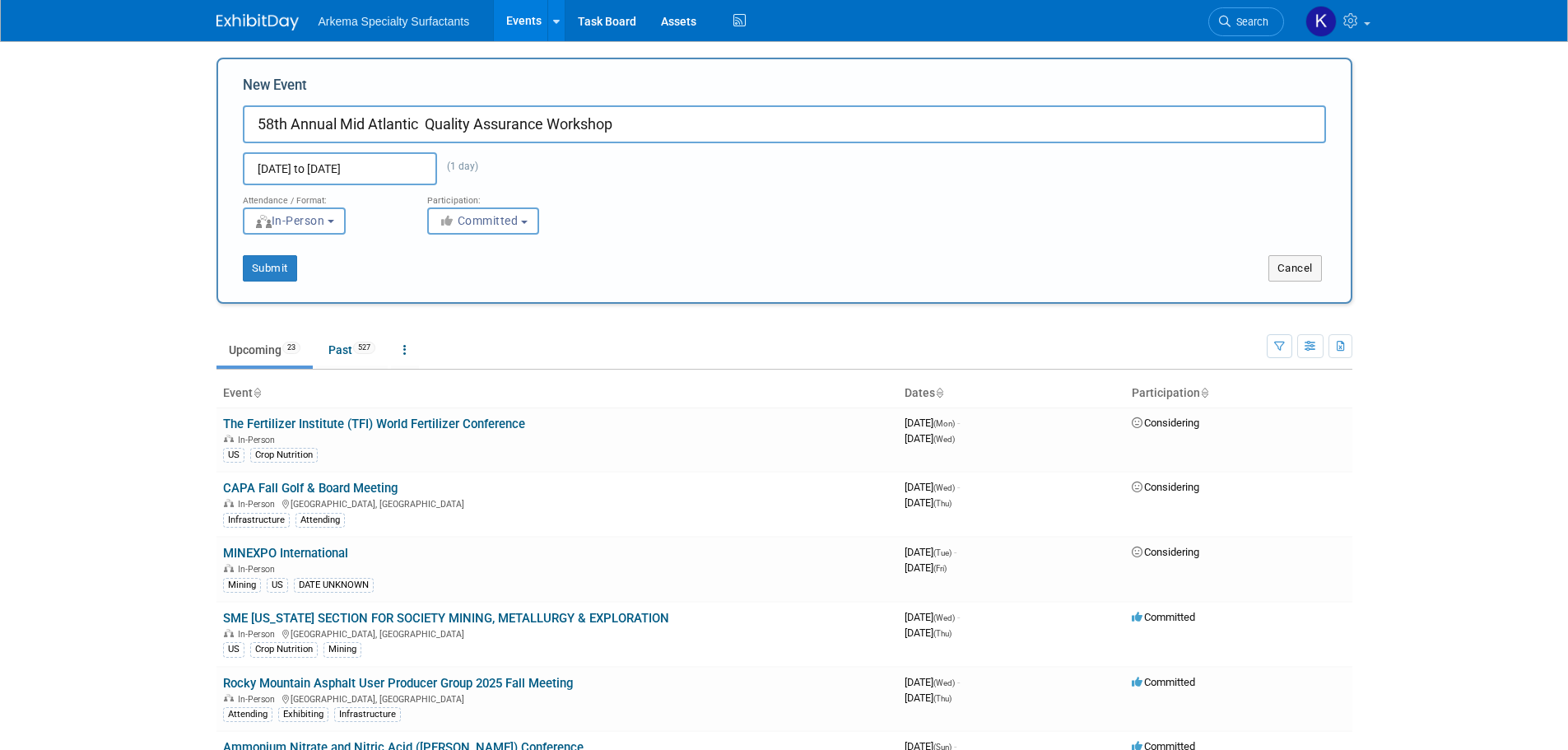
click at [325, 166] on input "[DATE] to [DATE]" at bounding box center [340, 168] width 194 height 33
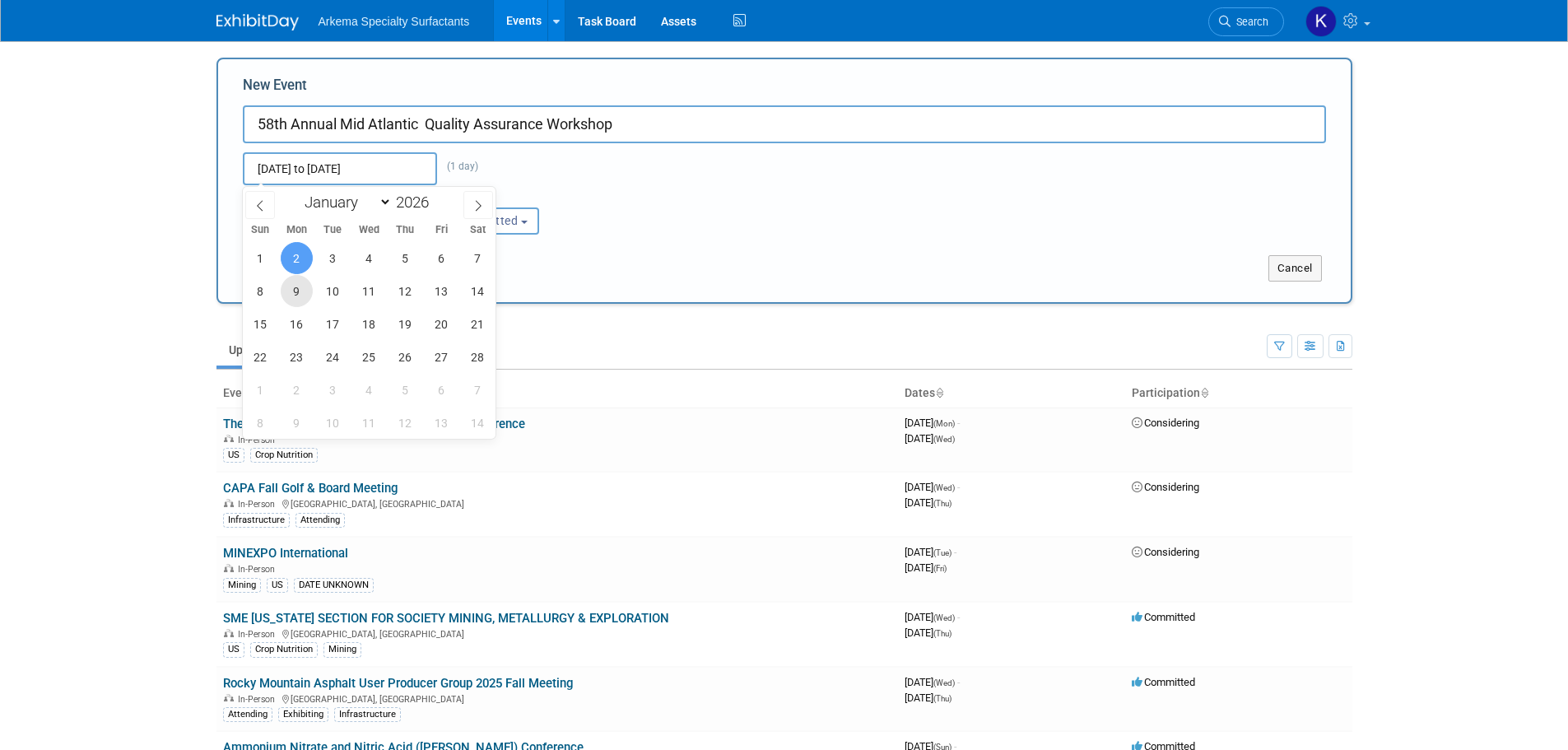
click at [298, 289] on span "9" at bounding box center [297, 291] width 32 height 32
click at [380, 290] on span "11" at bounding box center [369, 291] width 32 height 32
type input "[DATE] to [DATE]"
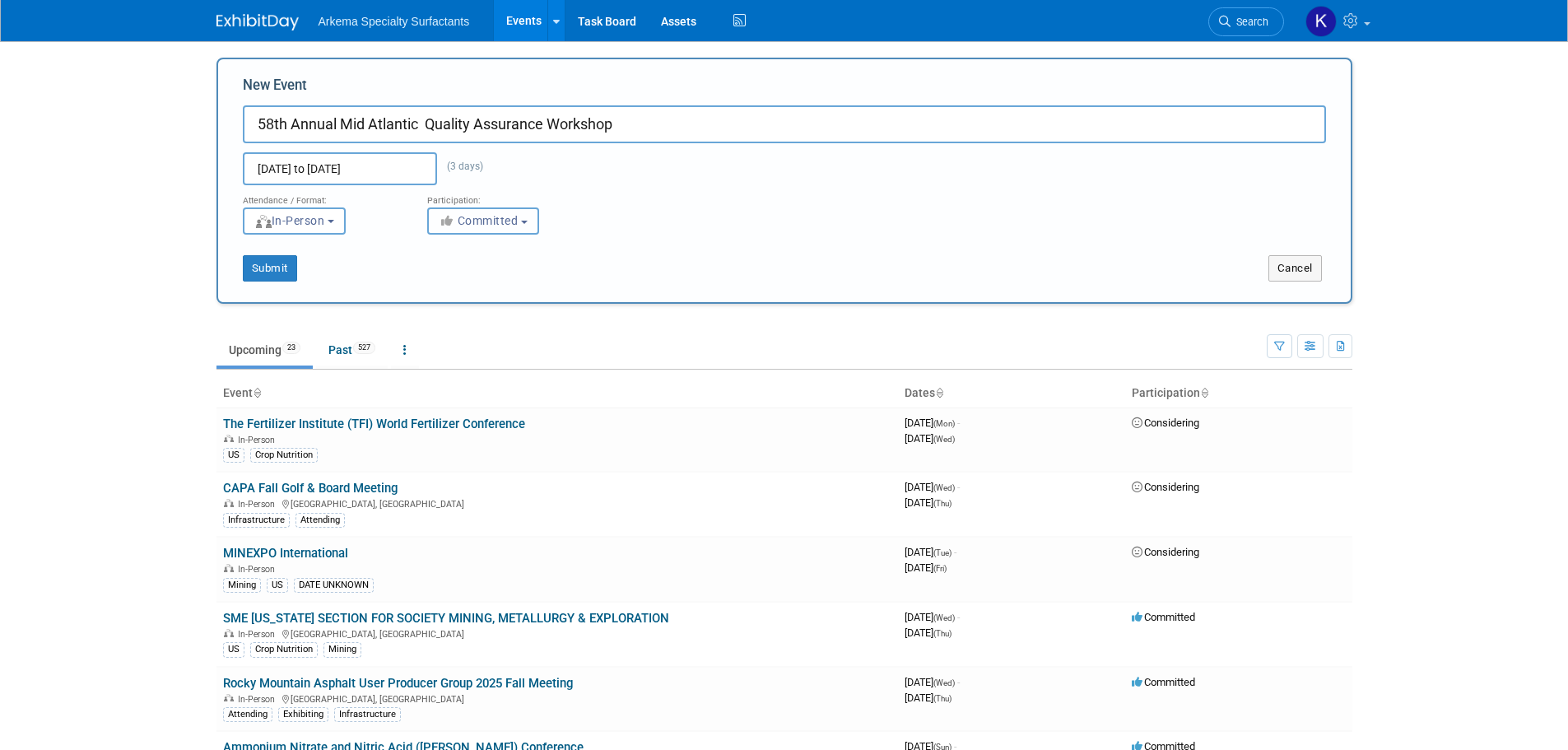
click at [488, 216] on span "Committed" at bounding box center [479, 221] width 80 height 13
click at [471, 281] on label "Considering" at bounding box center [490, 283] width 109 height 21
click at [443, 281] on input "Considering" at bounding box center [437, 283] width 10 height 10
select select "2"
click at [288, 268] on button "Submit" at bounding box center [269, 268] width 54 height 27
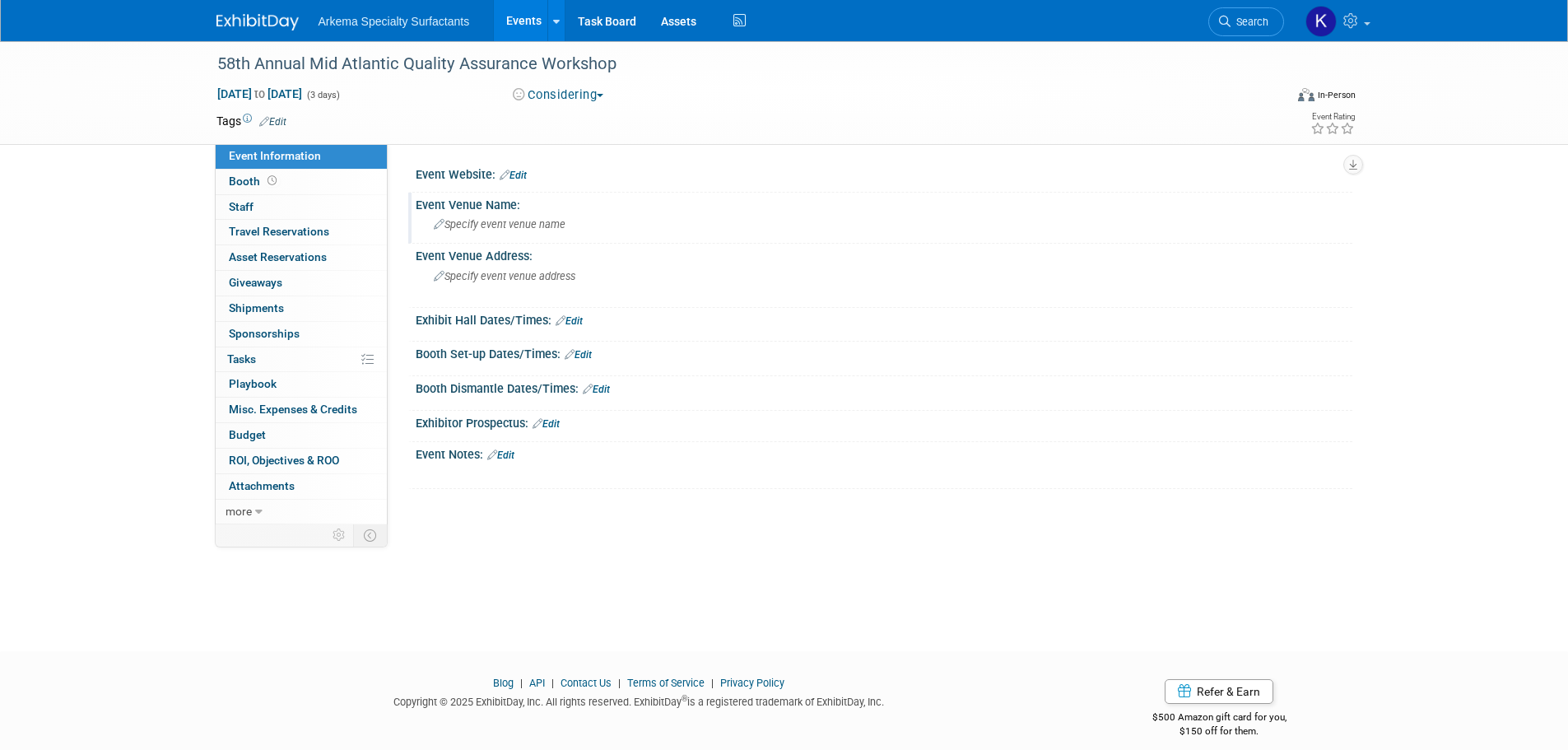
click at [516, 227] on span "Specify event venue name" at bounding box center [500, 224] width 131 height 12
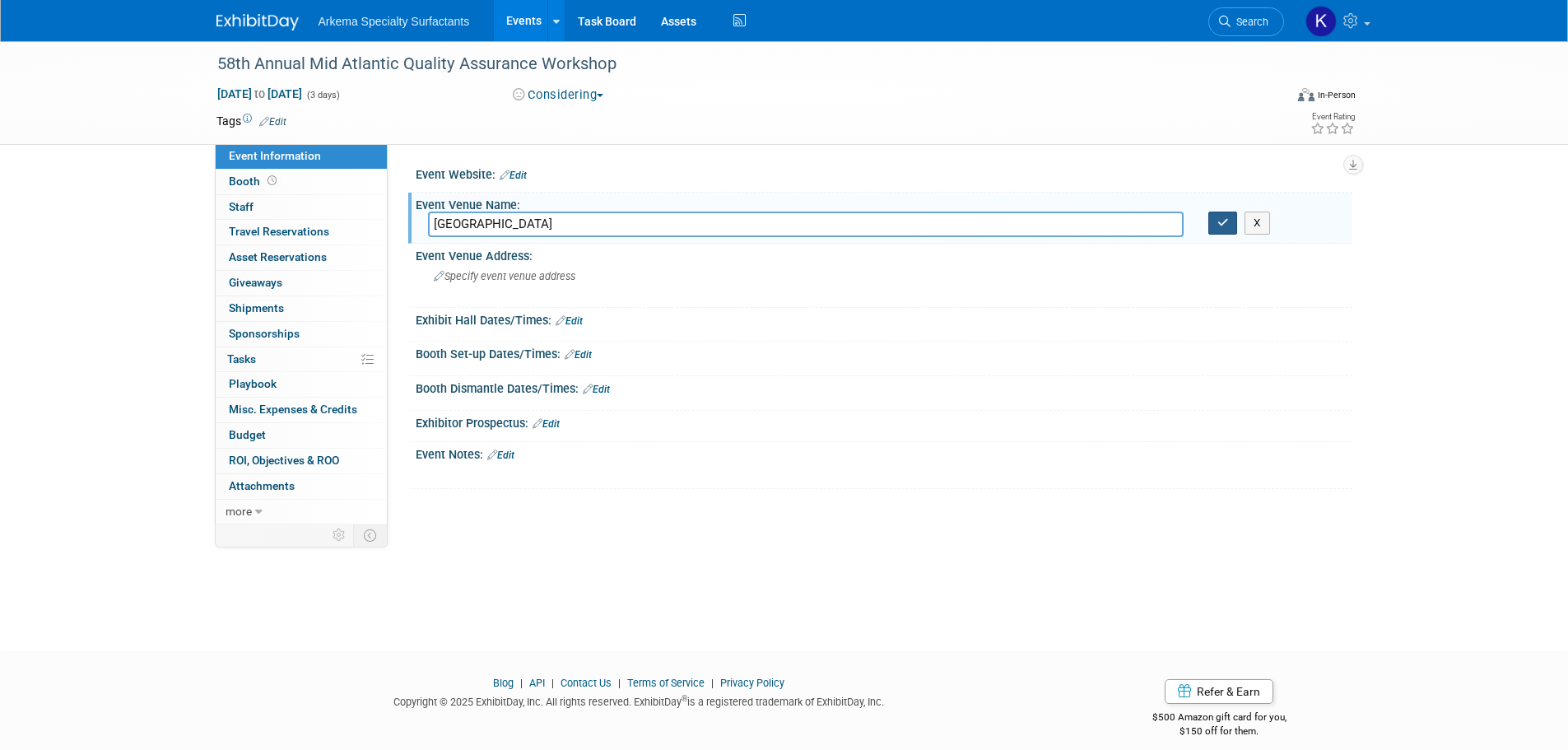
type input "[GEOGRAPHIC_DATA]"
click at [1228, 229] on button "button" at bounding box center [1222, 223] width 30 height 23
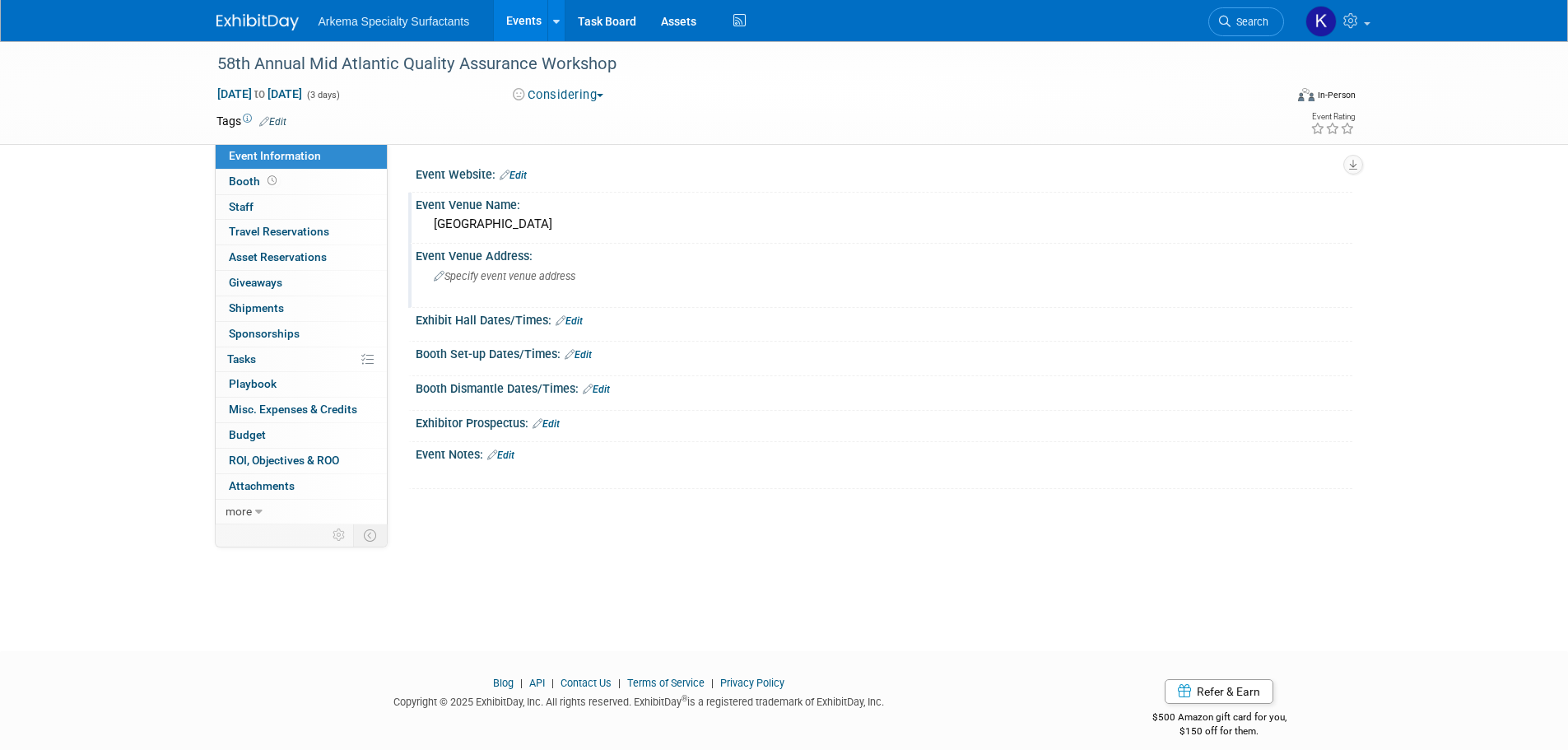
click at [531, 284] on div "Specify event venue address" at bounding box center [611, 283] width 366 height 38
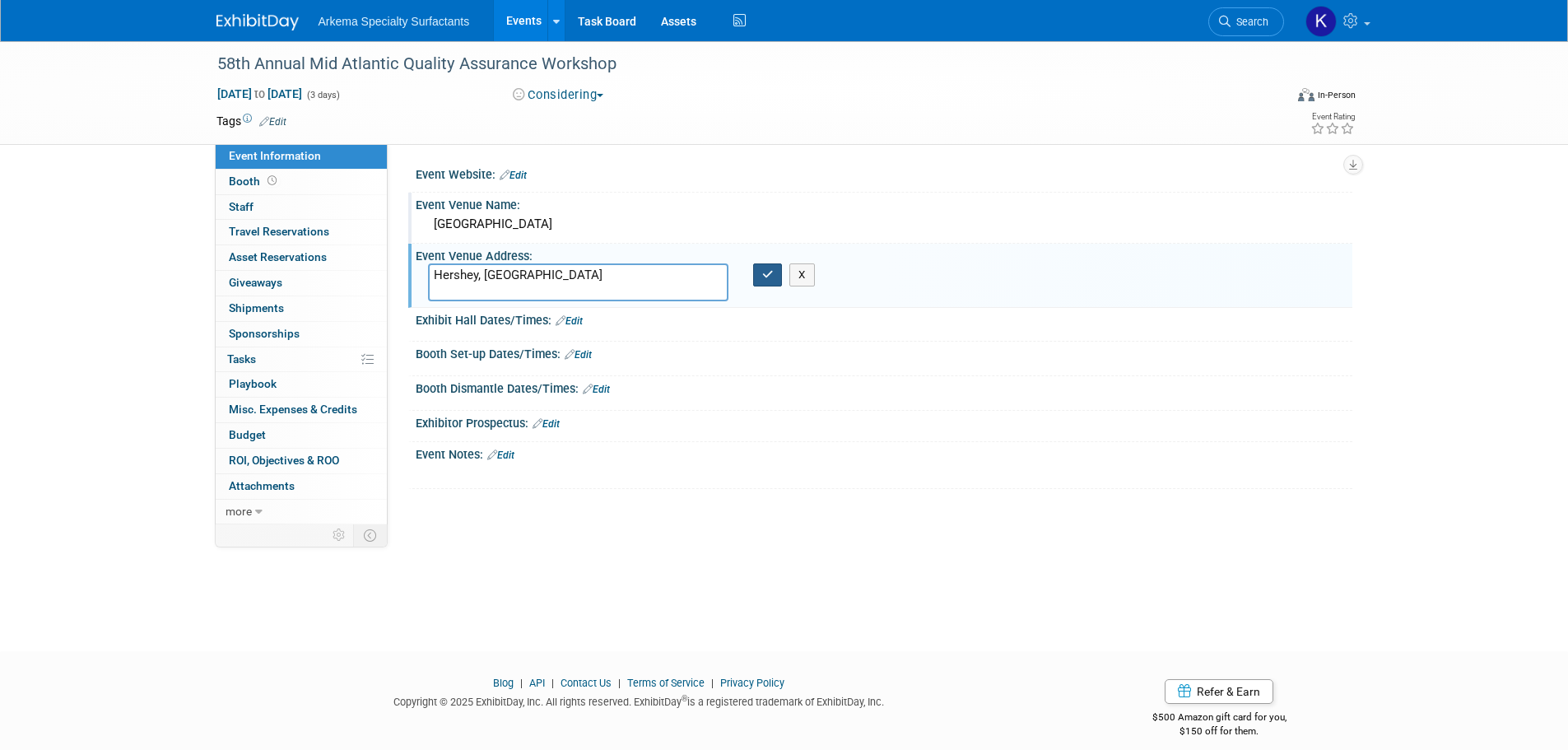
type textarea "Hershey, [GEOGRAPHIC_DATA]"
click at [773, 281] on button "button" at bounding box center [767, 275] width 30 height 23
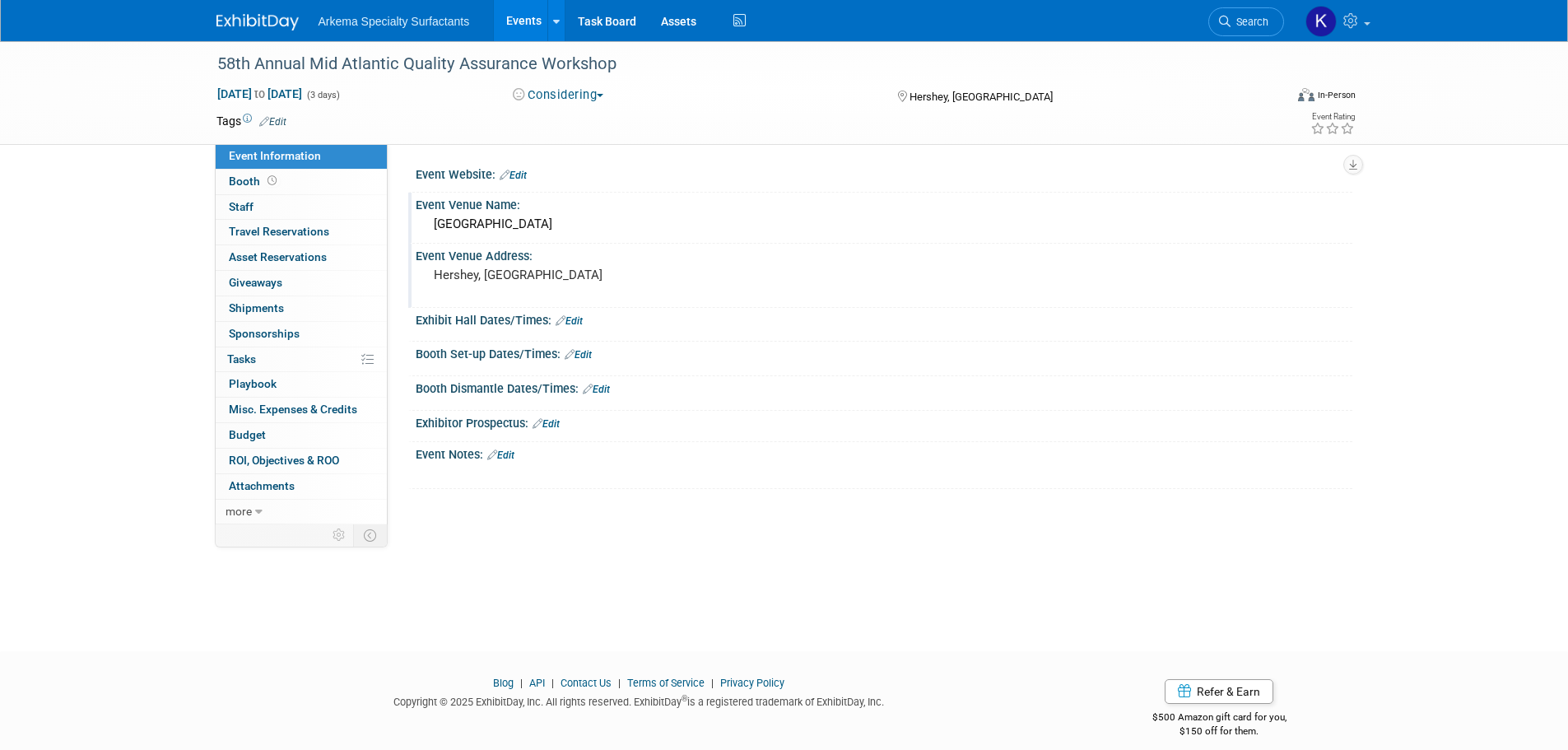
drag, startPoint x: 517, startPoint y: 175, endPoint x: 522, endPoint y: 184, distance: 10.3
click at [517, 175] on link "Edit" at bounding box center [513, 175] width 28 height 11
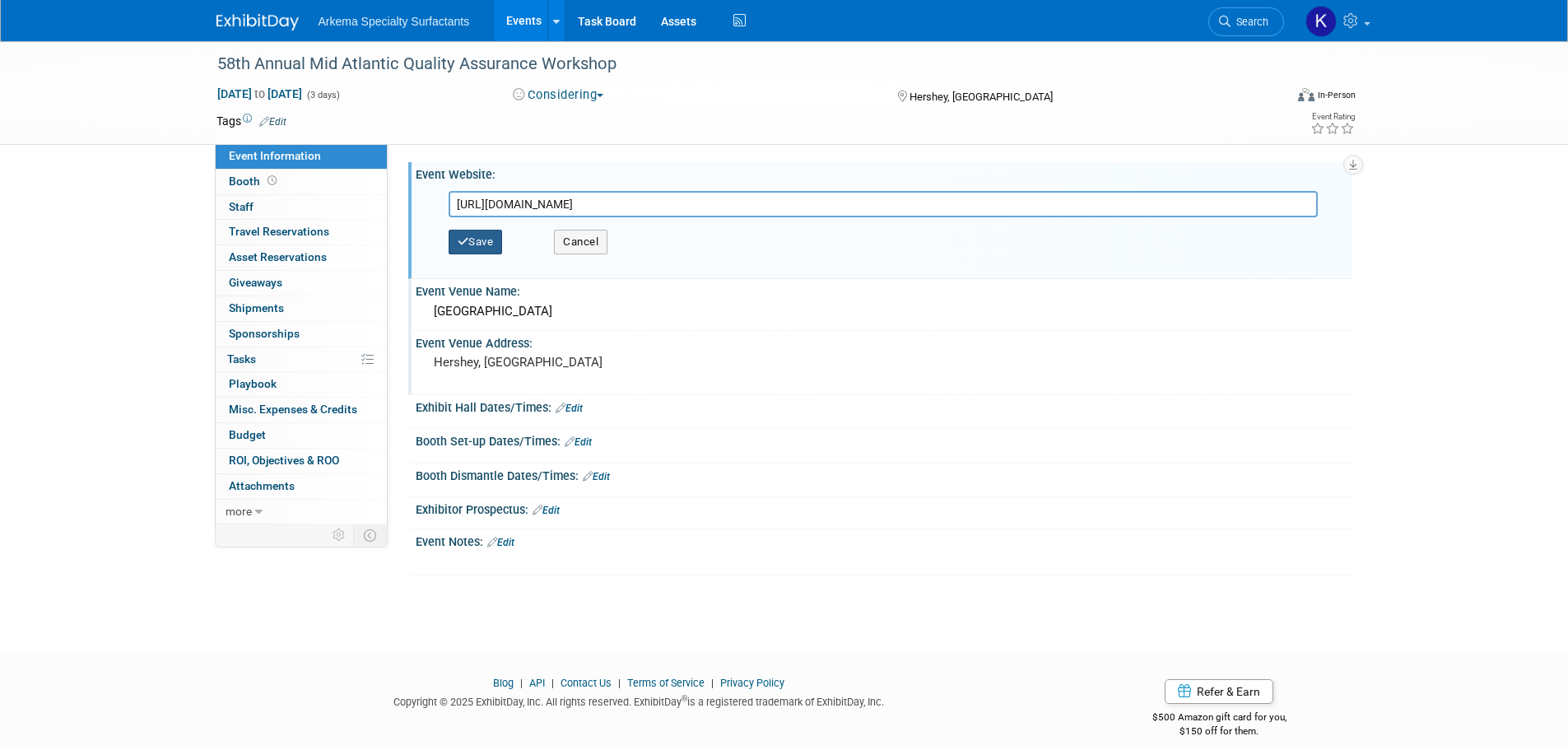
type input "[URL][DOMAIN_NAME]"
click at [474, 248] on button "Save" at bounding box center [475, 242] width 54 height 25
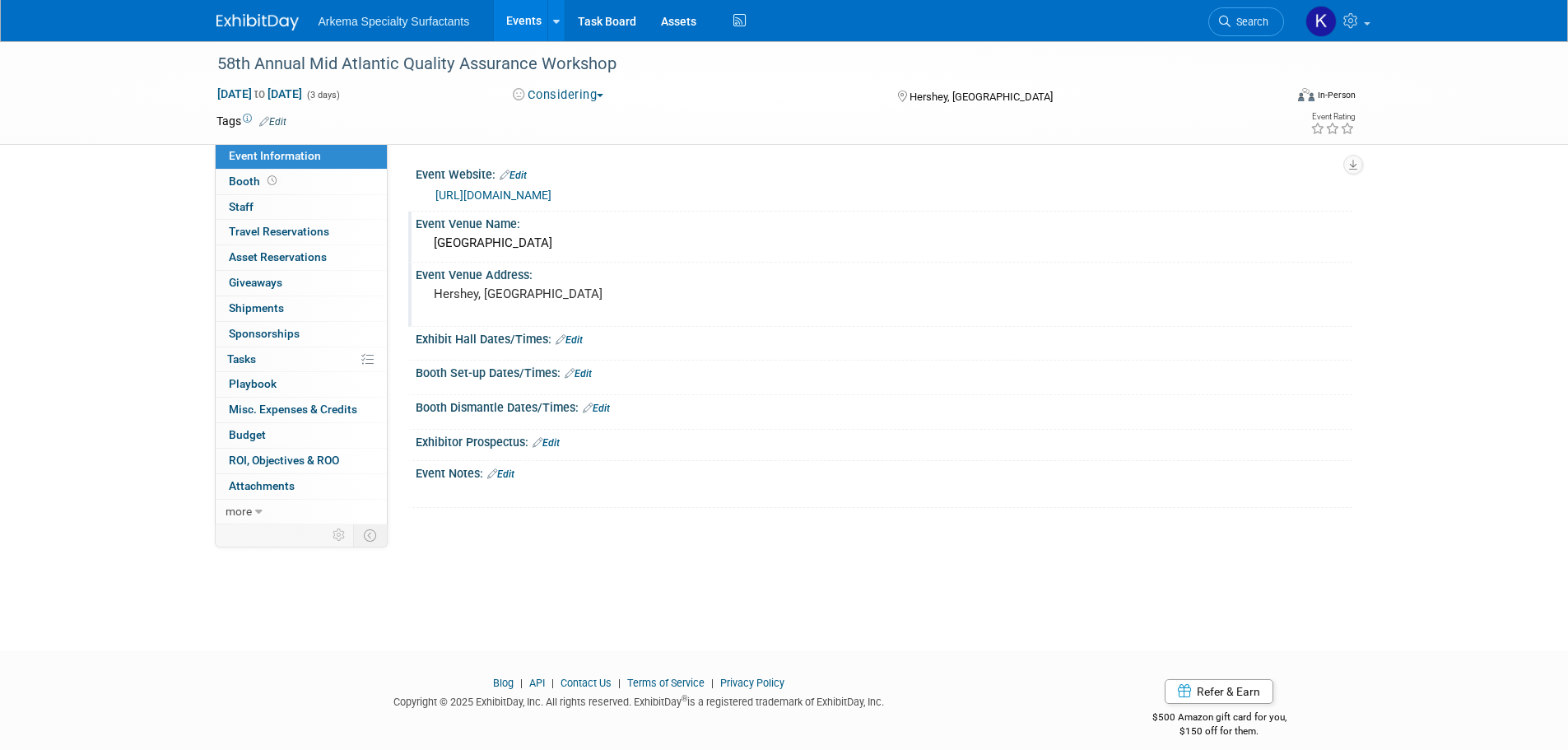
click at [261, 14] on img at bounding box center [257, 22] width 82 height 16
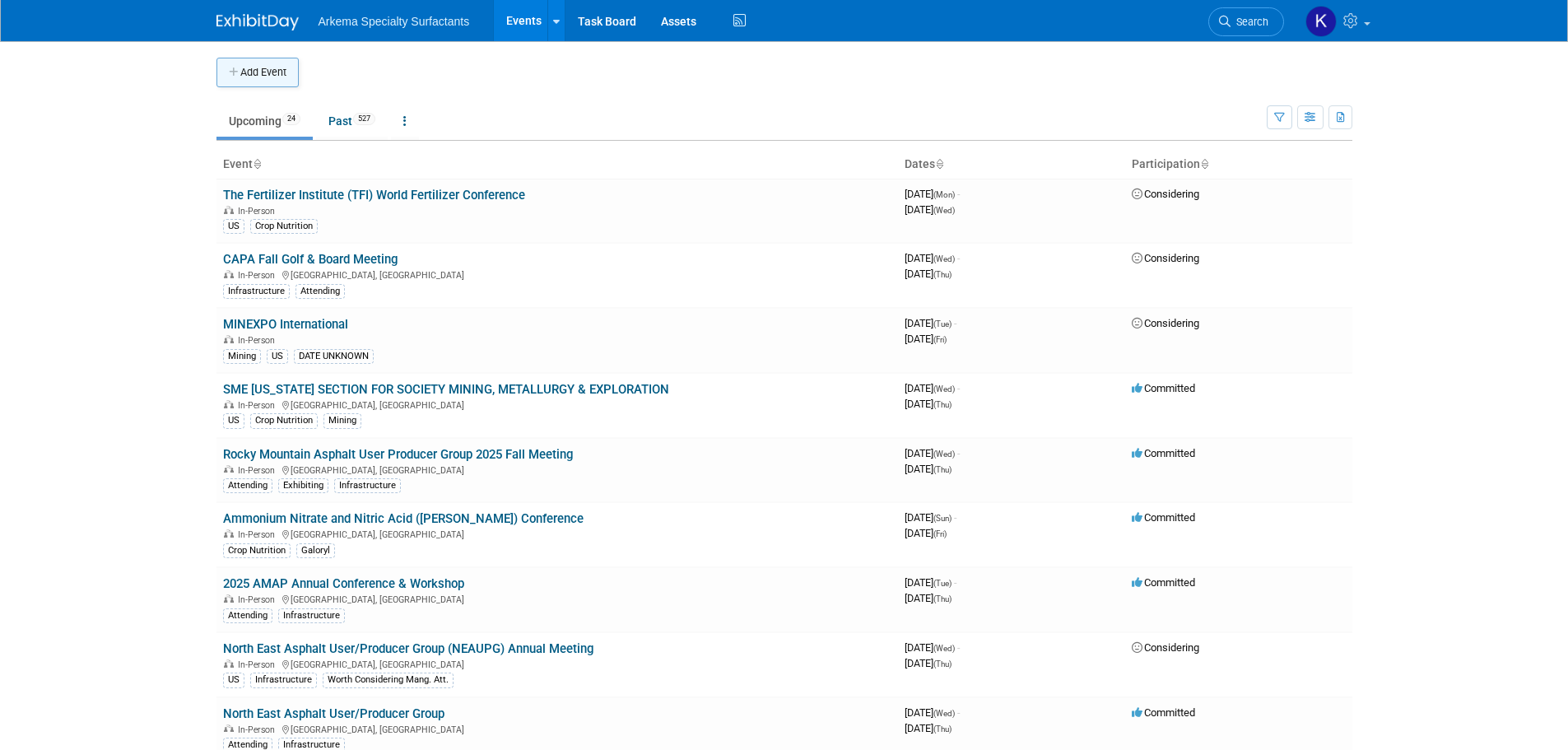
click at [268, 71] on button "Add Event" at bounding box center [257, 72] width 82 height 30
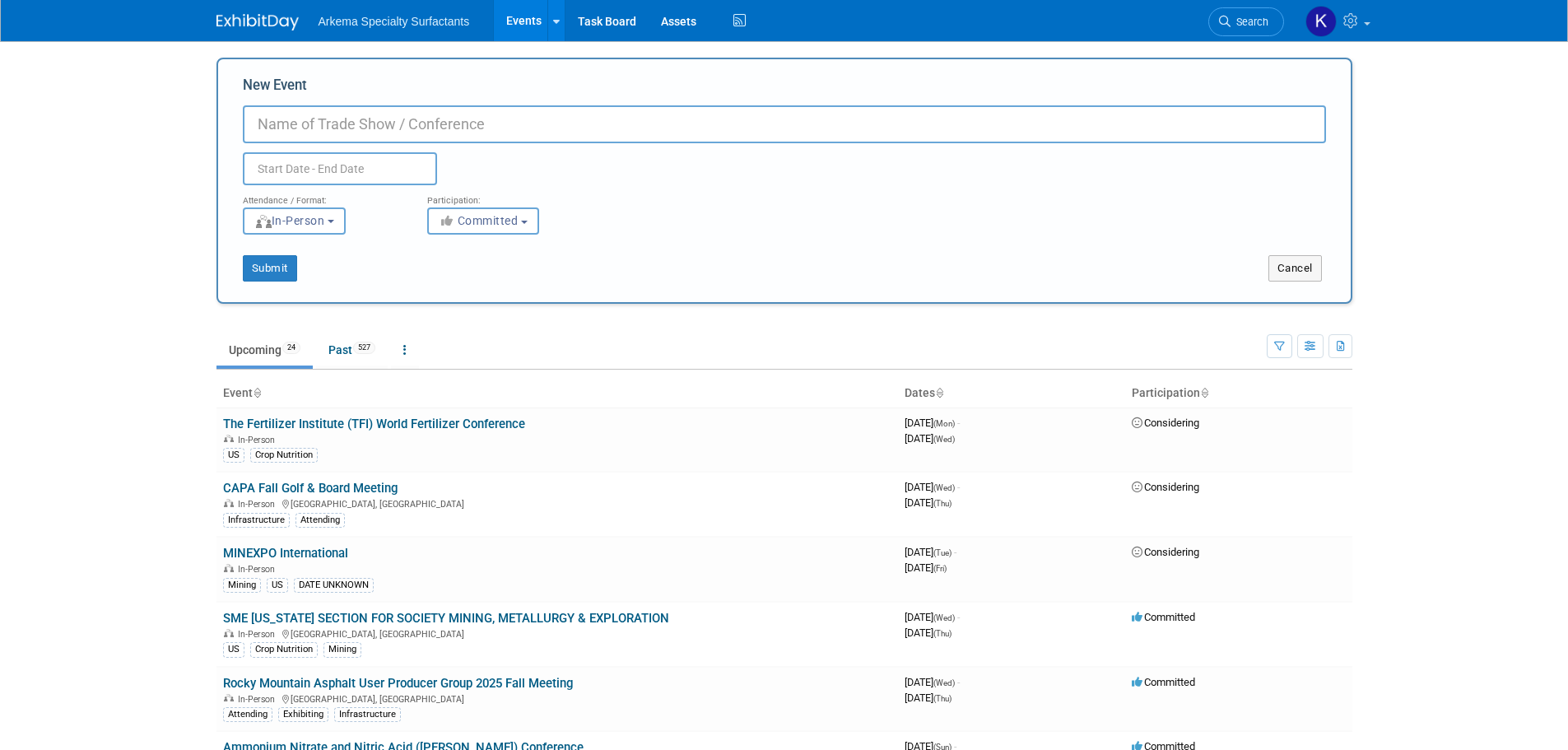
click at [321, 109] on input "New Event" at bounding box center [784, 125] width 1083 height 38
paste input "[US_STATE] Asphalt Conference"
type input "[US_STATE] Asphalt Conference"
click at [315, 179] on input "text" at bounding box center [340, 168] width 194 height 33
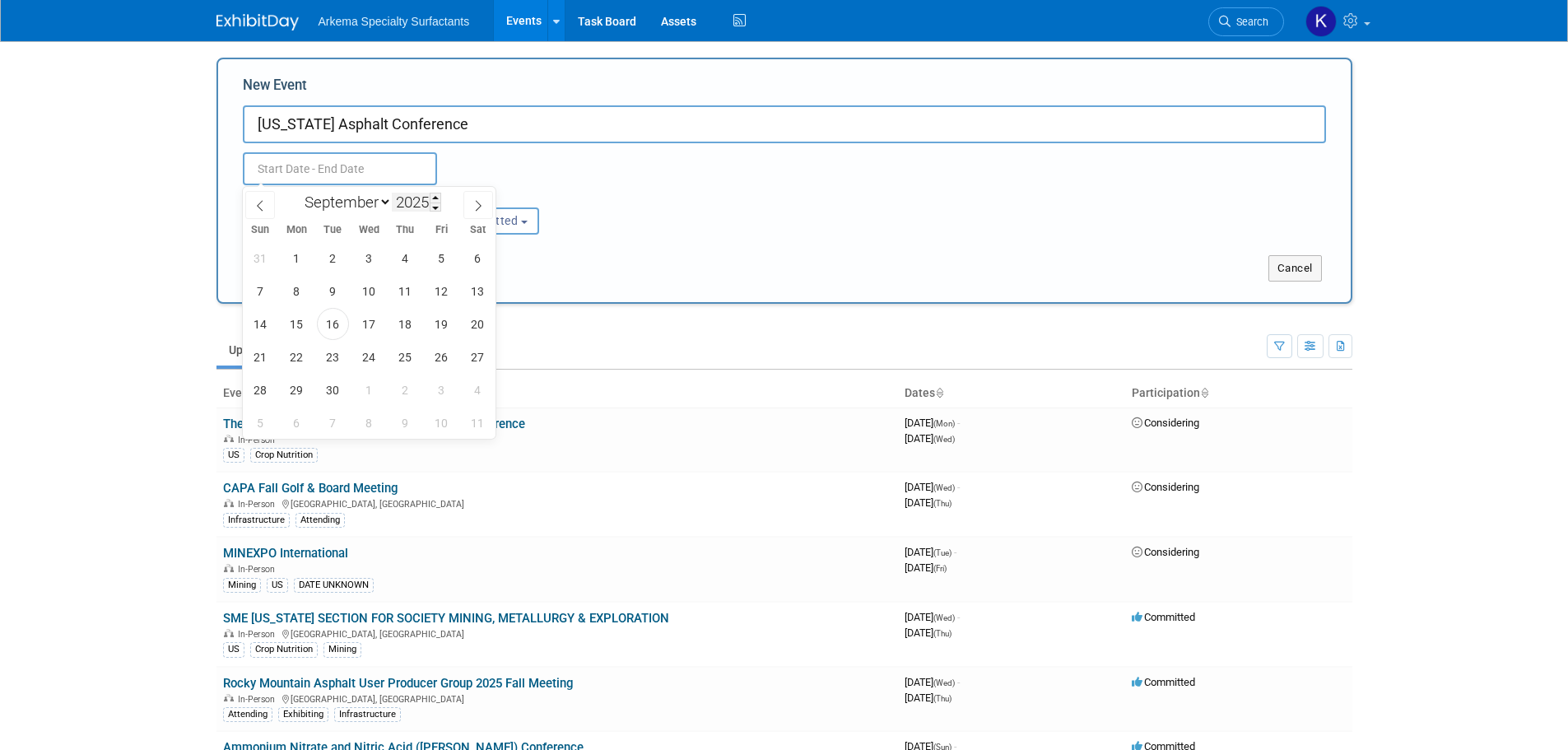
click at [420, 202] on input "2025" at bounding box center [417, 202] width 50 height 19
click at [437, 199] on span at bounding box center [435, 197] width 11 height 10
type input "2026"
click at [369, 201] on select "January February March April May June July August September October November De…" at bounding box center [344, 202] width 94 height 21
select select "1"
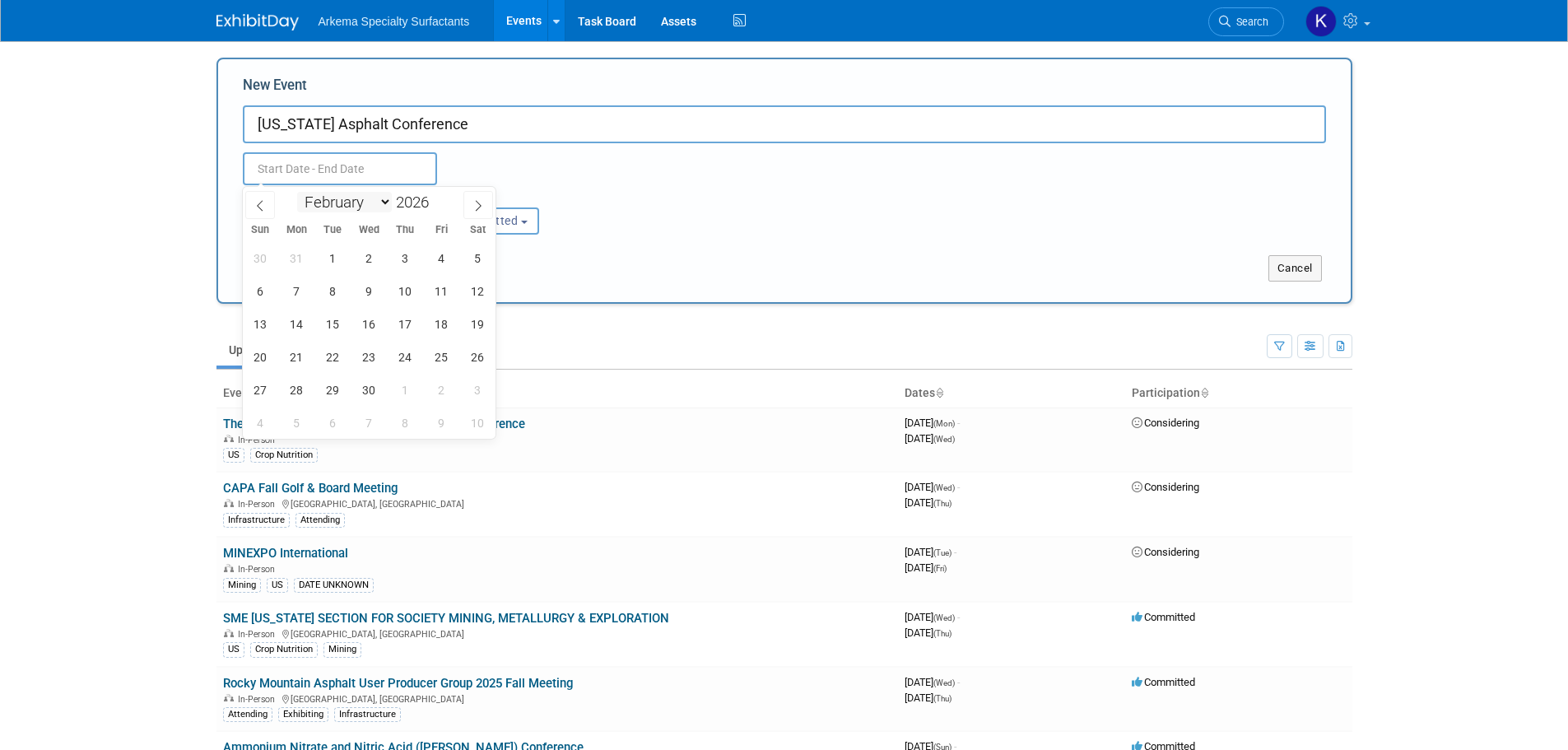
click at [297, 191] on select "January February March April May June July August September October November De…" at bounding box center [344, 202] width 94 height 21
click at [376, 318] on span "18" at bounding box center [369, 324] width 32 height 32
click at [402, 313] on span "19" at bounding box center [406, 324] width 32 height 32
type input "Feb 18, 2026 to Feb 19, 2026"
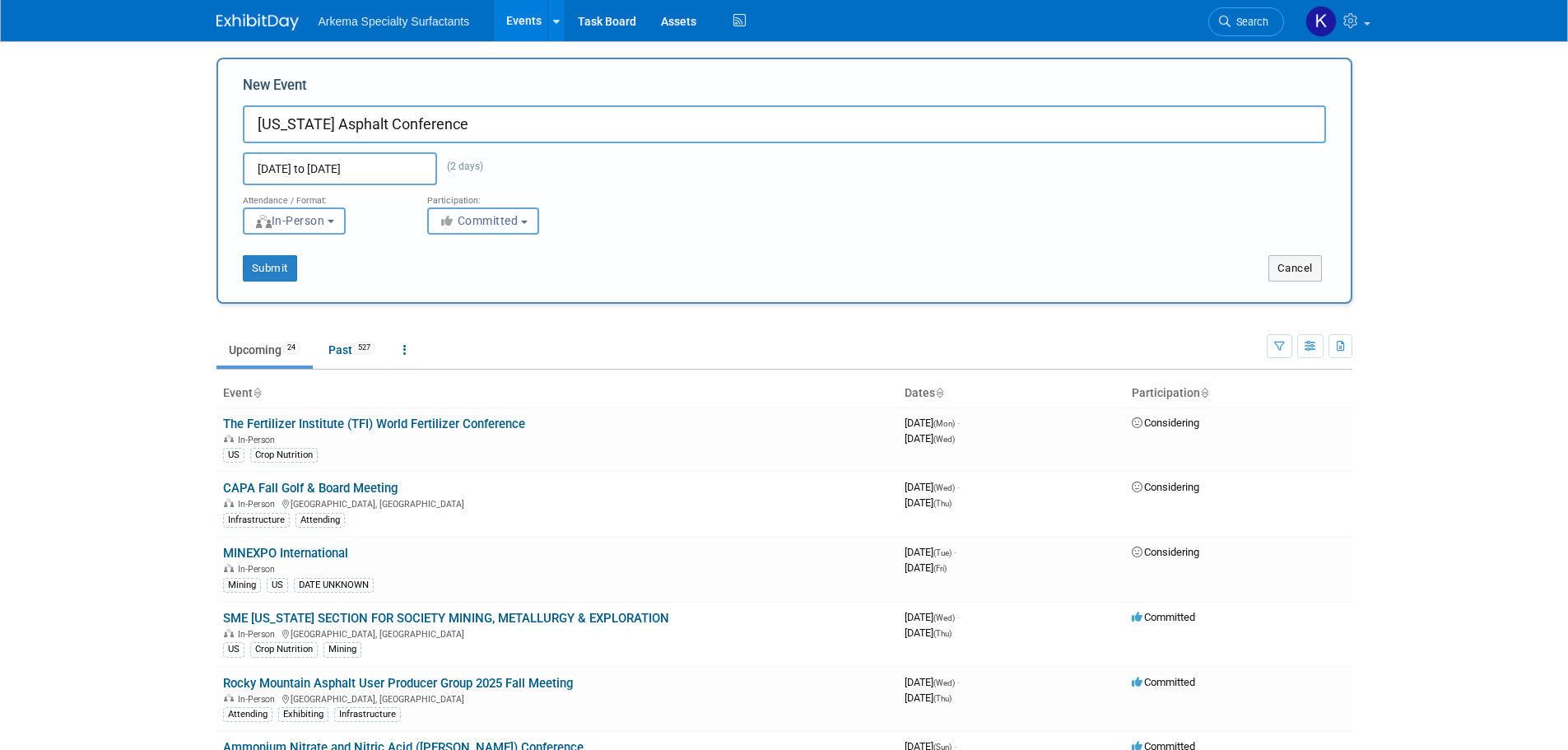
click at [514, 218] on span "Committed" at bounding box center [479, 221] width 80 height 13
click at [488, 282] on label "Considering" at bounding box center [490, 283] width 109 height 21
click at [443, 282] on input "Considering" at bounding box center [437, 283] width 10 height 10
select select "2"
click at [279, 273] on button "Submit" at bounding box center [269, 268] width 54 height 27
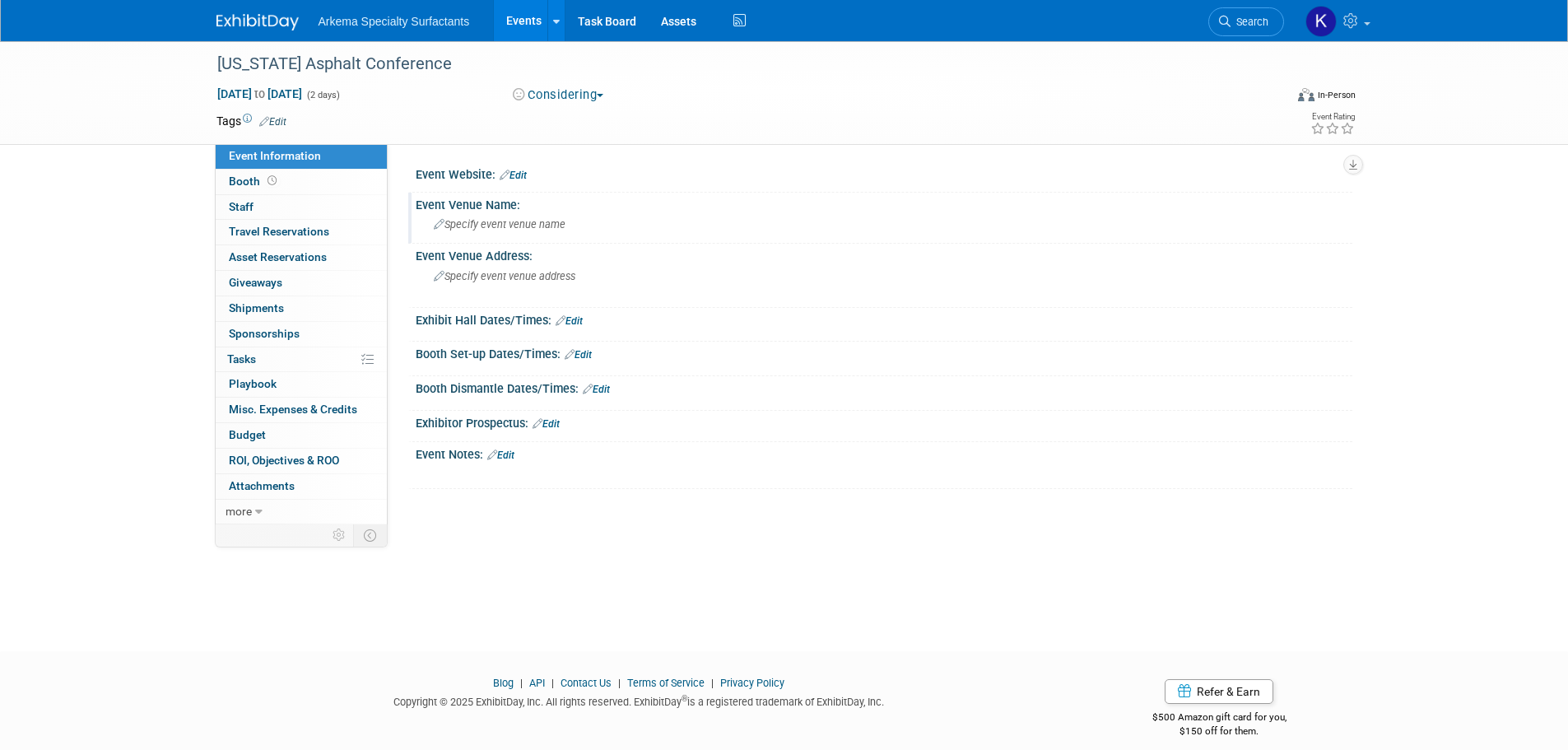
click at [537, 222] on span "Specify event venue name" at bounding box center [500, 224] width 131 height 12
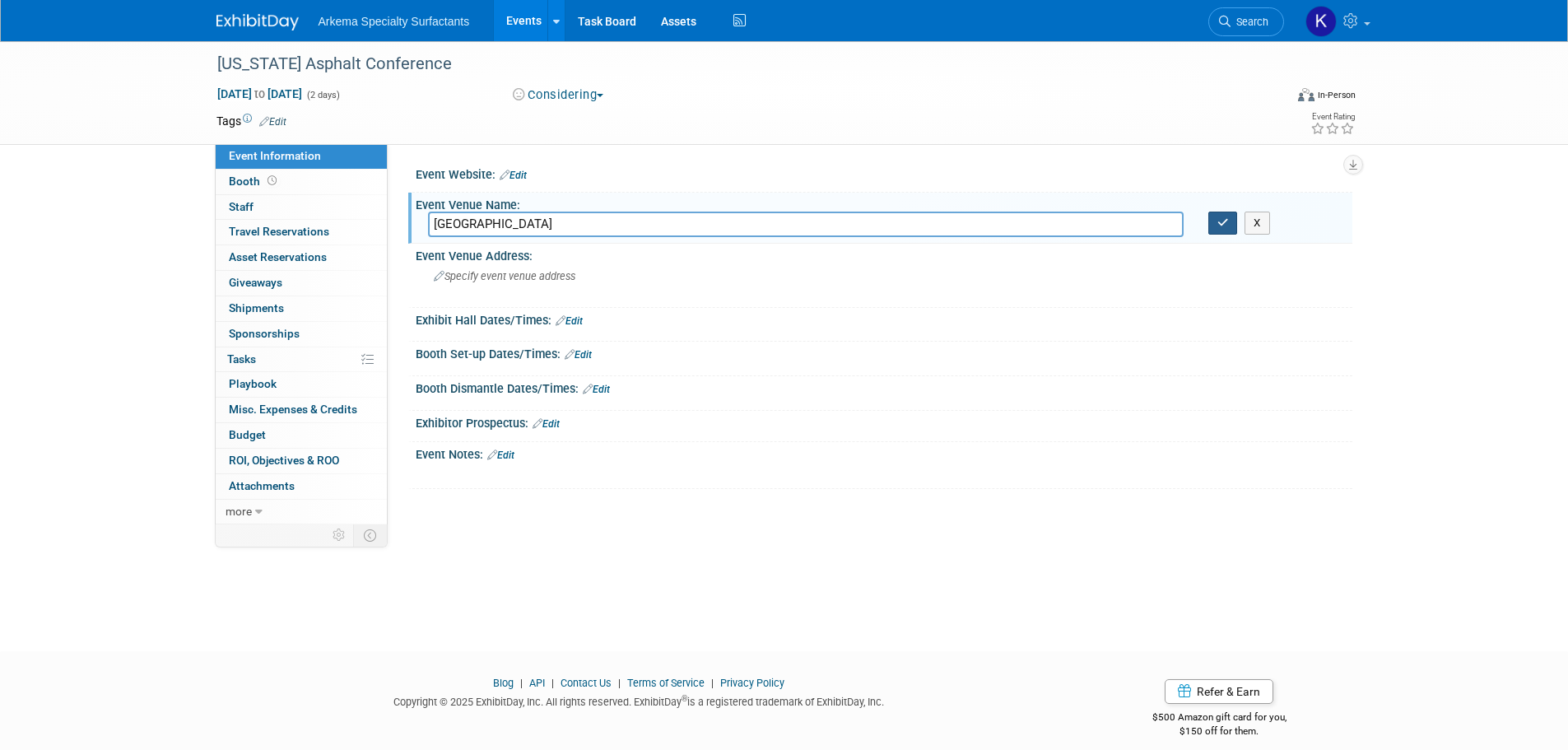
type input "[GEOGRAPHIC_DATA]"
click at [1224, 225] on icon "button" at bounding box center [1223, 222] width 11 height 10
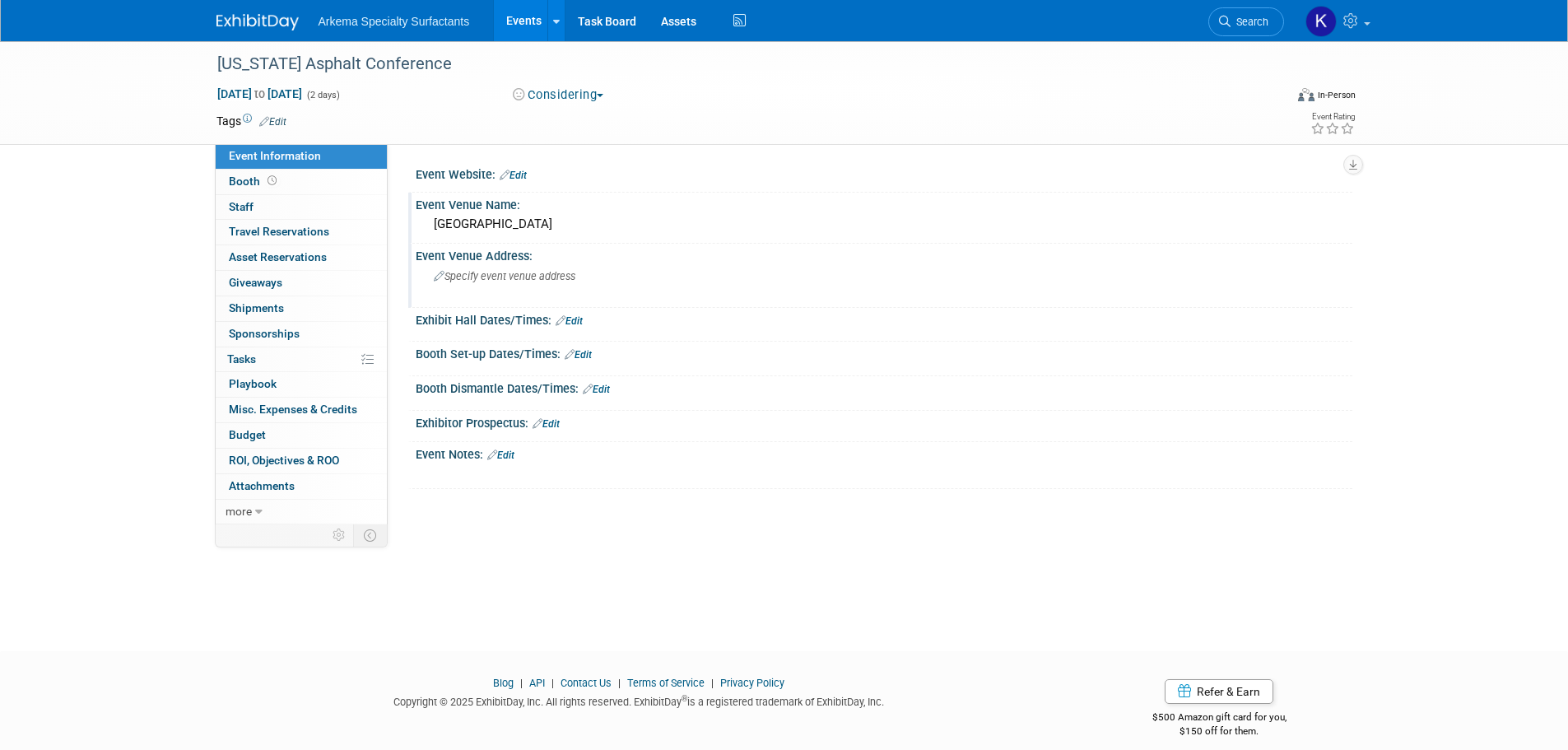
click at [484, 293] on div "Specify event venue address" at bounding box center [611, 283] width 366 height 38
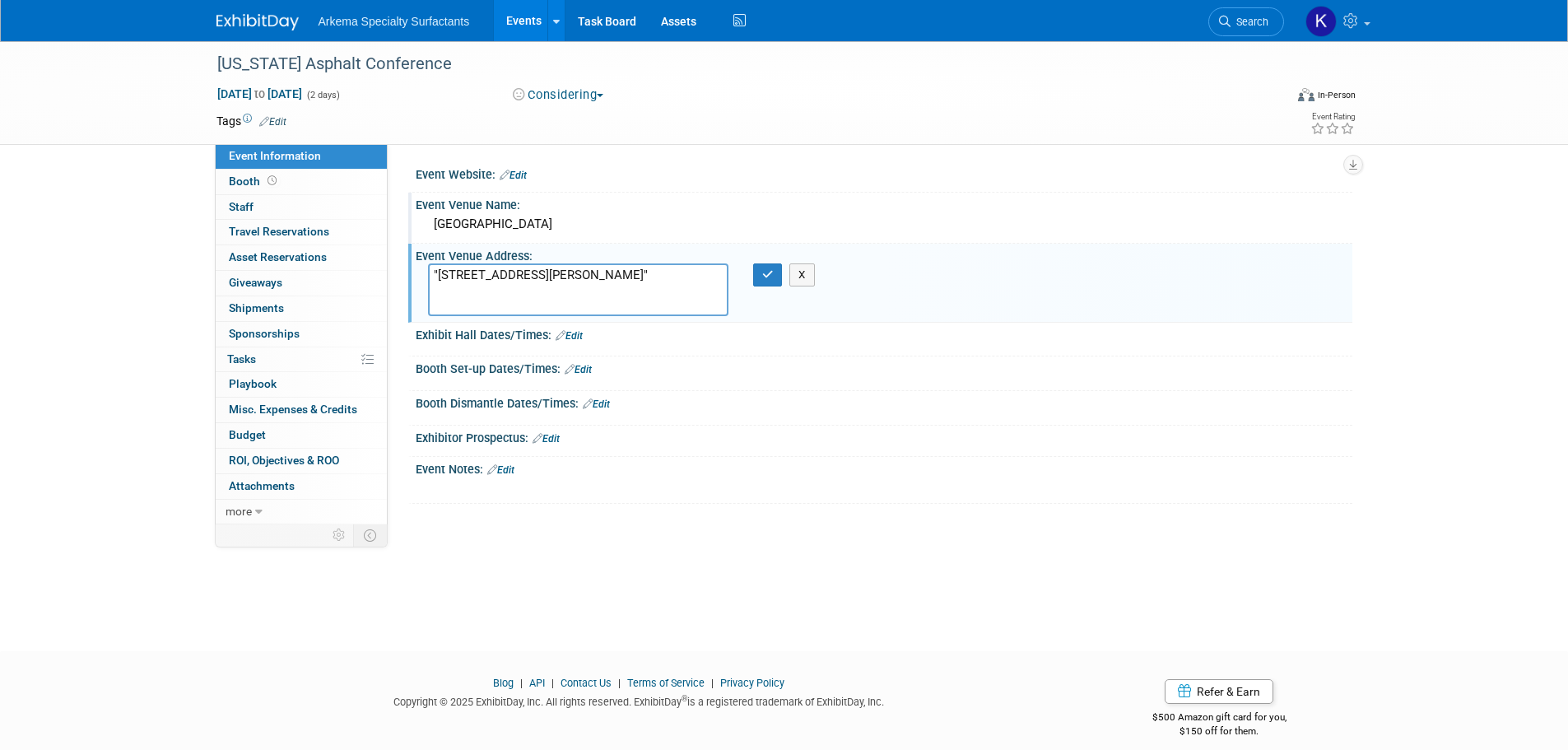
click at [468, 296] on textarea ""[STREET_ADDRESS][PERSON_NAME]"" at bounding box center [579, 289] width 301 height 52
click at [655, 286] on textarea ""[STREET_ADDRESS][PERSON_NAME]"" at bounding box center [579, 289] width 301 height 52
click at [439, 271] on textarea ""[STREET_ADDRESS]" at bounding box center [579, 289] width 301 height 52
type textarea "[STREET_ADDRESS]"
click at [768, 275] on icon "button" at bounding box center [768, 274] width 11 height 10
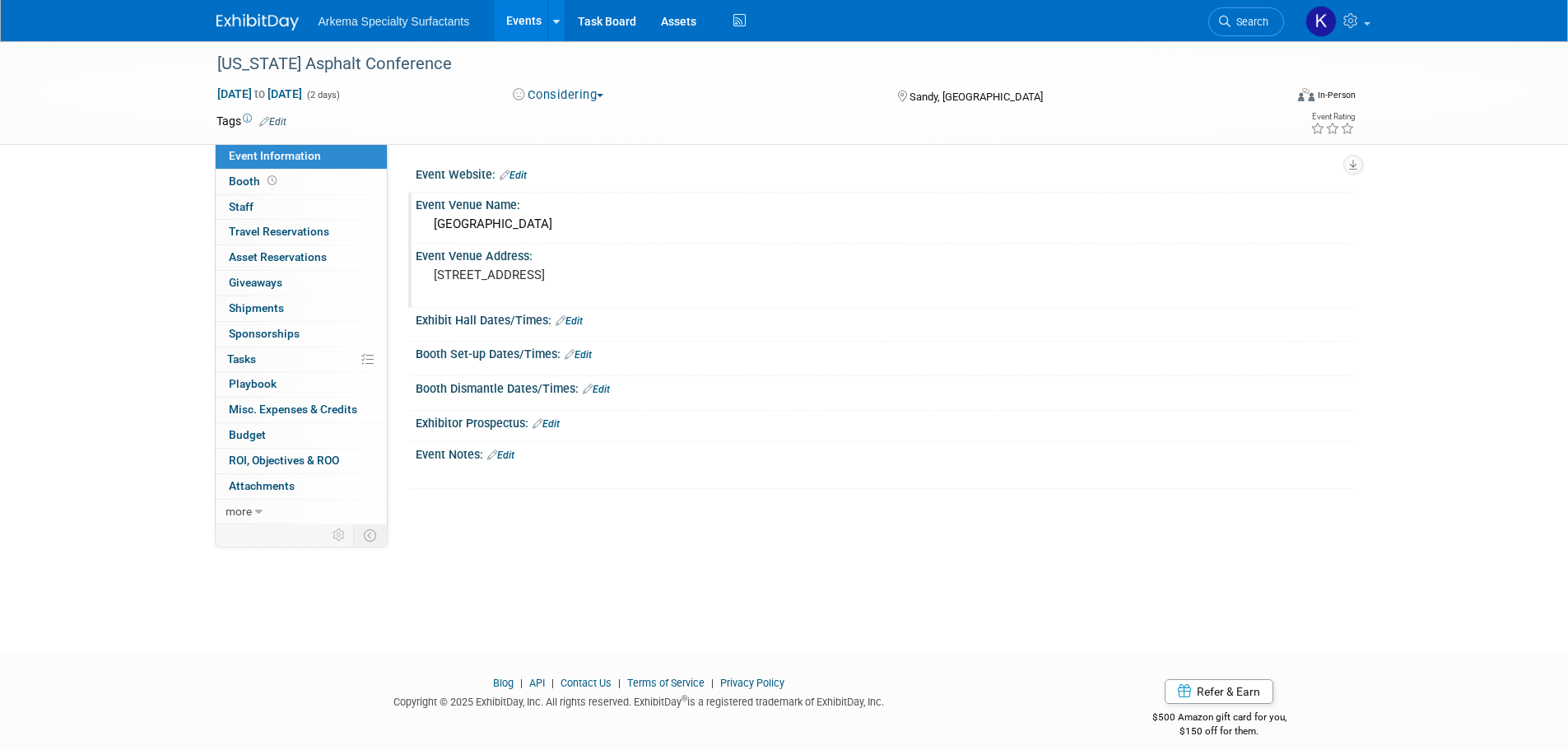
click at [514, 173] on link "Edit" at bounding box center [513, 175] width 28 height 11
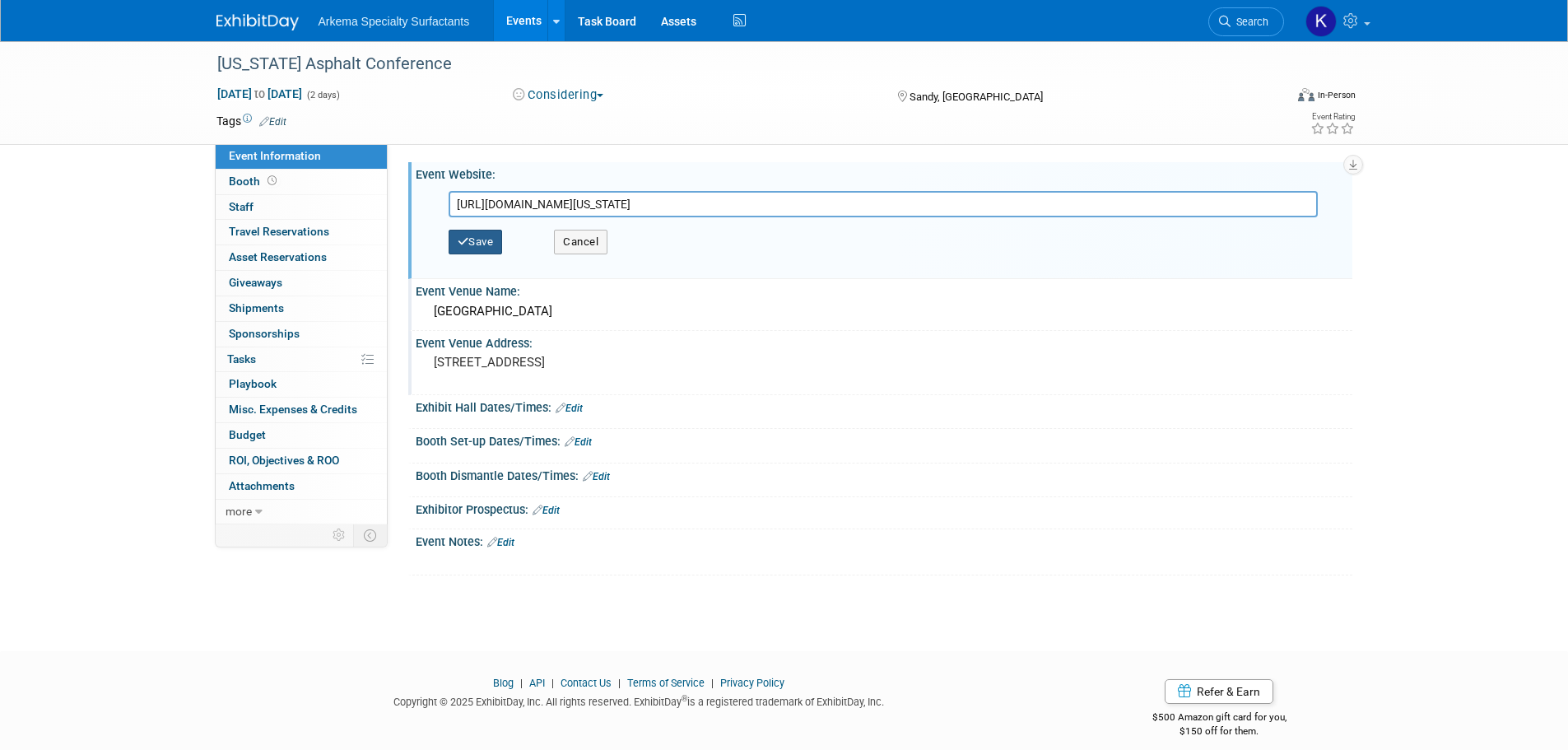
type input "[URL][DOMAIN_NAME][US_STATE]"
click at [471, 240] on button "Save" at bounding box center [475, 242] width 54 height 25
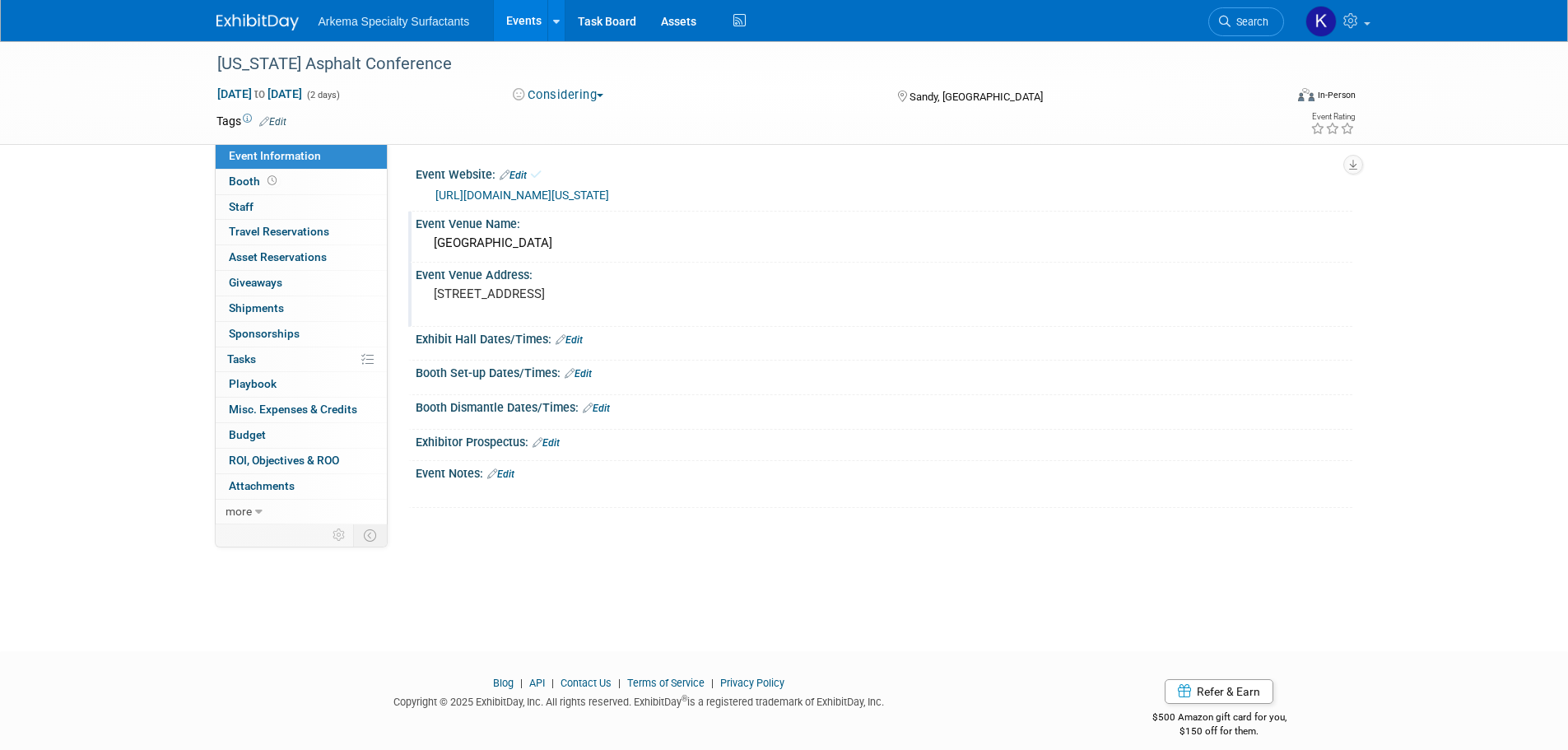
click at [270, 114] on span "Edit" at bounding box center [270, 121] width 32 height 13
click at [283, 118] on link "Edit" at bounding box center [272, 122] width 28 height 11
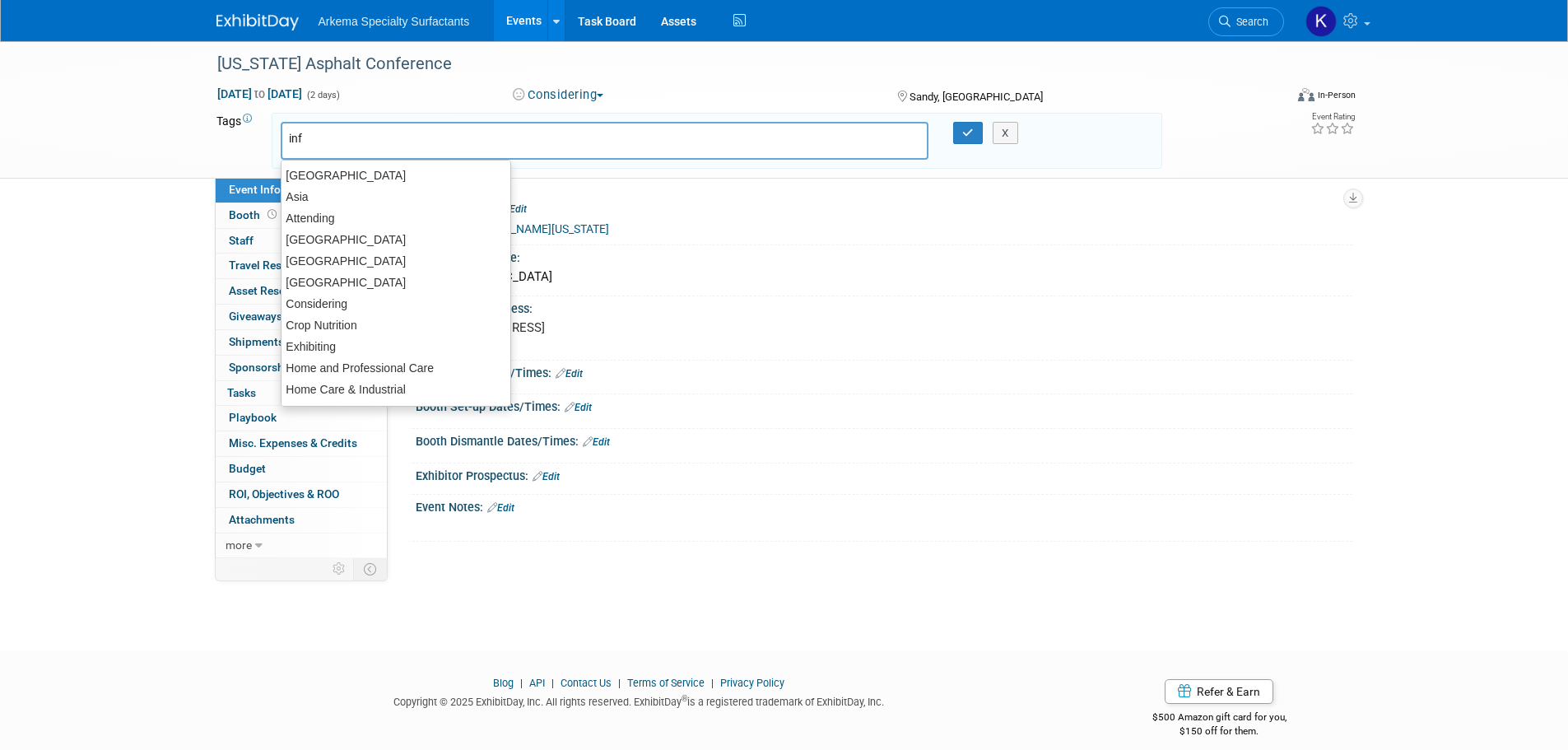
type input "infr"
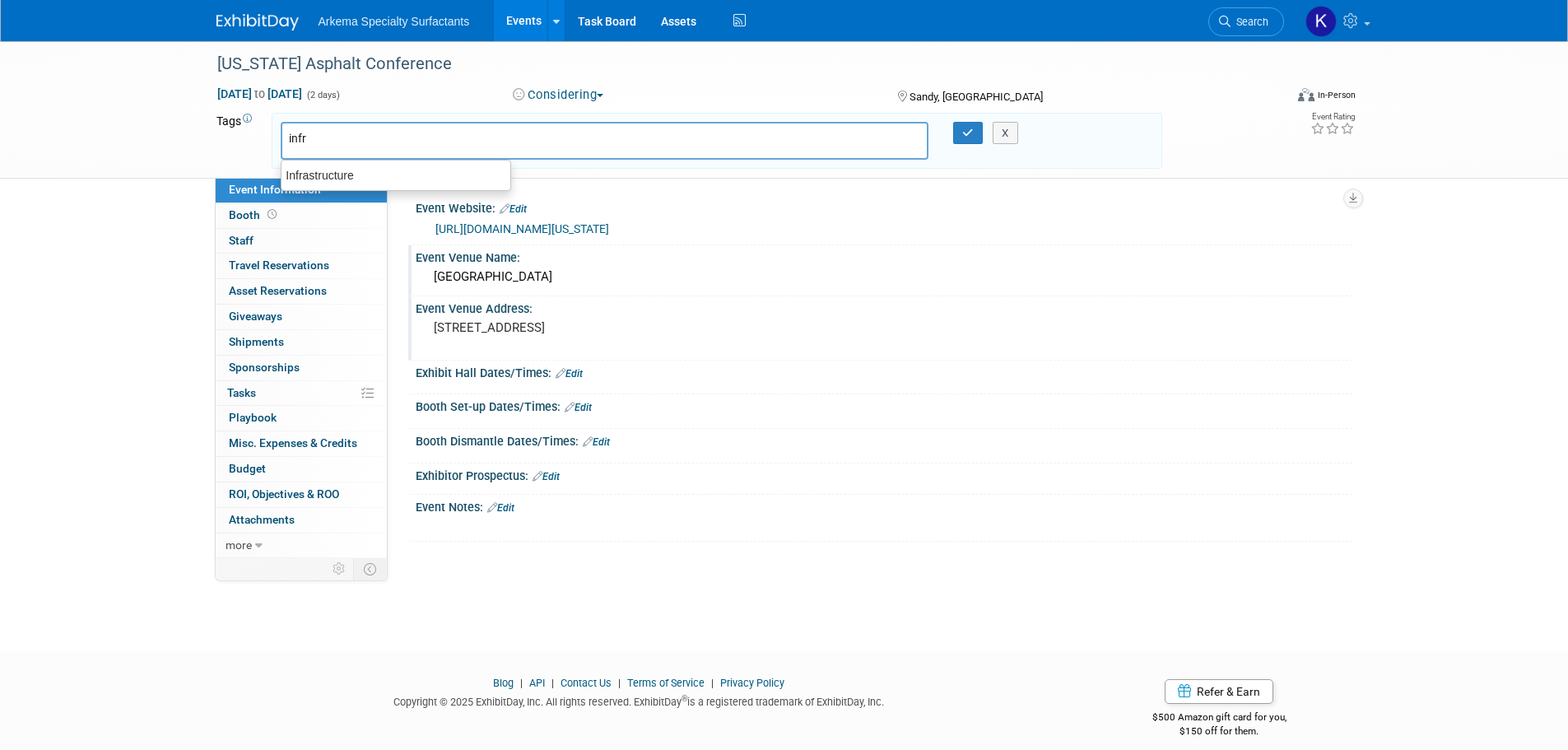
click at [441, 181] on div "Infrastructure" at bounding box center [396, 175] width 228 height 21
type input "Infrastructure"
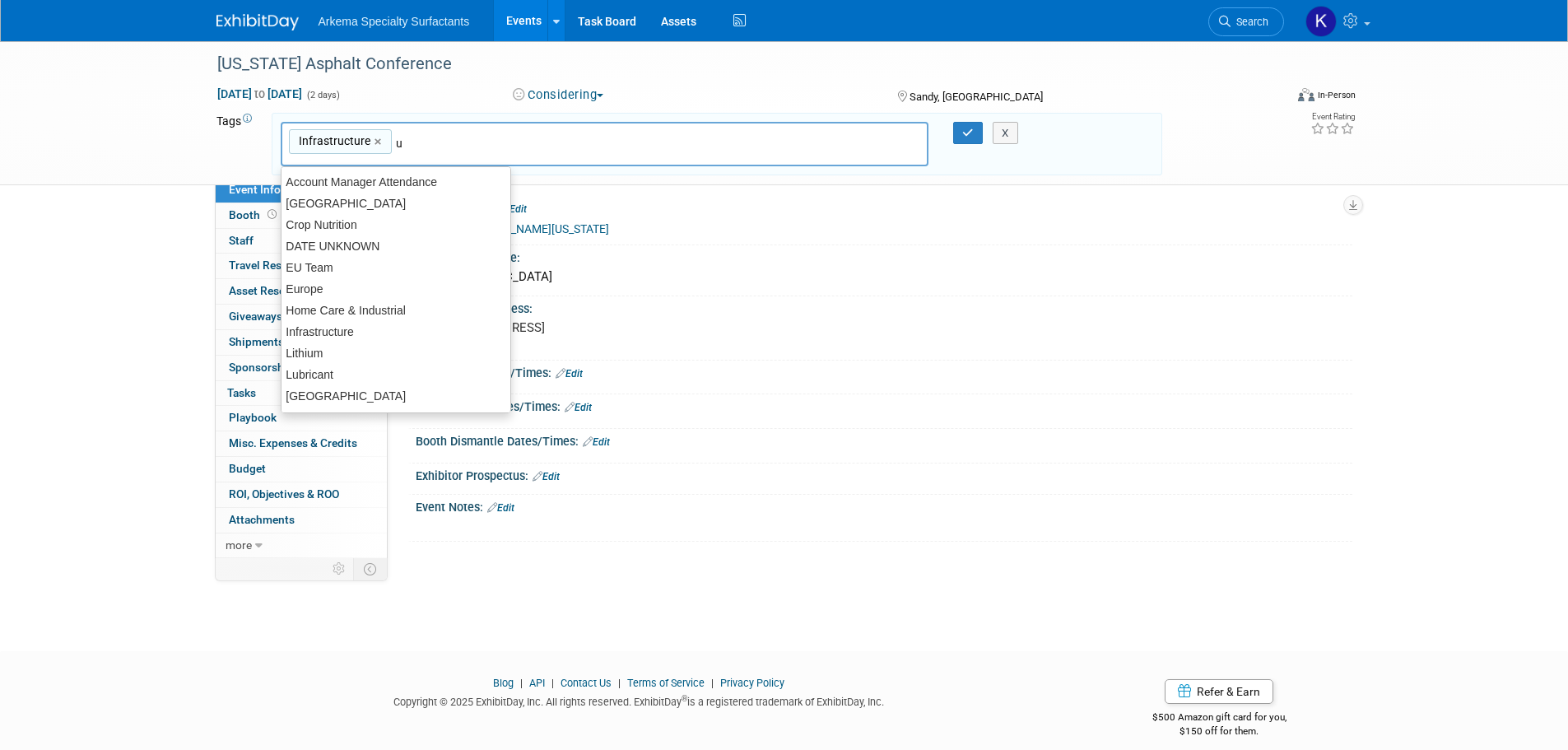
type input "us"
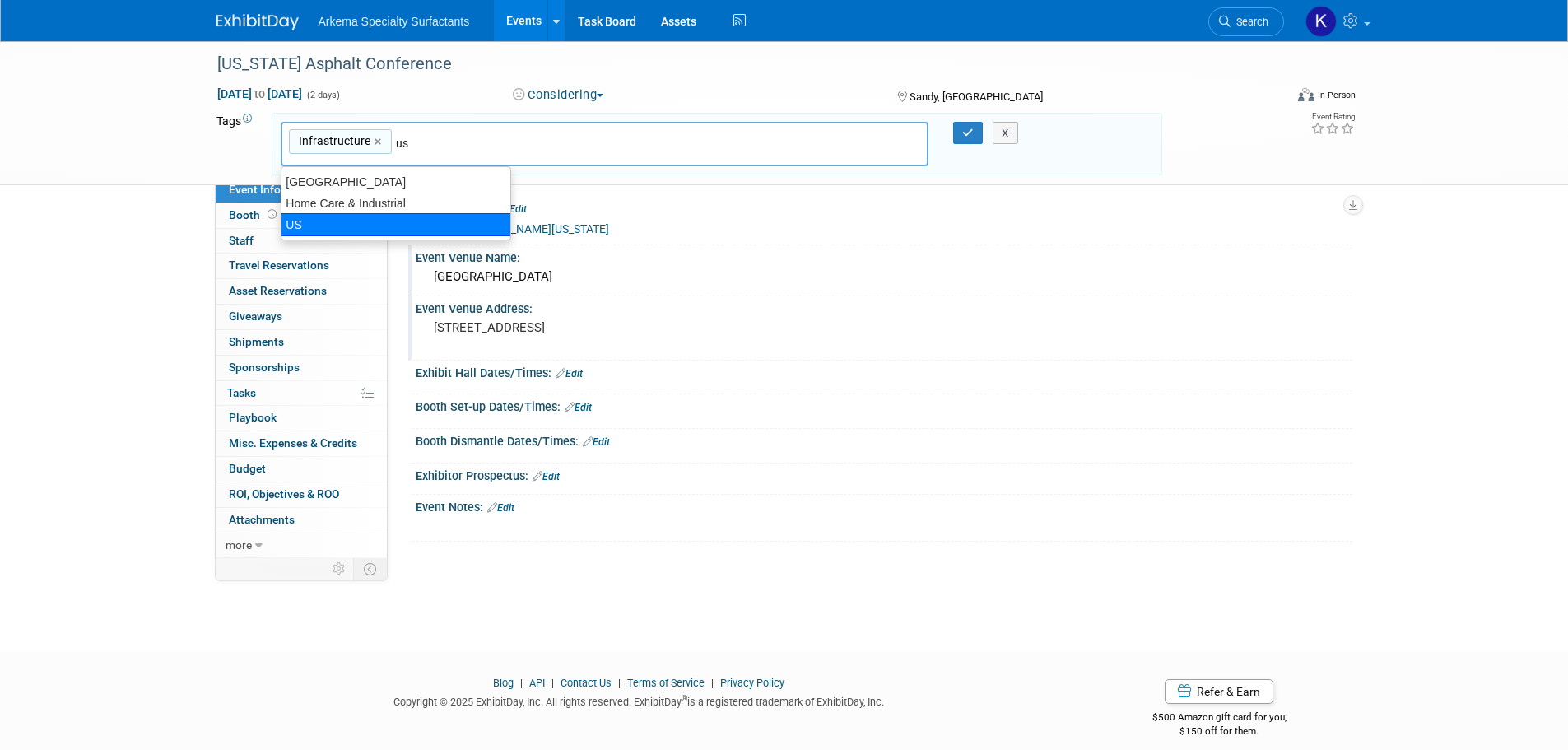
click at [381, 228] on div "US" at bounding box center [396, 225] width 230 height 23
type input "Infrastructure, [GEOGRAPHIC_DATA]"
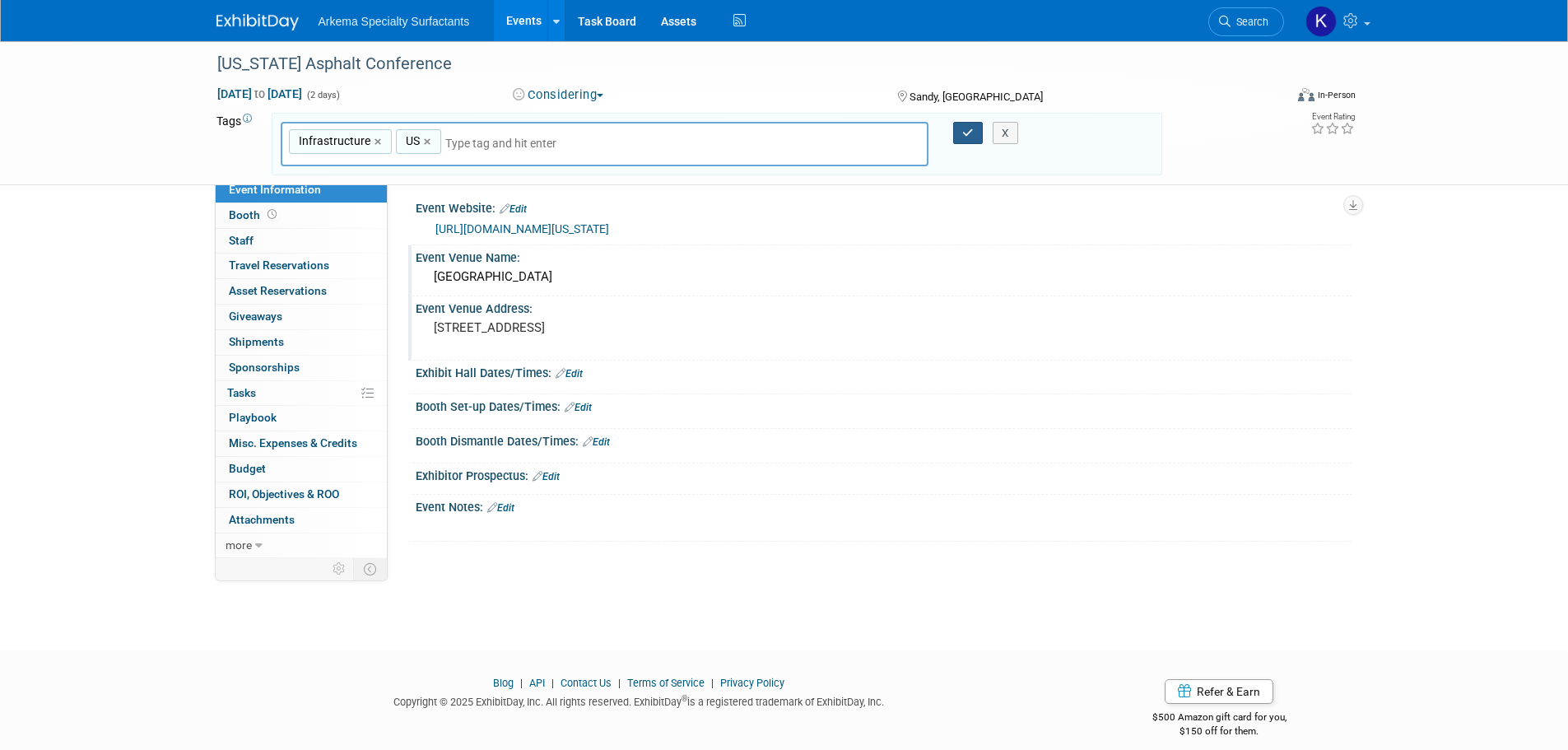
click at [957, 138] on button "button" at bounding box center [967, 133] width 30 height 23
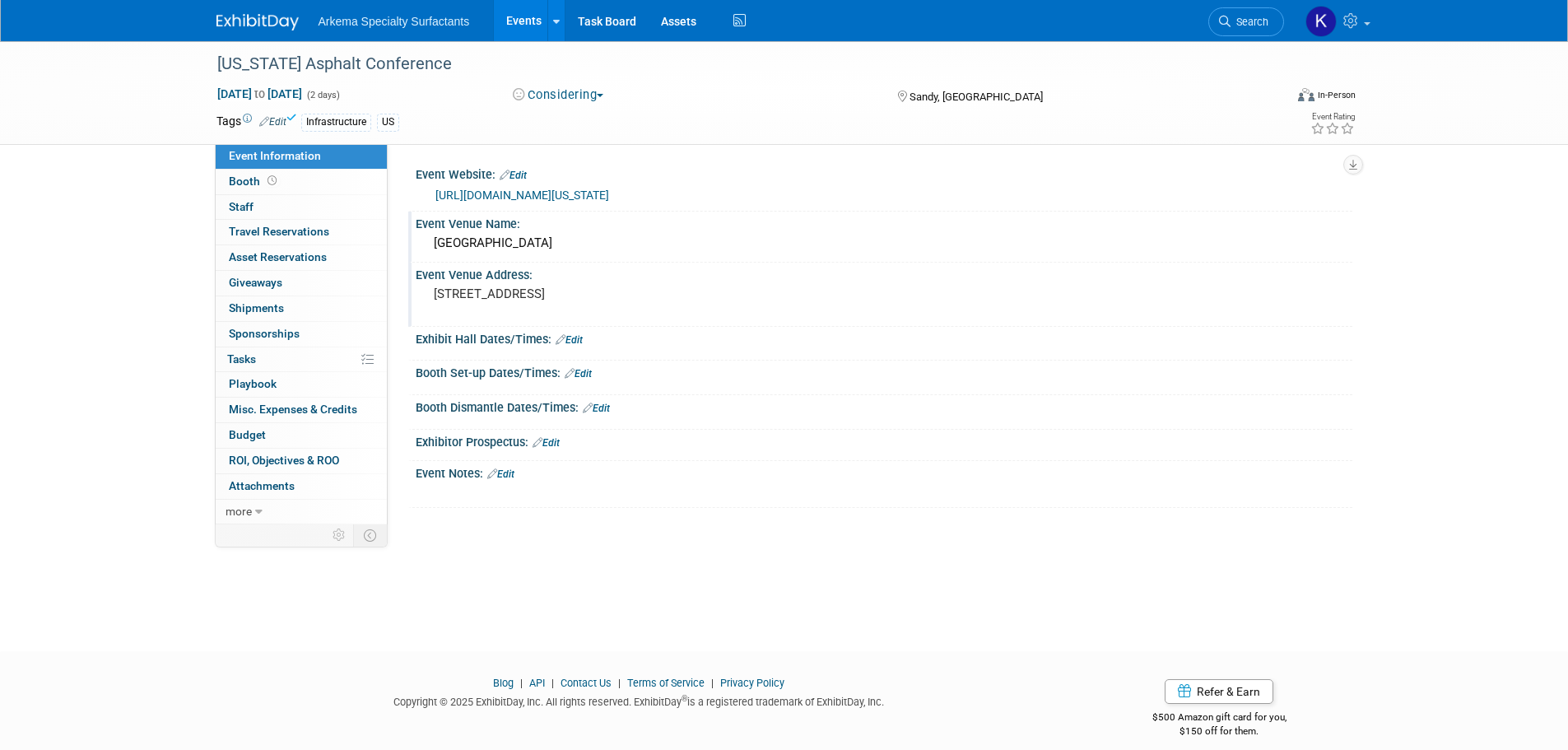
click at [280, 13] on link at bounding box center [267, 14] width 102 height 13
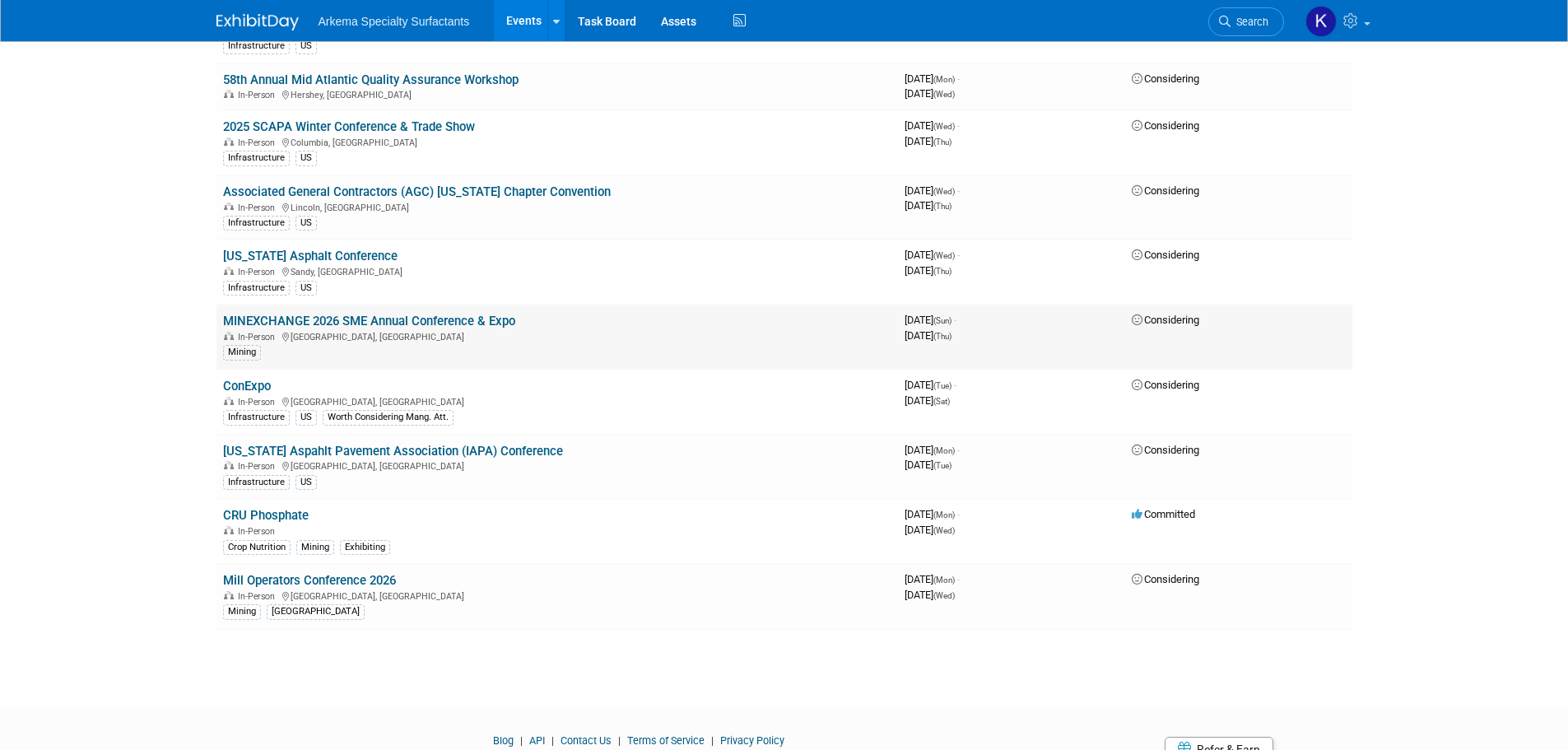
scroll to position [1070, 0]
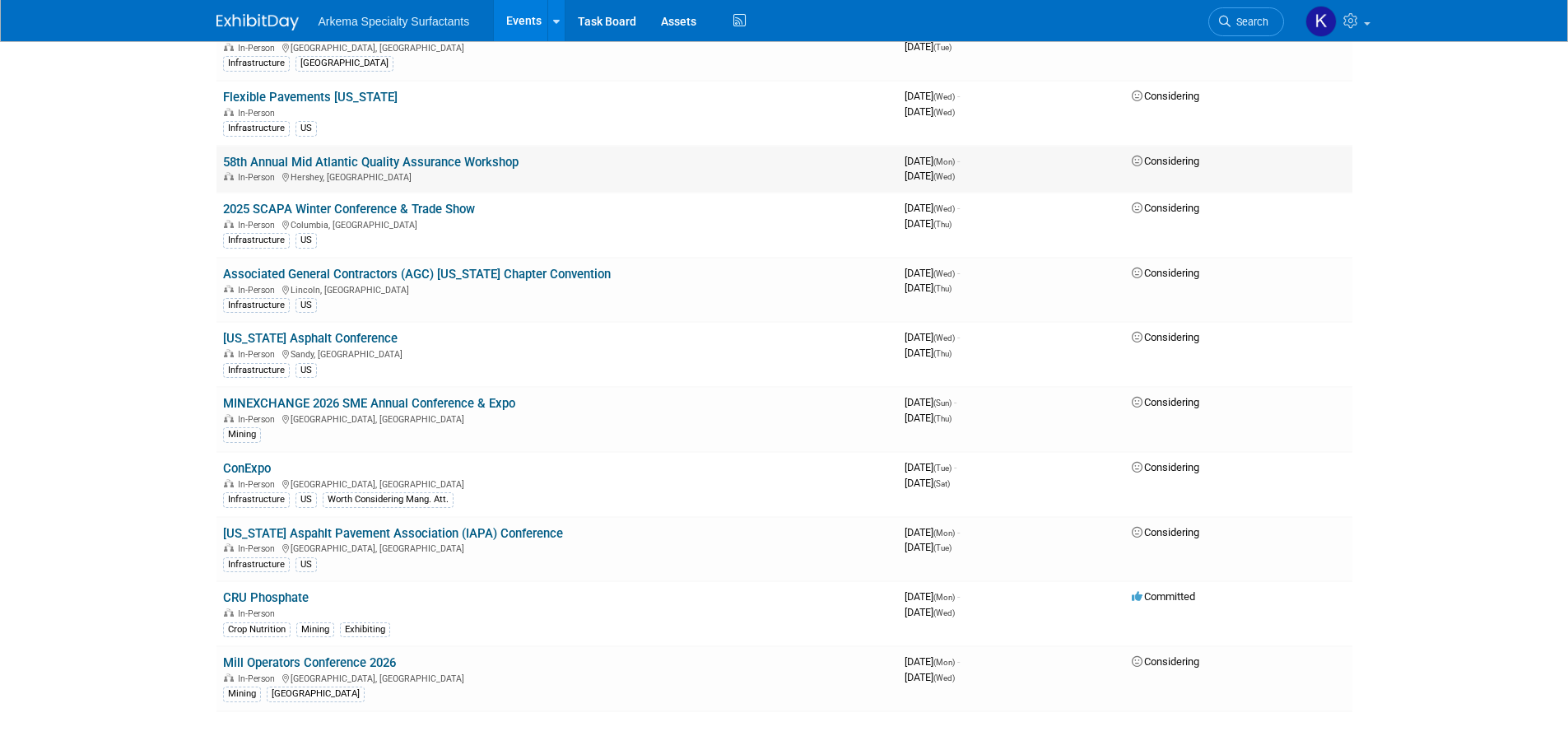
click at [421, 161] on link "58th Annual Mid Atlantic Quality Assurance Workshop" at bounding box center [370, 163] width 295 height 15
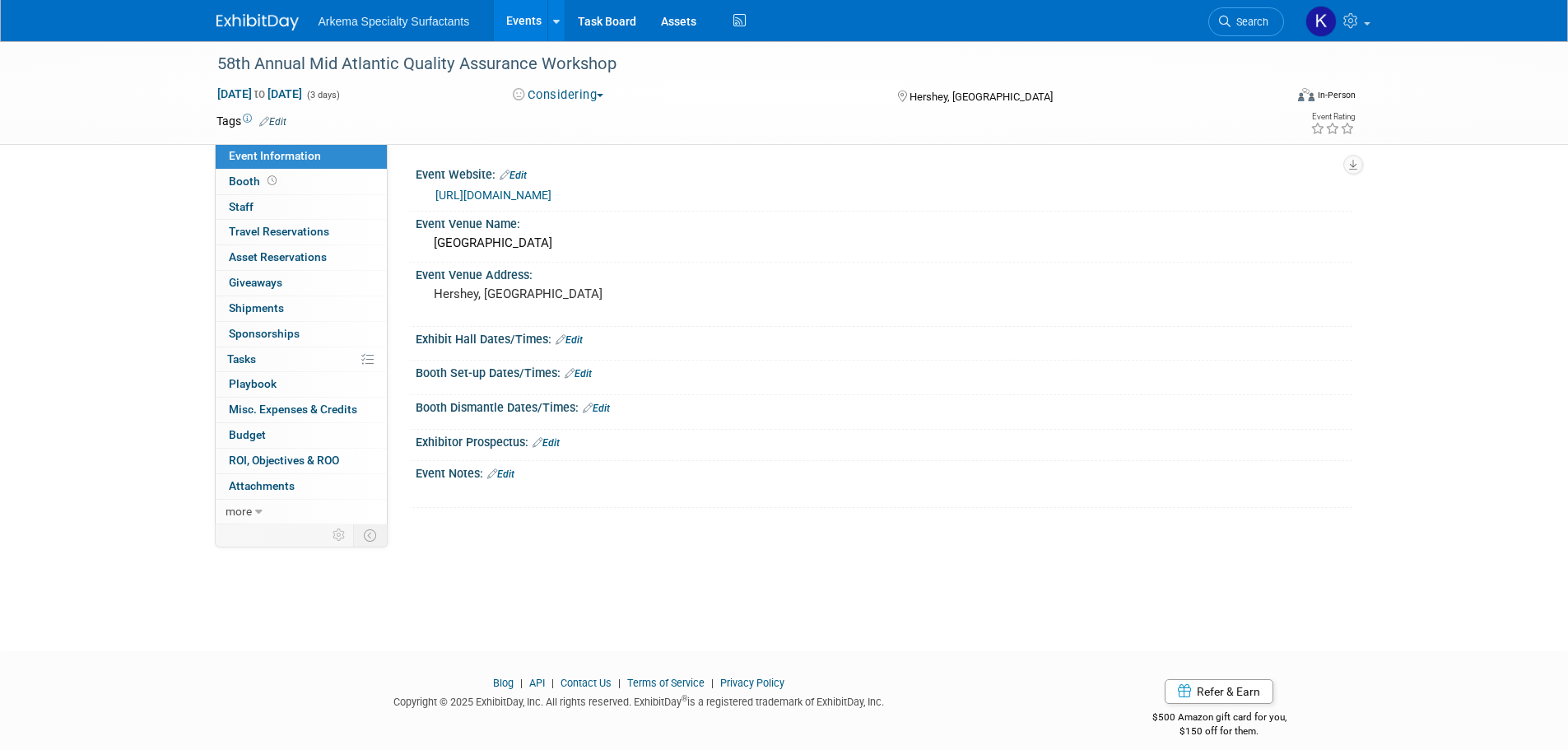
click at [272, 119] on link "Edit" at bounding box center [272, 122] width 28 height 11
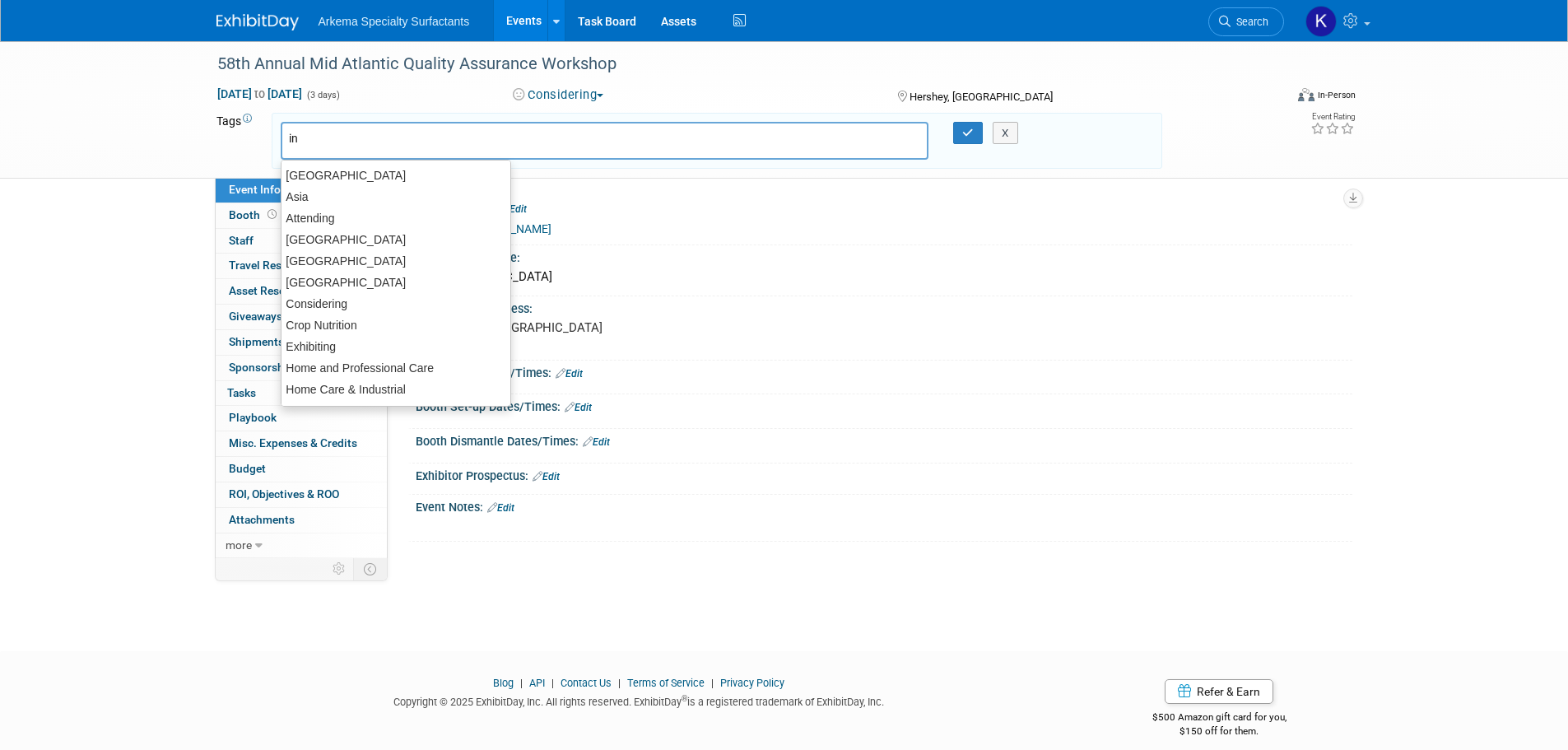
type input "inf"
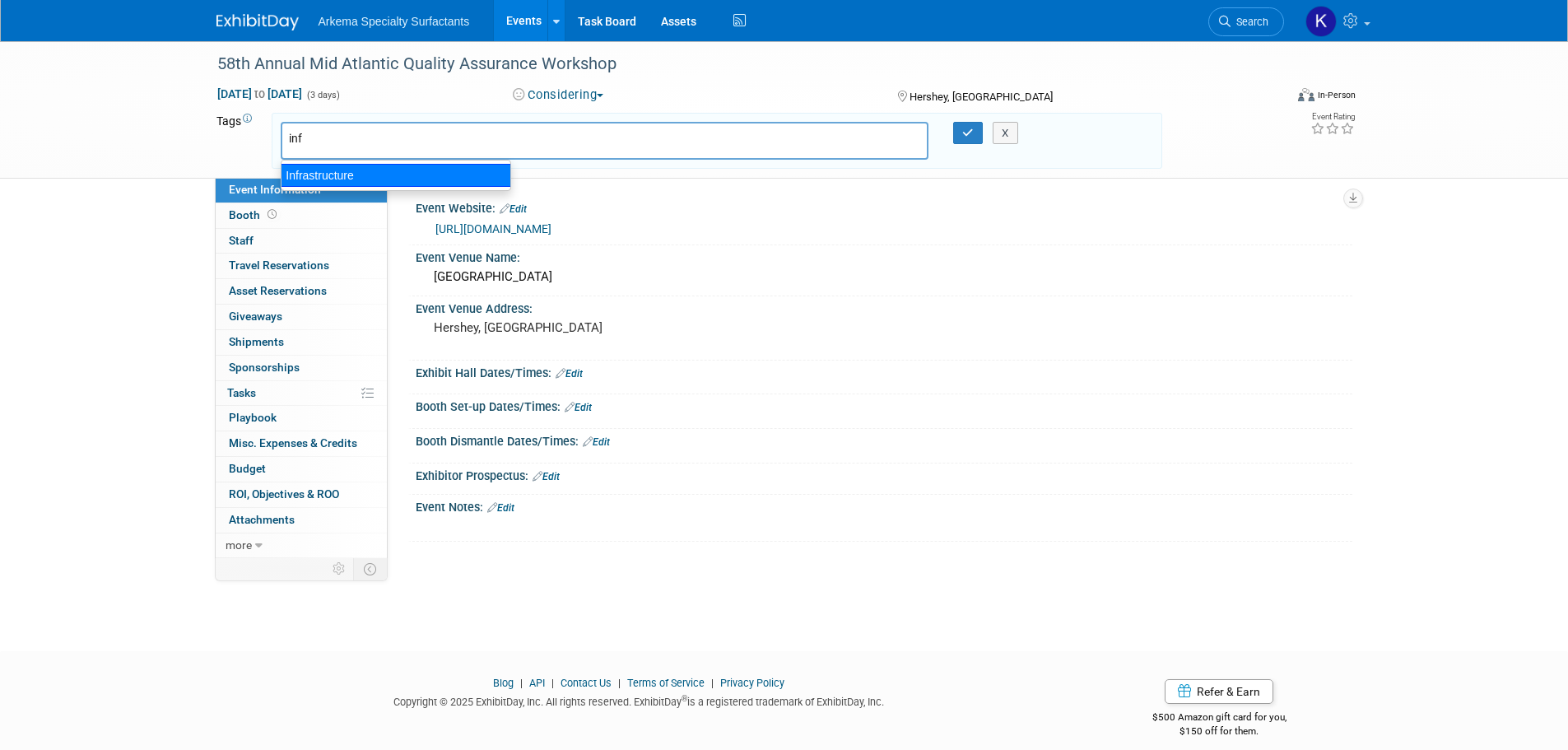
click at [339, 167] on div "Infrastructure" at bounding box center [396, 175] width 230 height 23
type input "Infrastructure"
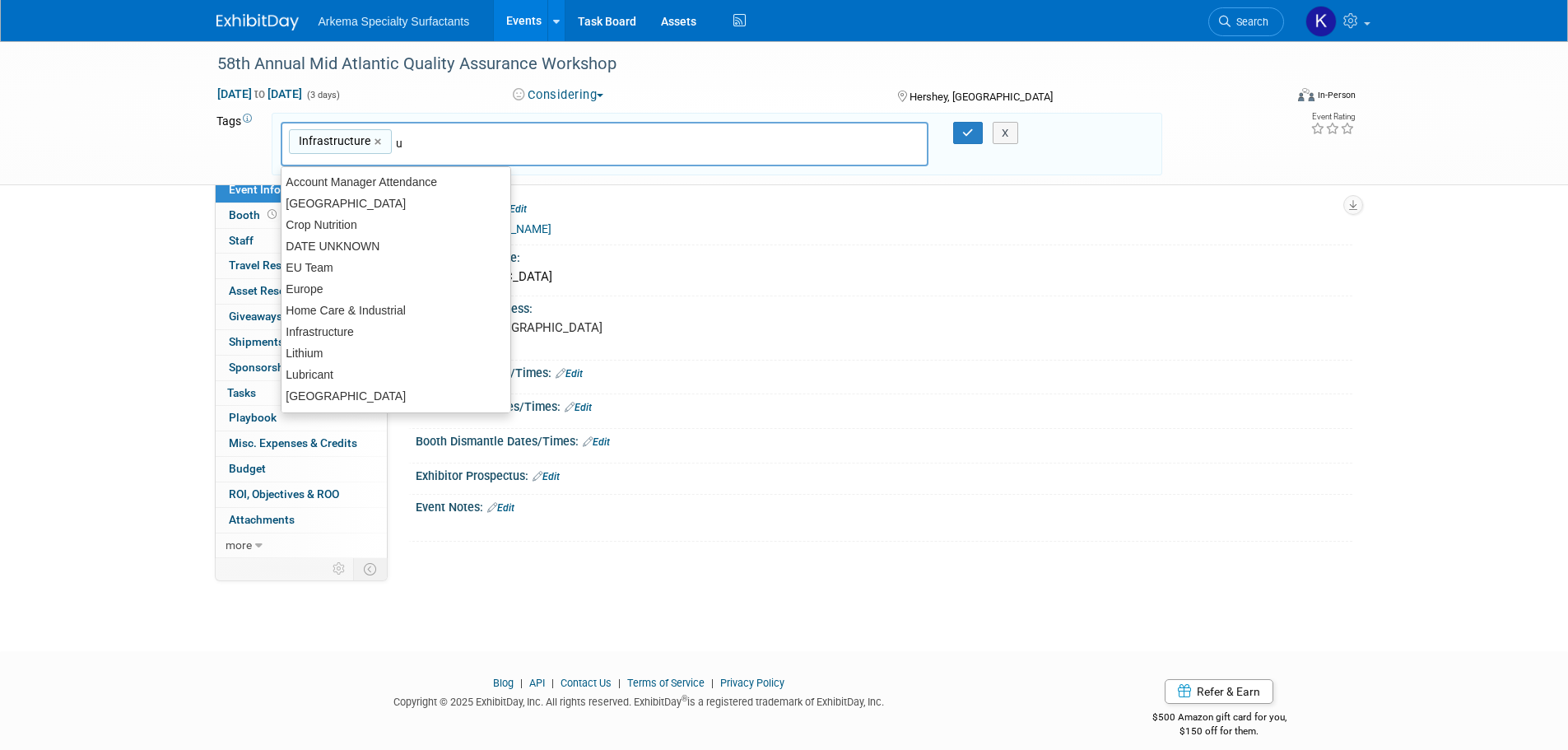
type input "us"
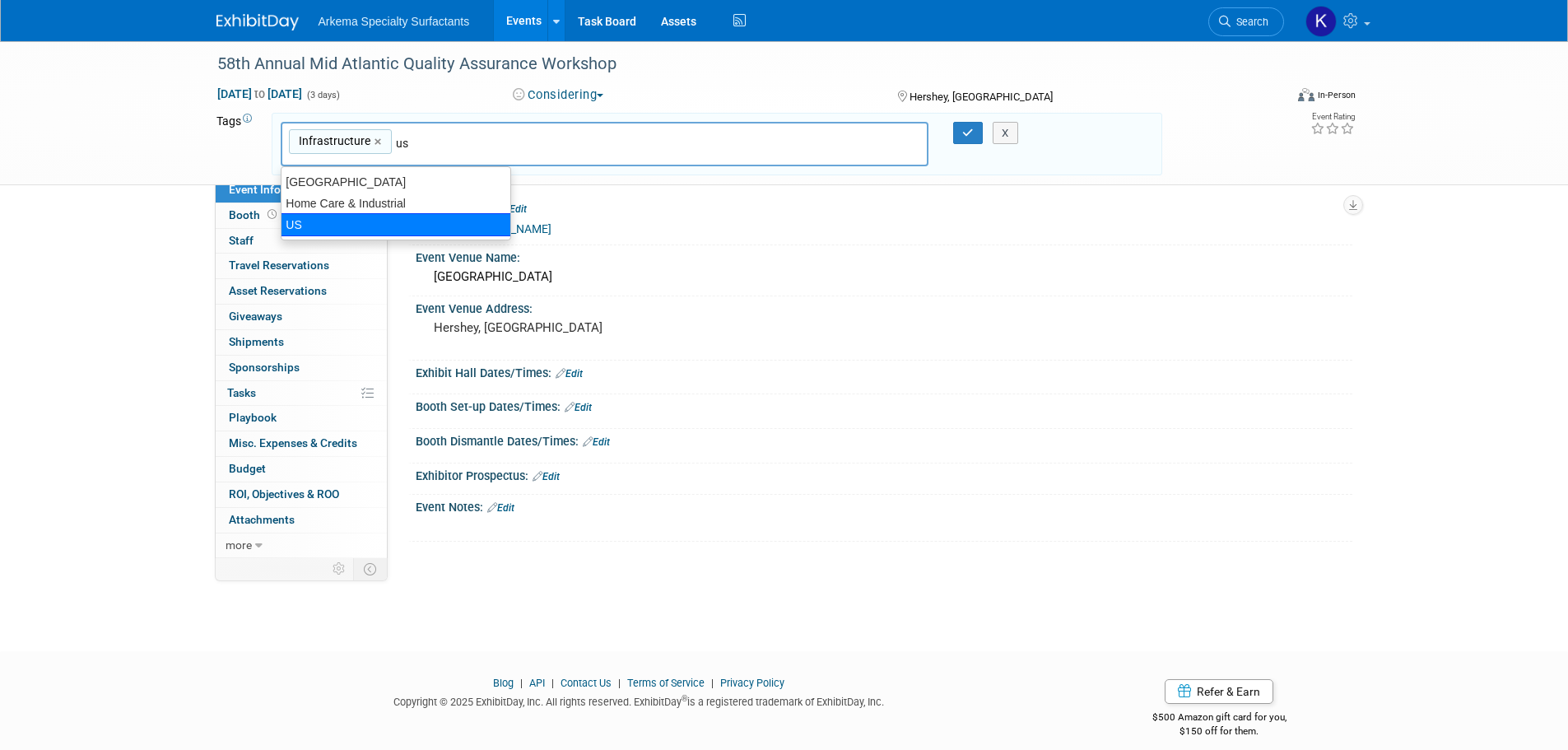
click at [365, 229] on div "US" at bounding box center [396, 225] width 230 height 23
type input "Infrastructure, [GEOGRAPHIC_DATA]"
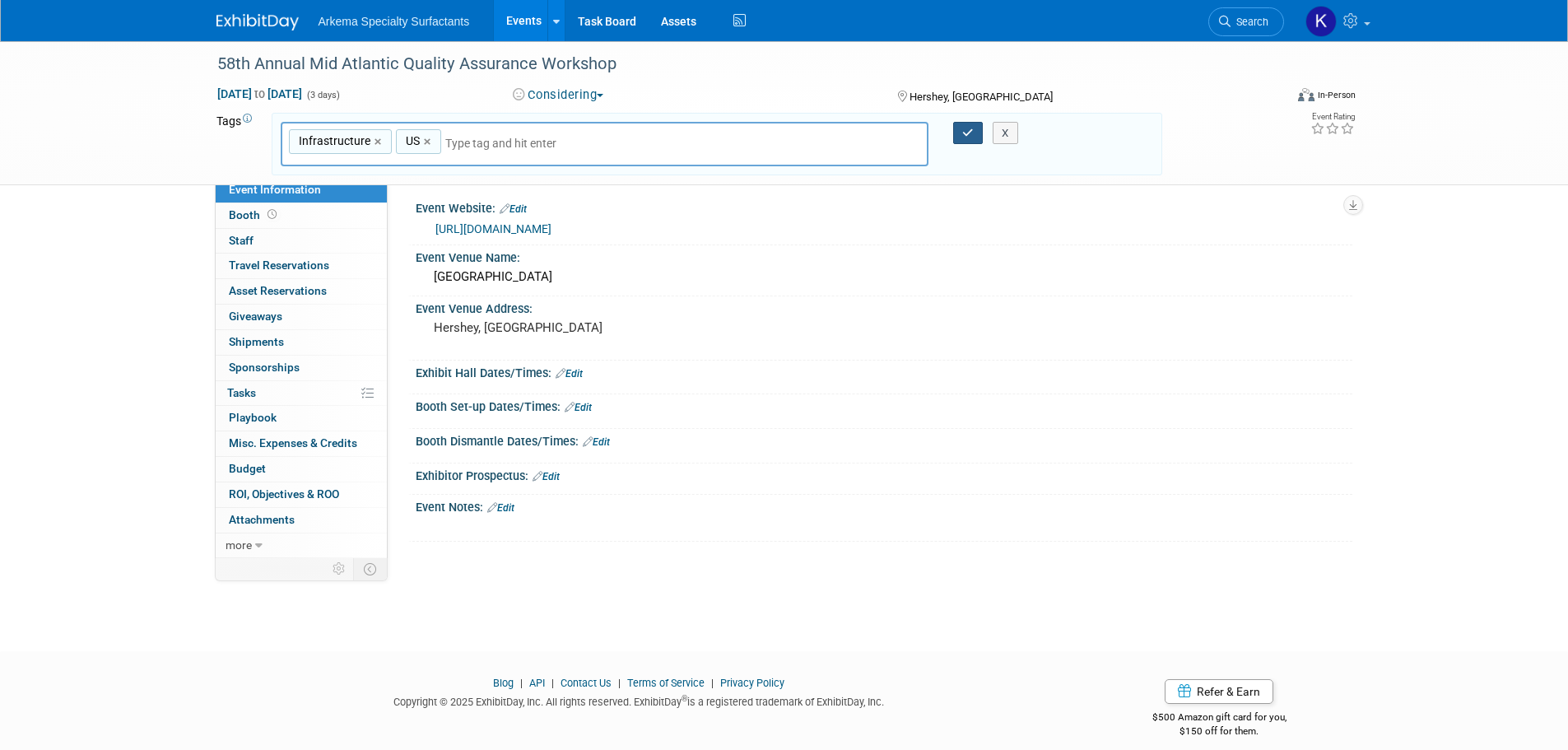
click at [974, 129] on button "button" at bounding box center [967, 133] width 30 height 23
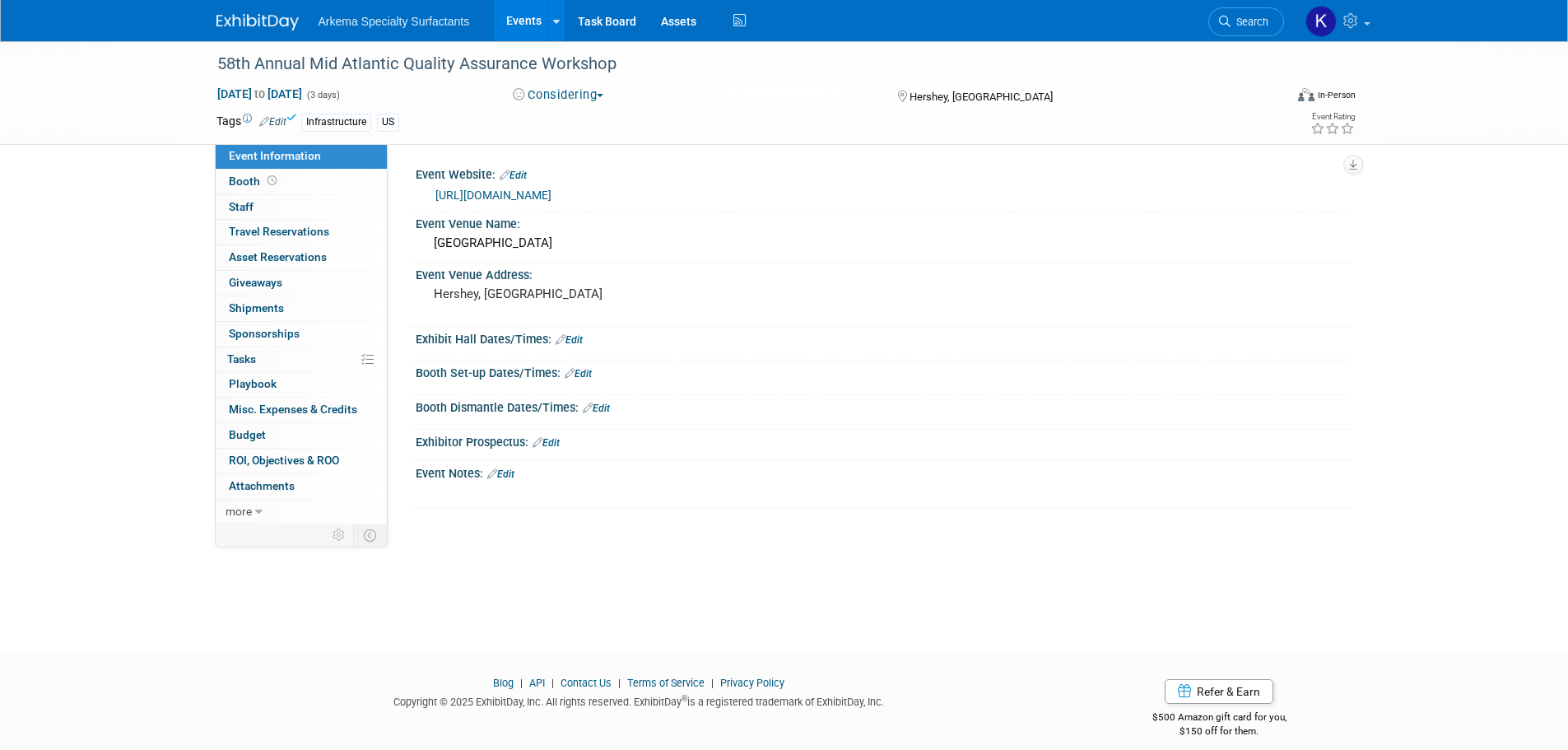
click at [289, 10] on link at bounding box center [267, 14] width 102 height 13
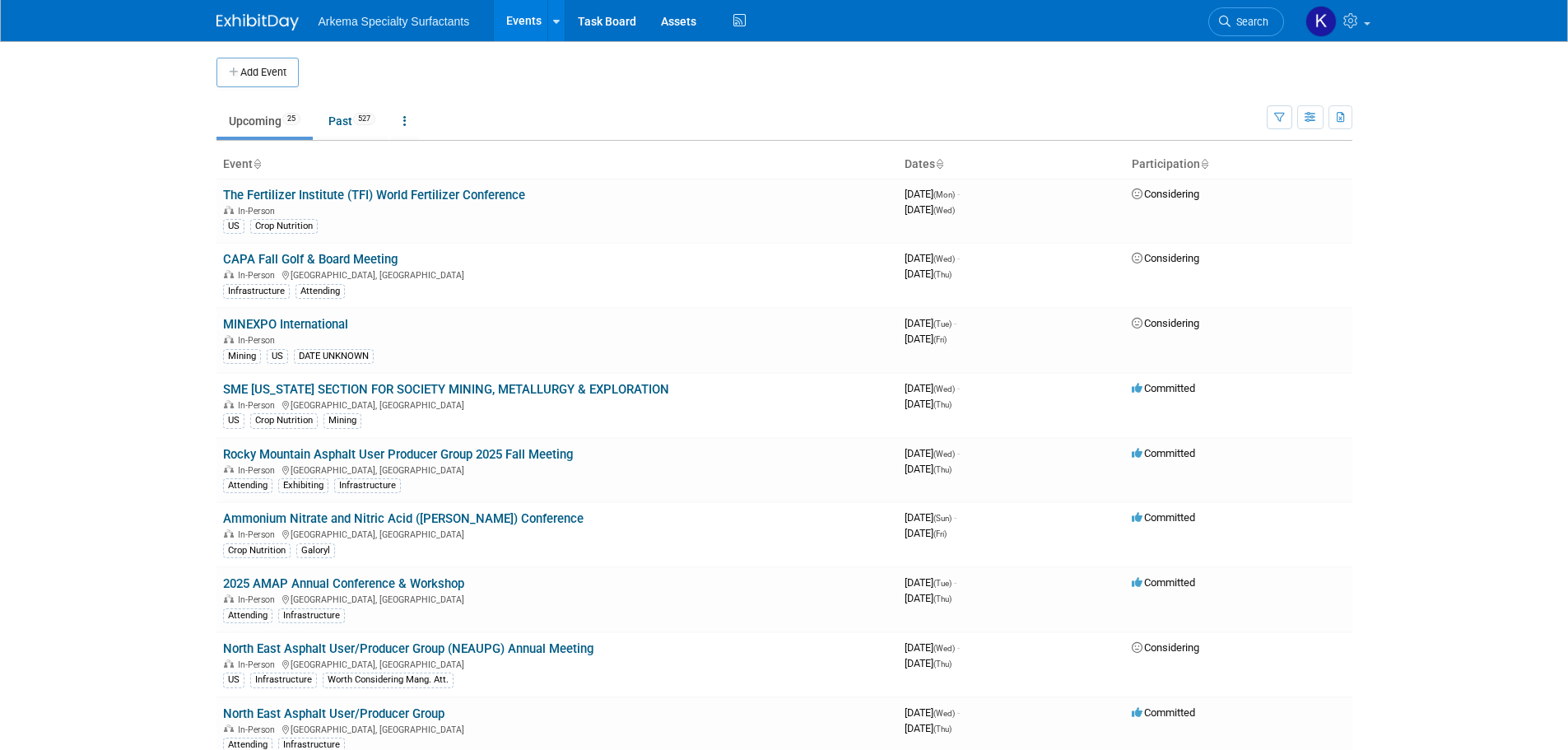
click at [232, 58] on button "Add Event" at bounding box center [257, 72] width 82 height 30
select select "8"
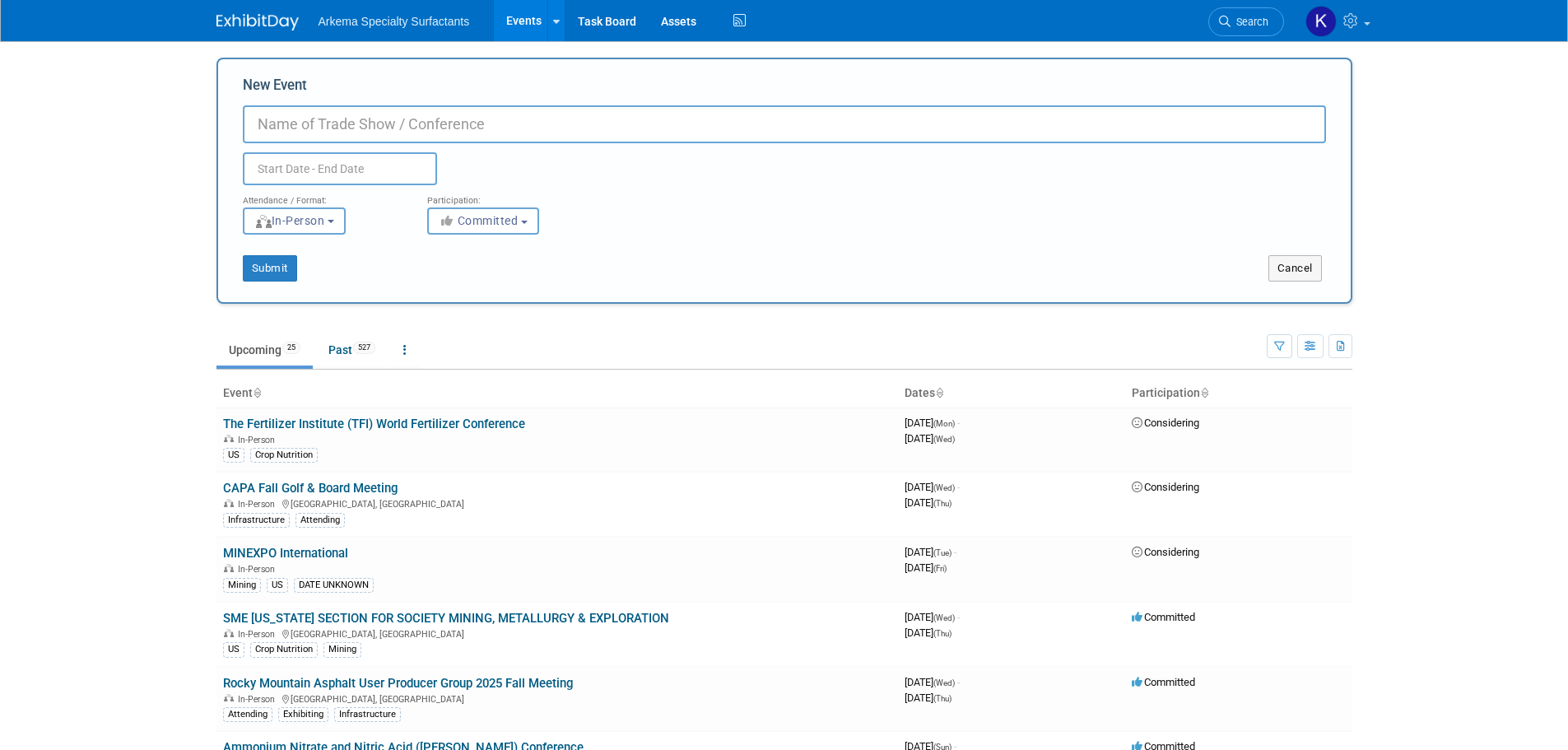
paste input "AEMA-ARRA-ISSA Annual Meeting"
type input "AEMA-ARRA-ISSA Annual Meeting"
click at [354, 165] on input "text" at bounding box center [340, 168] width 194 height 33
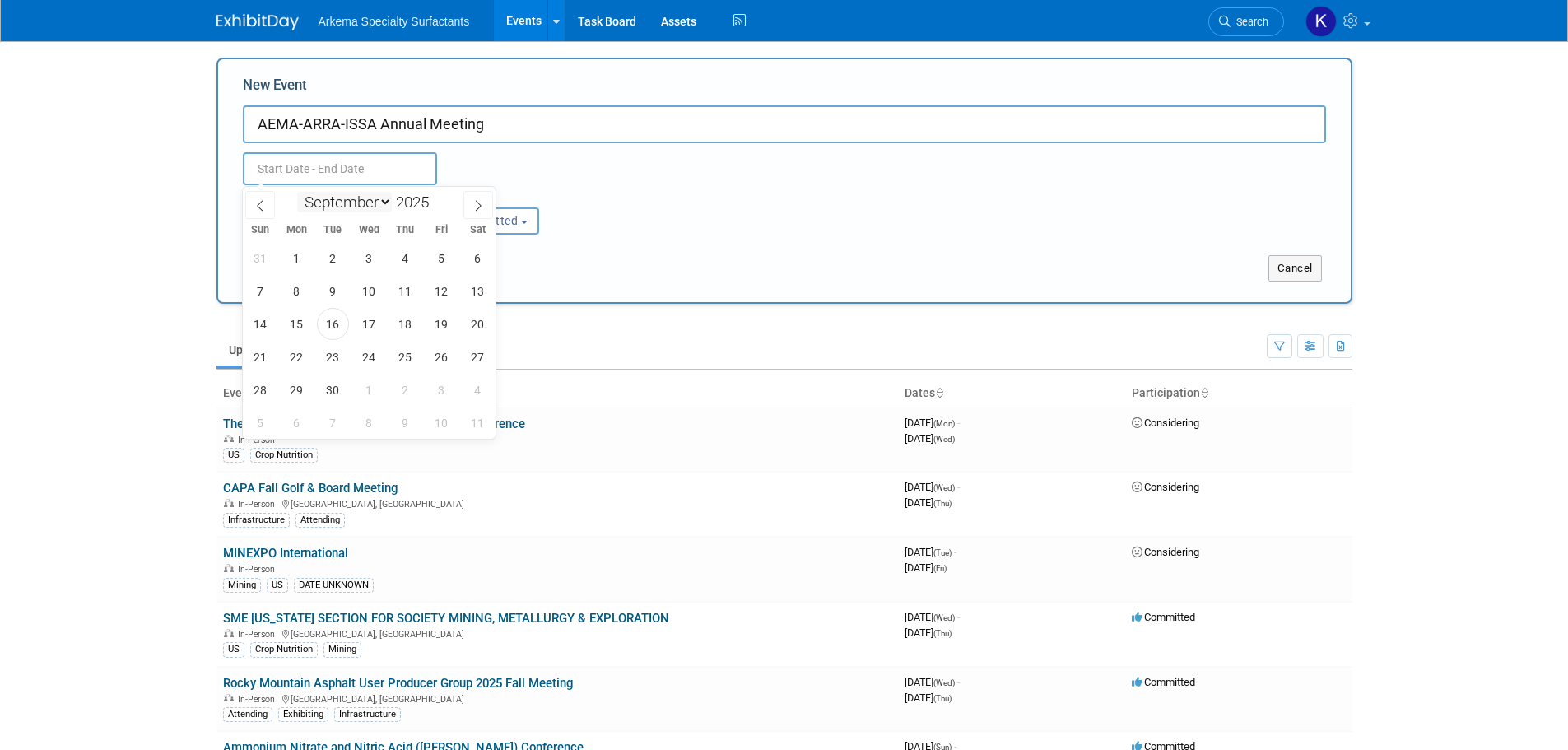
click at [349, 202] on select "January February March April May June July August September October November De…" at bounding box center [344, 202] width 94 height 21
select select "1"
click at [297, 191] on select "January February March April May June July August September October November De…" at bounding box center [344, 202] width 94 height 21
click at [437, 195] on span at bounding box center [435, 197] width 11 height 10
type input "2026"
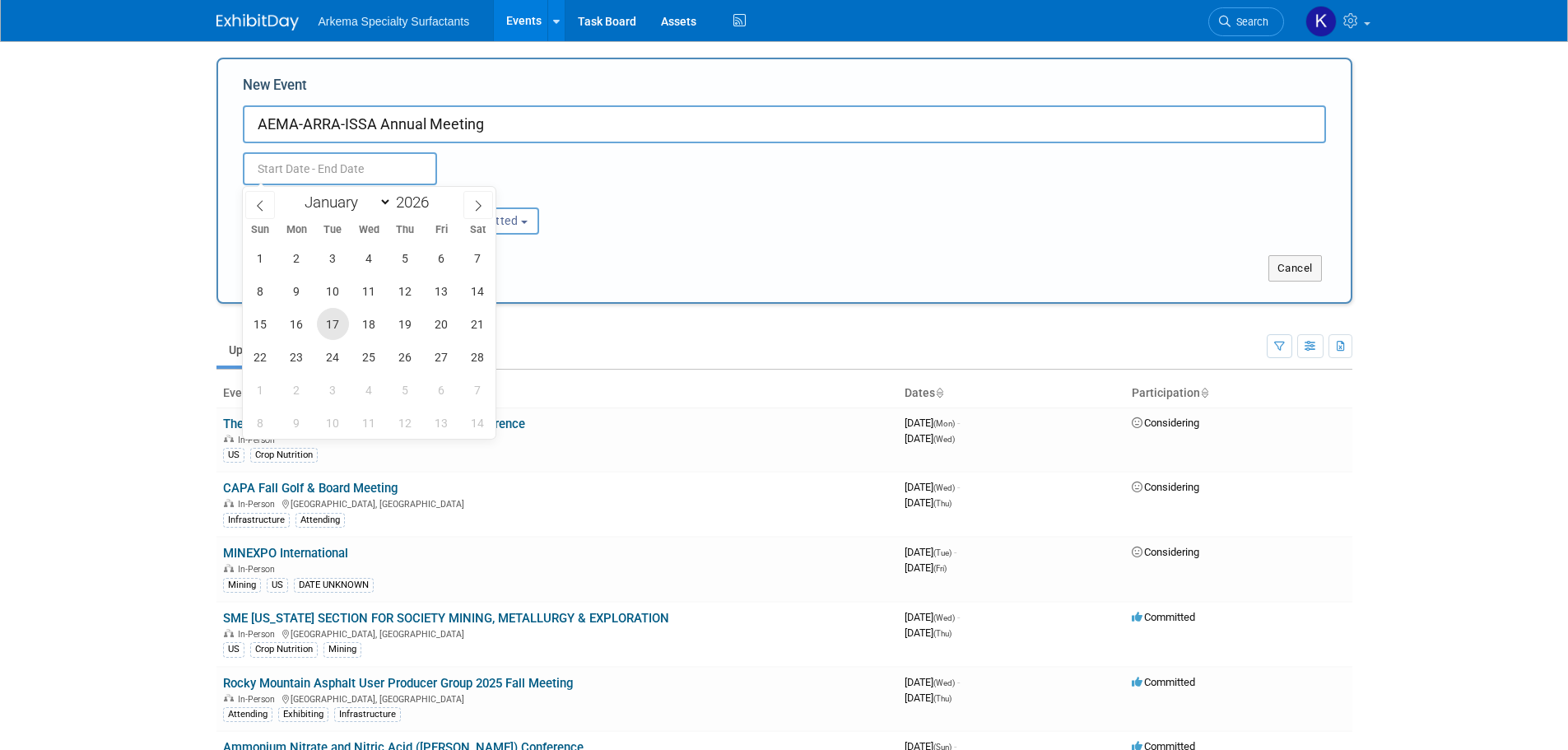
click at [336, 320] on span "17" at bounding box center [333, 324] width 32 height 32
click at [441, 323] on span "20" at bounding box center [442, 324] width 32 height 32
type input "Feb 17, 2026 to Feb 20, 2026"
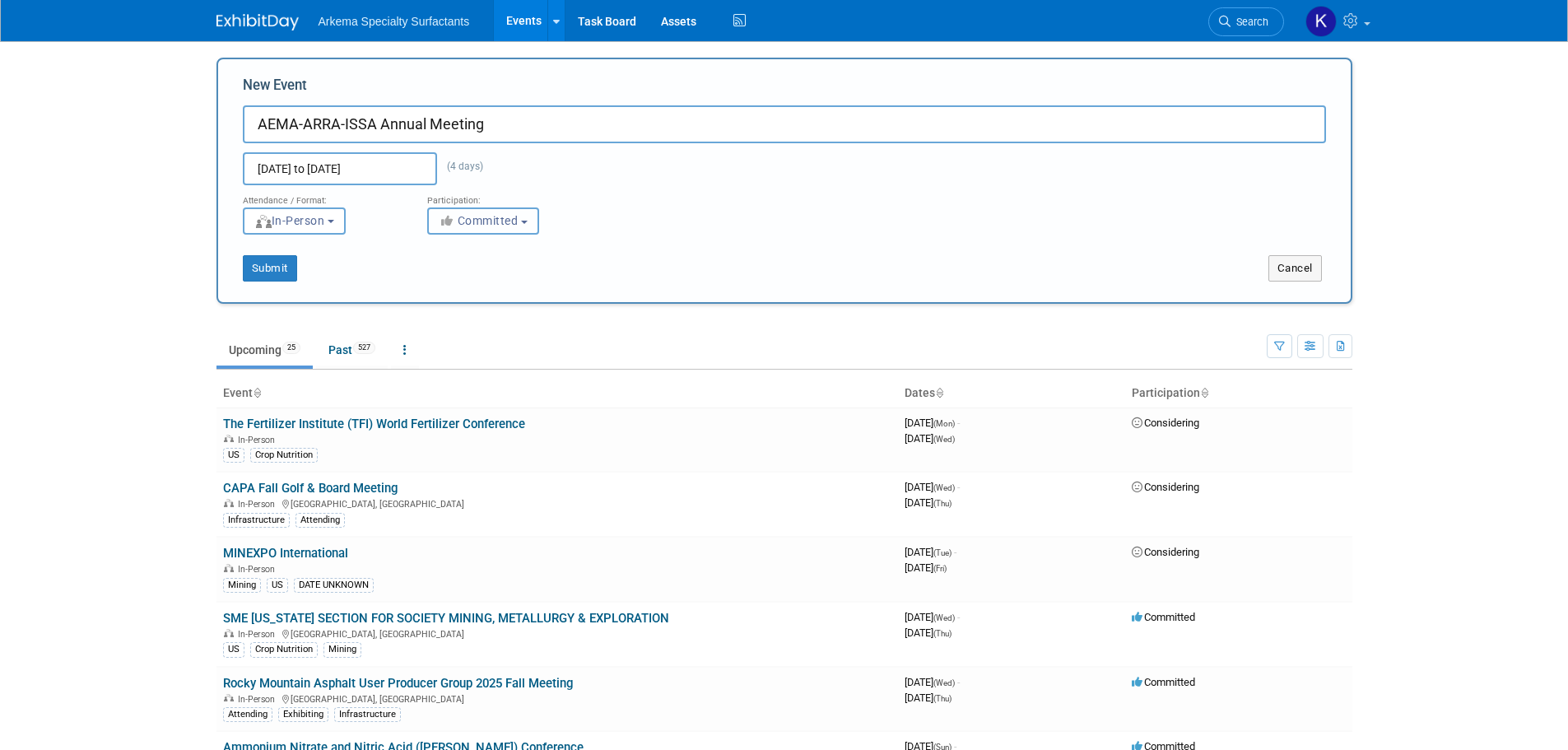
click at [489, 217] on span "Committed" at bounding box center [479, 221] width 80 height 13
click at [470, 286] on label "Considering" at bounding box center [490, 283] width 109 height 21
click at [443, 286] on input "Considering" at bounding box center [437, 283] width 10 height 10
select select "2"
click at [252, 266] on button "Submit" at bounding box center [269, 268] width 54 height 27
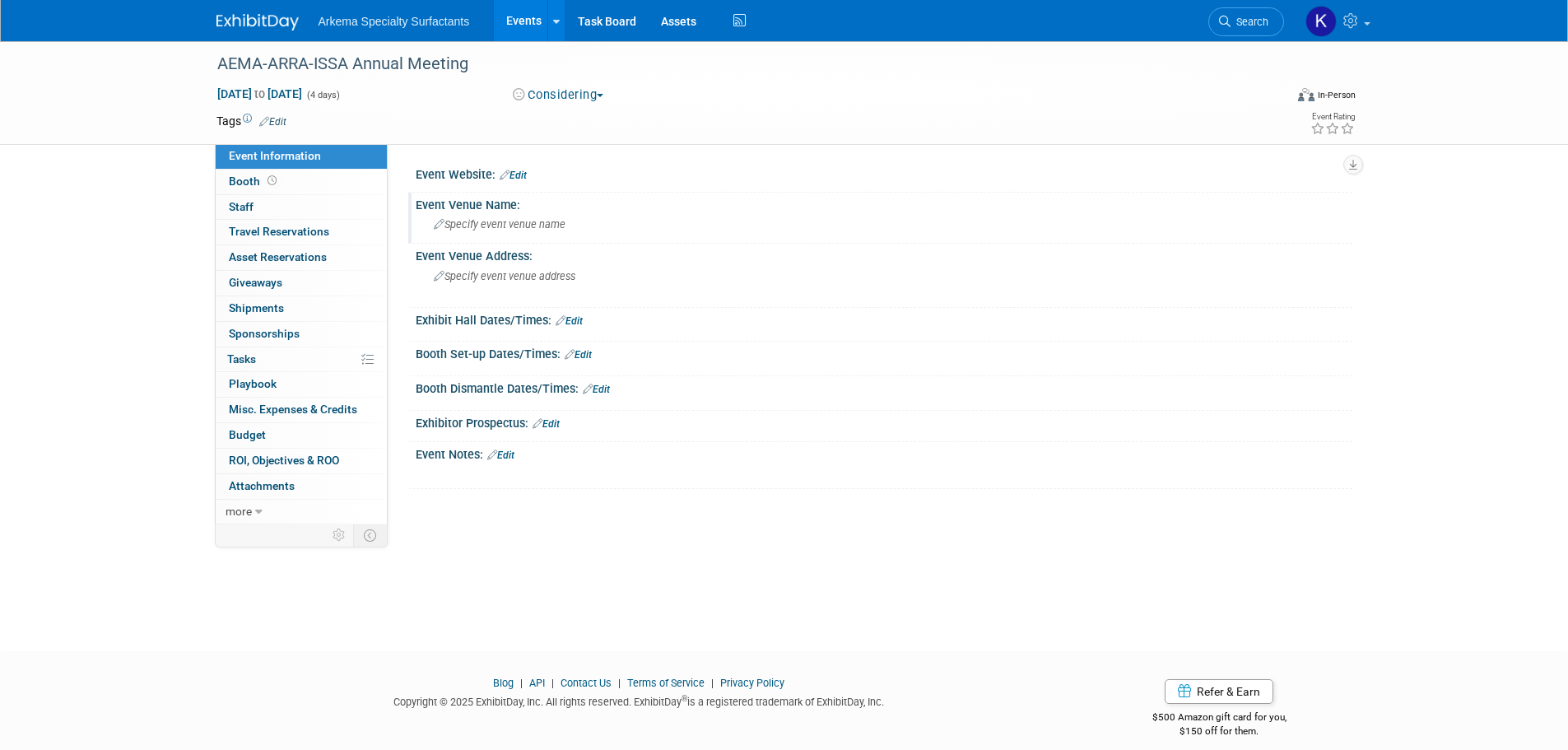
click at [516, 222] on span "Specify event venue name" at bounding box center [500, 224] width 131 height 12
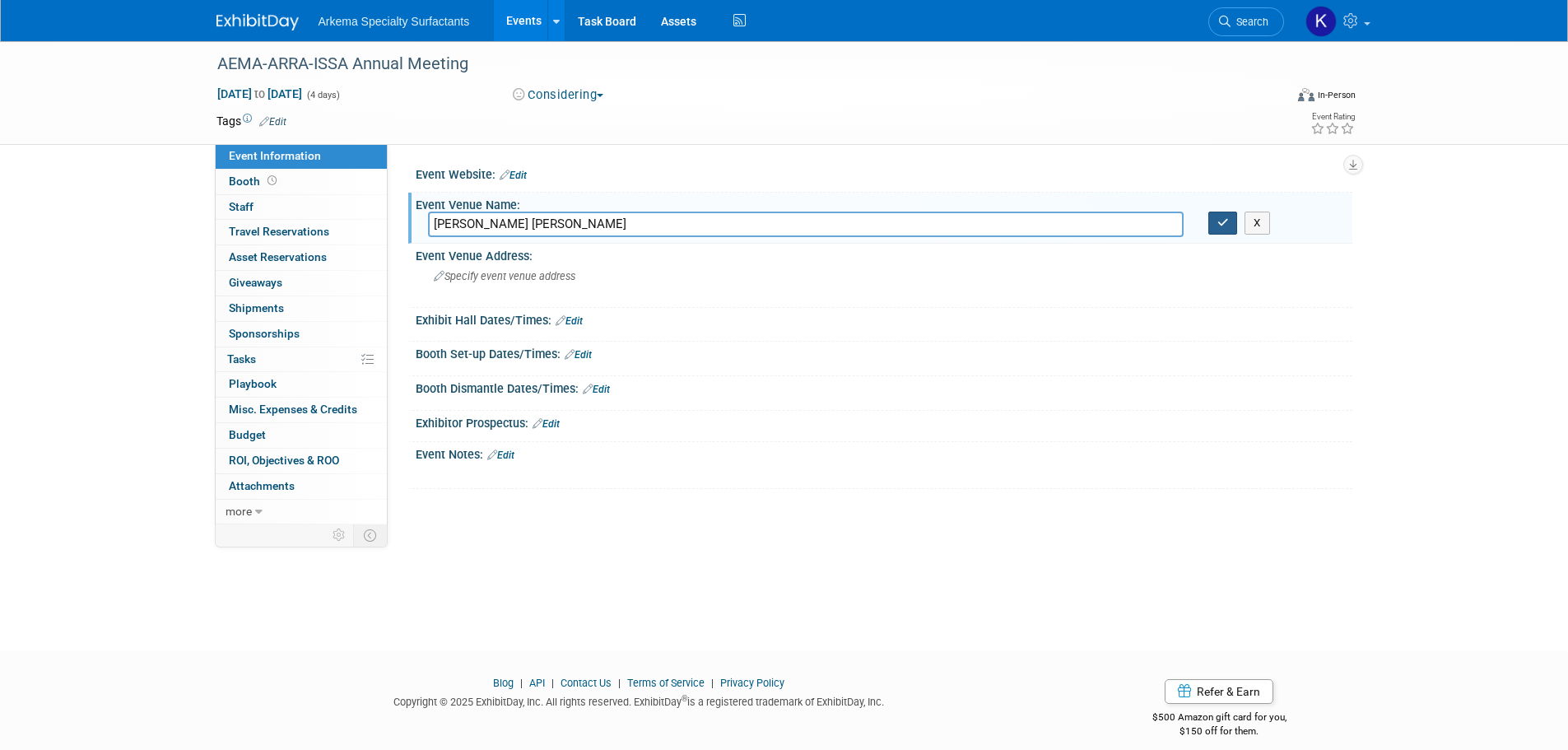
type input "[PERSON_NAME] [PERSON_NAME]"
click at [1220, 226] on icon "button" at bounding box center [1223, 222] width 11 height 10
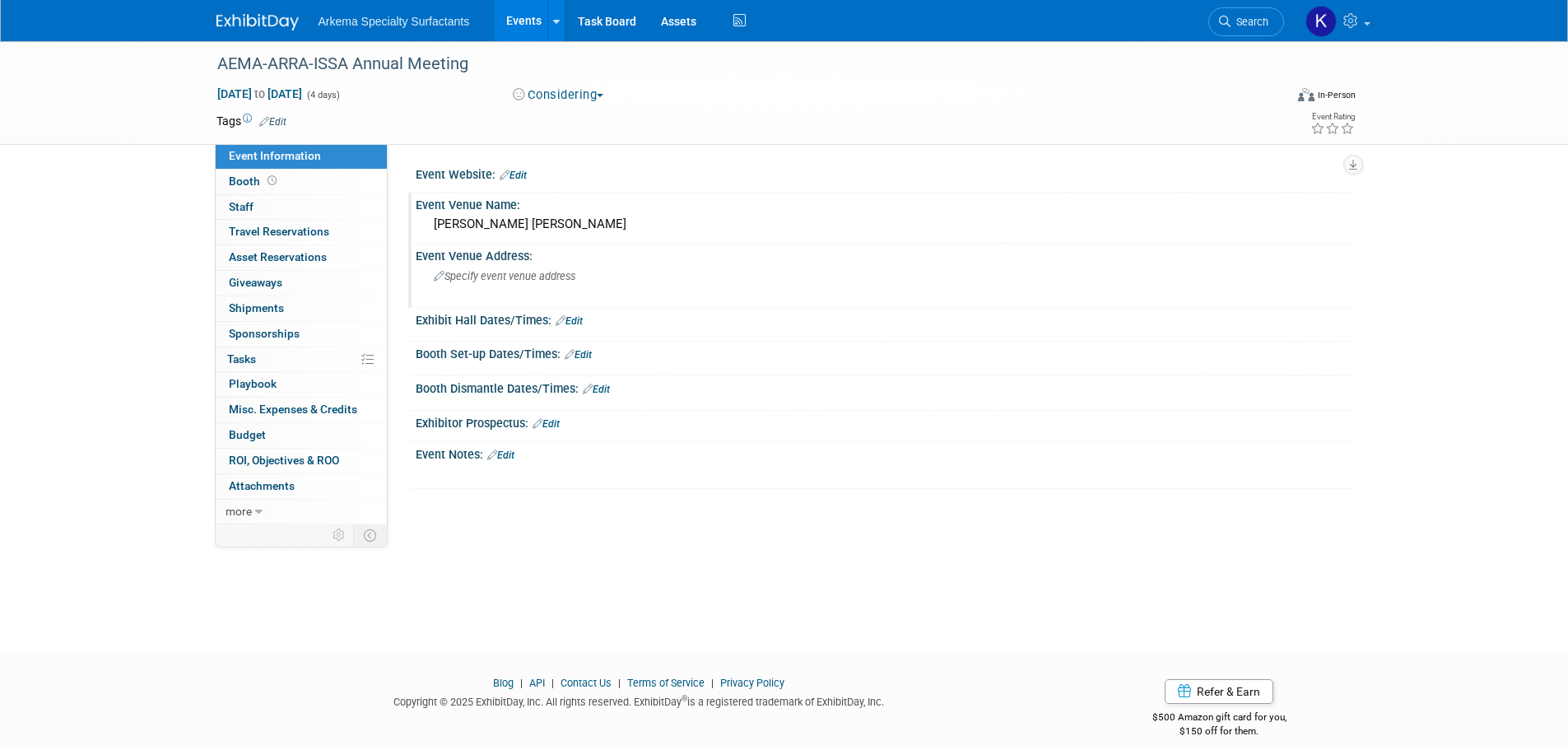
click at [496, 276] on span "Specify event venue address" at bounding box center [505, 276] width 142 height 12
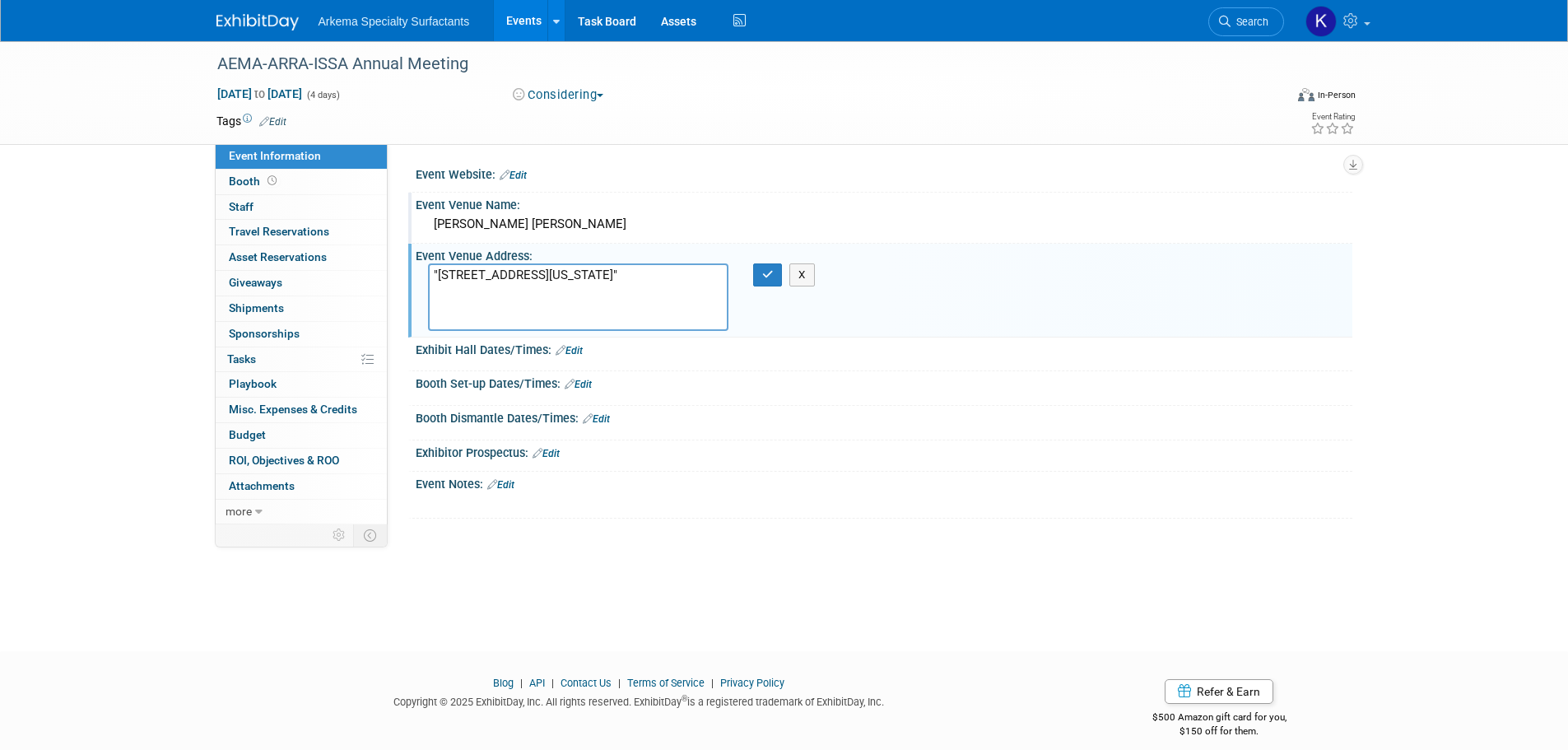
click at [547, 305] on textarea ""[STREET_ADDRESS][US_STATE]"" at bounding box center [579, 297] width 301 height 68
click at [441, 271] on textarea ""[STREET_ADDRESS][US_STATE]" at bounding box center [579, 297] width 301 height 68
type textarea "[STREET_ADDRESS][US_STATE]"
click at [768, 283] on button "button" at bounding box center [767, 275] width 30 height 23
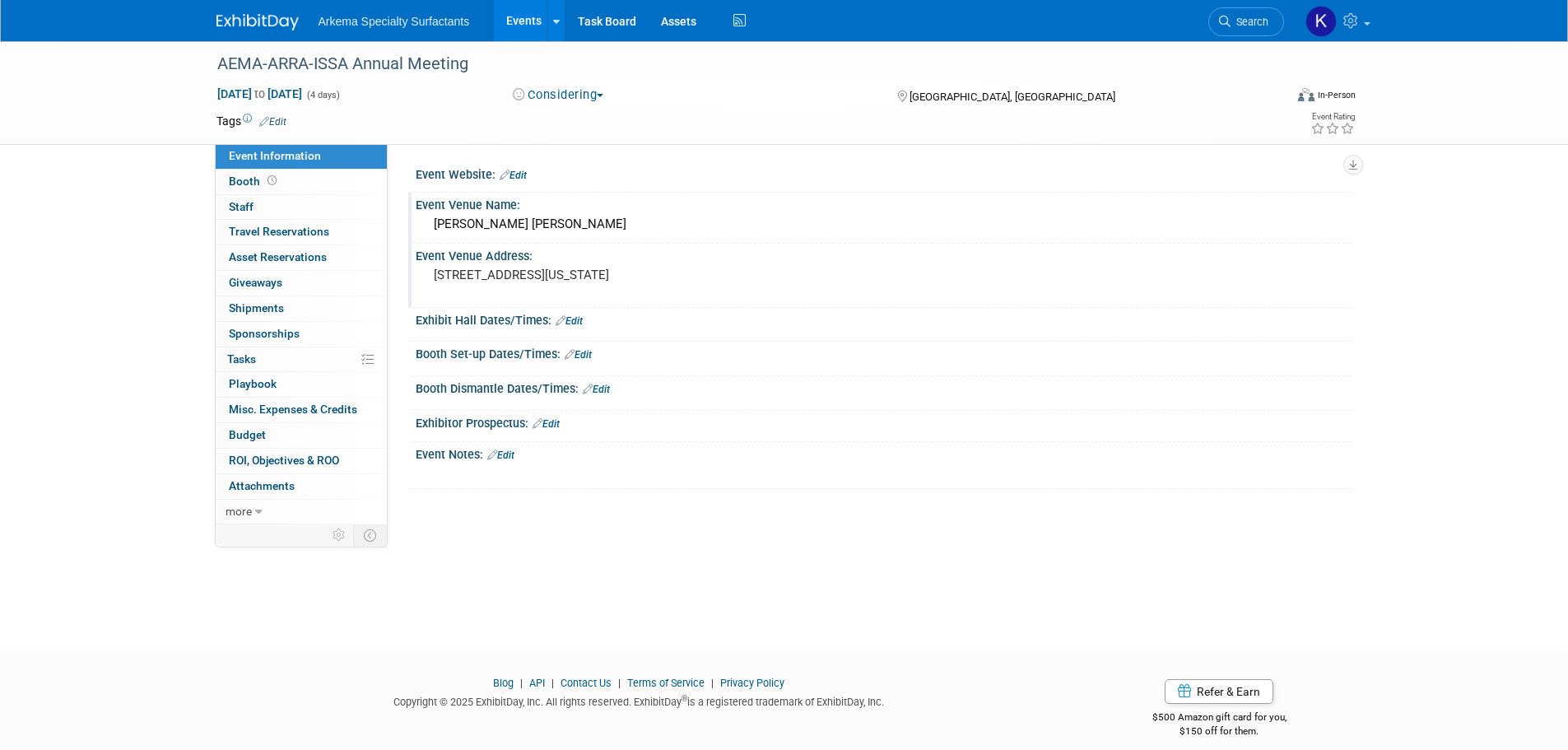
drag, startPoint x: 520, startPoint y: 169, endPoint x: 513, endPoint y: 183, distance: 15.7
click at [520, 169] on link "Edit" at bounding box center [513, 175] width 28 height 11
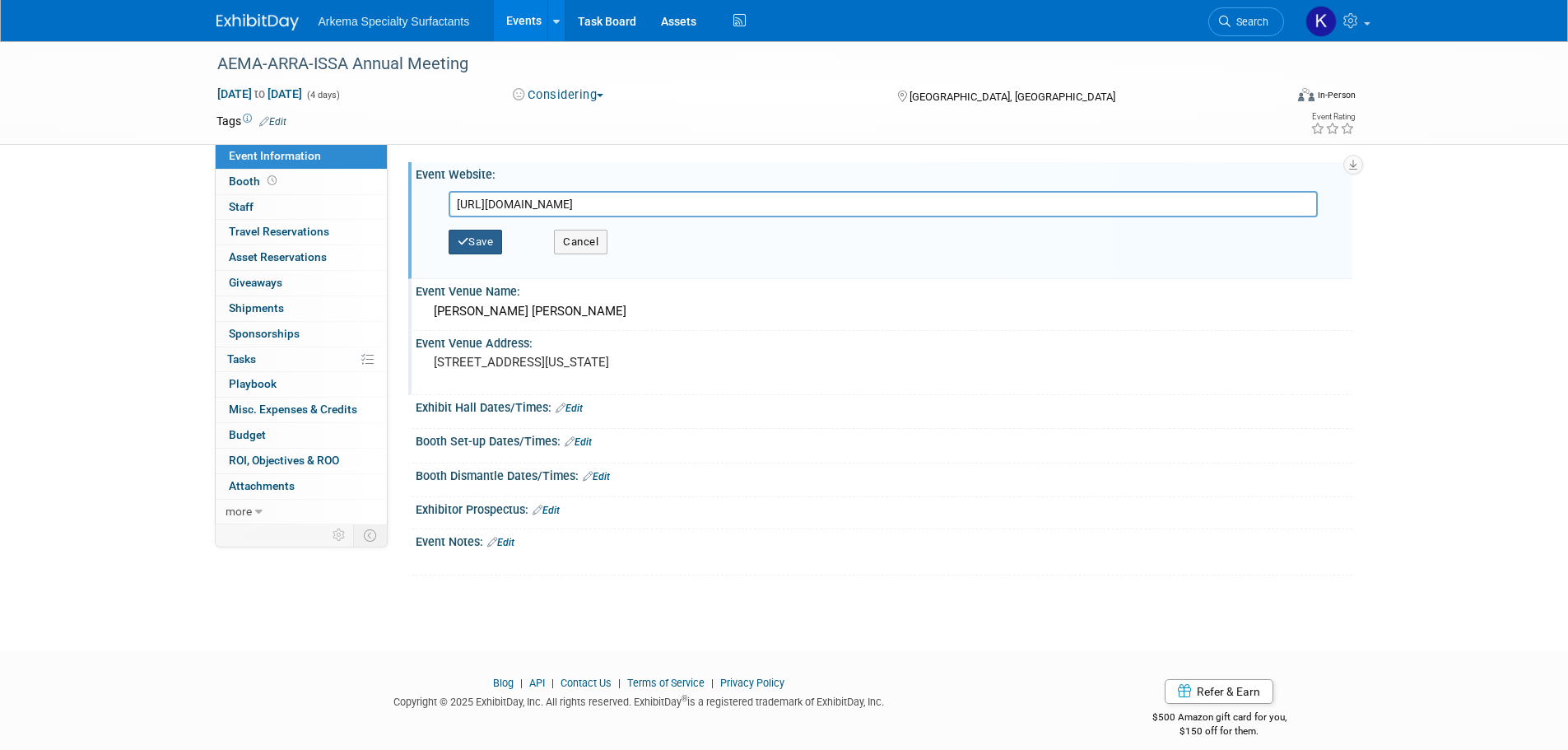
type input "[URL][DOMAIN_NAME]"
click at [484, 243] on button "Save" at bounding box center [475, 242] width 54 height 25
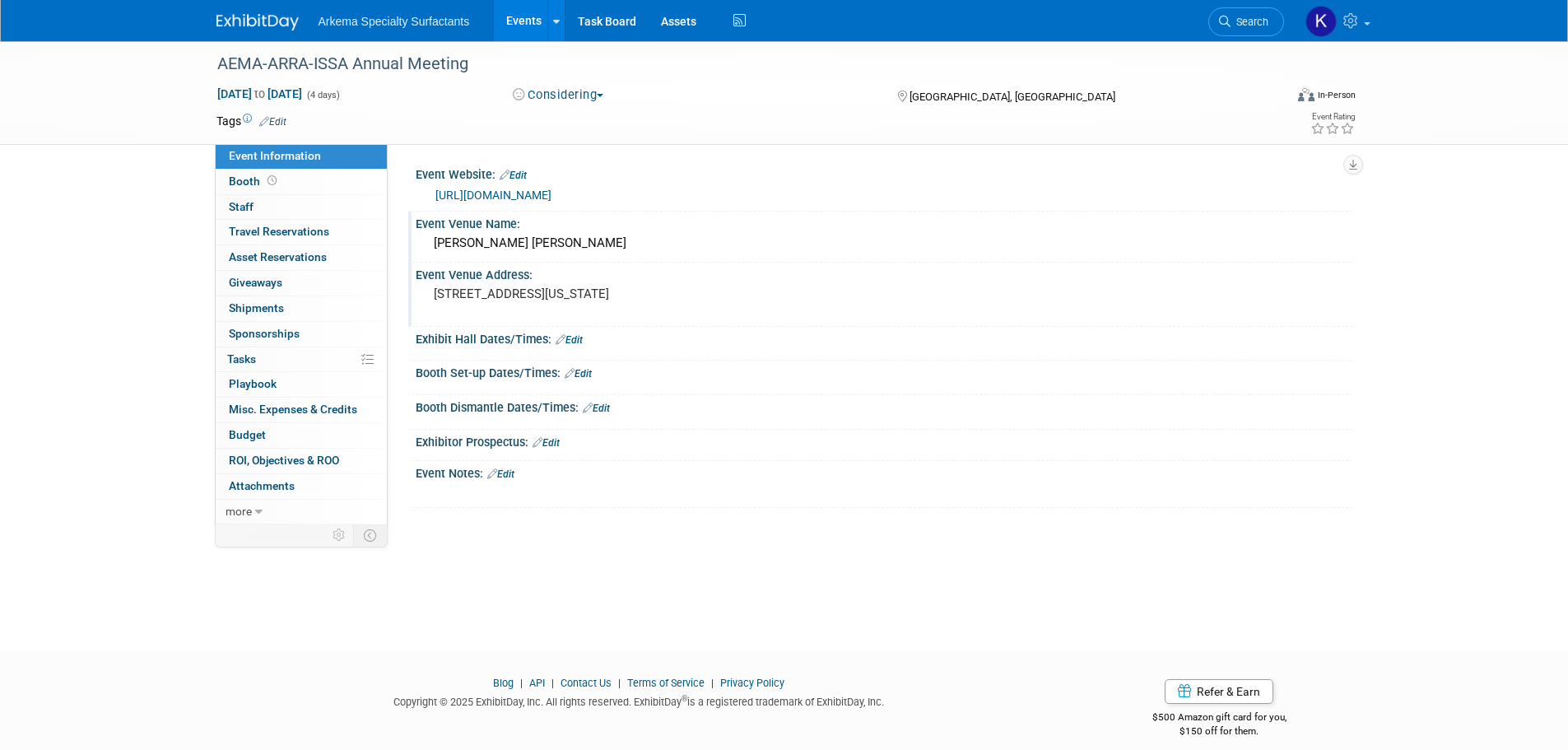
click at [280, 114] on span "Edit" at bounding box center [270, 121] width 32 height 13
click at [281, 116] on link "Edit" at bounding box center [272, 122] width 28 height 11
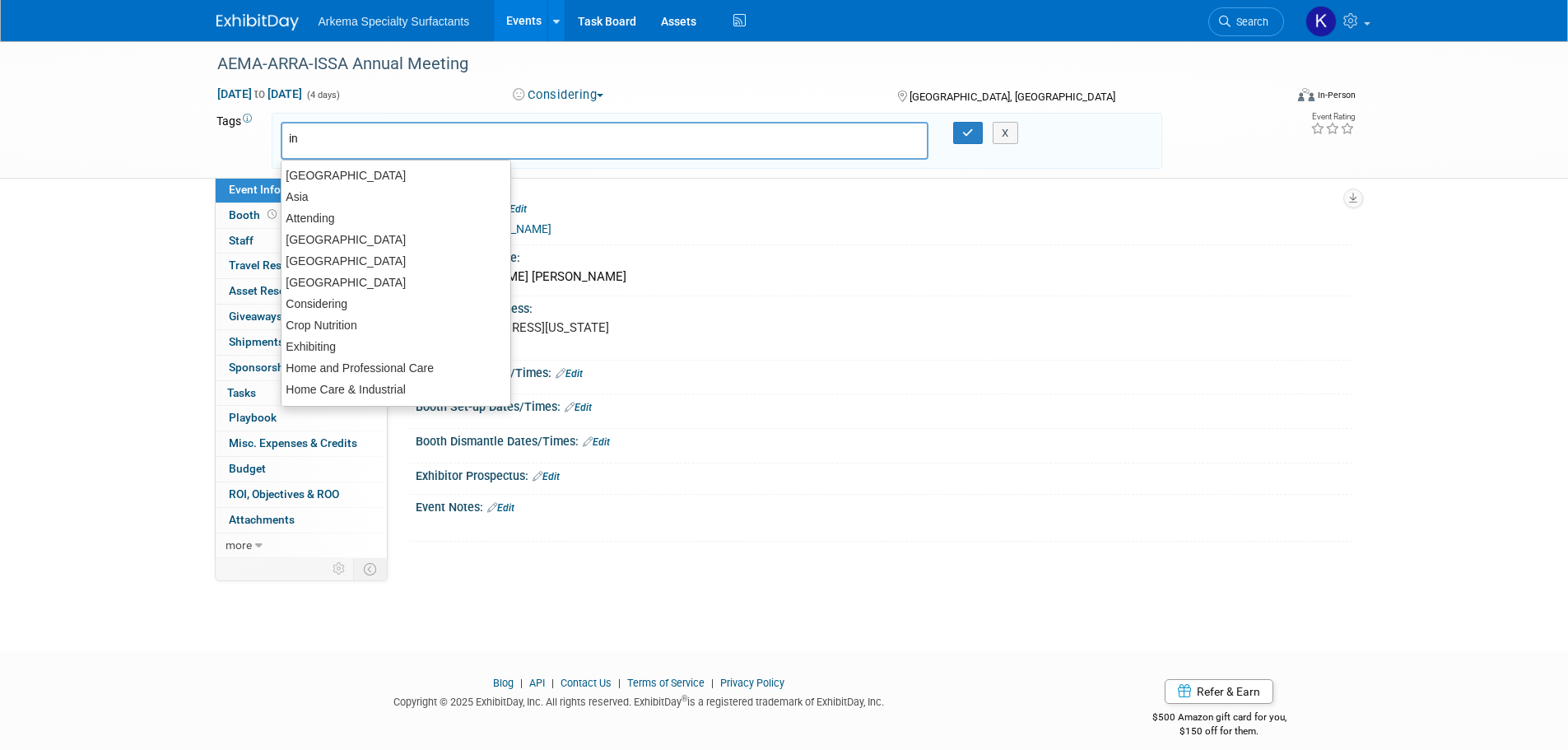
type input "inf"
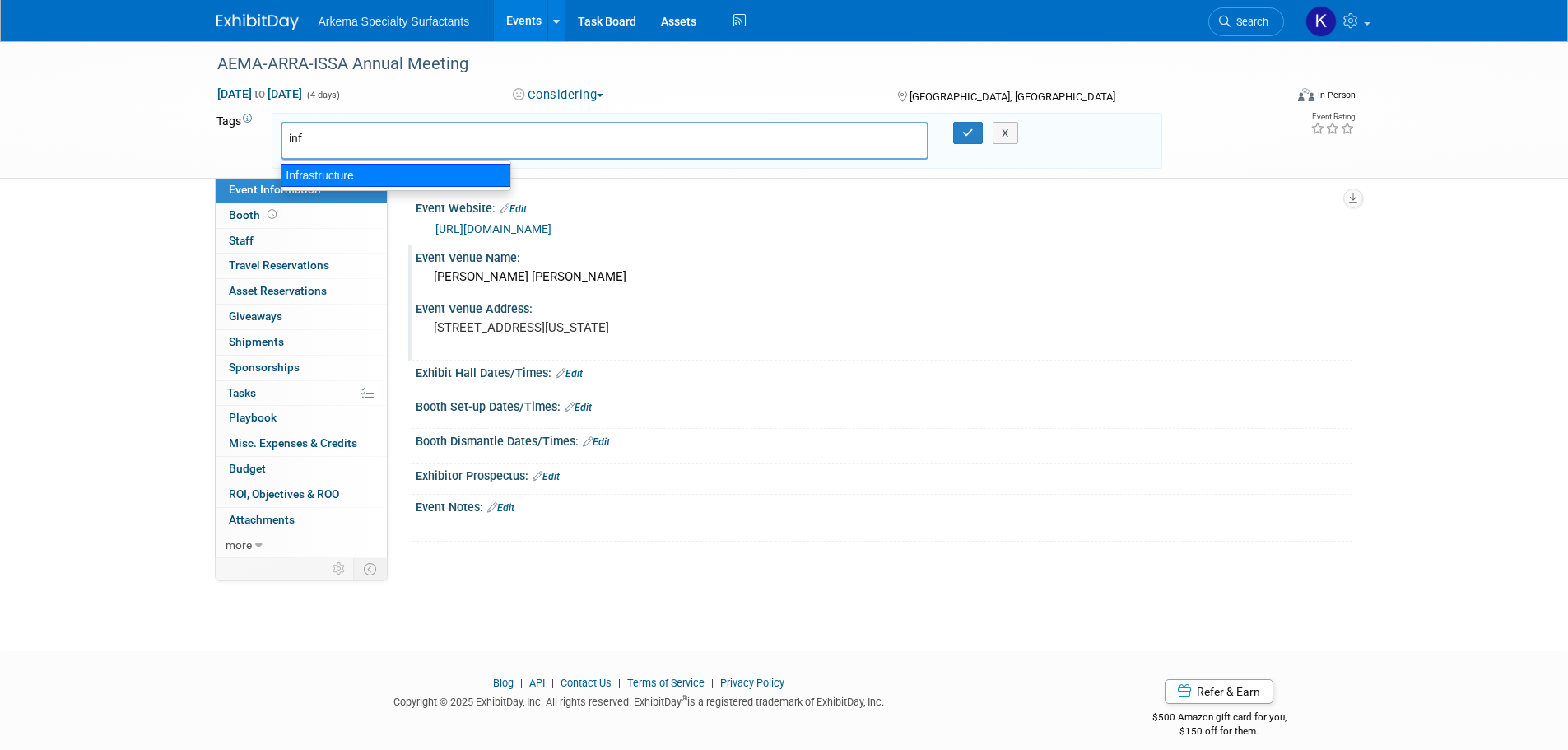
click at [345, 186] on div "Infrastructure" at bounding box center [396, 175] width 230 height 23
type input "Infrastructure"
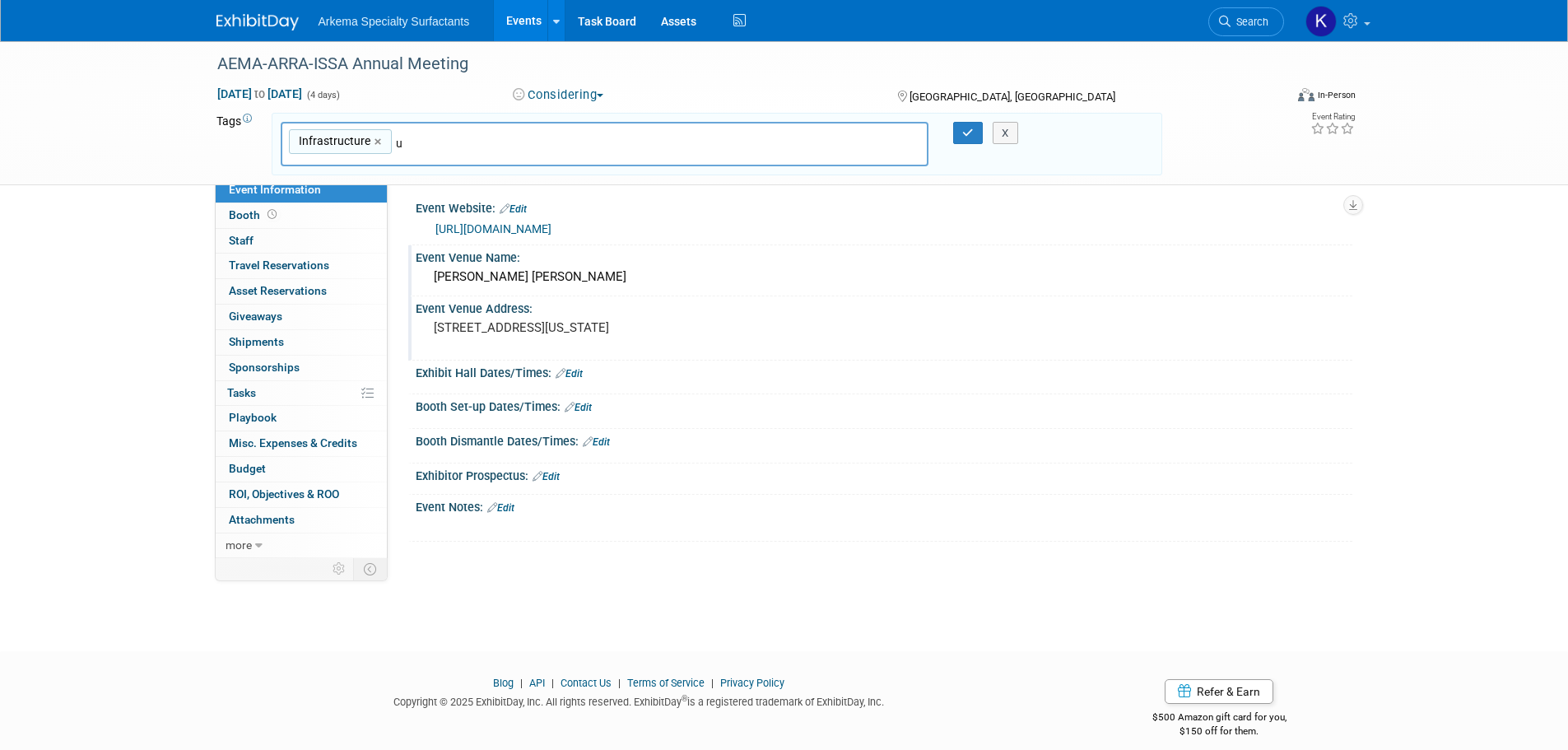
type input "us"
drag, startPoint x: 338, startPoint y: 214, endPoint x: 355, endPoint y: 211, distance: 17.3
click at [338, 215] on div "US" at bounding box center [396, 225] width 230 height 23
type input "Infrastructure, [GEOGRAPHIC_DATA]"
click at [962, 132] on button "button" at bounding box center [967, 133] width 30 height 23
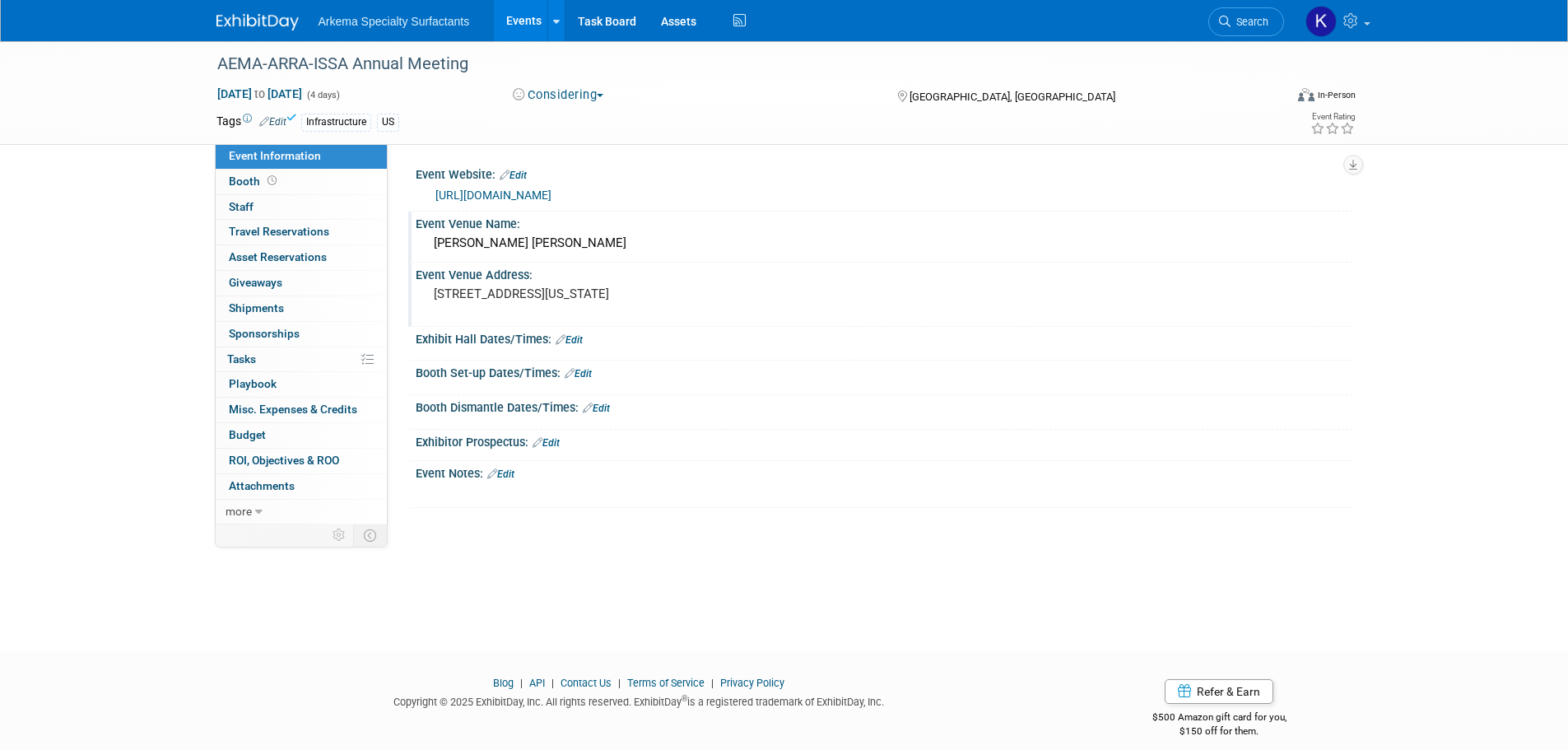
click at [310, 17] on link at bounding box center [267, 14] width 102 height 13
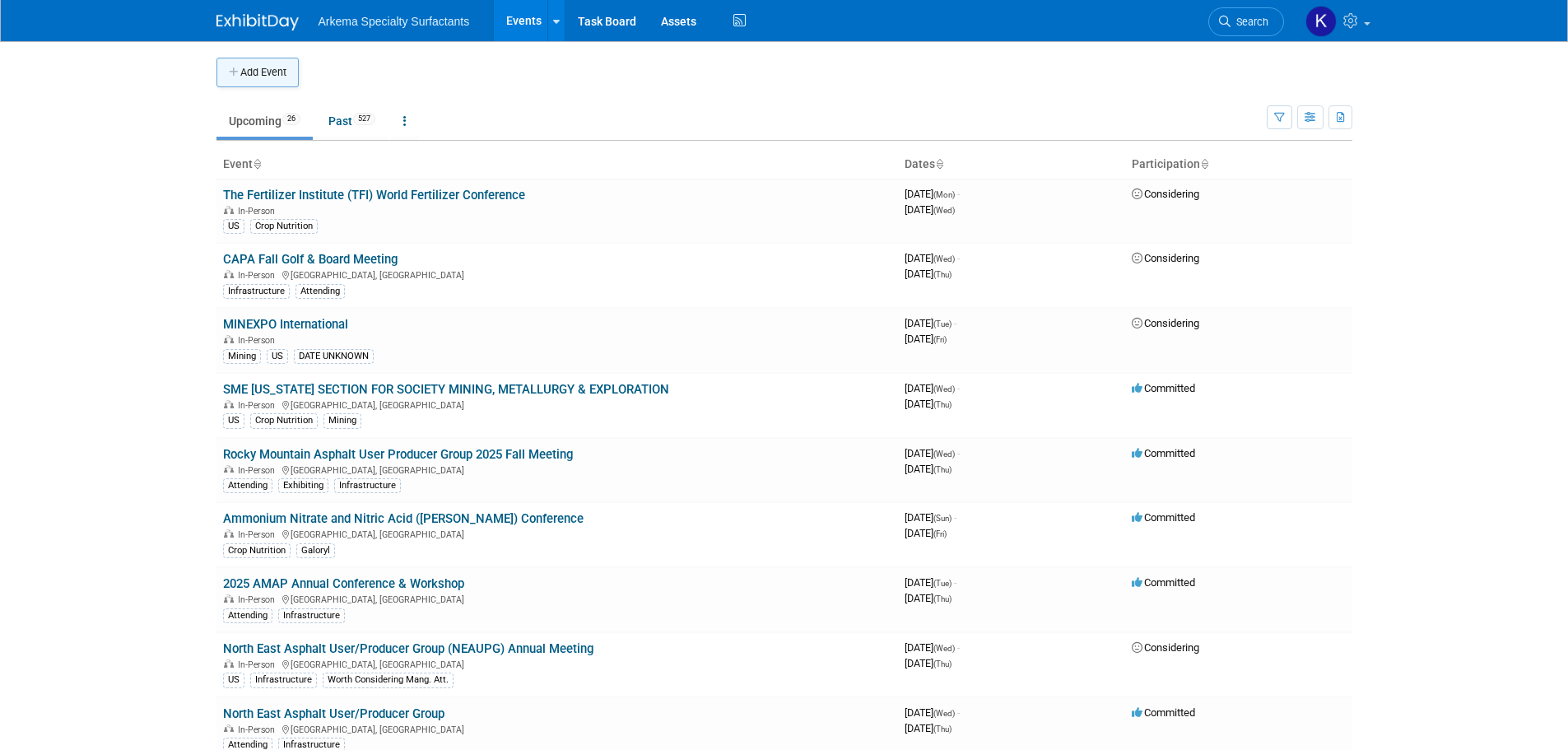
click at [255, 59] on button "Add Event" at bounding box center [257, 72] width 82 height 30
select select "8"
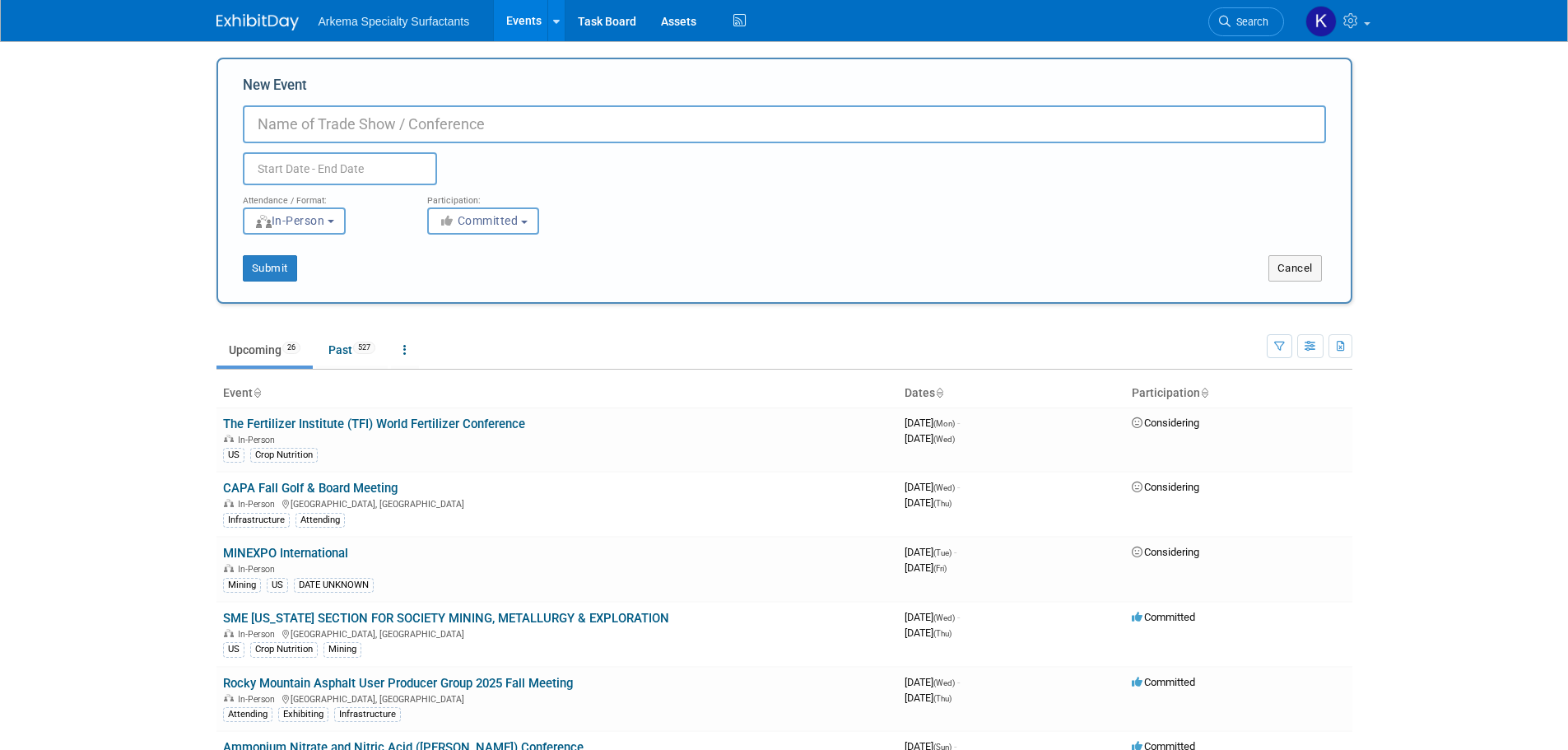
paste input "CAPA 77th Annual Meeting"
type input "CAPA 77th Annual Meeting"
click at [339, 166] on input "text" at bounding box center [340, 168] width 194 height 33
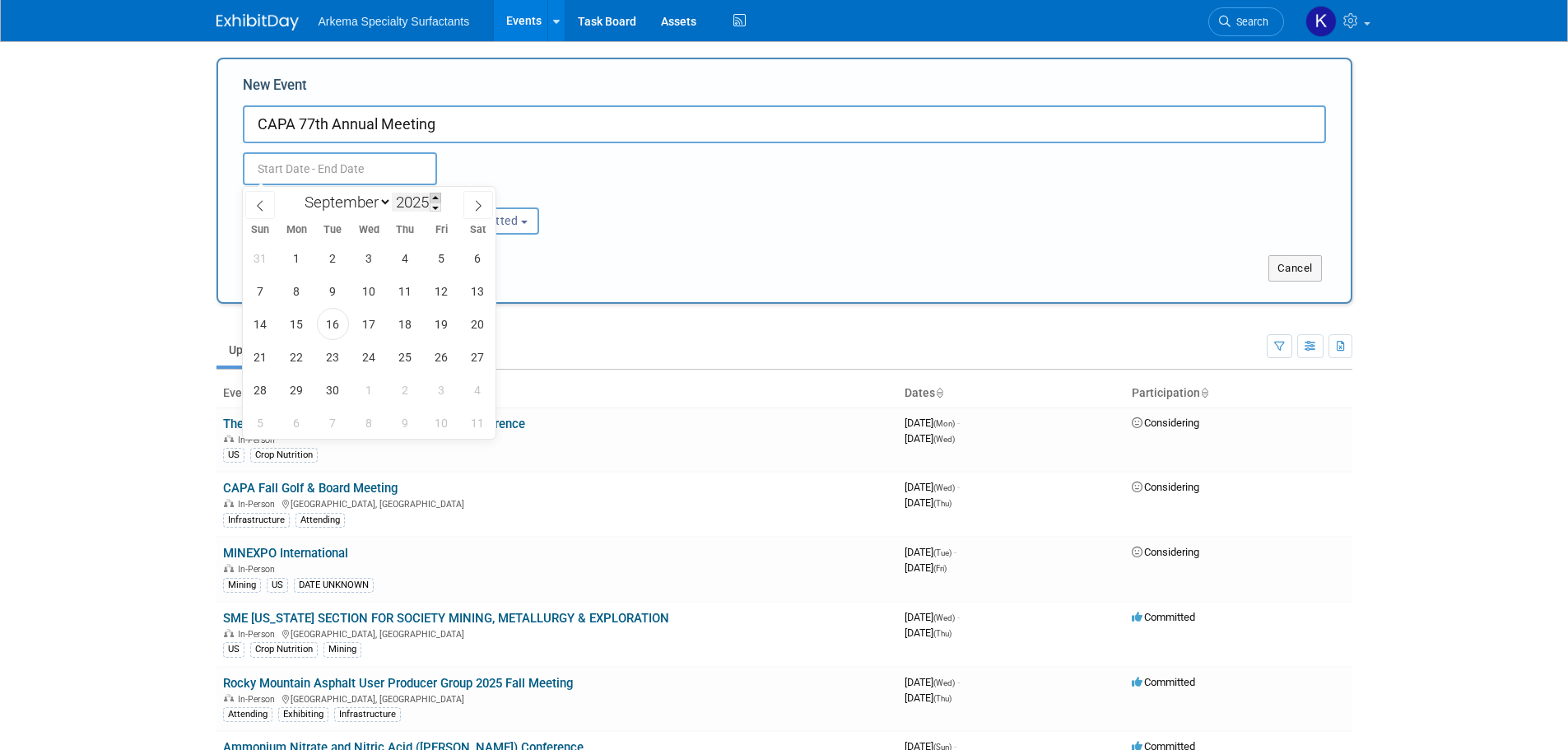
click at [437, 194] on span at bounding box center [435, 197] width 11 height 10
type input "2026"
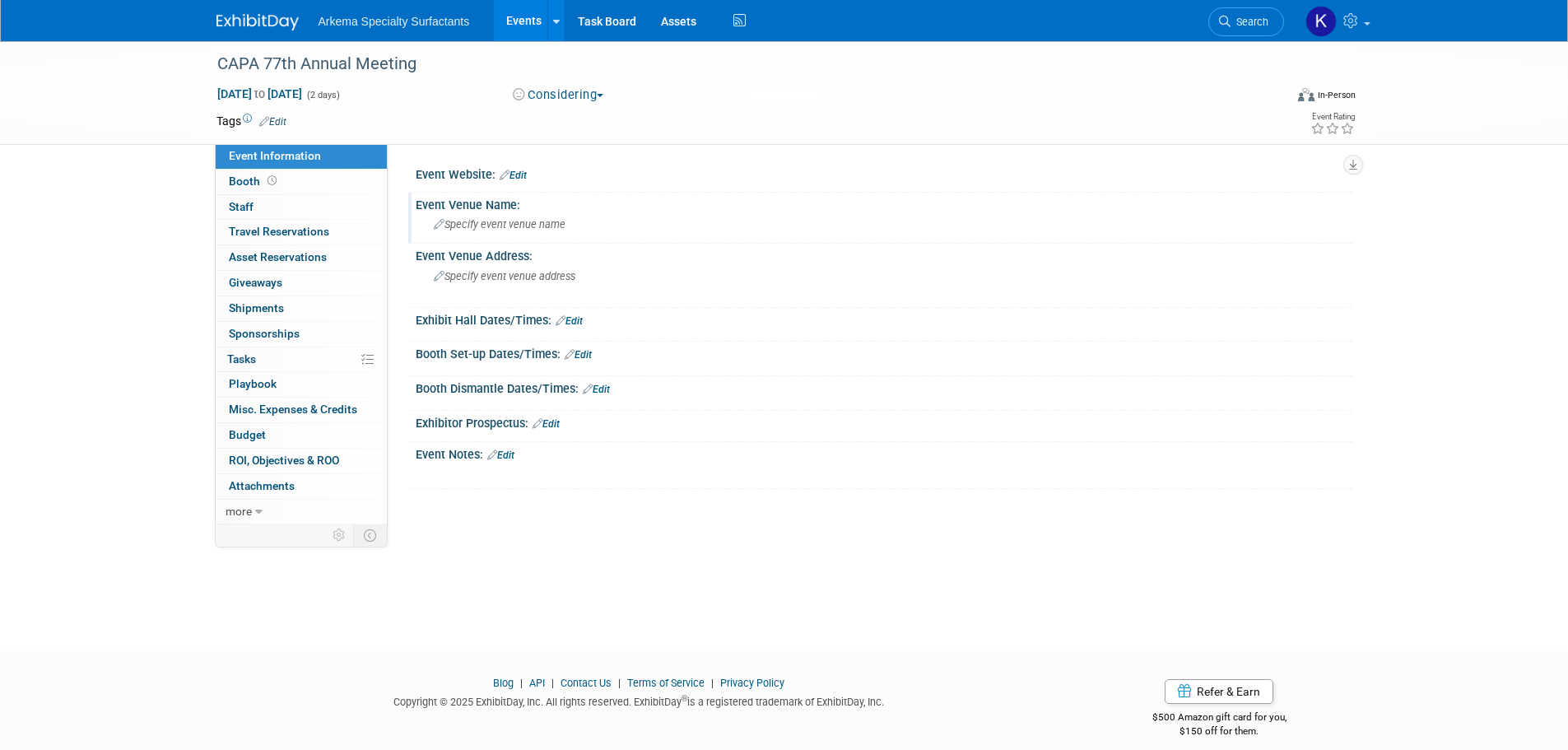
click at [539, 229] on span "Specify event venue name" at bounding box center [500, 224] width 131 height 12
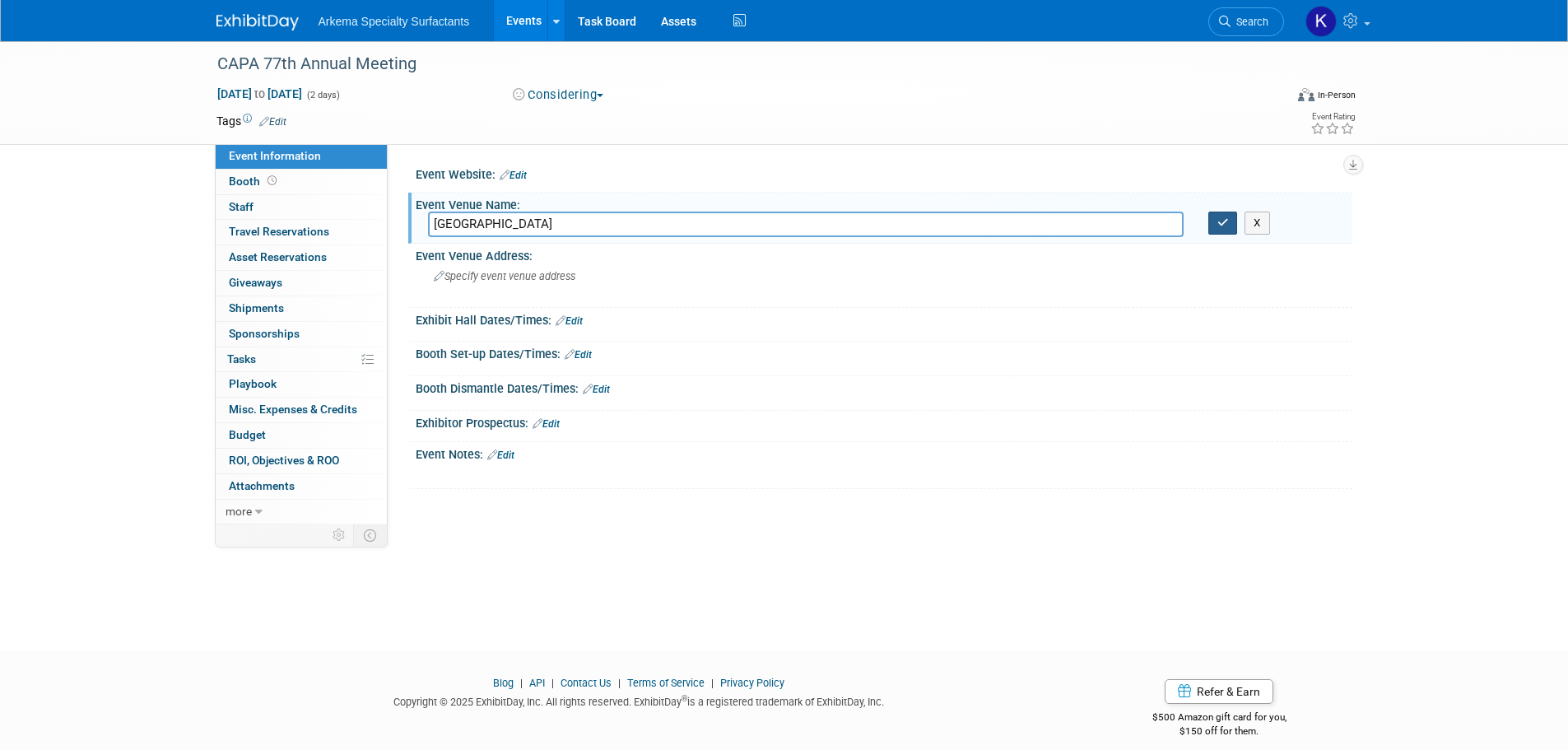
type input "[GEOGRAPHIC_DATA]"
click at [1225, 223] on icon "button" at bounding box center [1223, 222] width 11 height 10
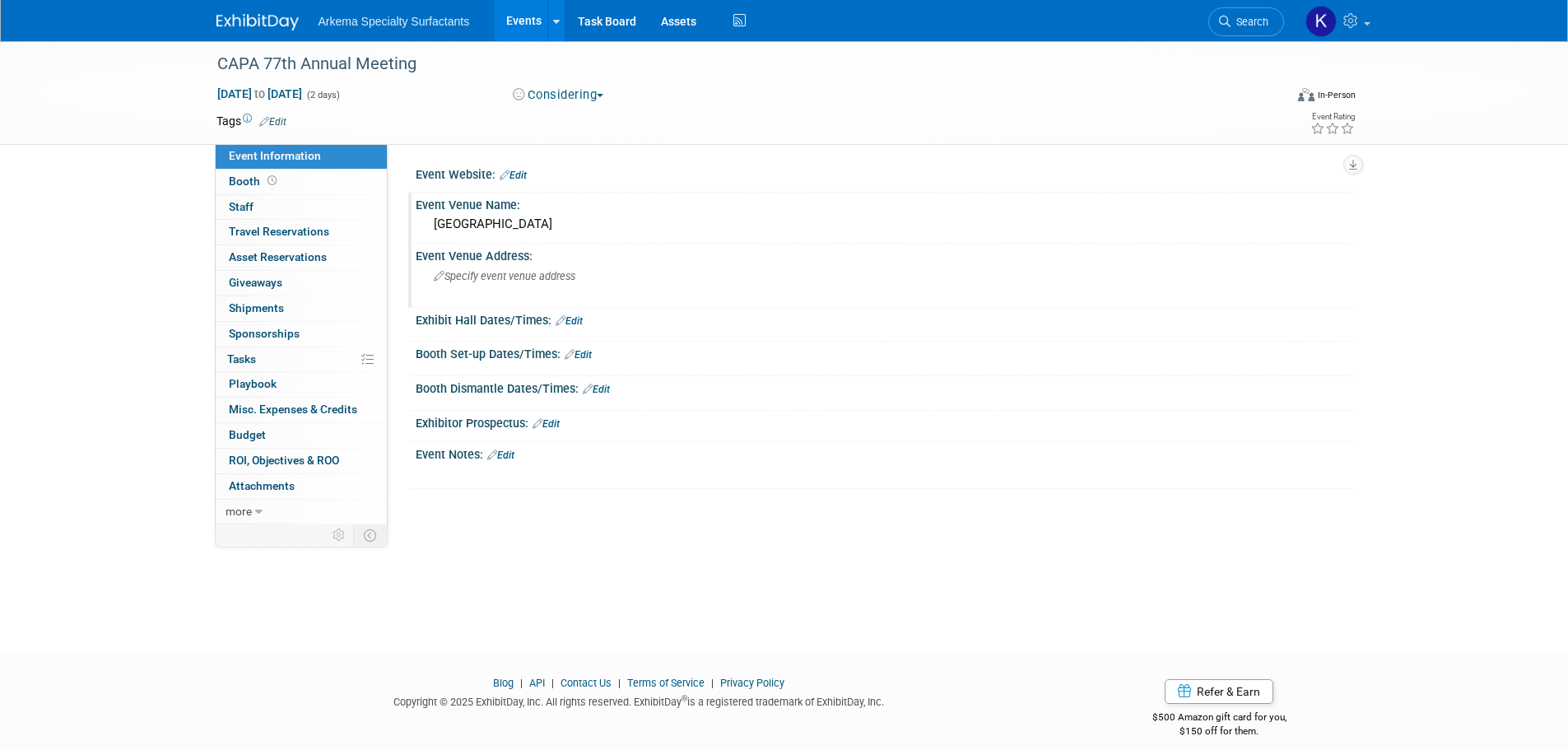
click at [466, 282] on div "Specify event venue address" at bounding box center [611, 283] width 366 height 38
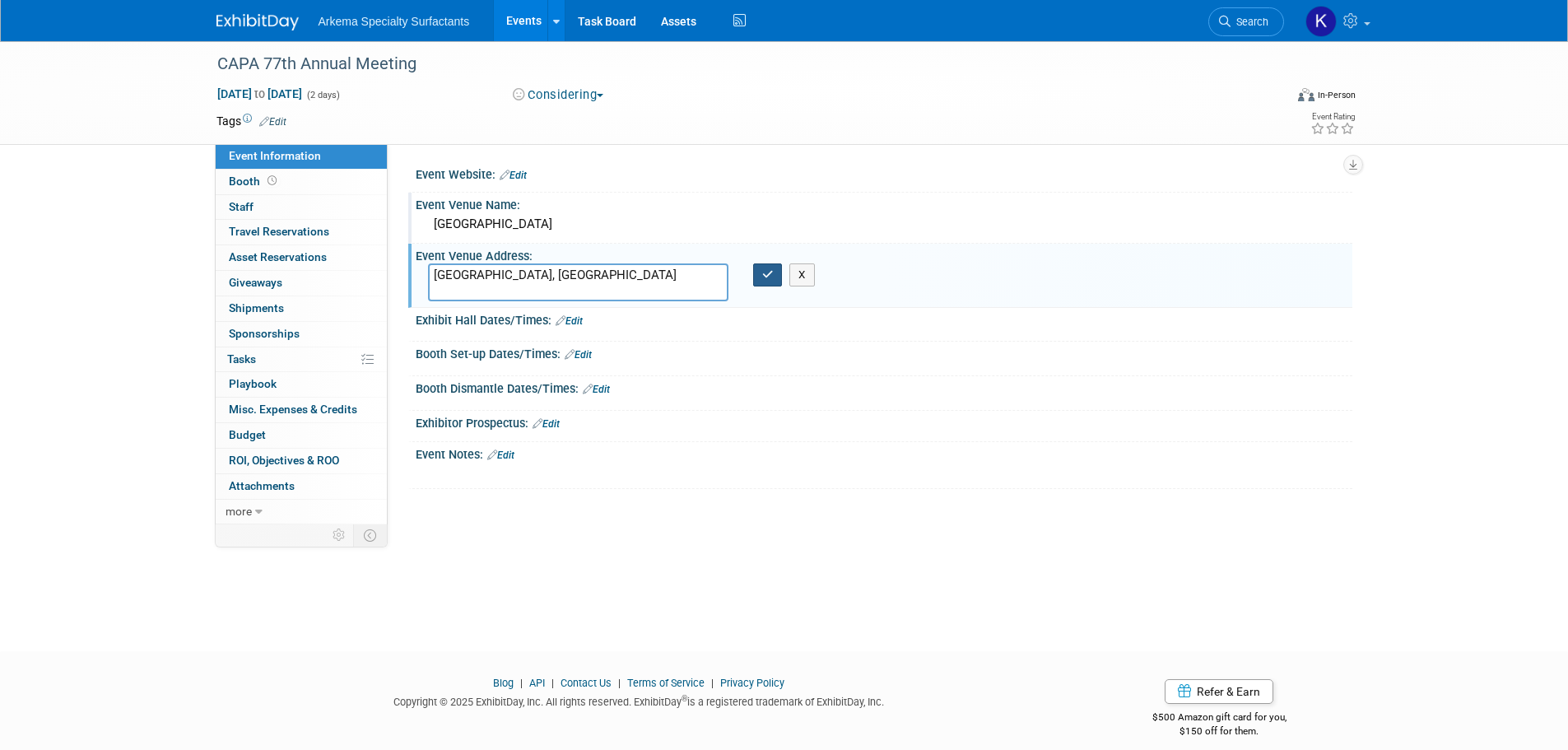
type textarea "[GEOGRAPHIC_DATA], [GEOGRAPHIC_DATA]"
click at [775, 277] on button "button" at bounding box center [767, 275] width 30 height 23
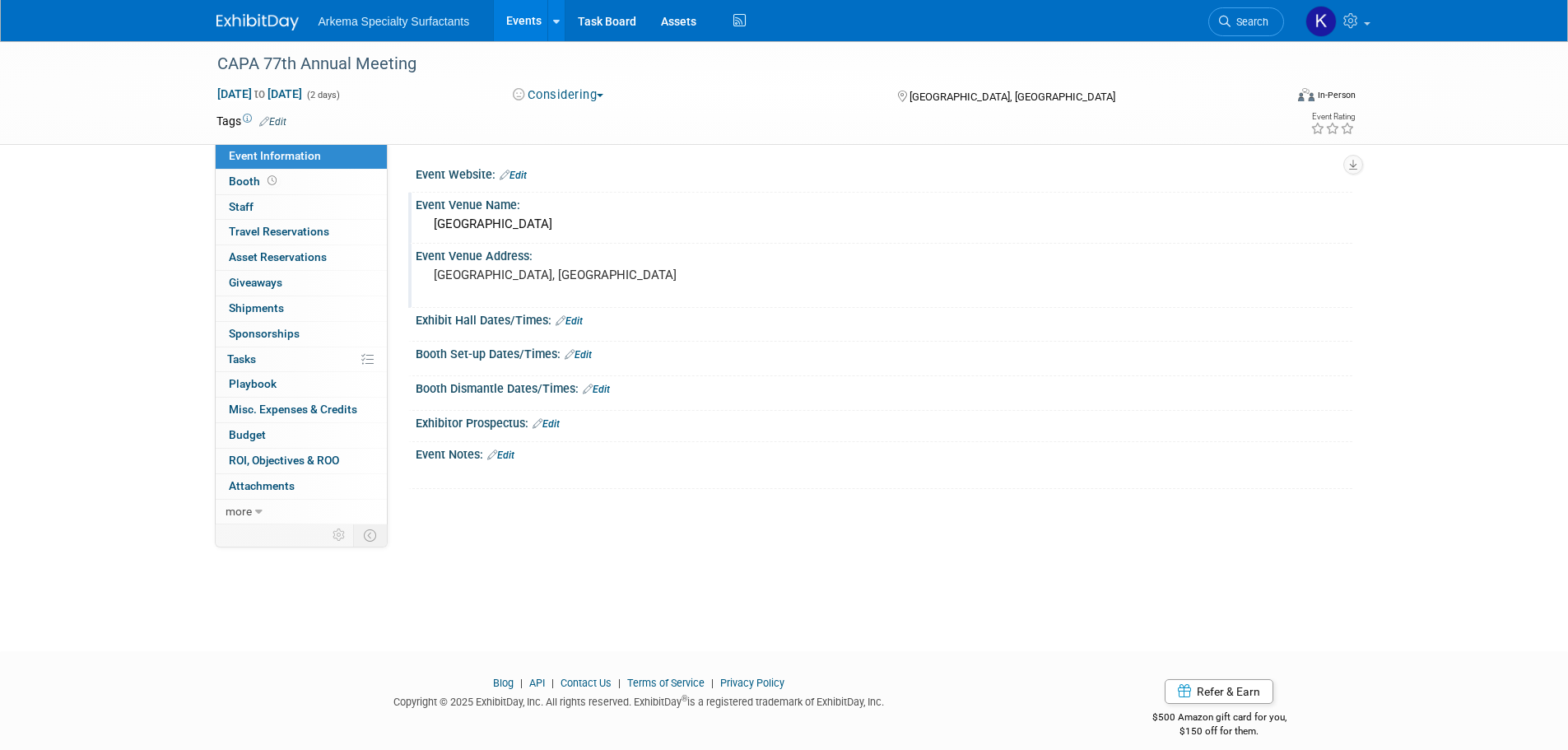
click at [529, 171] on div "Event Website: Edit" at bounding box center [884, 172] width 937 height 21
click at [521, 173] on link "Edit" at bounding box center [513, 175] width 28 height 11
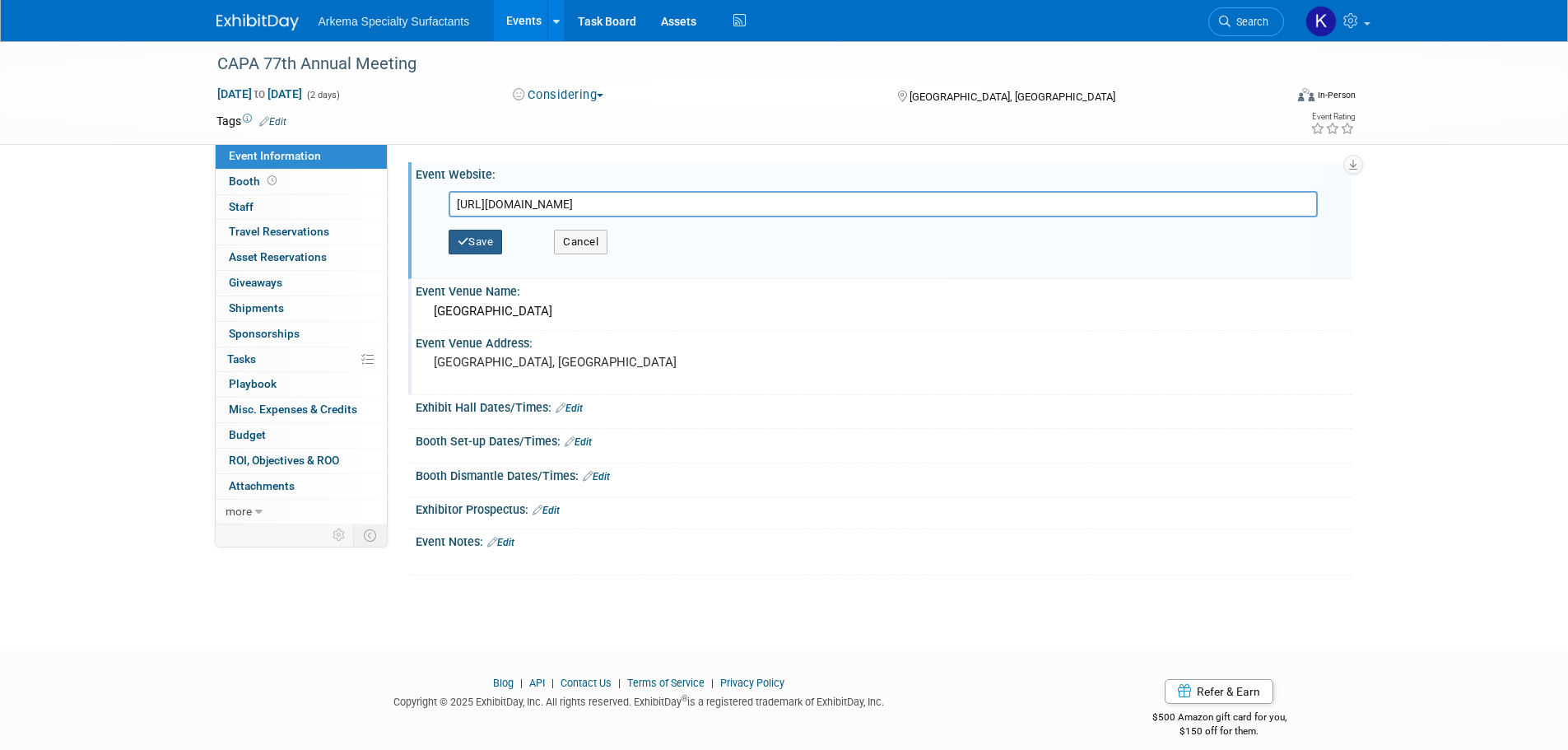
type input "http://www.carolinaasphalt.org/aws/CAPA/pt/sd/calendar/359597/_PARENT/layout_de…"
click at [484, 250] on button "Save" at bounding box center [475, 242] width 54 height 25
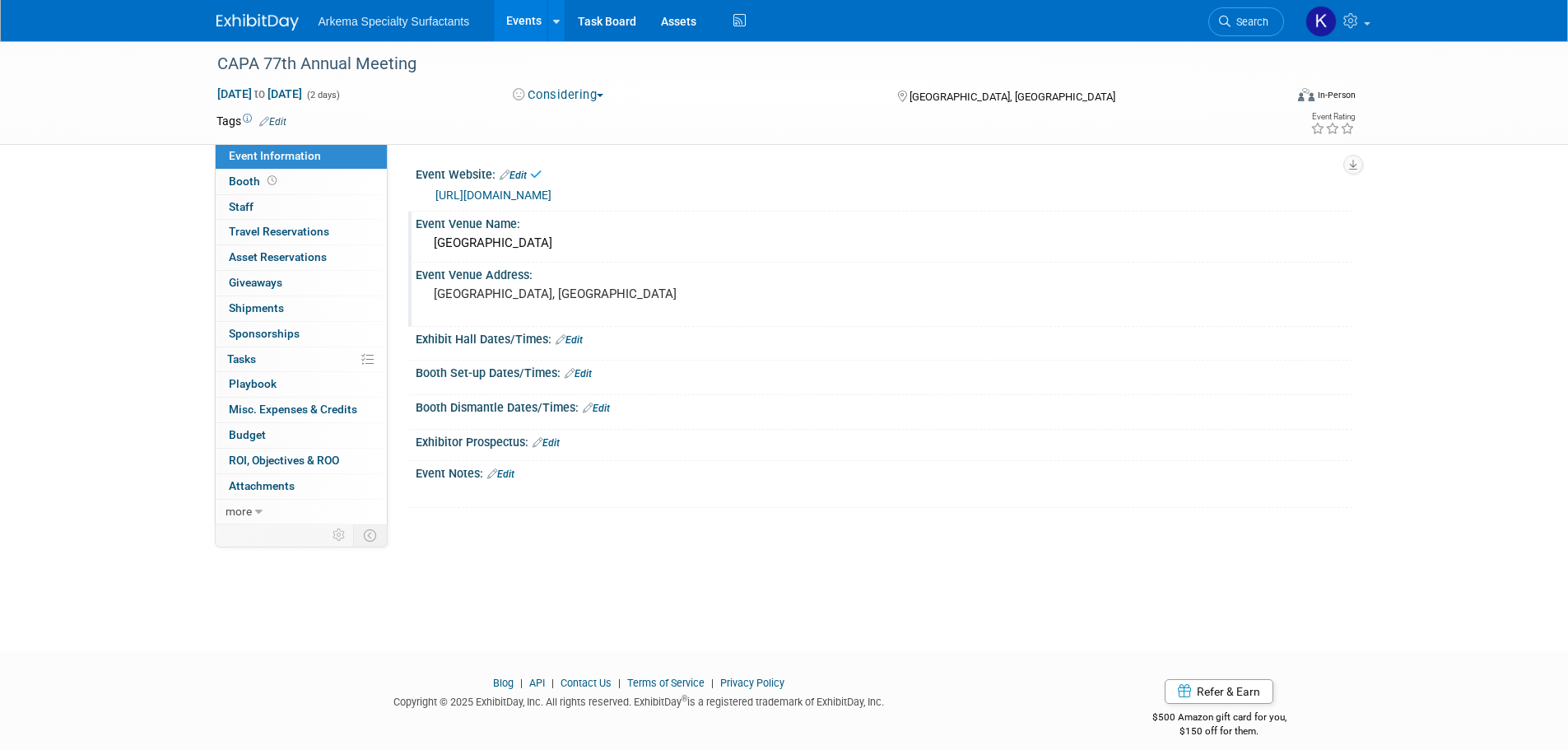
click at [287, 118] on link "Edit" at bounding box center [272, 122] width 28 height 11
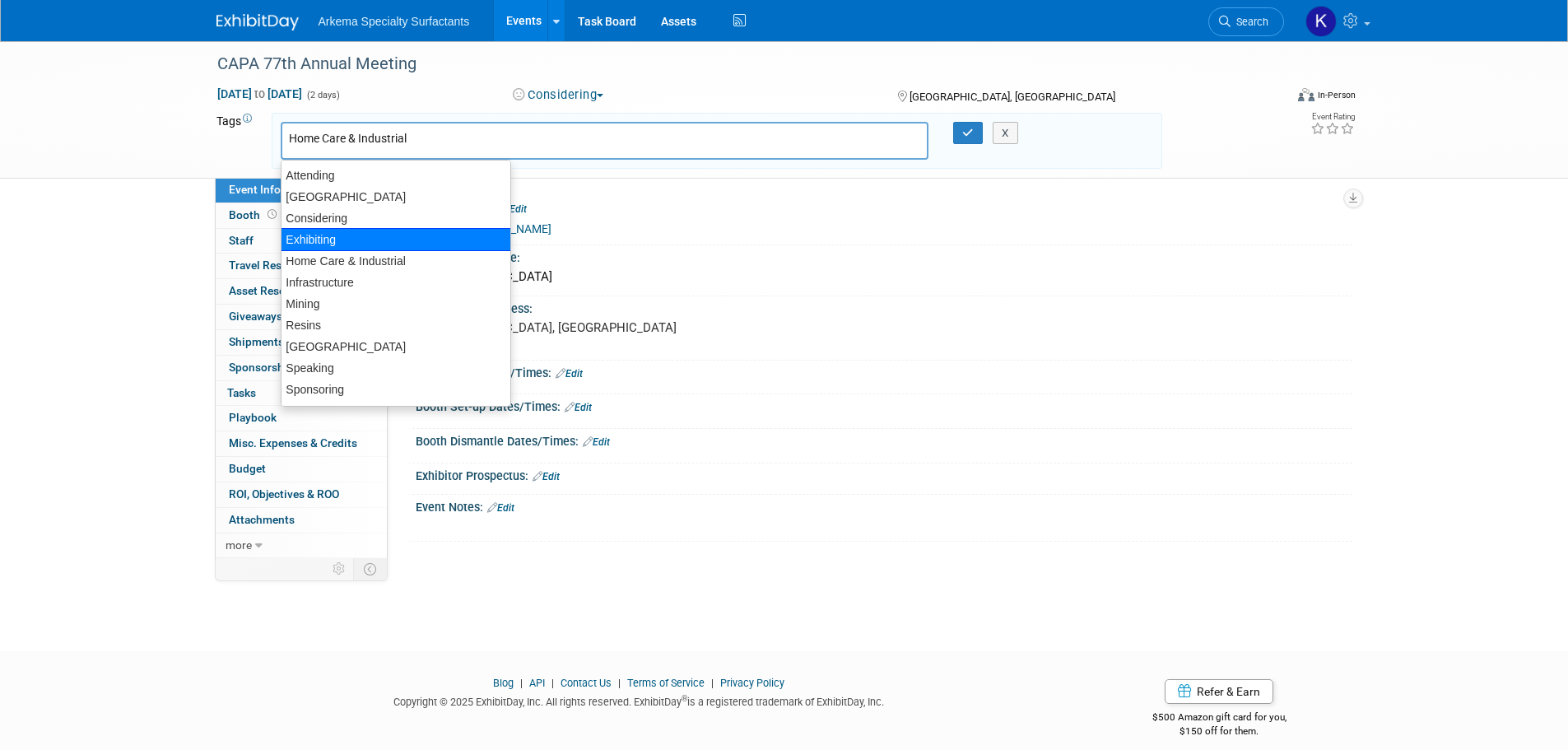
type input "Infrastructure"
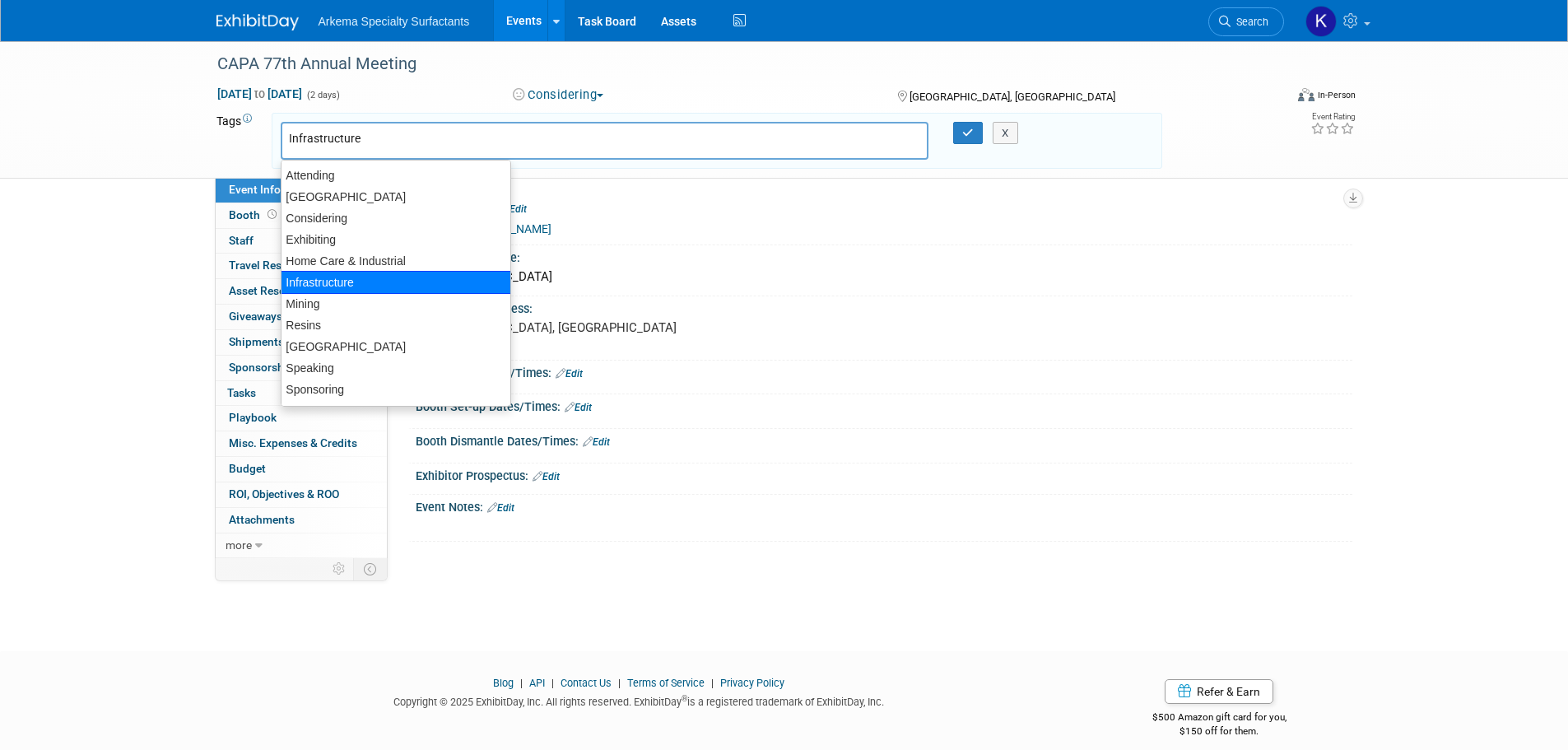
type input "Infrastructure"
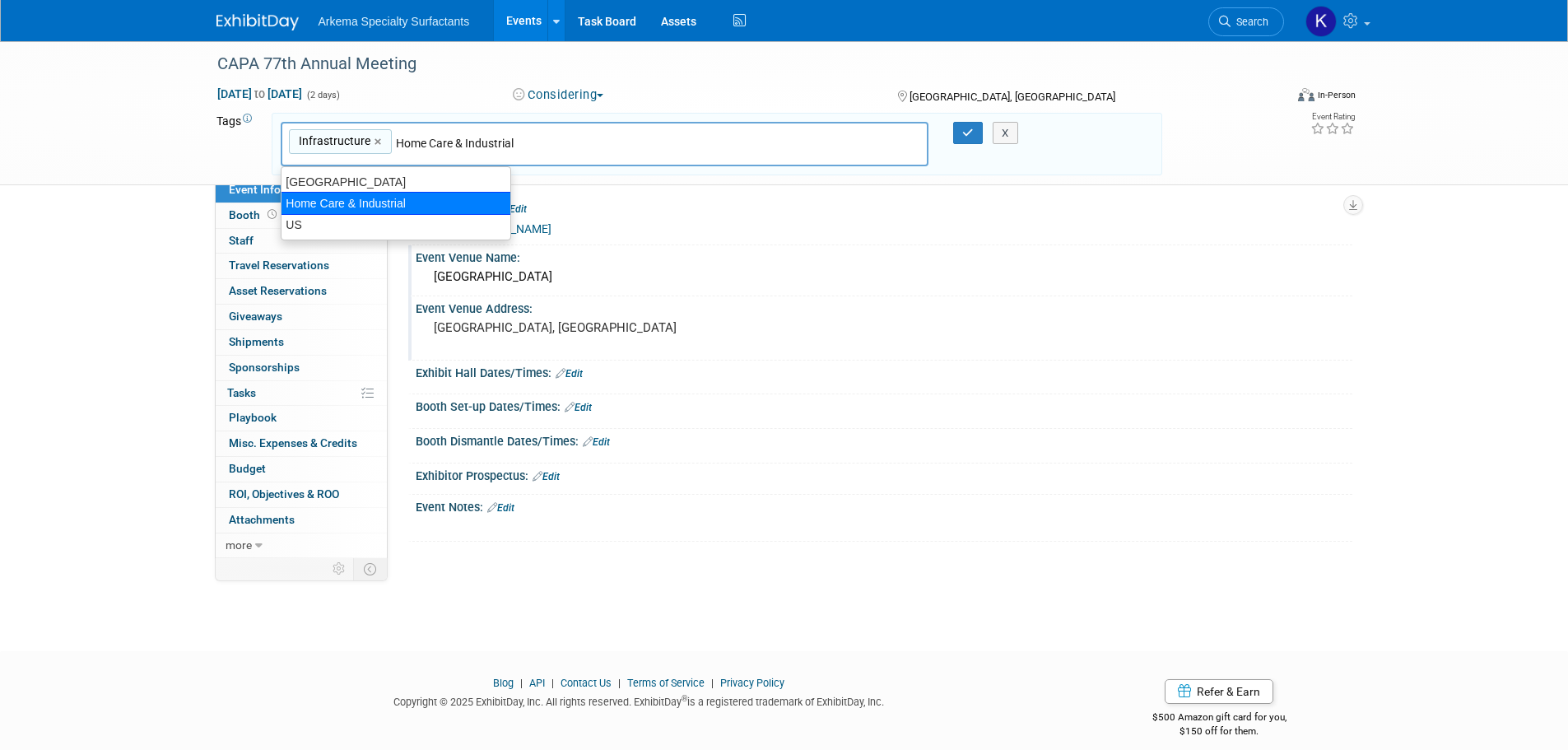
type input "US"
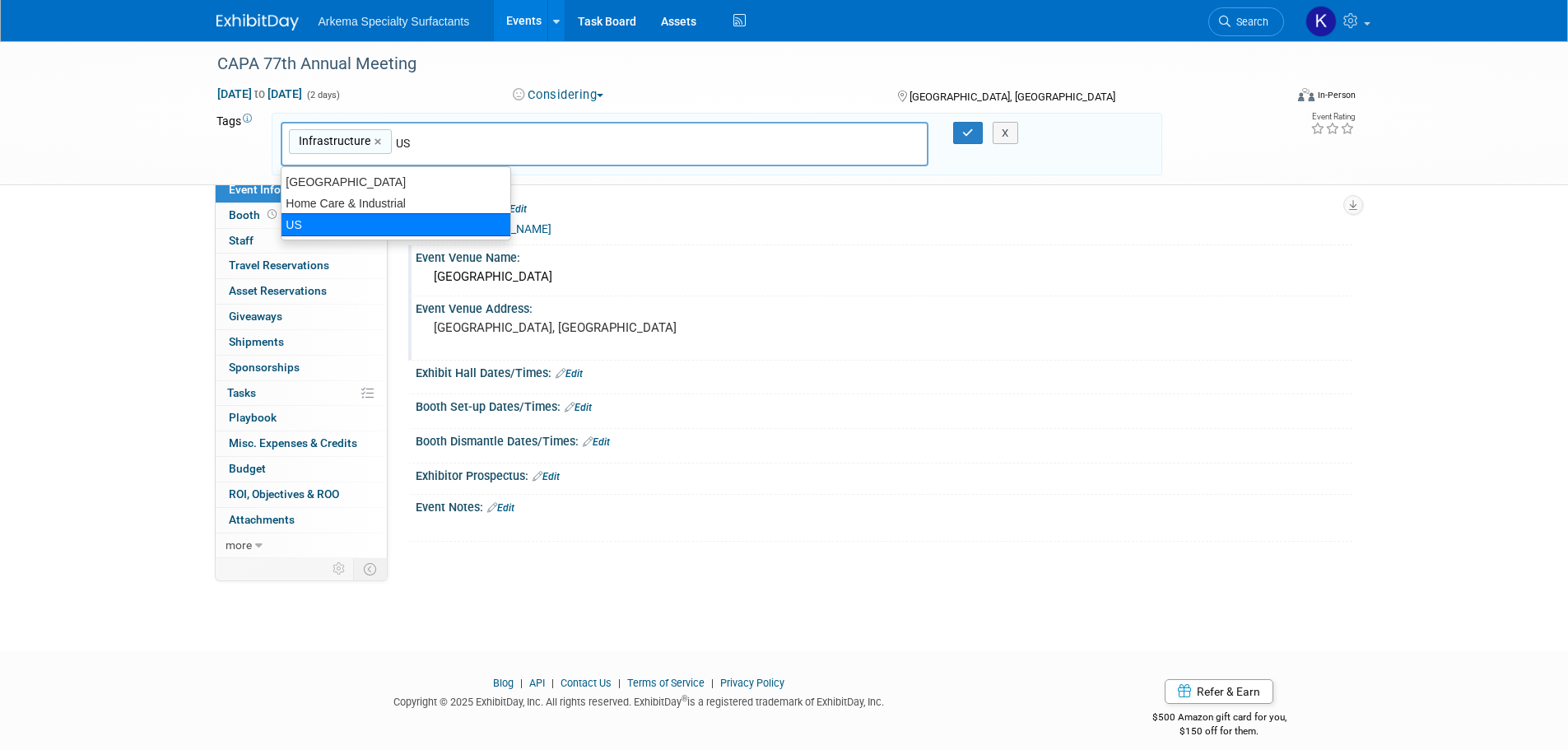
type input "Infrastructure, US"
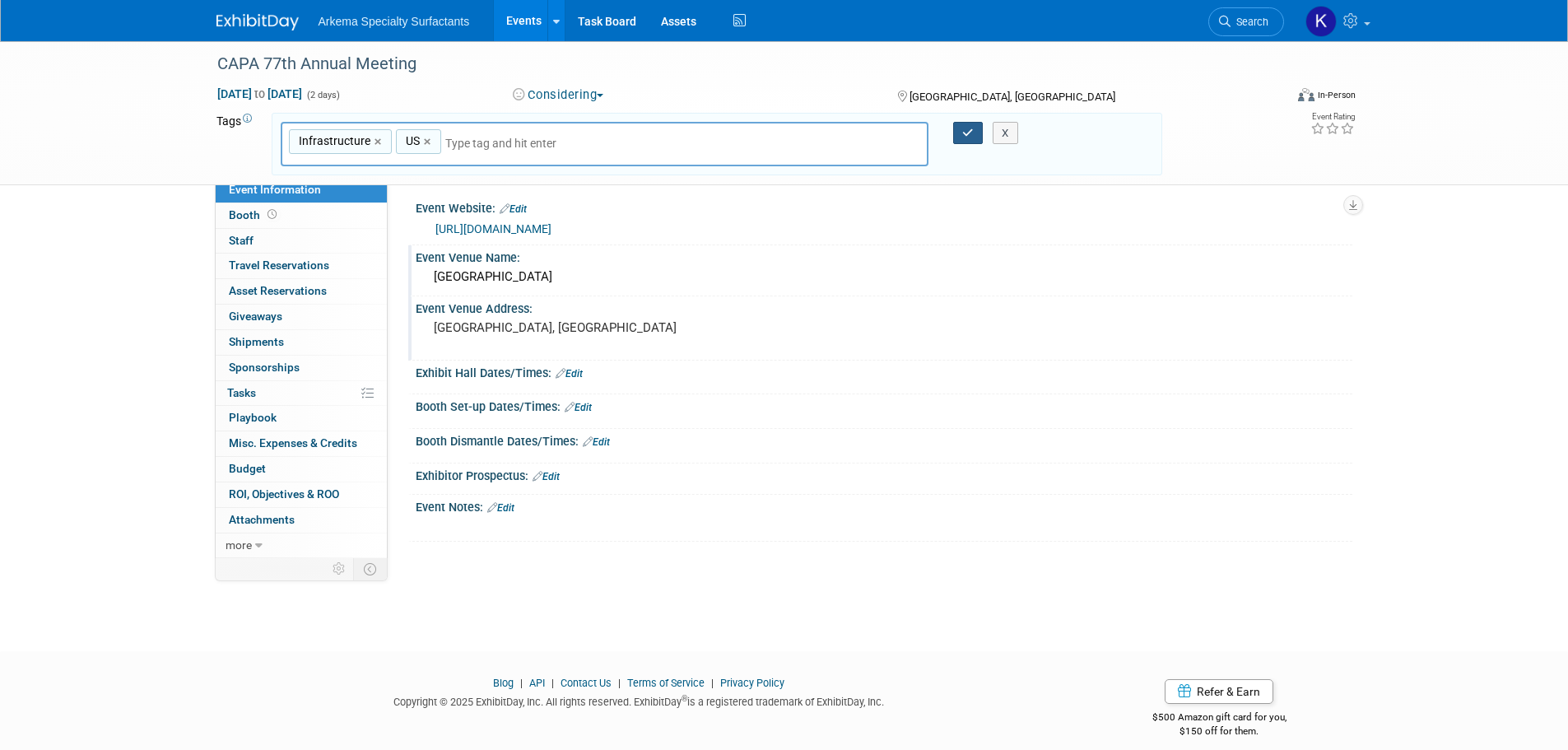
click at [962, 130] on button "button" at bounding box center [967, 133] width 30 height 23
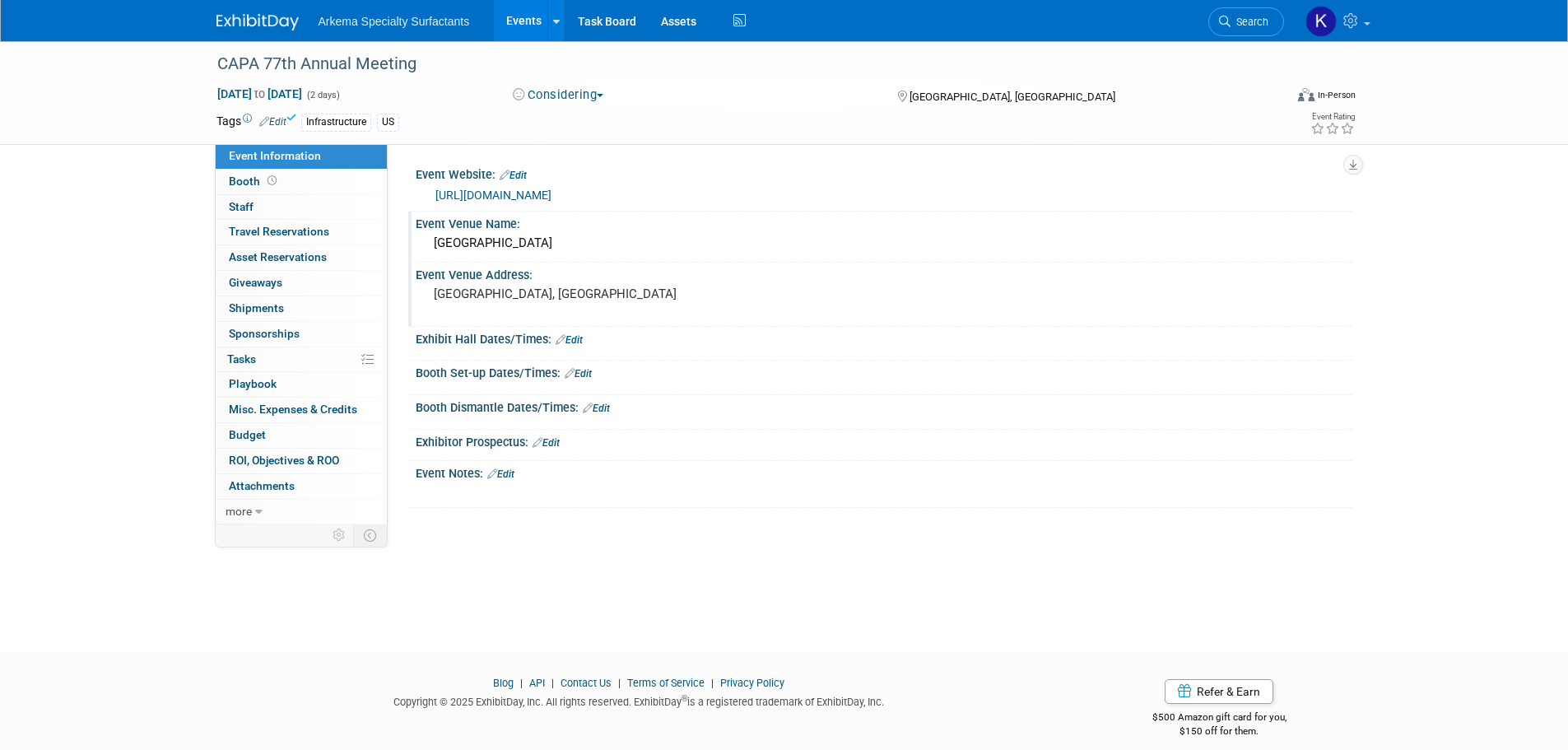
click at [236, 14] on img at bounding box center [257, 22] width 82 height 16
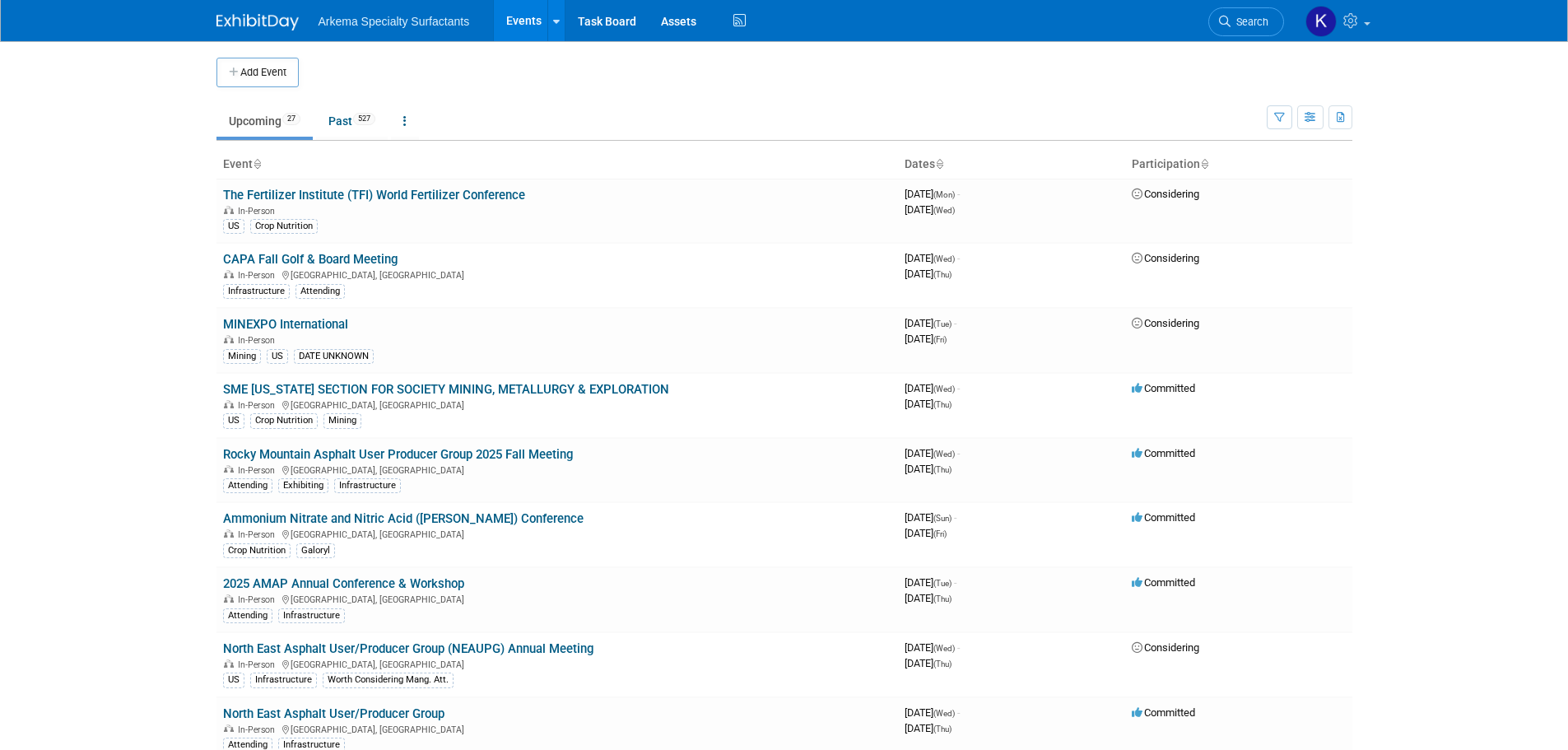
drag, startPoint x: 243, startPoint y: 68, endPoint x: 274, endPoint y: 82, distance: 34.0
click at [243, 68] on button "Add Event" at bounding box center [257, 72] width 82 height 30
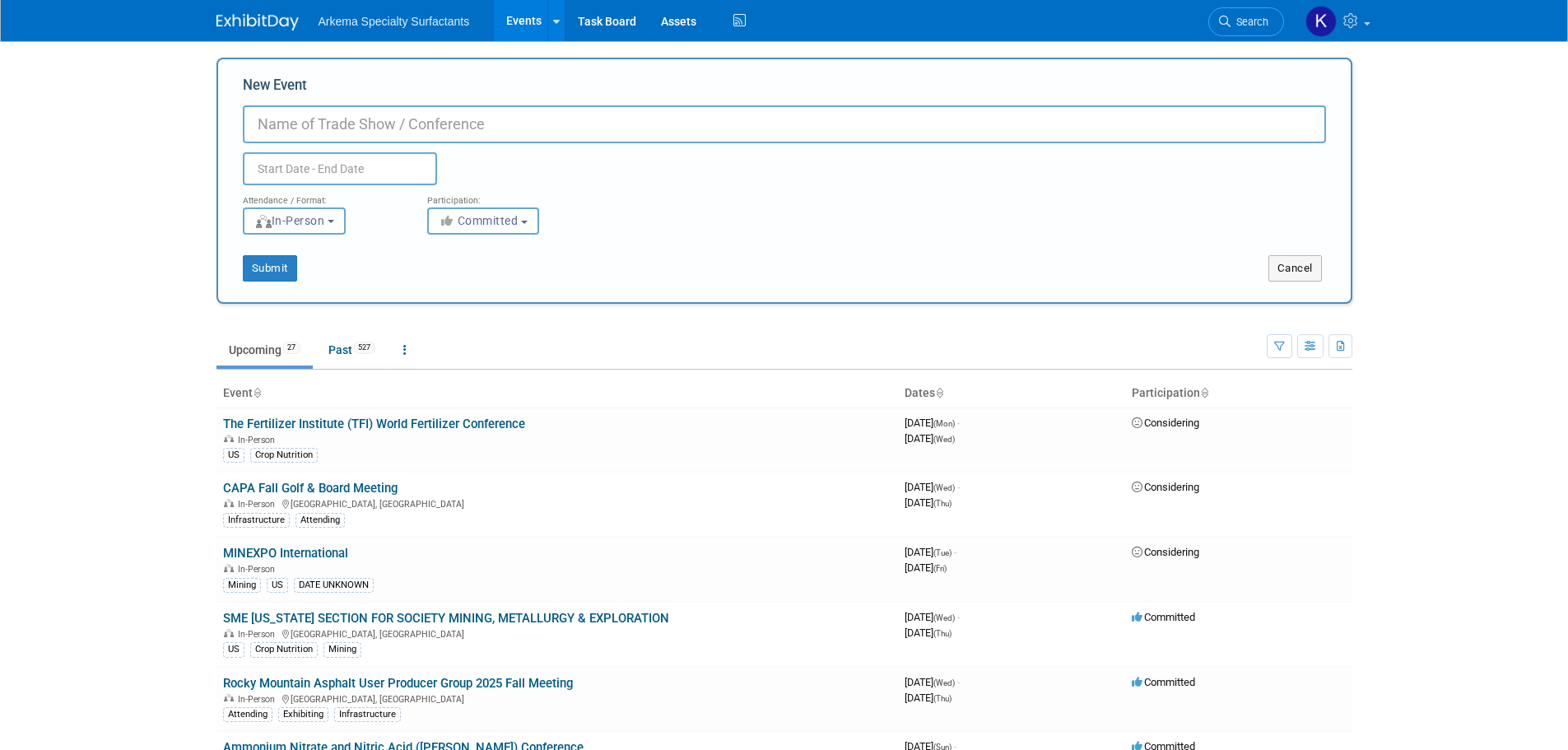
paste input "National Asphalt Pavement Association (NAPA) Midyear Meeting"
drag, startPoint x: 526, startPoint y: 119, endPoint x: 123, endPoint y: 142, distance: 403.7
click at [130, 139] on body "Arkema Specialty Surfactants Events Add Event Bulk Upload Events Shareable Even…" at bounding box center [784, 375] width 1568 height 750
click at [302, 127] on input "NAPA) Midyear Meeting" at bounding box center [784, 125] width 1083 height 38
type input "NAPA Midyear Meeting"
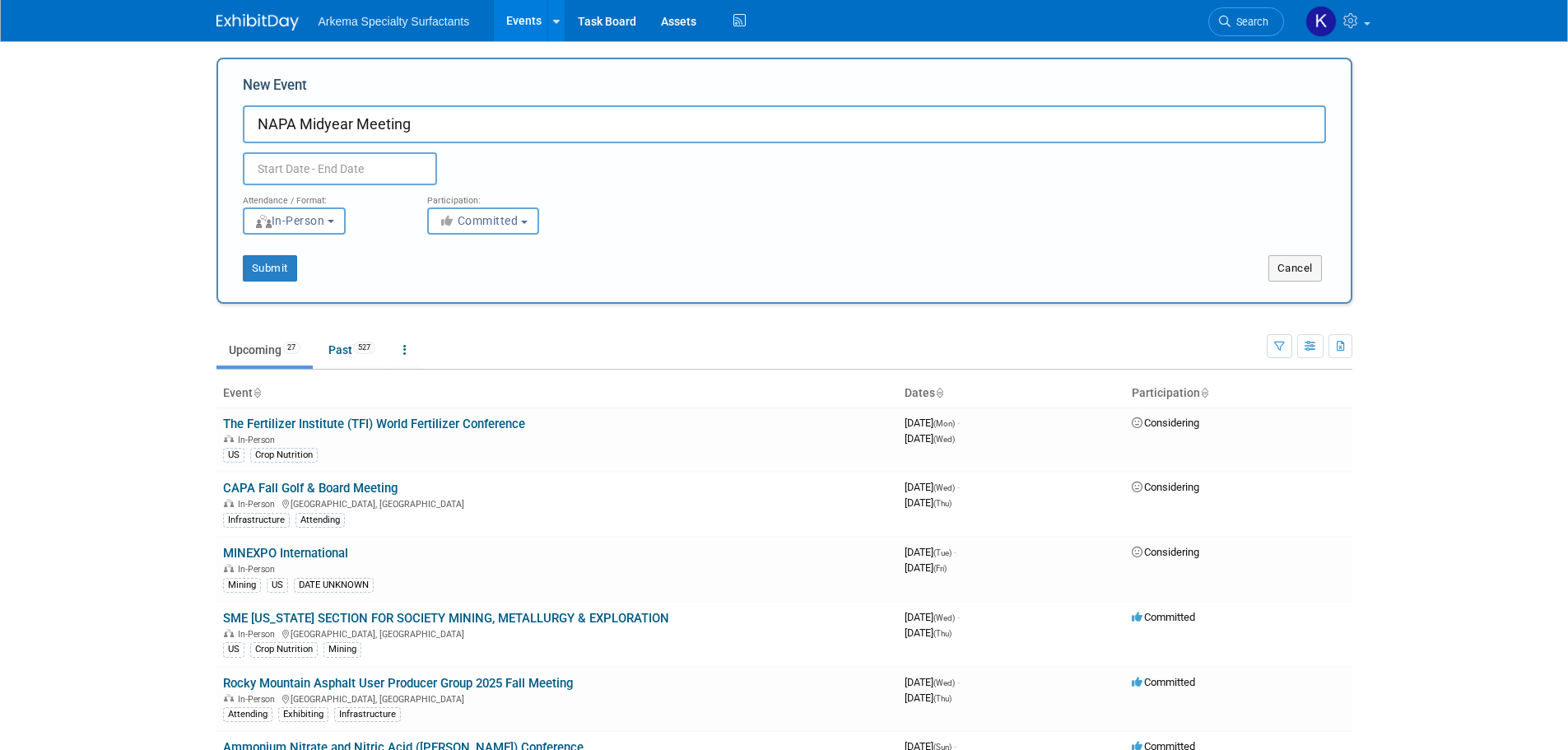
click at [325, 169] on input "text" at bounding box center [340, 168] width 194 height 33
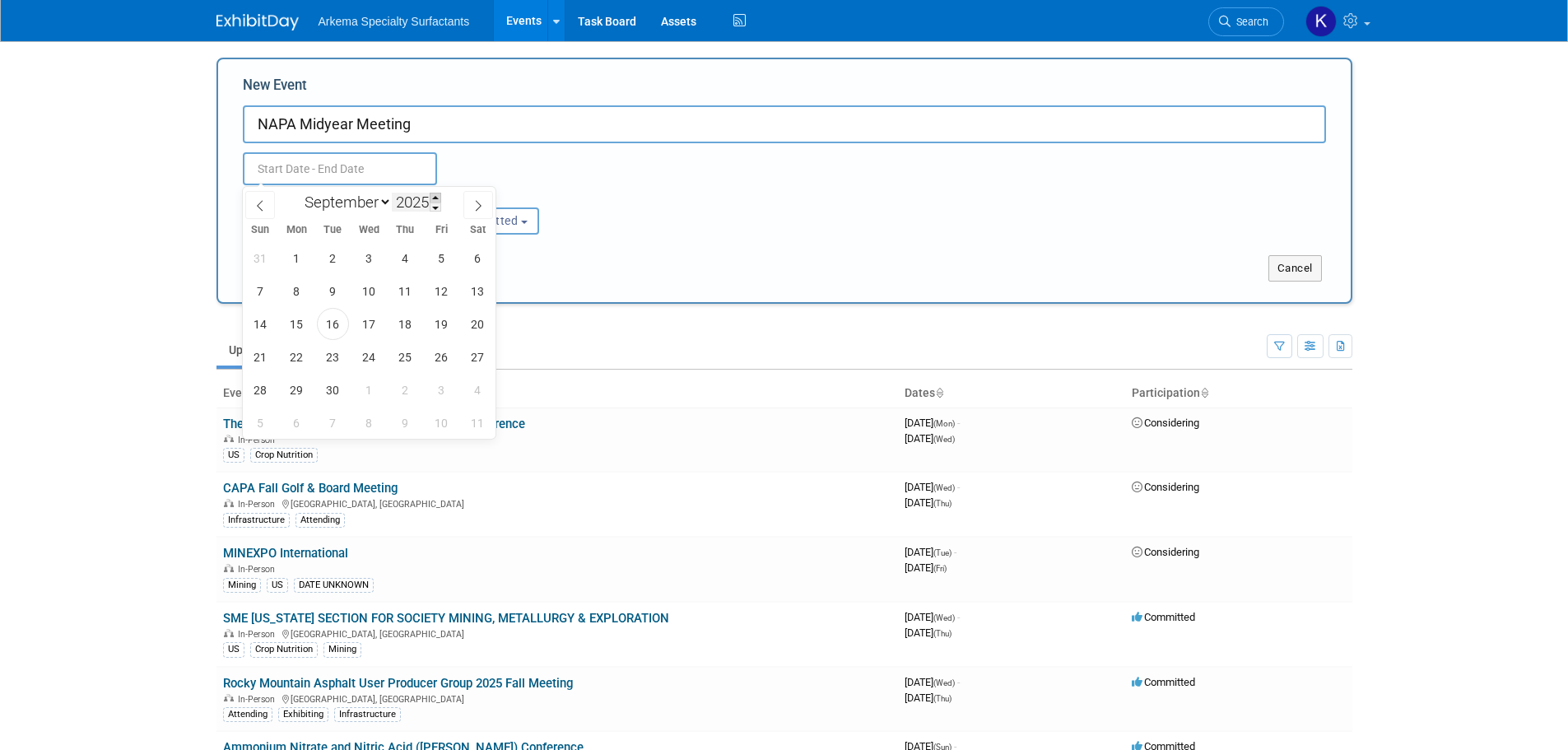
click at [433, 198] on span at bounding box center [435, 197] width 11 height 10
type input "2026"
click at [336, 201] on select "January February March April May June July August September October November De…" at bounding box center [344, 202] width 94 height 21
select select "6"
click at [297, 191] on select "January February March April May June July August September October November De…" at bounding box center [344, 202] width 94 height 21
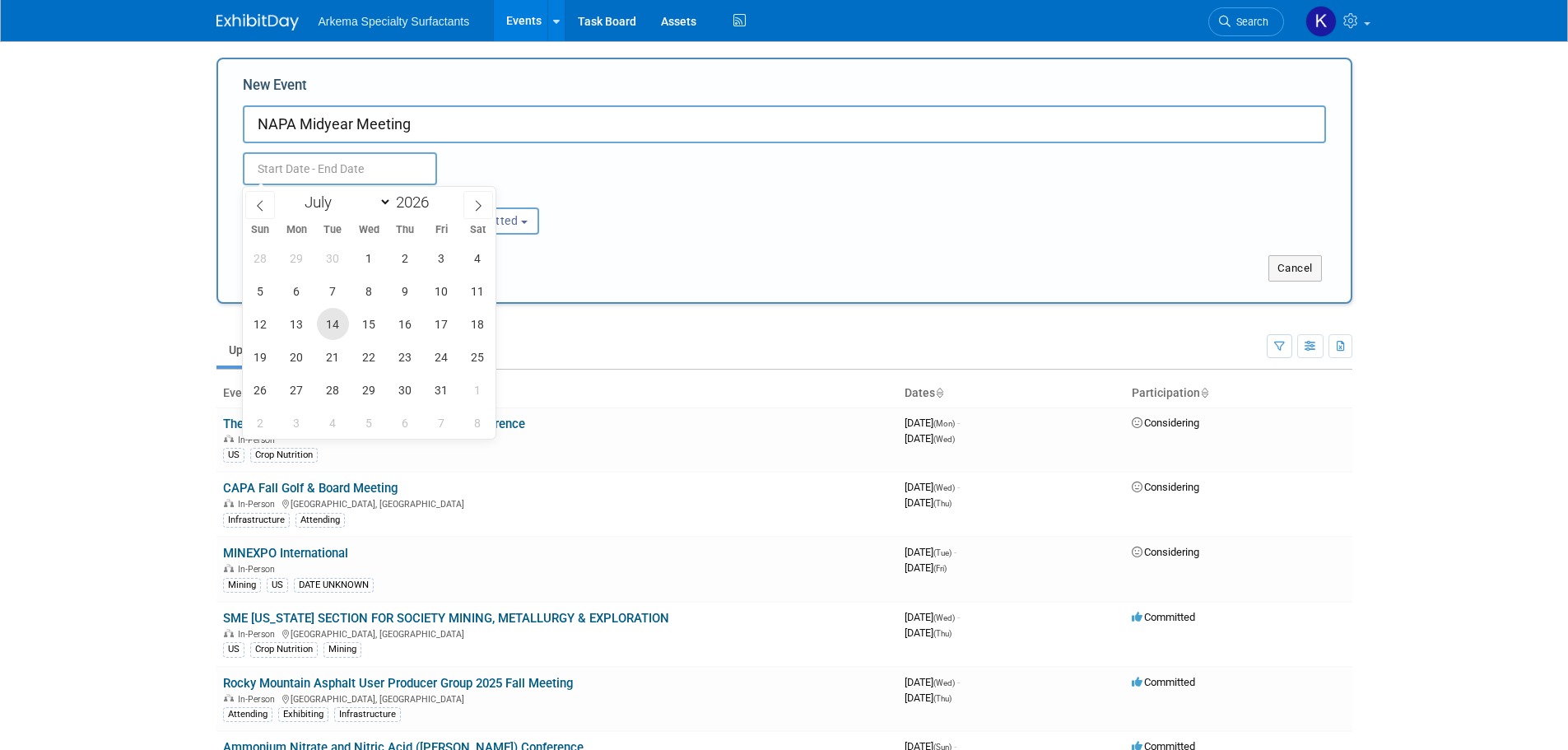
click at [337, 326] on span "14" at bounding box center [333, 324] width 32 height 32
click at [443, 330] on span "17" at bounding box center [442, 324] width 32 height 32
type input "[DATE] to [DATE]"
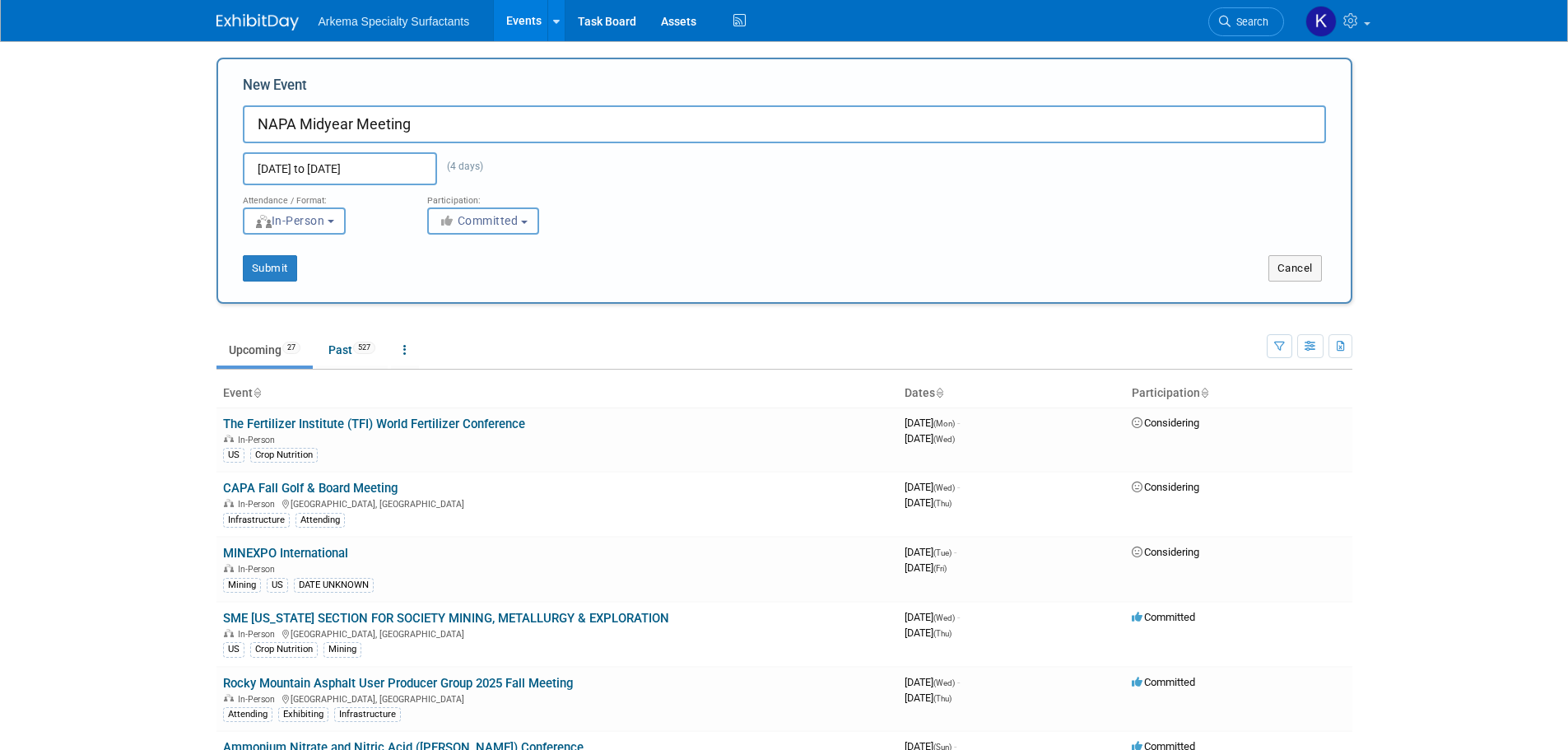
click at [488, 217] on span "Committed" at bounding box center [479, 221] width 80 height 13
click at [482, 287] on label "Considering" at bounding box center [490, 283] width 109 height 21
click at [480, 286] on label "Considering" at bounding box center [490, 283] width 109 height 21
click at [443, 286] on input "Considering" at bounding box center [437, 283] width 10 height 10
select select "2"
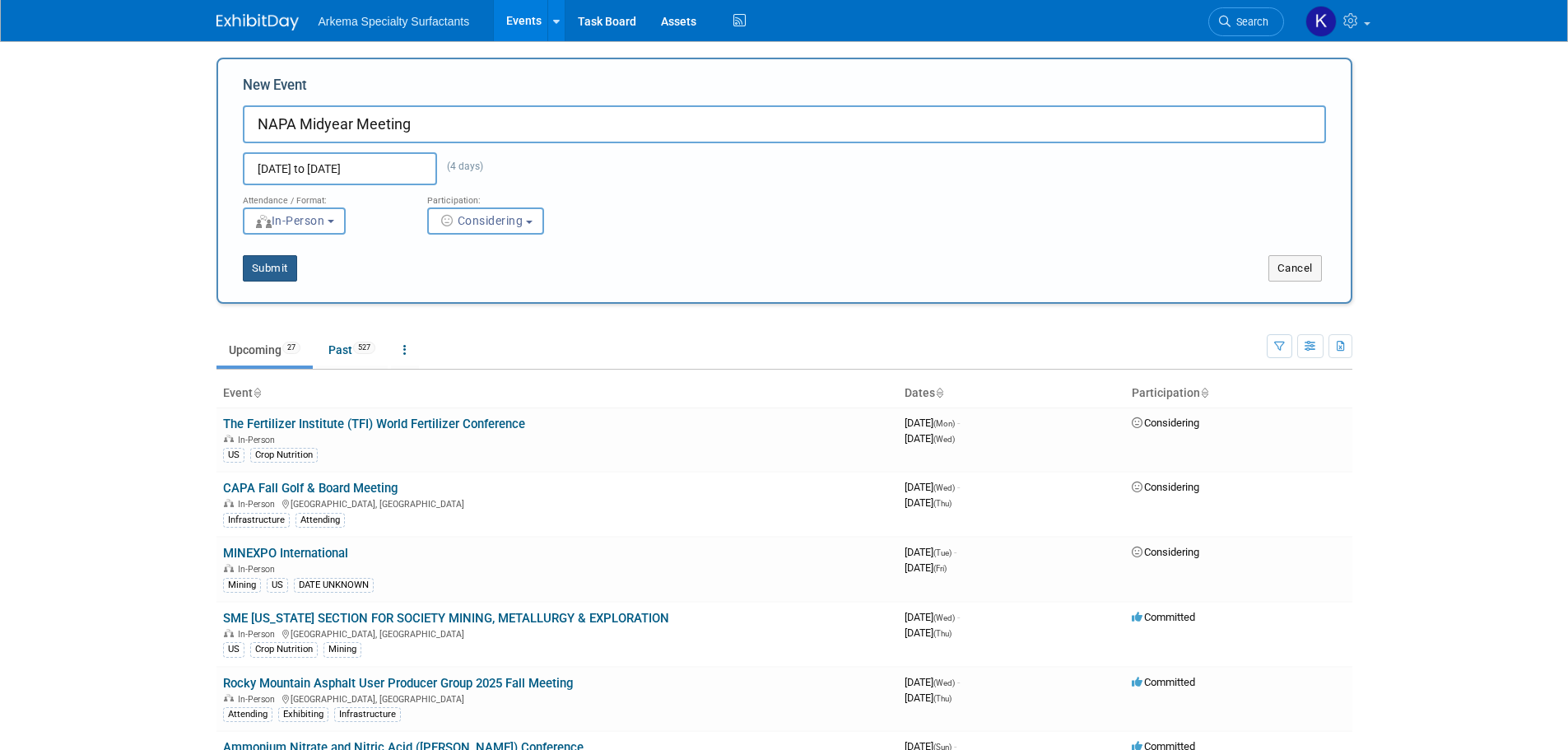
click at [279, 273] on button "Submit" at bounding box center [269, 268] width 54 height 27
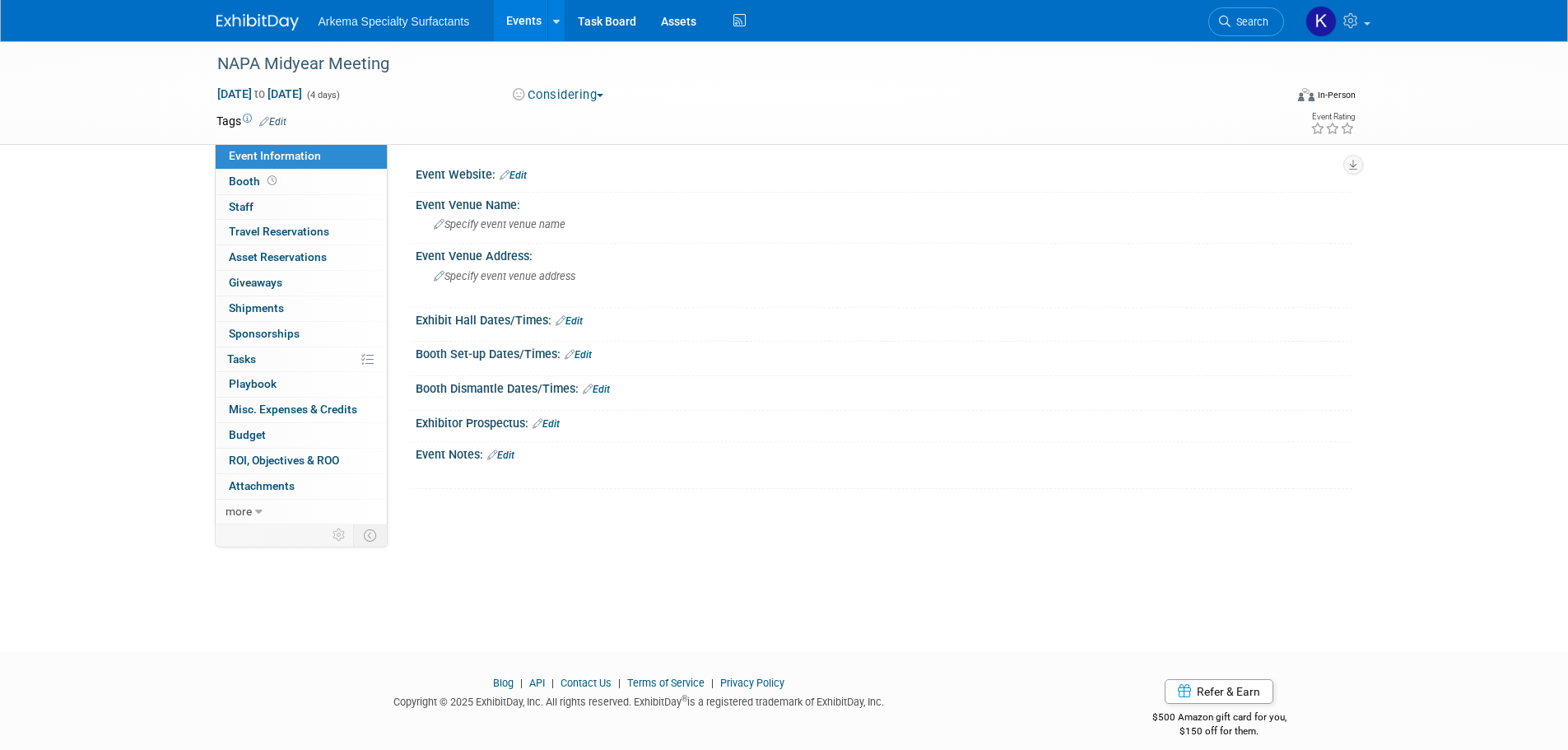
click at [281, 121] on link "Edit" at bounding box center [272, 122] width 28 height 11
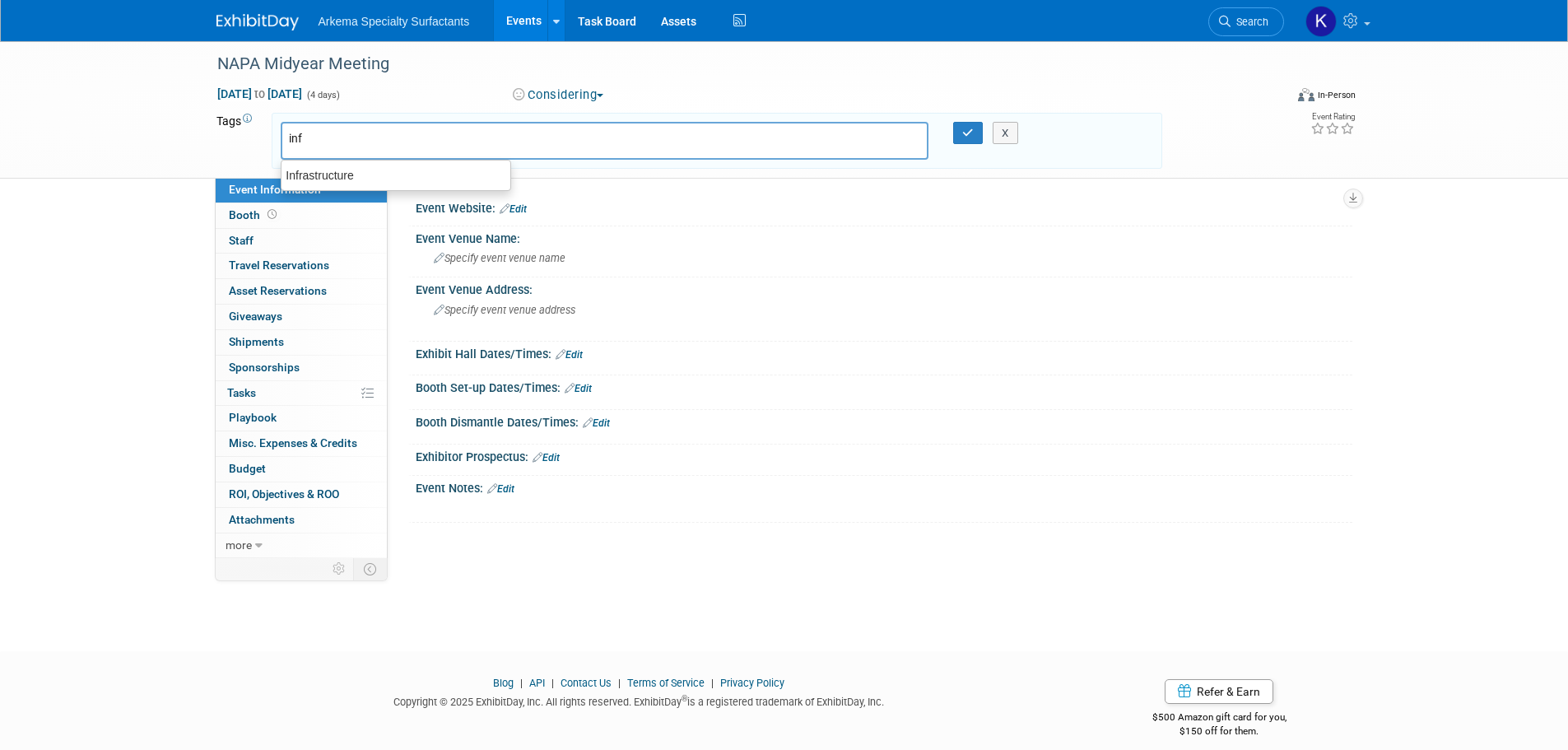
type input "Infrastructure"
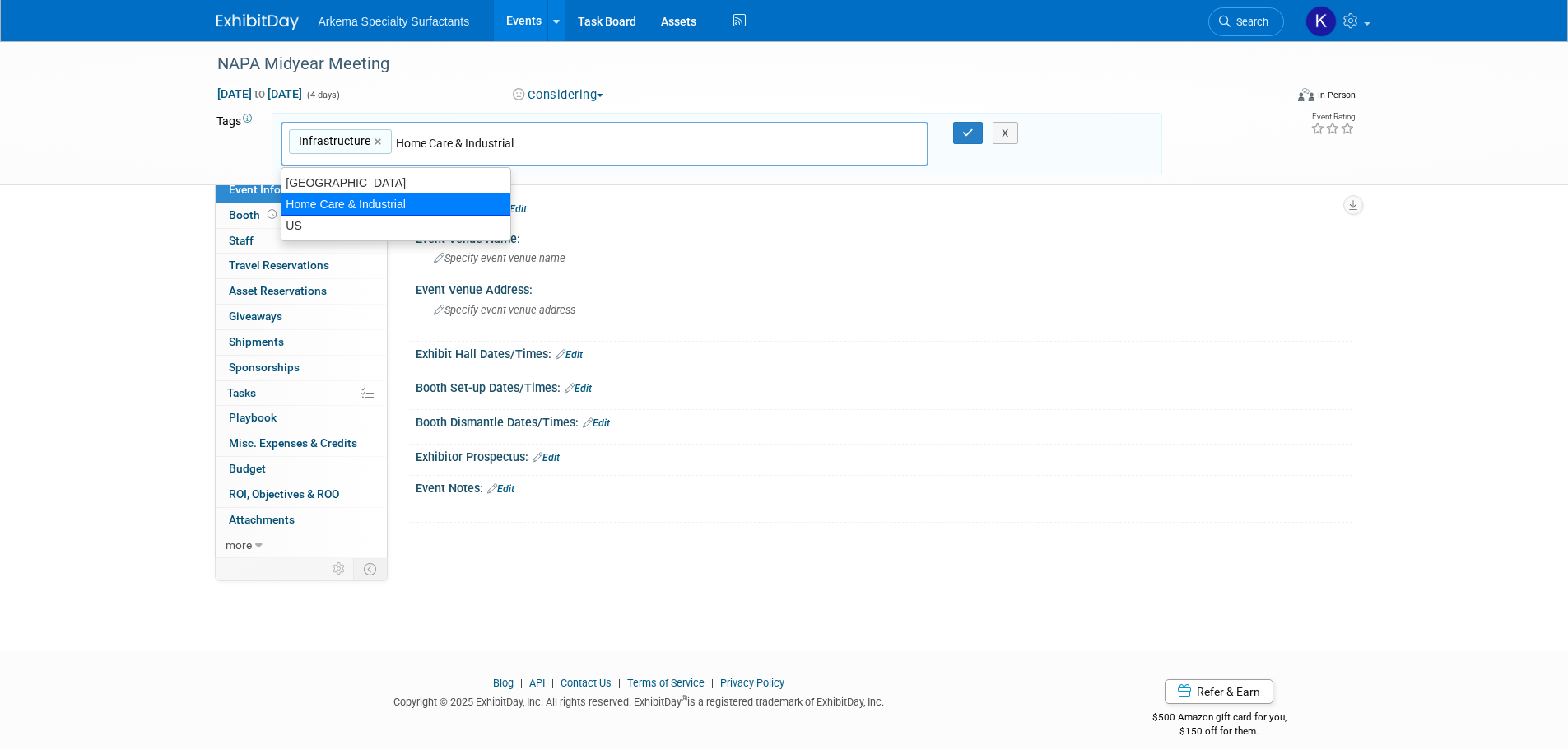
type input "US"
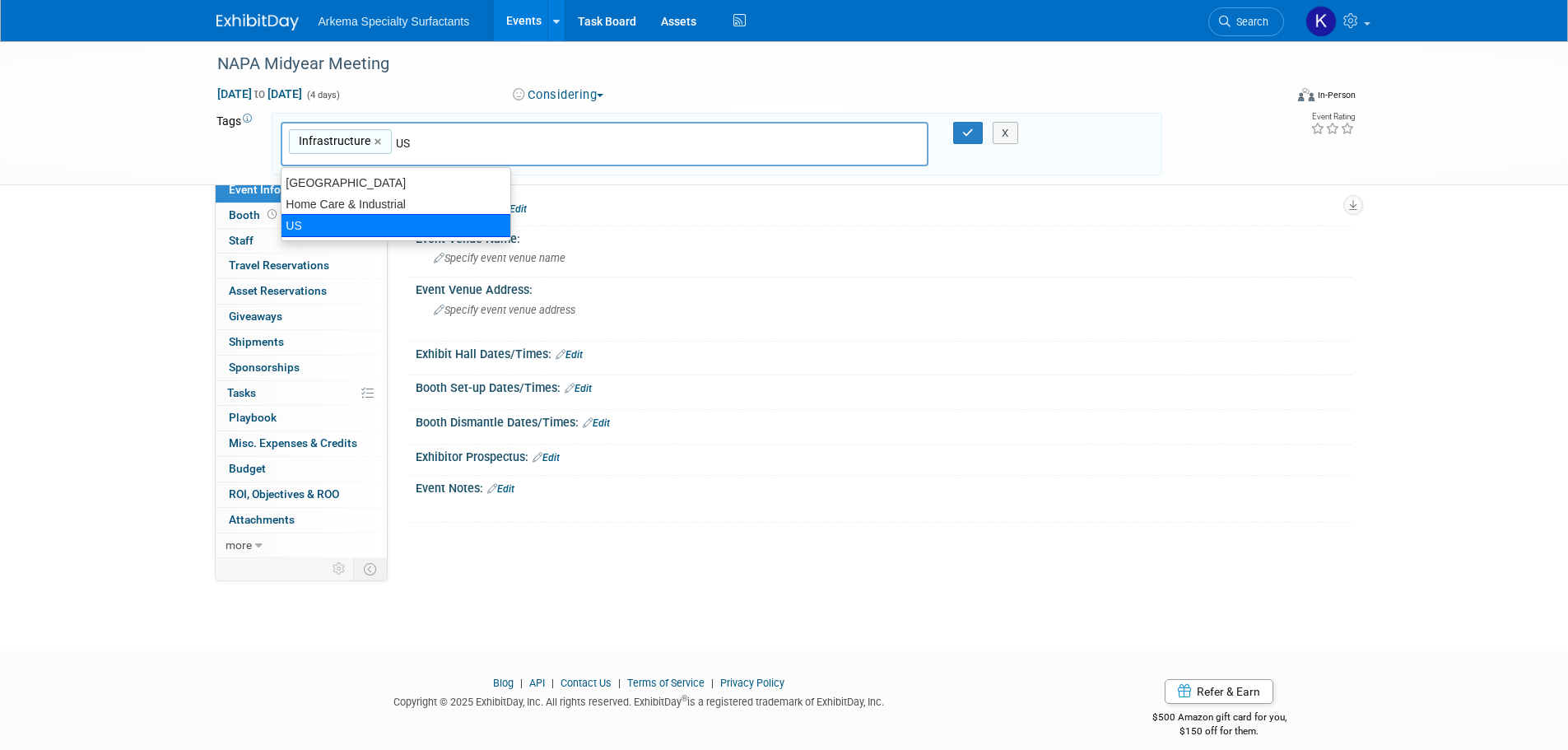
type input "Infrastructure, US"
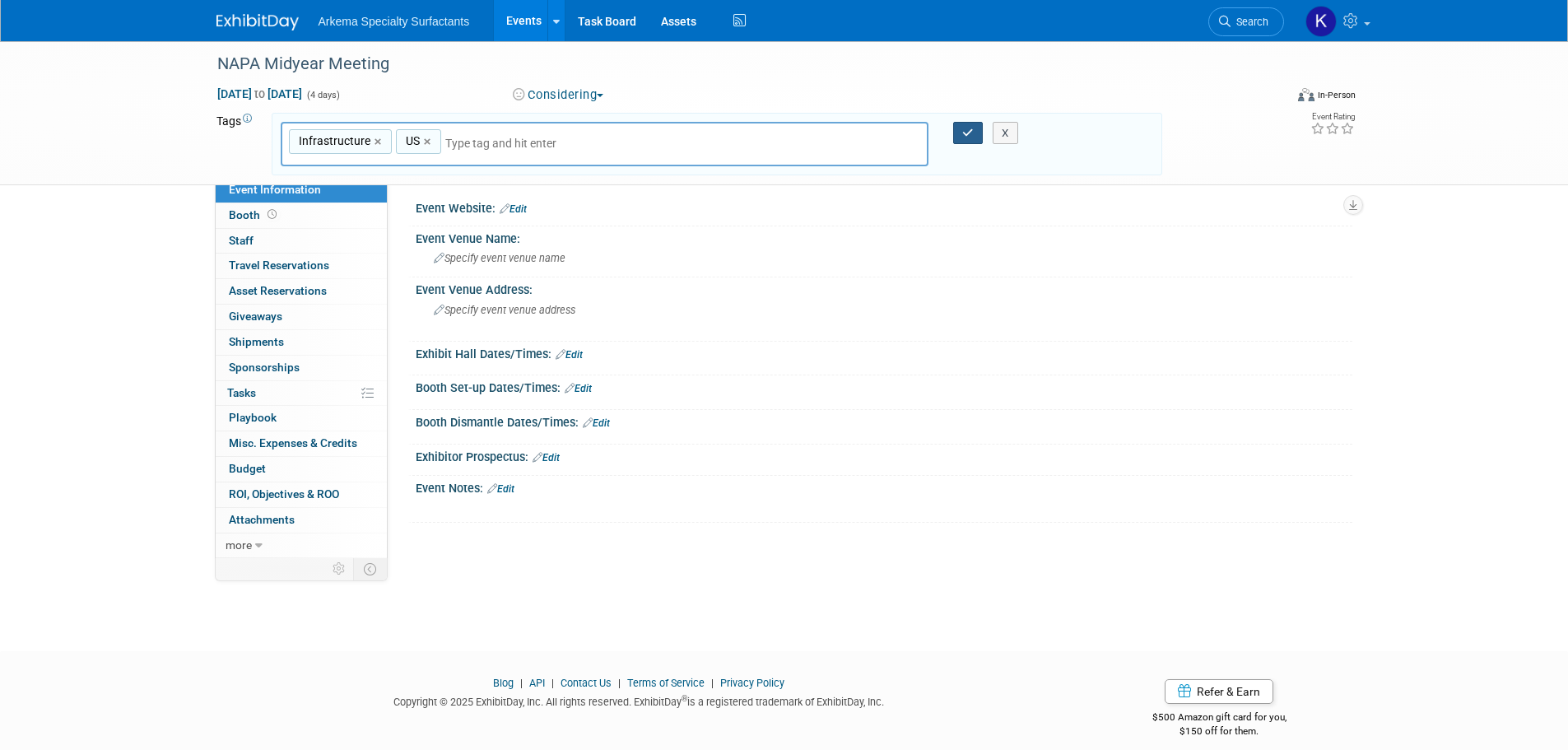
click at [968, 125] on button "button" at bounding box center [967, 133] width 30 height 23
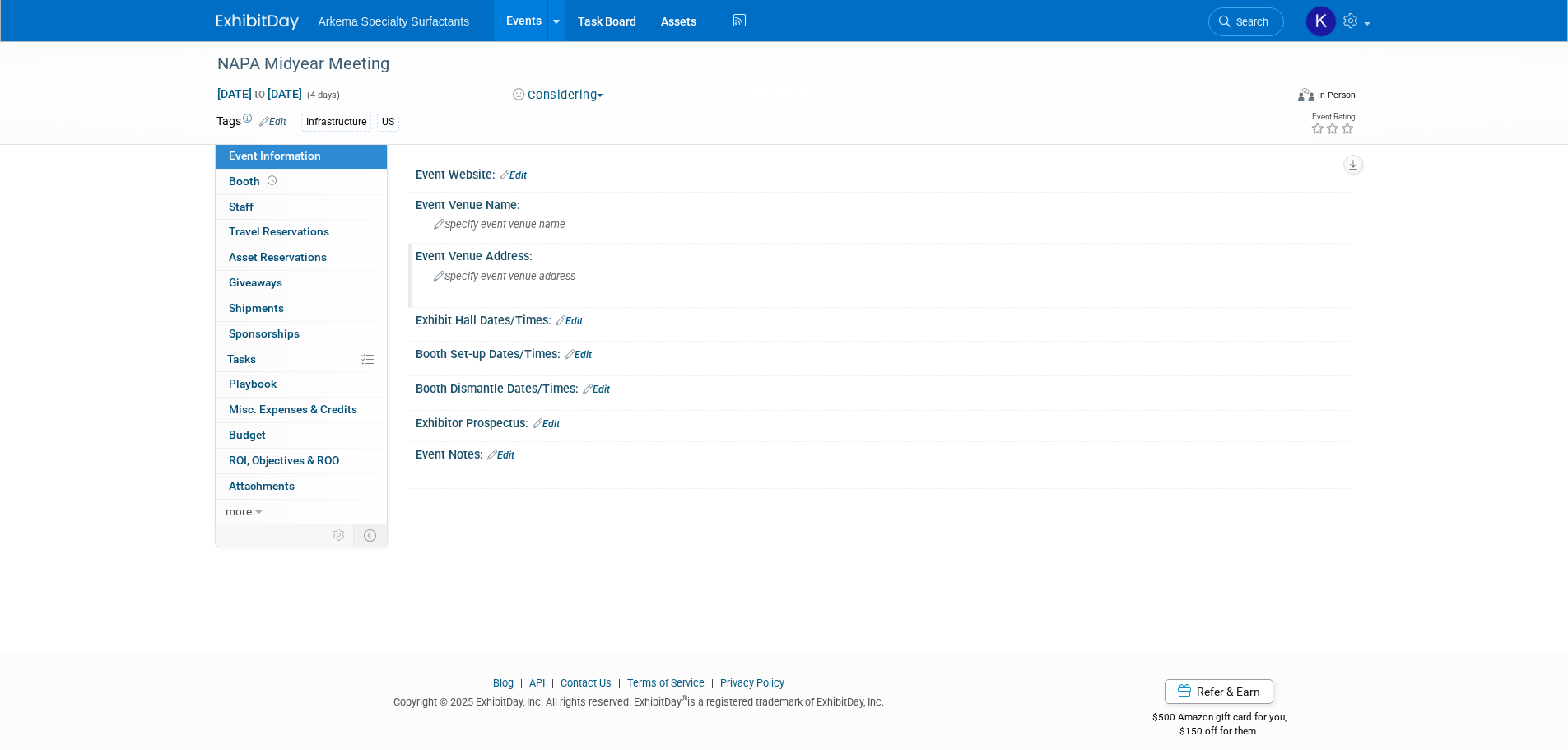
click at [547, 272] on span "Specify event venue address" at bounding box center [505, 276] width 142 height 12
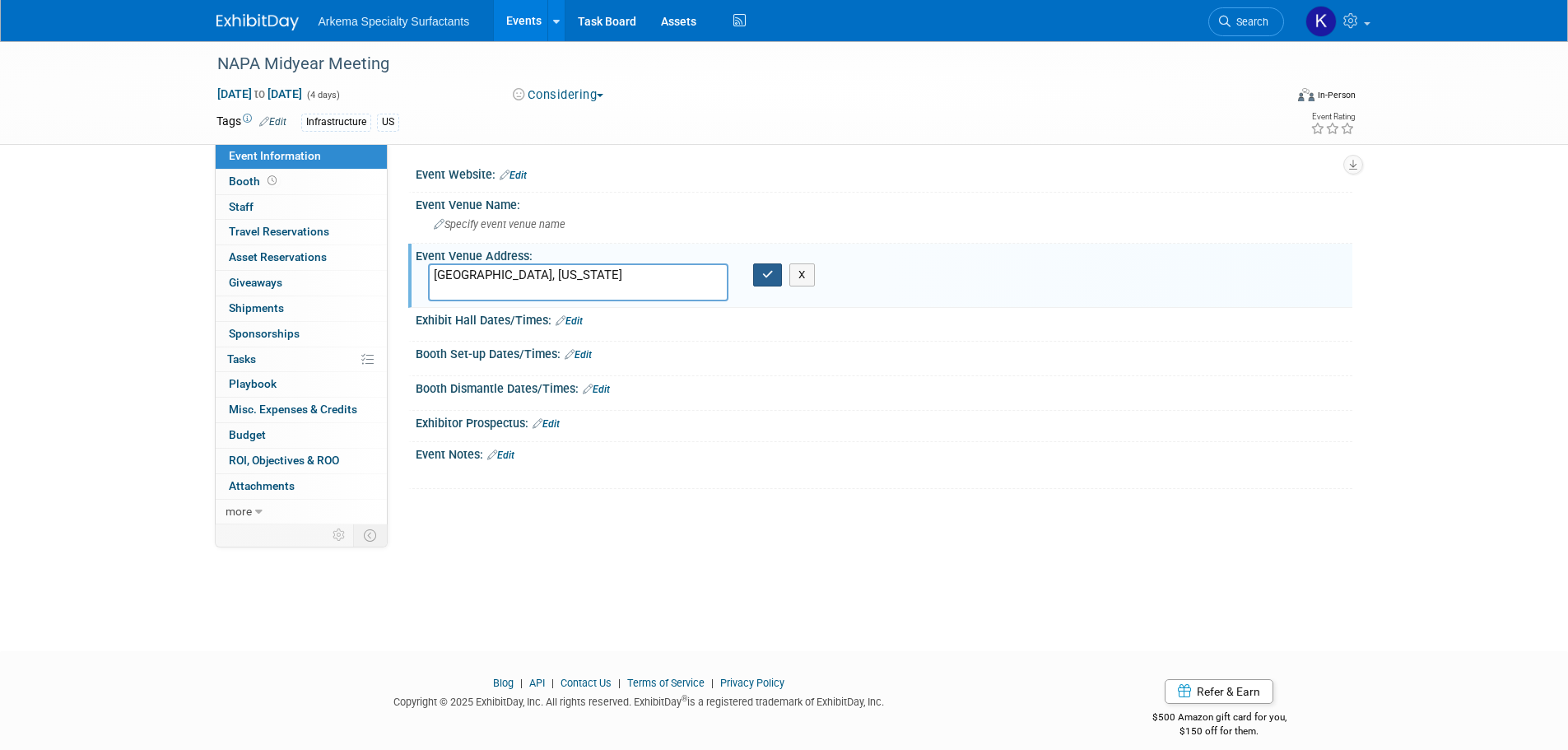
type textarea "Columbus, Ohio"
click at [763, 271] on icon "button" at bounding box center [768, 274] width 11 height 10
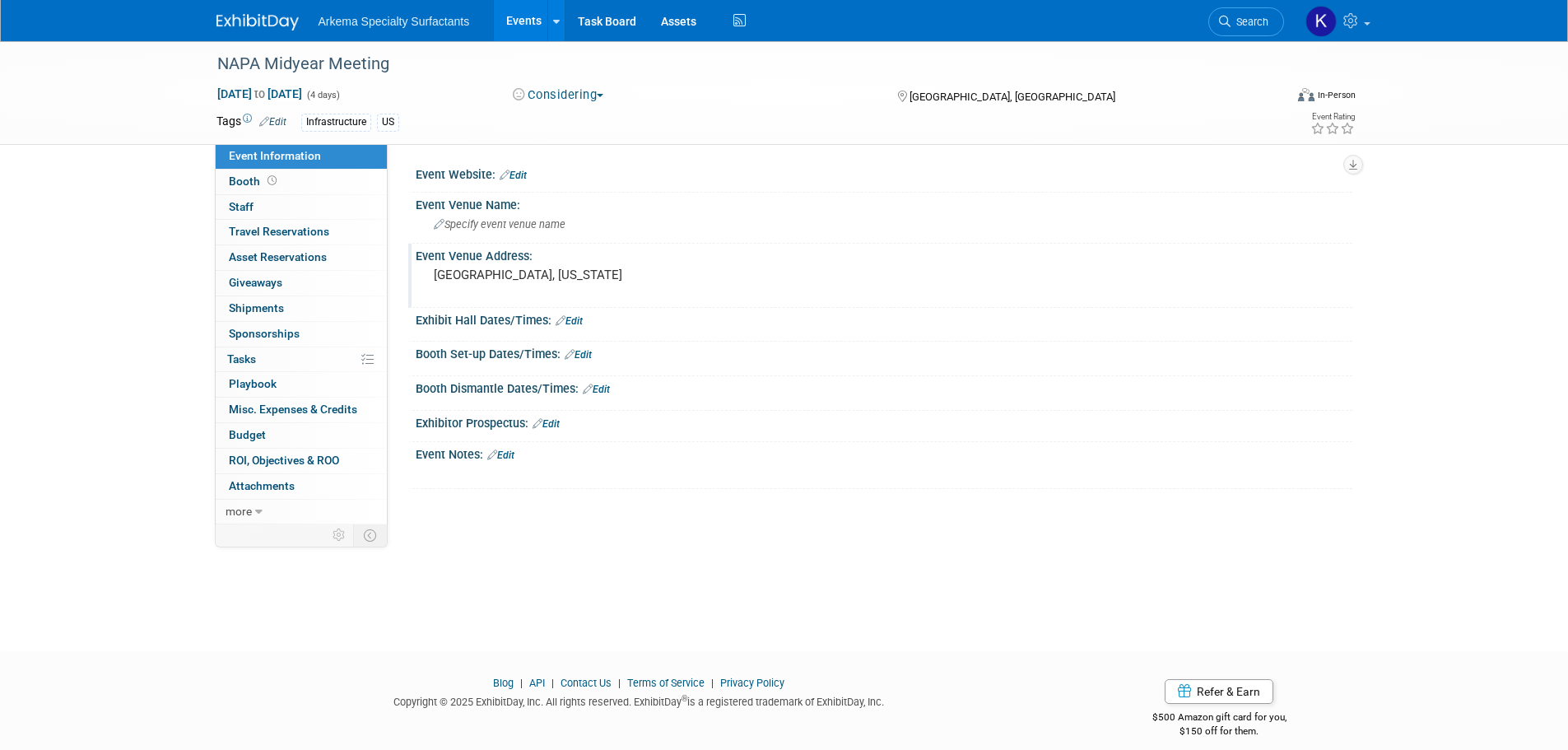
drag, startPoint x: 520, startPoint y: 171, endPoint x: 520, endPoint y: 184, distance: 13.0
click at [520, 170] on link "Edit" at bounding box center [513, 175] width 28 height 11
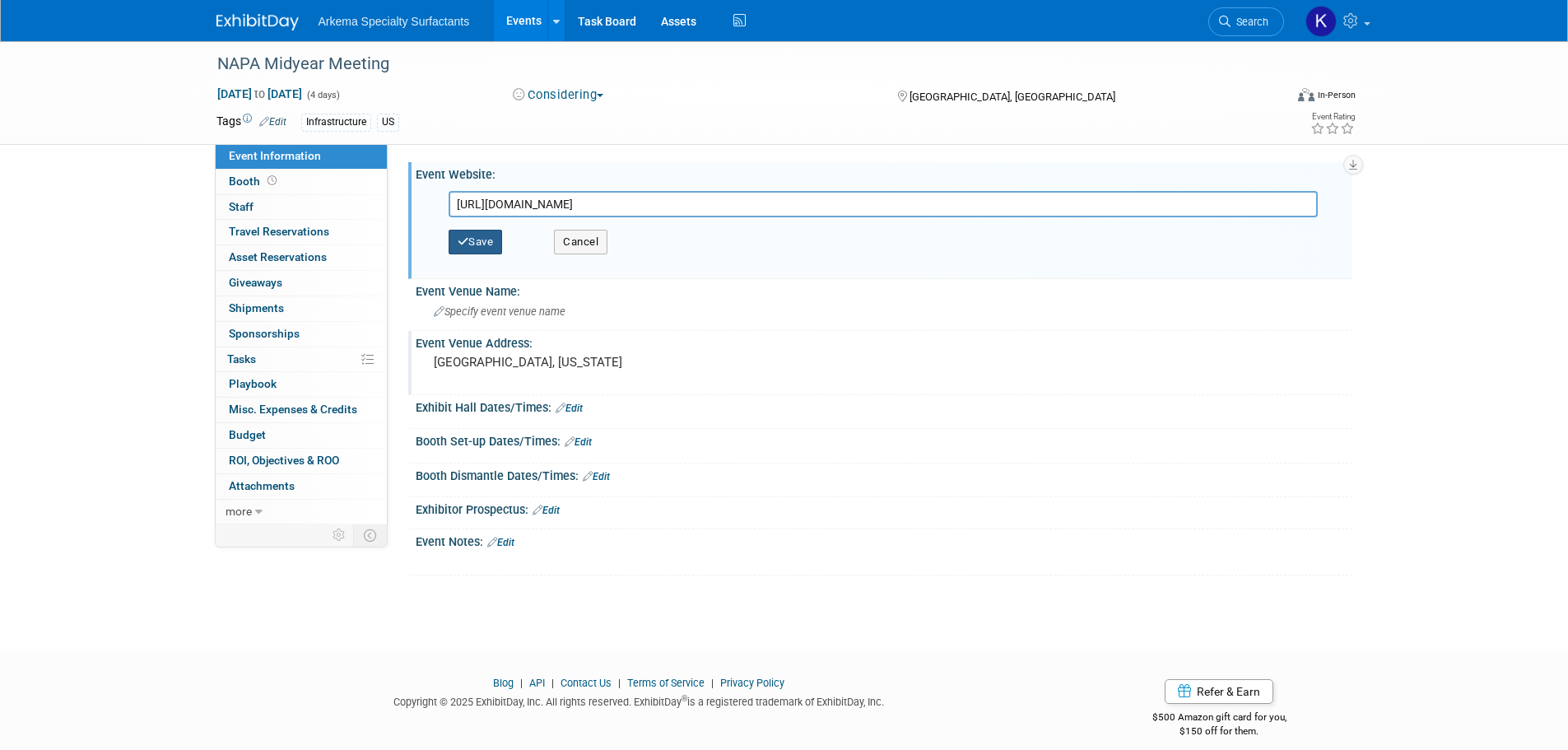
type input "https://www.asphaltpavement.org/programs/napa-events/napa-midyear-meeting"
click at [489, 237] on button "Save" at bounding box center [475, 242] width 54 height 25
